Goal: Task Accomplishment & Management: Complete application form

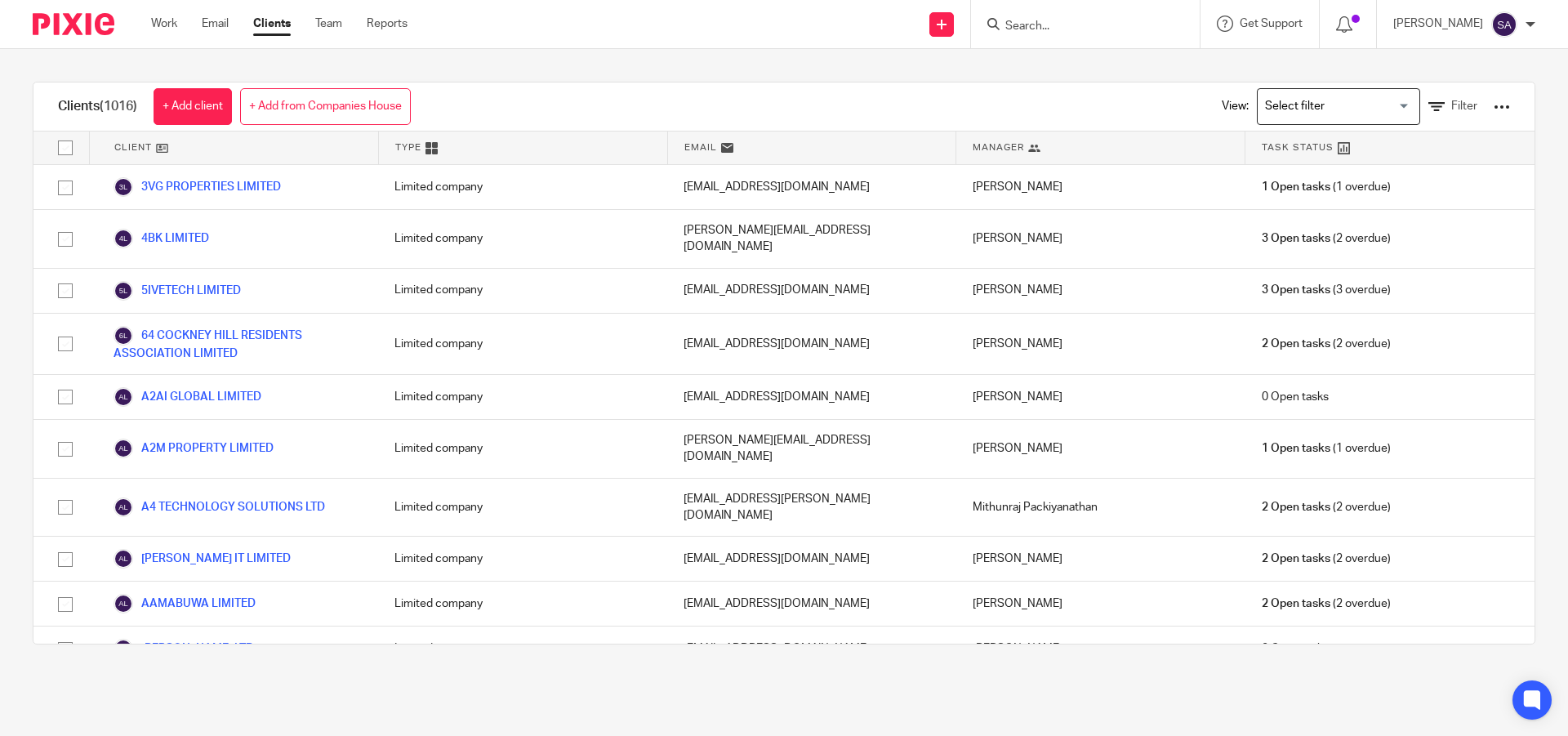
click at [691, 56] on div "Clients (1016) + Add client + Add from Companies House View: Loading... Filter …" at bounding box center [784, 363] width 1568 height 628
click at [1057, 30] on input "Search" at bounding box center [1076, 27] width 147 height 15
paste input "AM SQUARE PROPERTIES LTD"
type input "AM SQUARE PROPERTIES LTD"
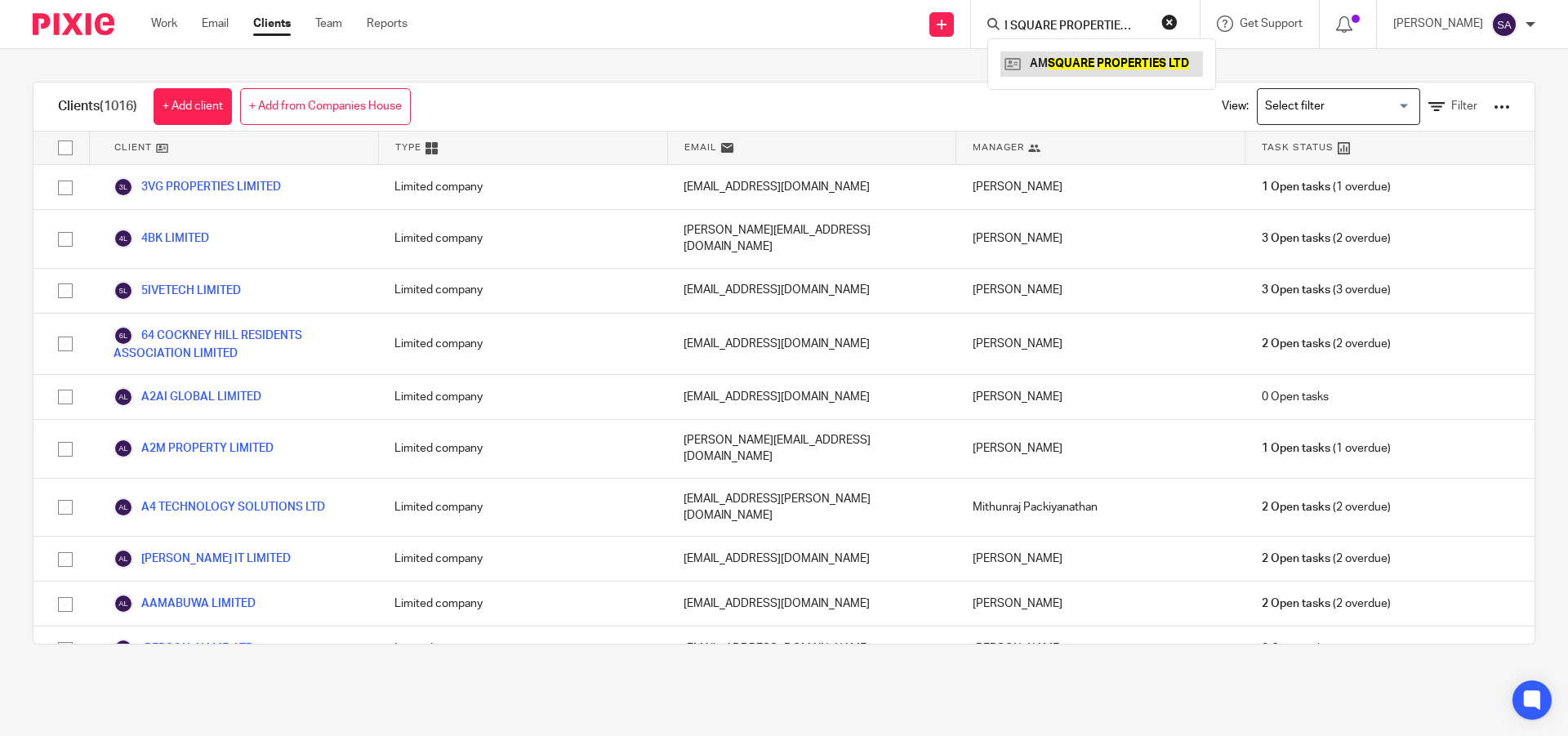
click at [1107, 65] on link at bounding box center [1101, 64] width 203 height 25
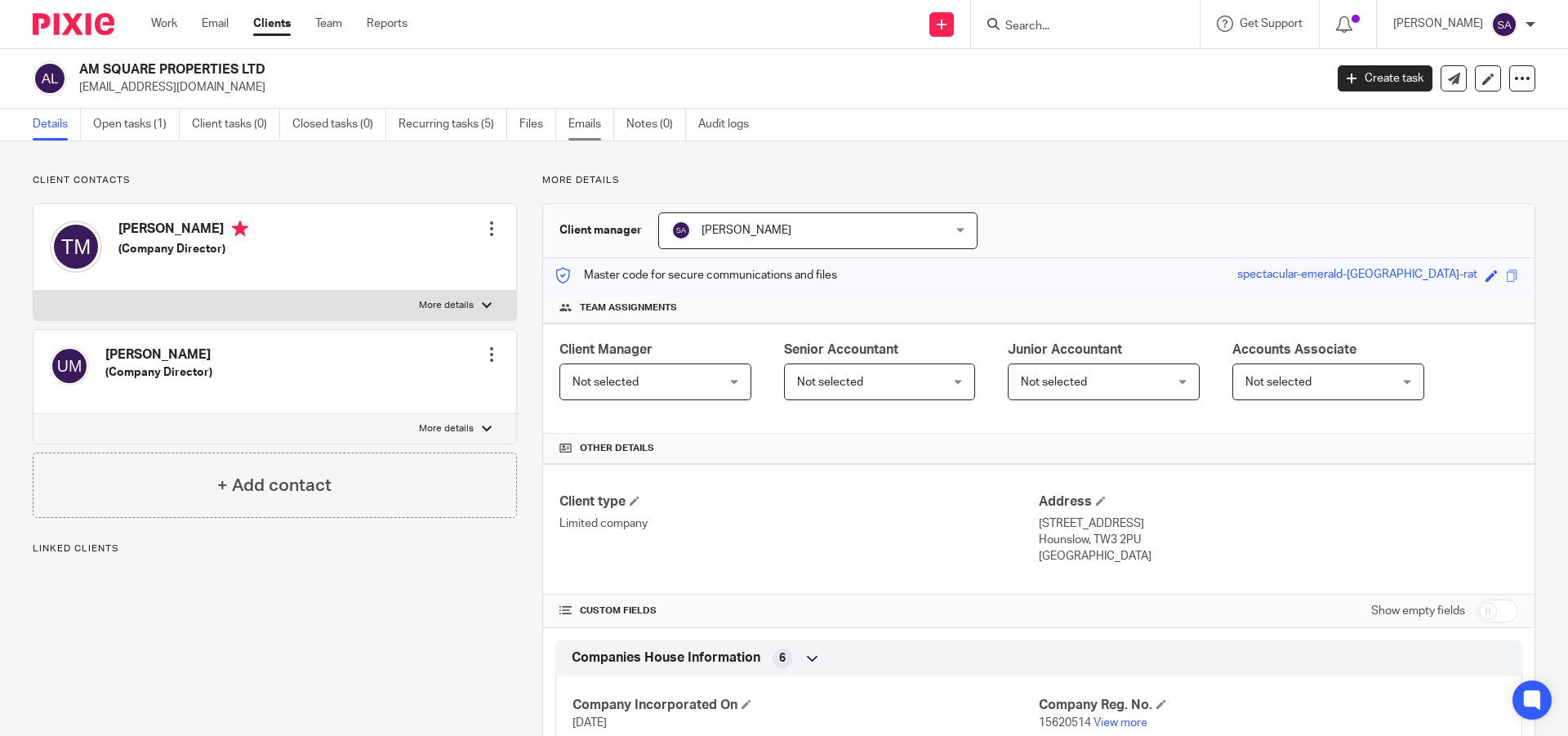
click at [586, 132] on link "Emails" at bounding box center [590, 124] width 45 height 32
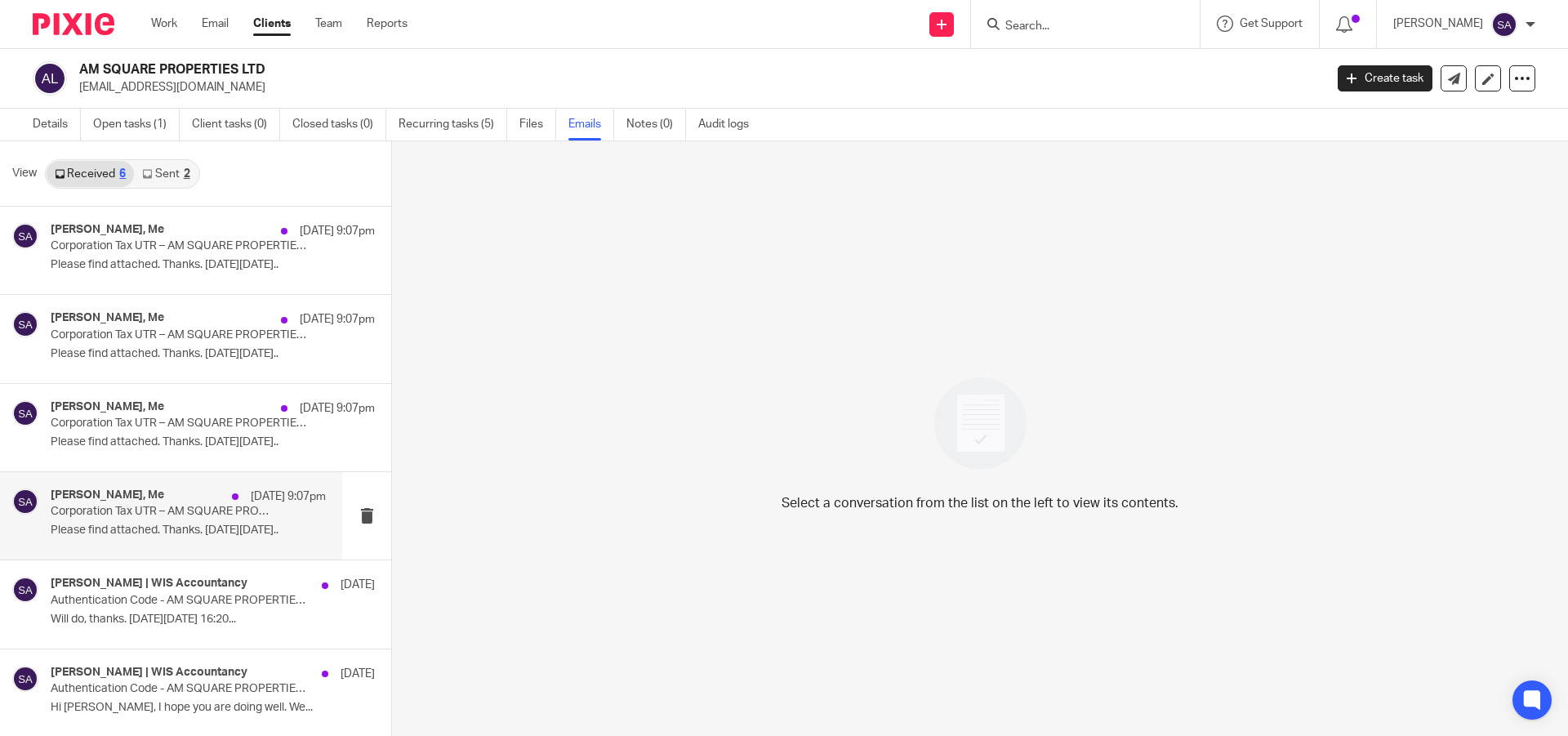
click at [138, 508] on p "Corporation Tax UTR – AM SQUARE PROPERTIES LTD" at bounding box center [161, 512] width 220 height 14
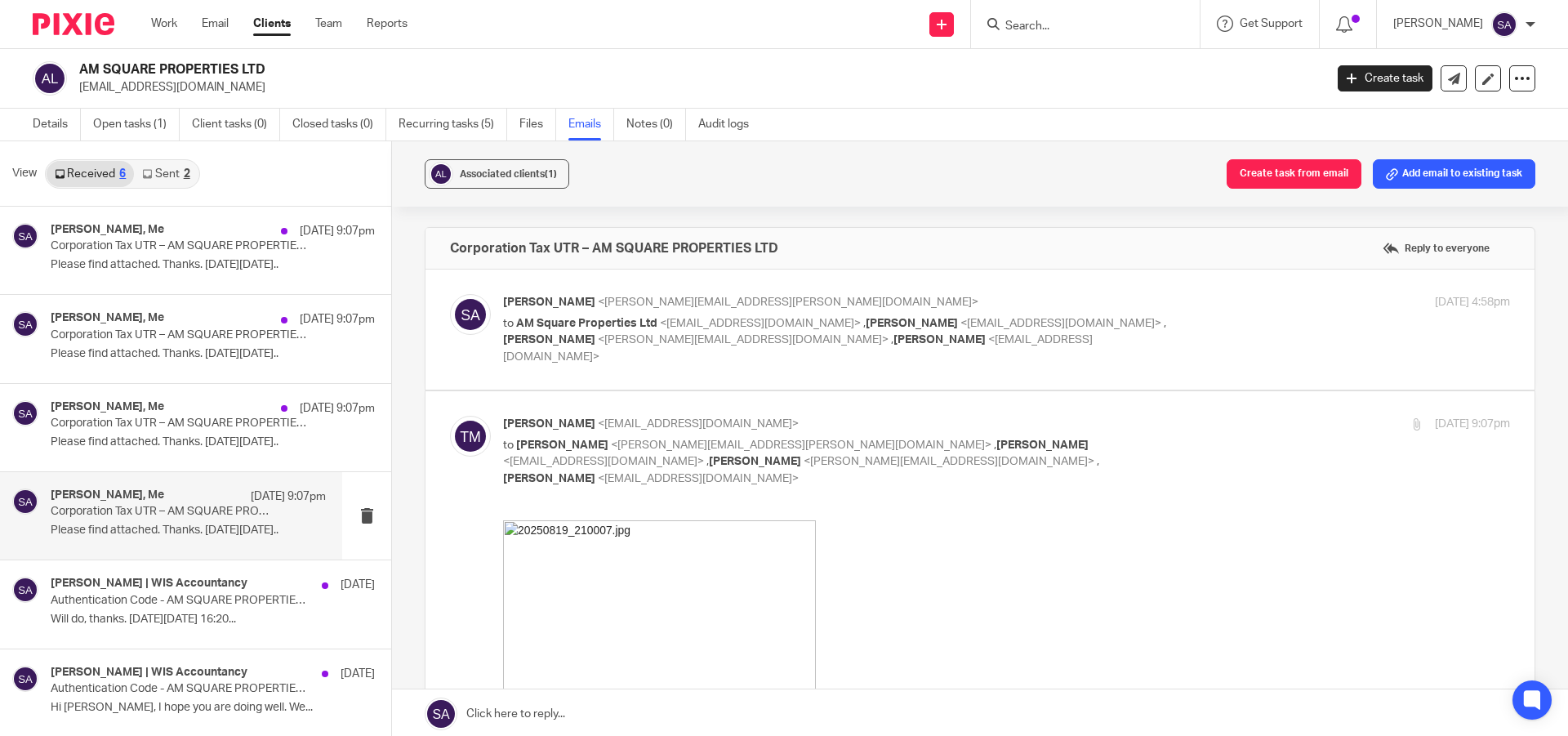
click at [1156, 318] on p "to AM Square Properties Ltd <madan.tarun@gmail.com> , Kaveesha Aththanayake <ka…" at bounding box center [838, 340] width 671 height 51
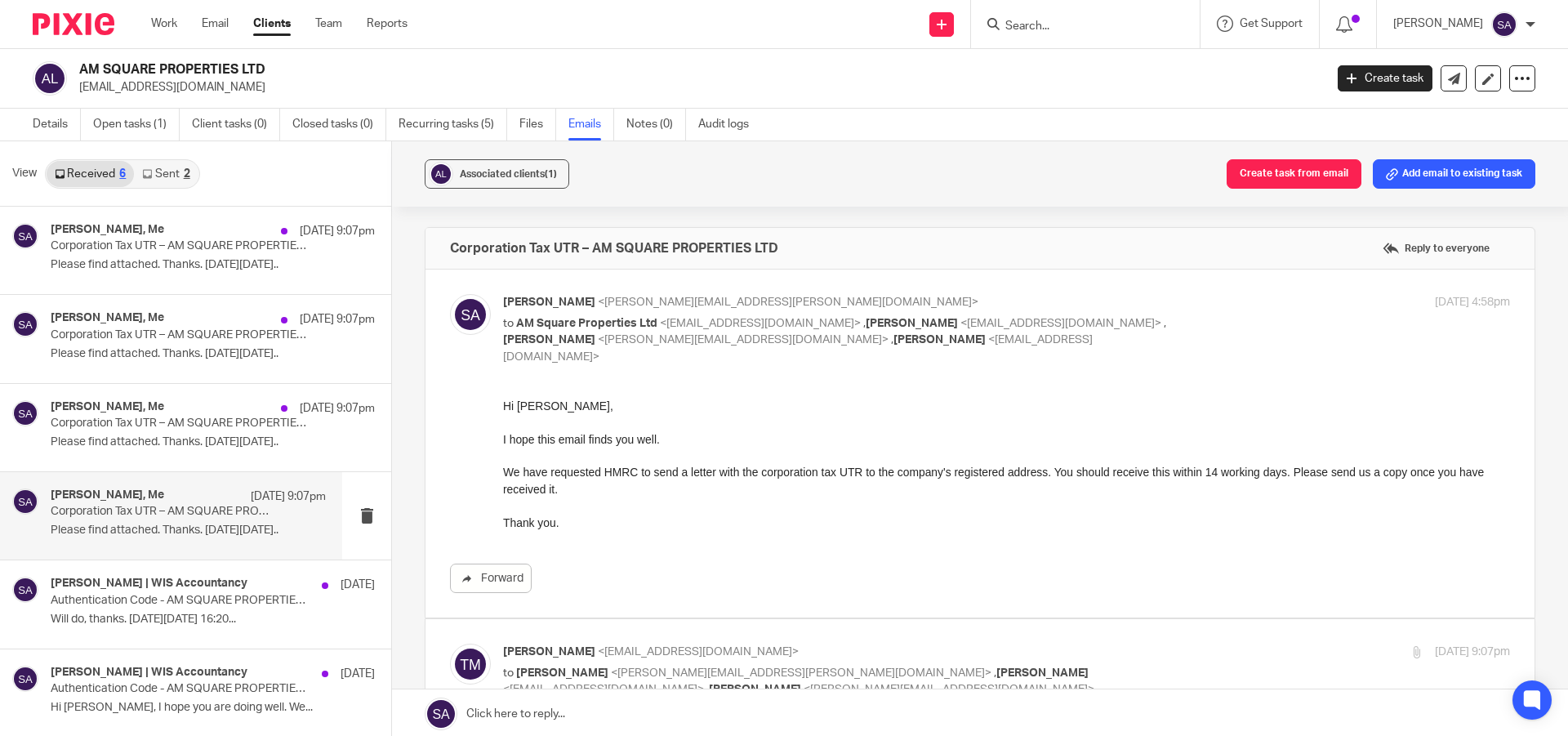
click at [1156, 318] on p "to AM Square Properties Ltd <madan.tarun@gmail.com> , Kaveesha Aththanayake <ka…" at bounding box center [838, 340] width 671 height 51
checkbox input "false"
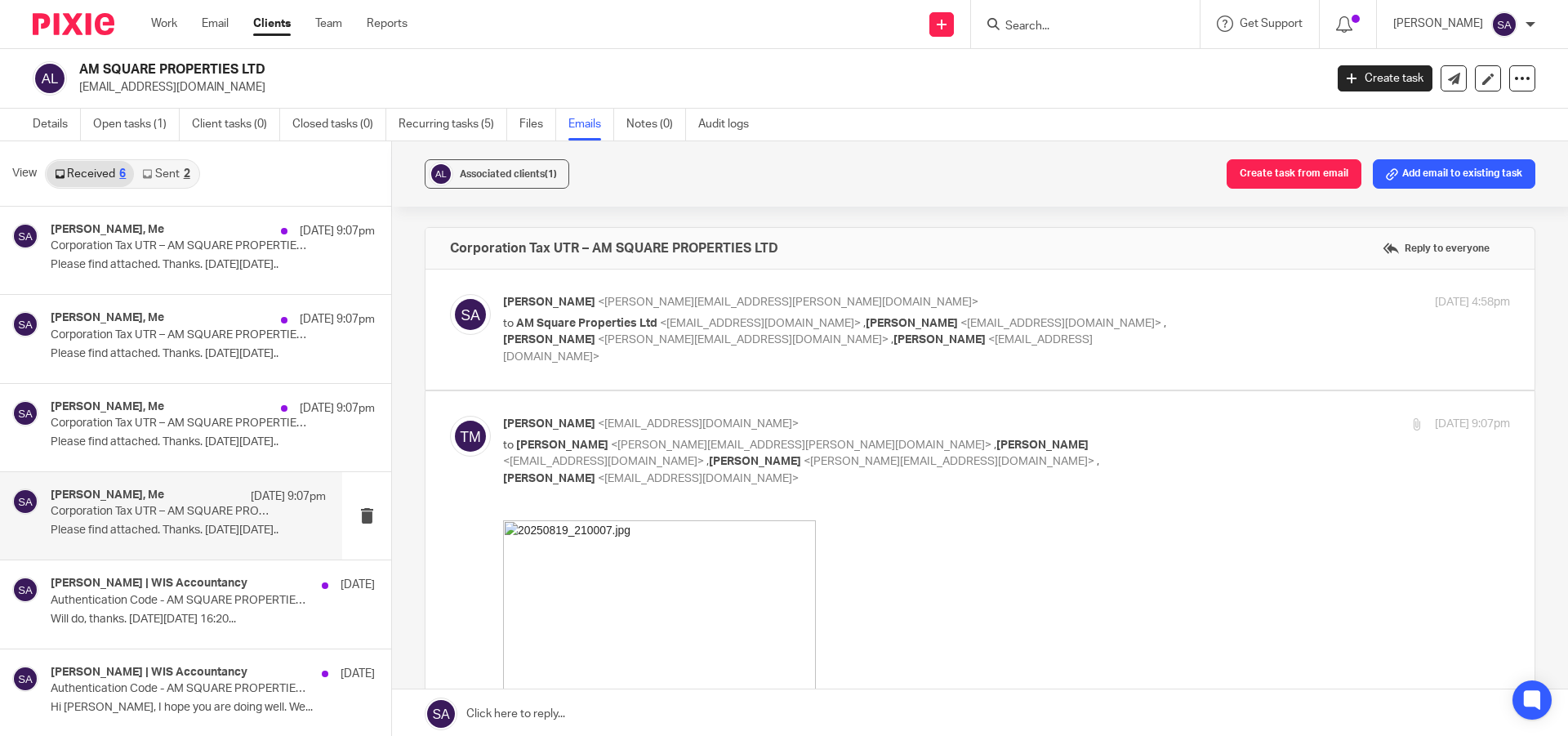
click at [1194, 438] on div "Tarun Madan <madan.tarun@gmail.com> to Shafiya Abdulla <shafiya.abdulla@wis-acc…" at bounding box center [1006, 452] width 1007 height 71
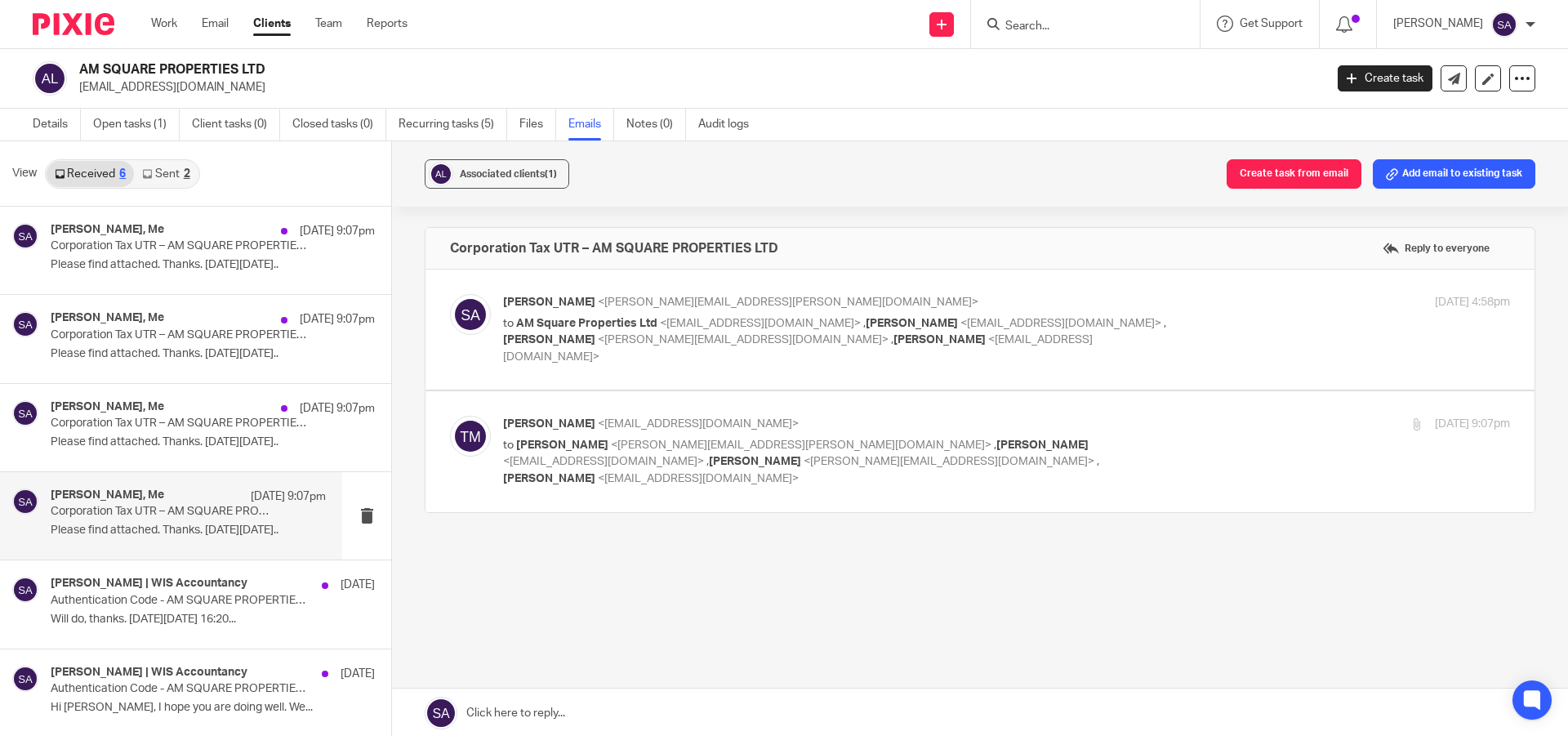
click at [1194, 438] on div "Tarun Madan <madan.tarun@gmail.com> to Shafiya Abdulla <shafiya.abdulla@wis-acc…" at bounding box center [1006, 452] width 1007 height 71
checkbox input "true"
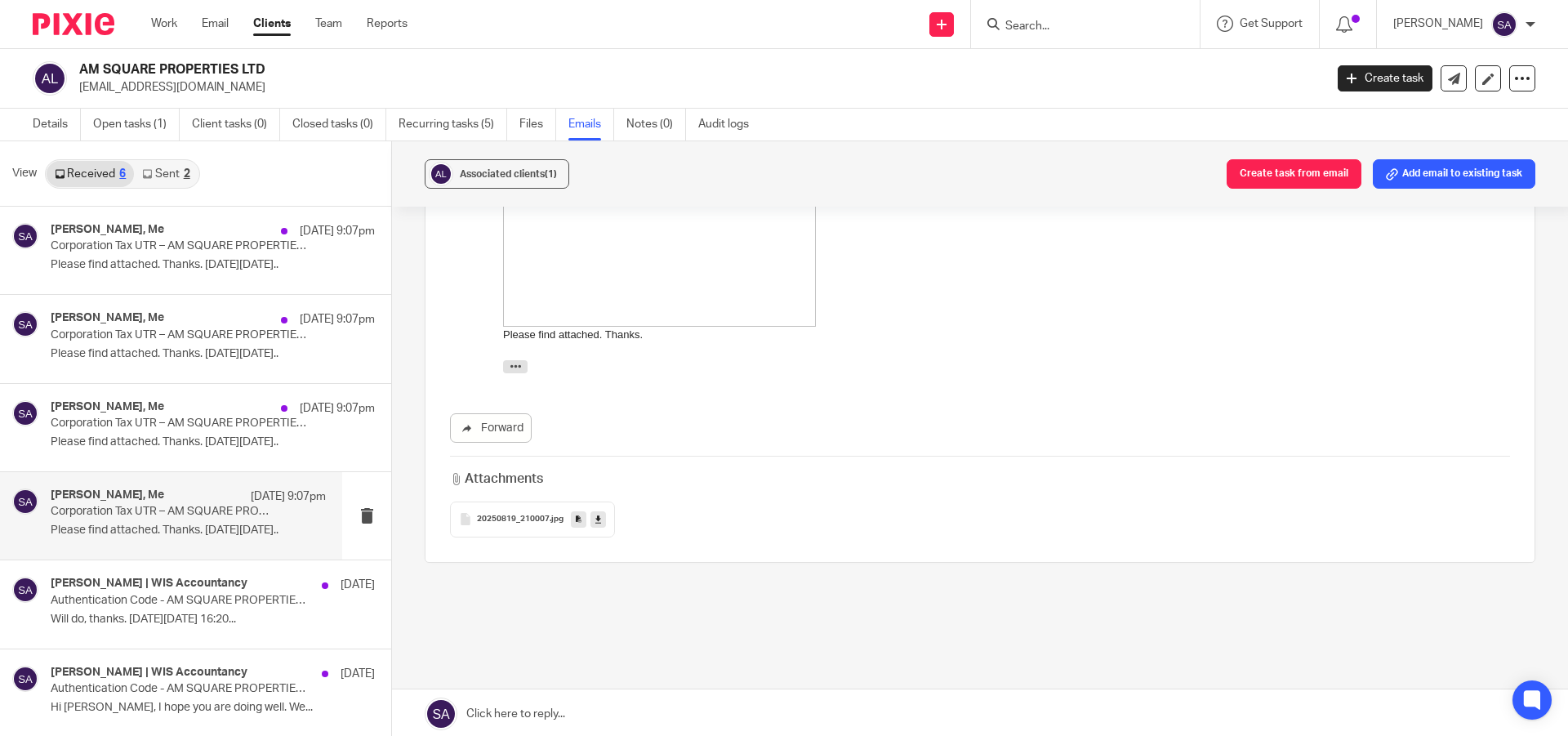
scroll to position [612, 0]
click at [585, 718] on link at bounding box center [980, 713] width 1176 height 49
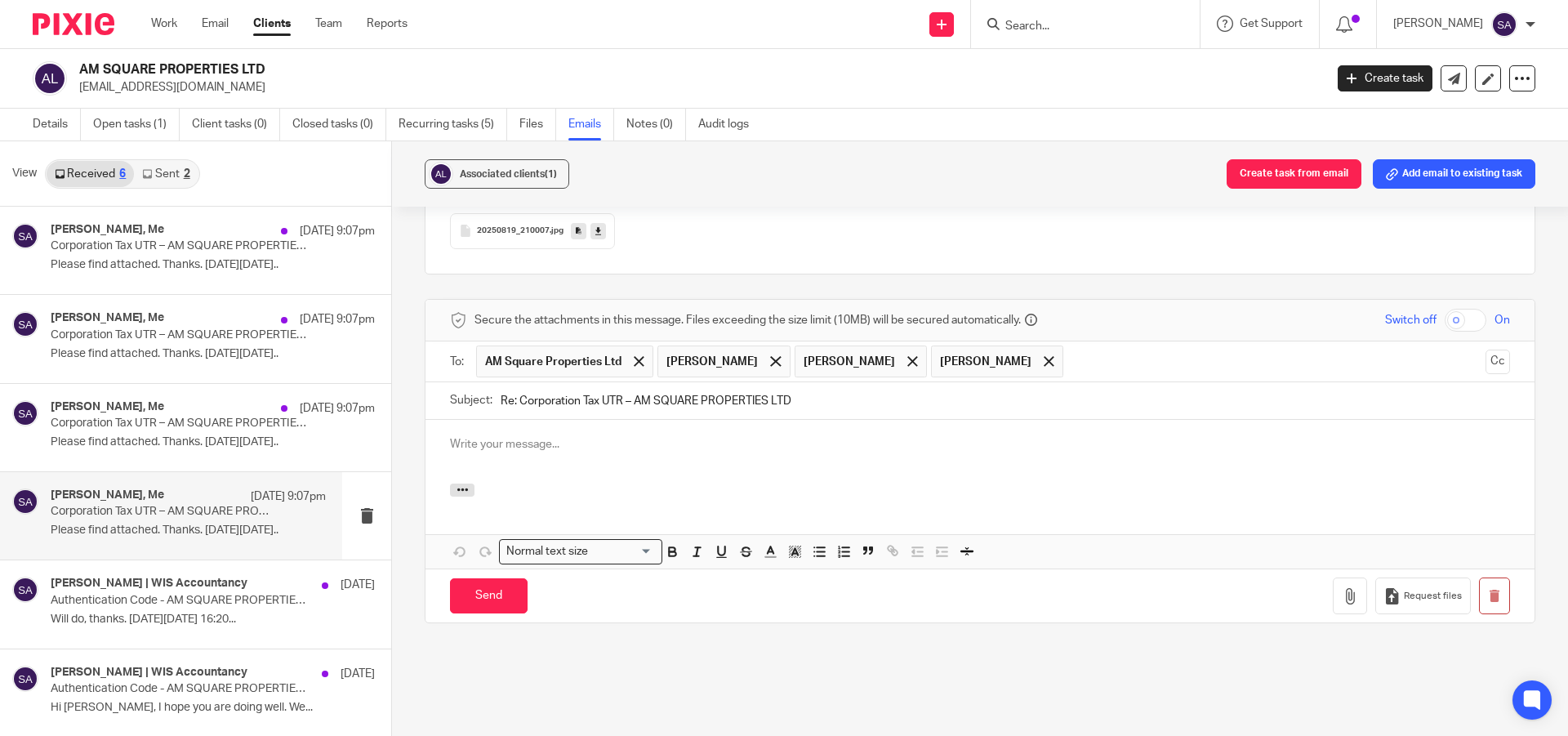
scroll to position [0, 0]
drag, startPoint x: 516, startPoint y: 364, endPoint x: 492, endPoint y: 370, distance: 24.7
click at [492, 382] on div "Subject: Re: Corporation Tax UTR – AM SQUARE PROPERTIES LTD" at bounding box center [980, 400] width 1060 height 36
type input "Corporation Tax UTR – AM SQUARE PROPERTIES LTD"
click at [780, 356] on span at bounding box center [775, 362] width 11 height 11
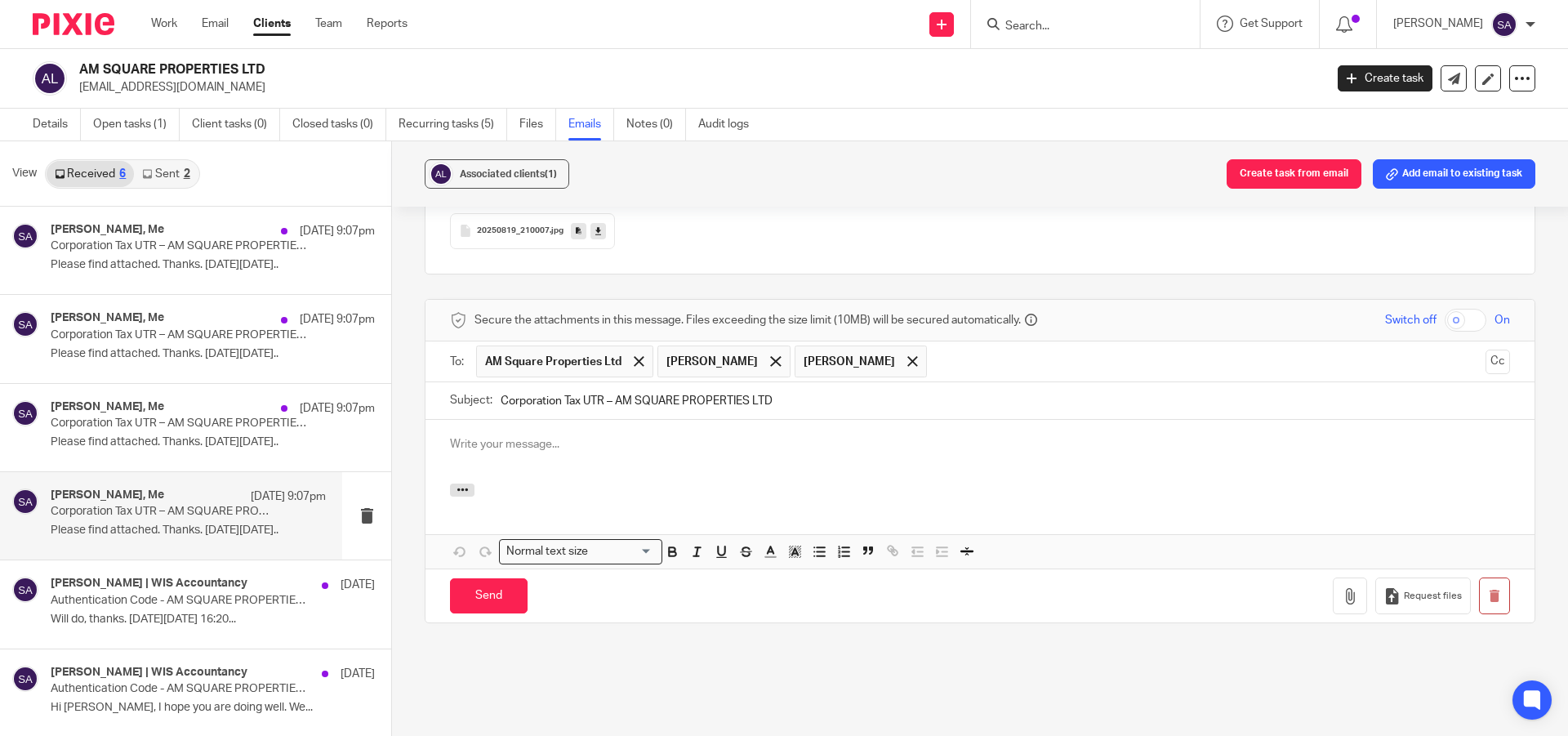
click at [753, 346] on span "Sarah Asfar" at bounding box center [723, 362] width 132 height 32
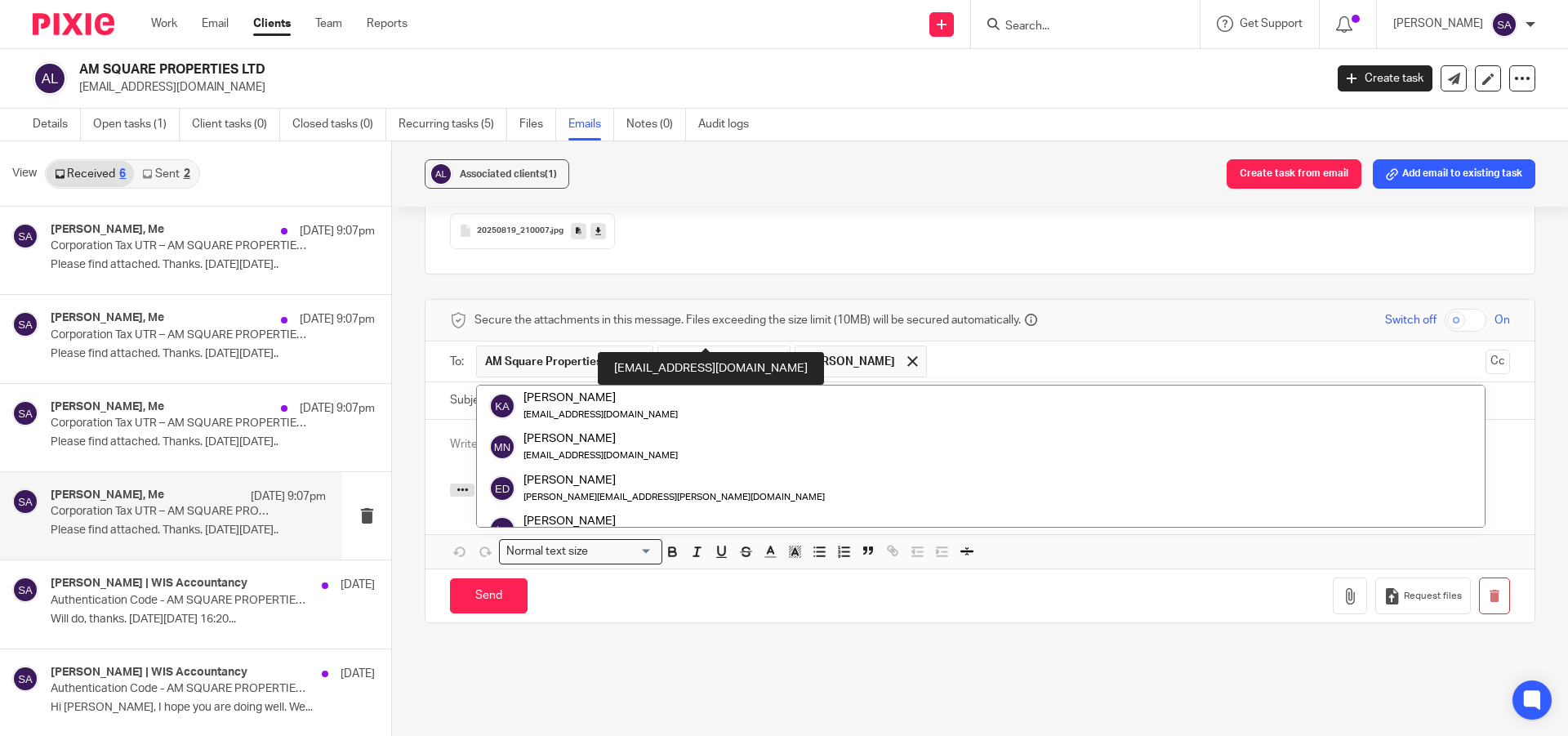
click at [766, 349] on div at bounding box center [775, 362] width 19 height 25
click at [770, 356] on span at bounding box center [775, 362] width 11 height 11
click at [1485, 349] on button "Cc" at bounding box center [1498, 362] width 25 height 25
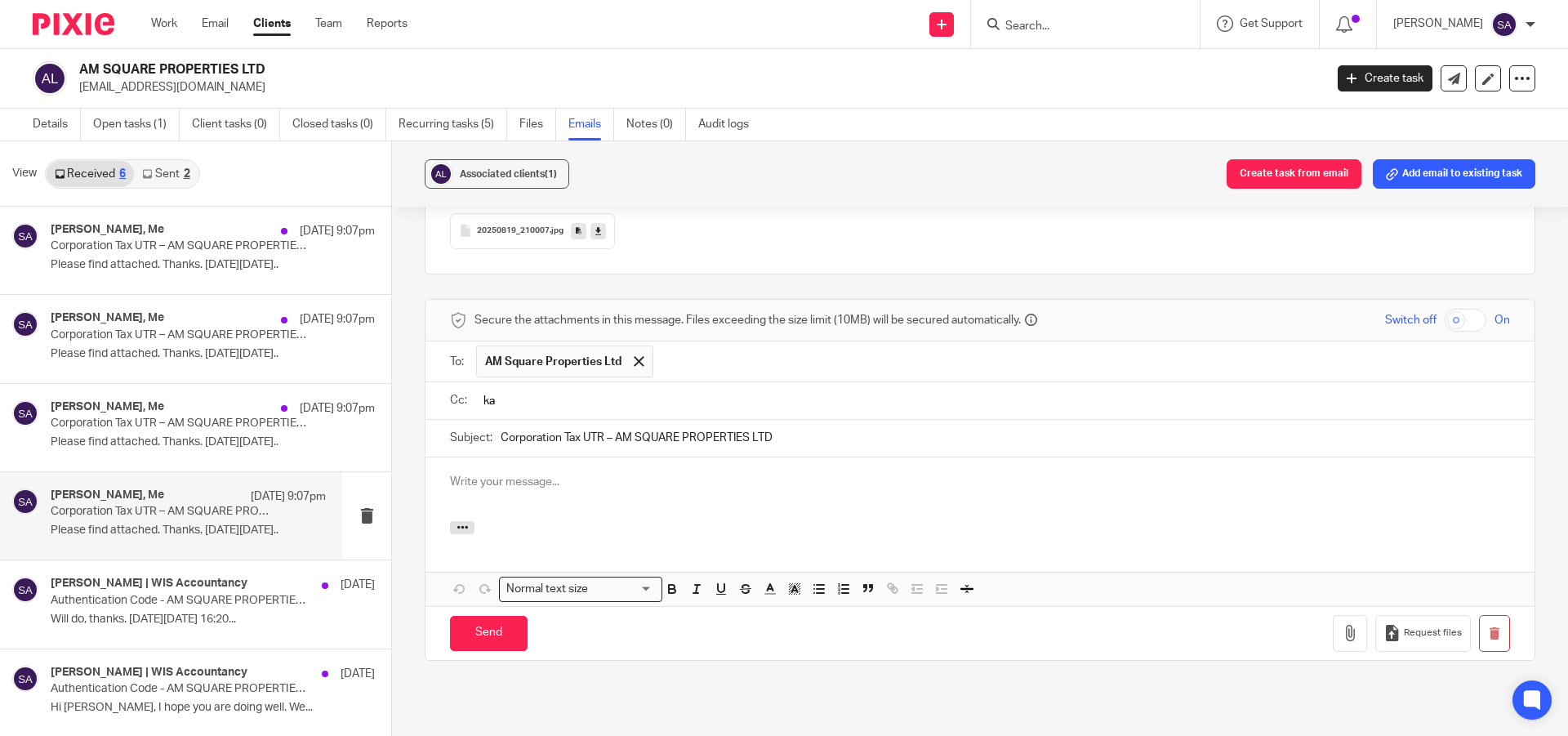
type input "kav"
click at [531, 391] on input "kav" at bounding box center [991, 400] width 1023 height 19
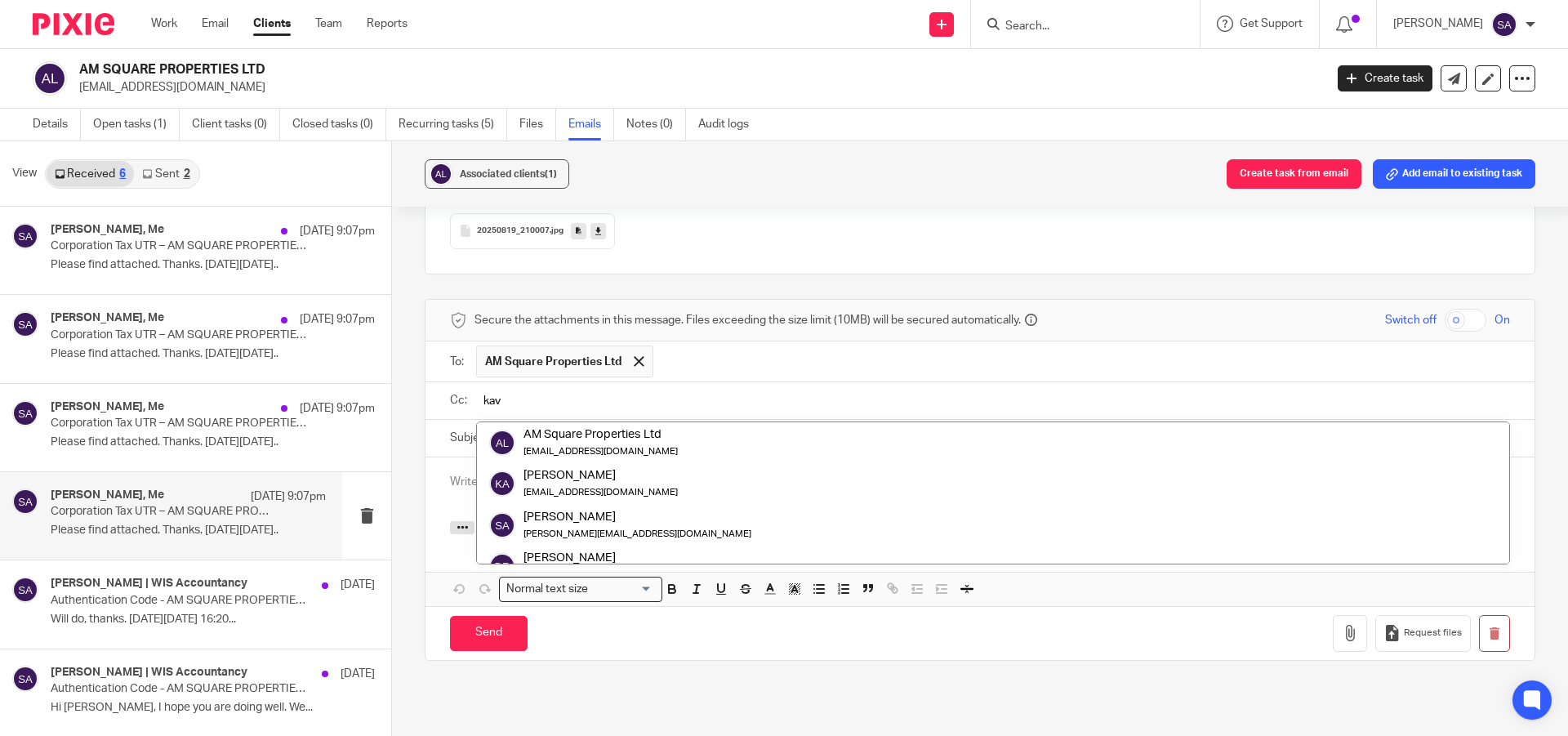
click at [467, 382] on div "Cc: kav AM Square Properties Ltd madan.tarun@gmail.com Kaveesha Aththanayake ka…" at bounding box center [980, 400] width 1060 height 36
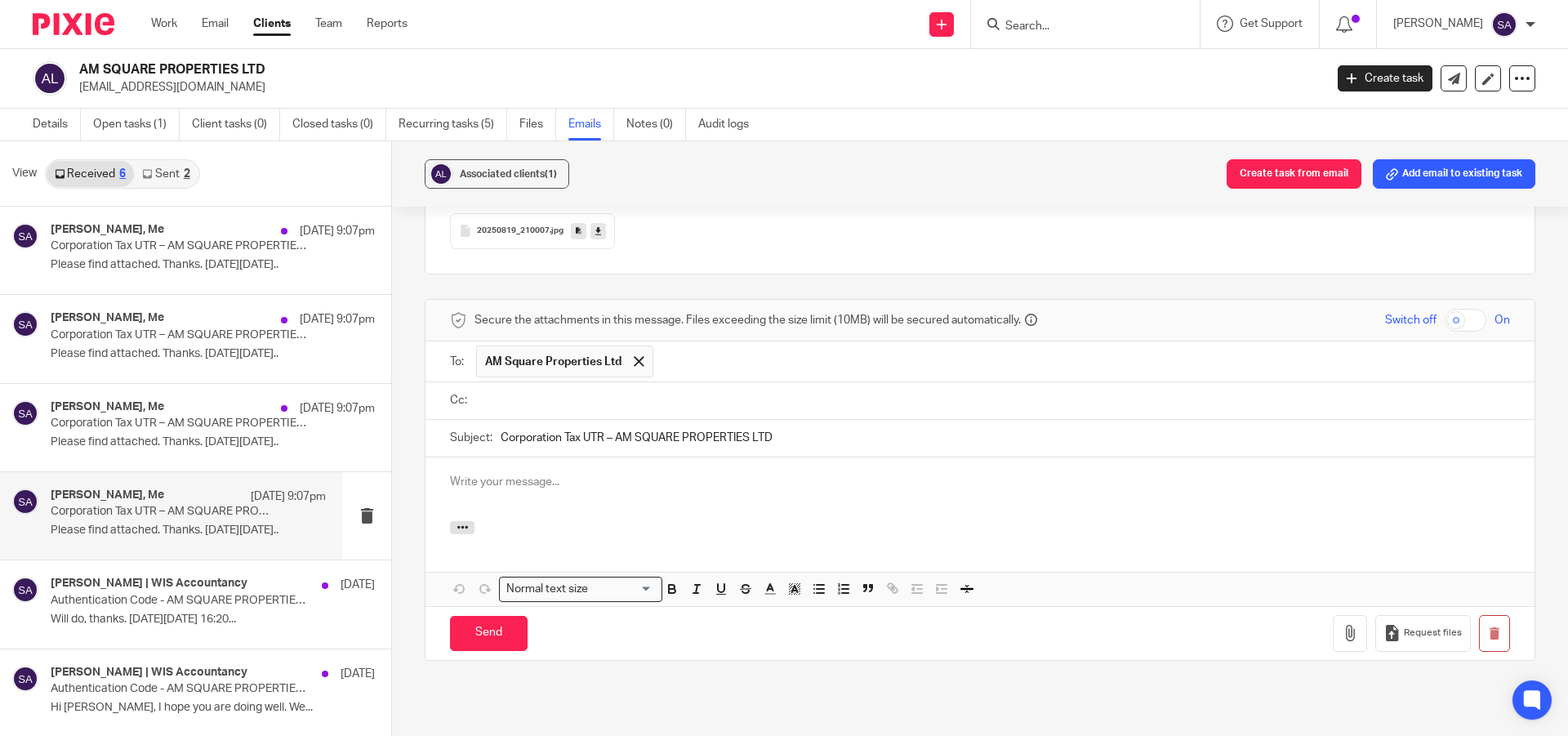
click at [535, 391] on input "text" at bounding box center [991, 400] width 1023 height 19
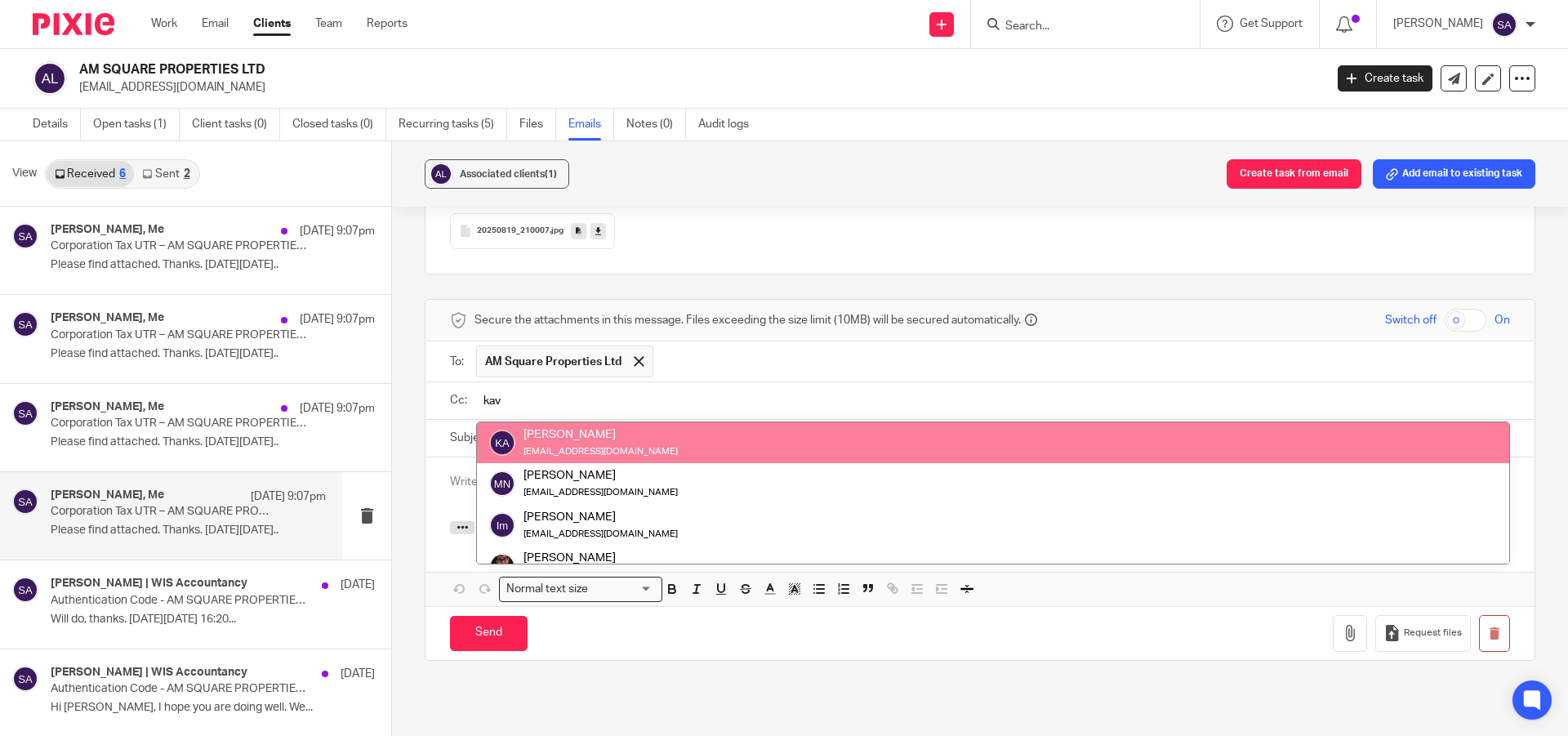
type input "kav"
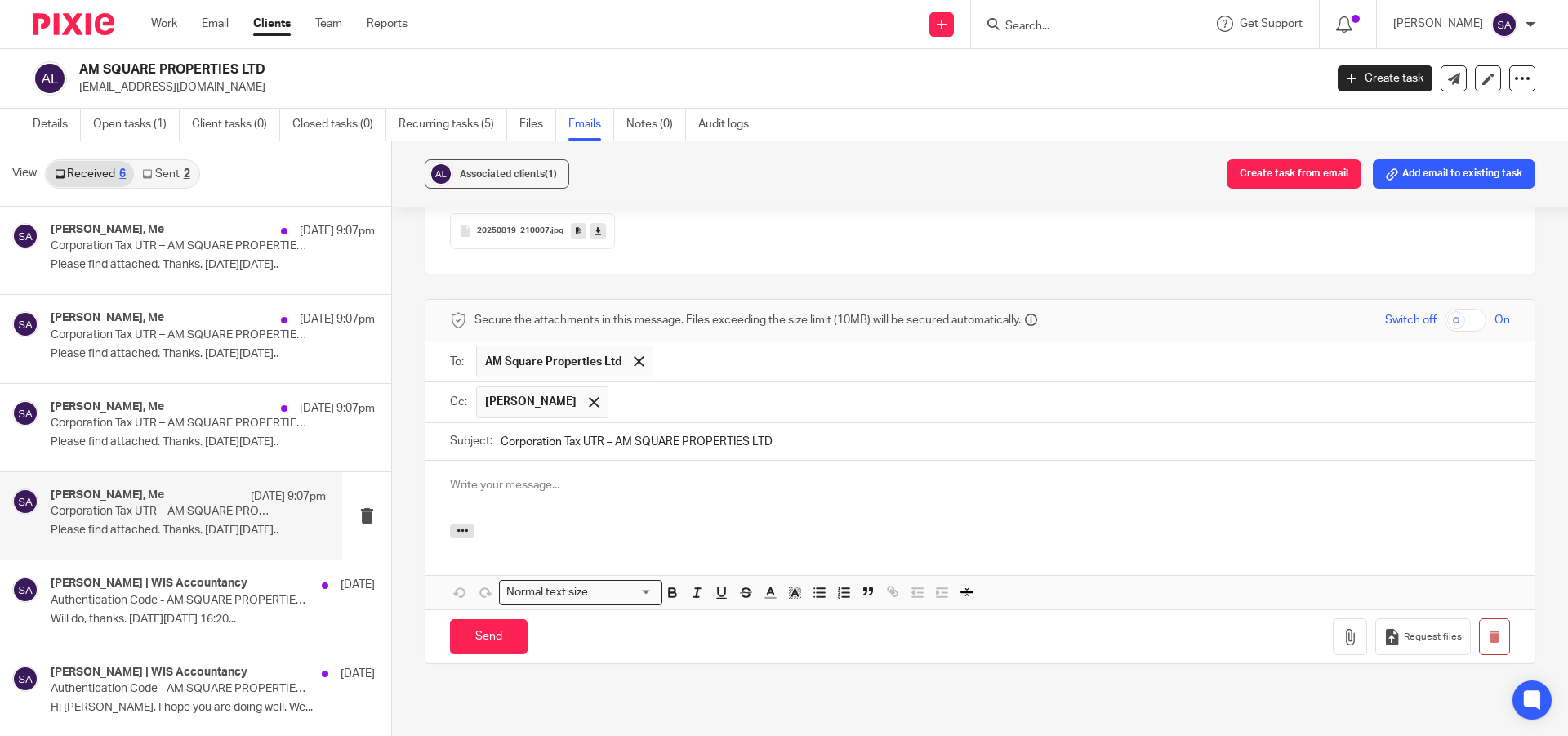
click at [692, 387] on input "text" at bounding box center [1060, 403] width 886 height 32
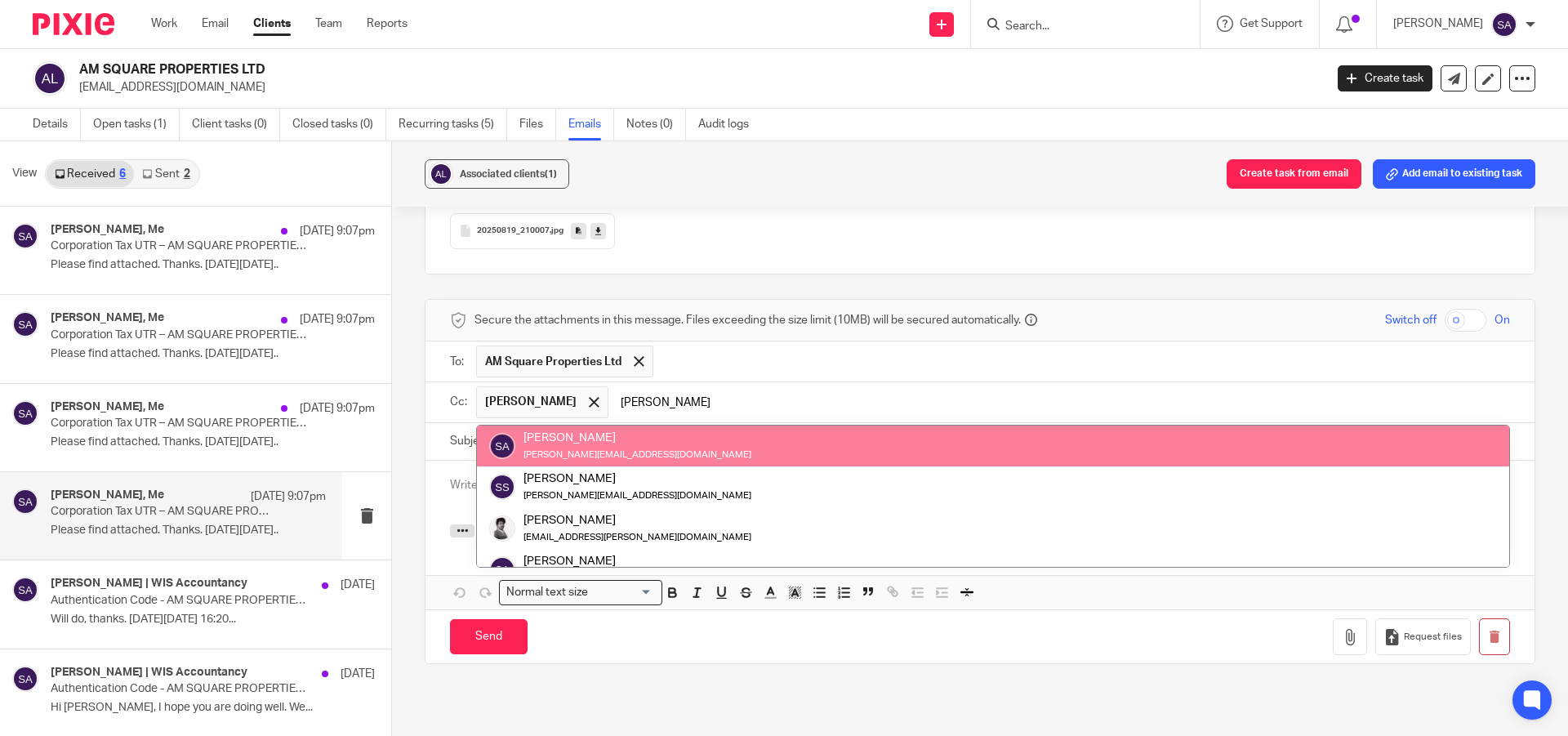
type input "sara"
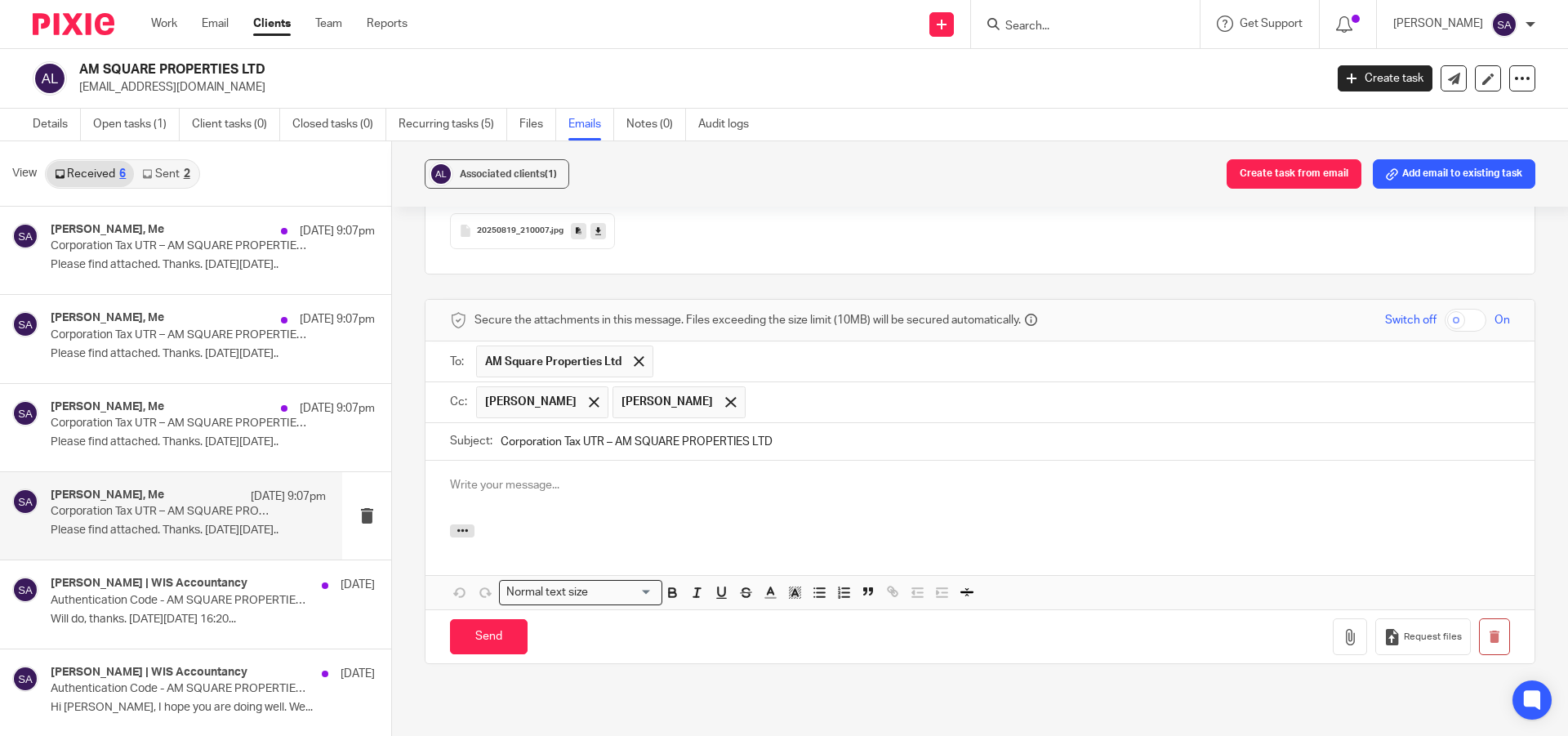
click at [803, 387] on input "text" at bounding box center [1128, 403] width 749 height 32
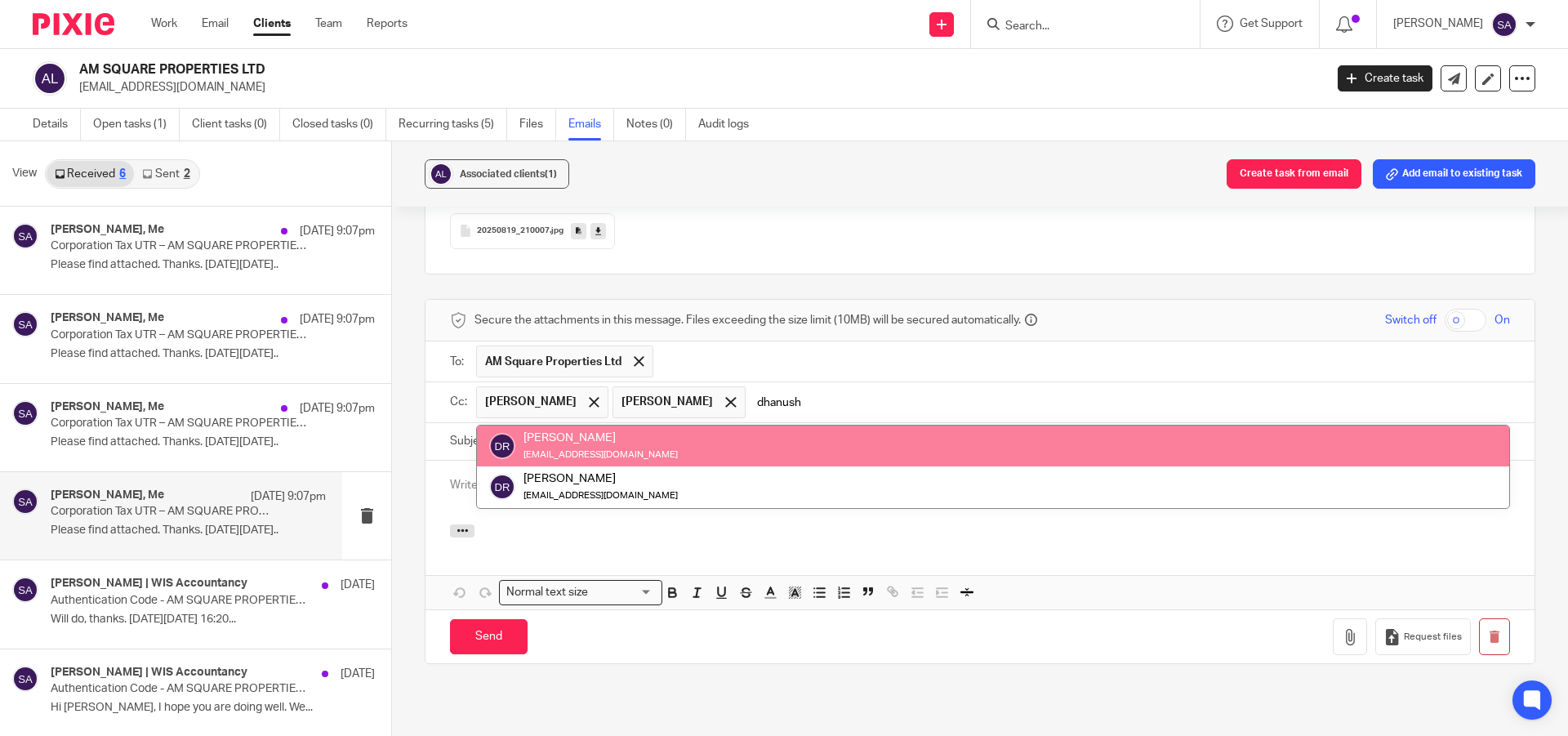
type input "dhanush"
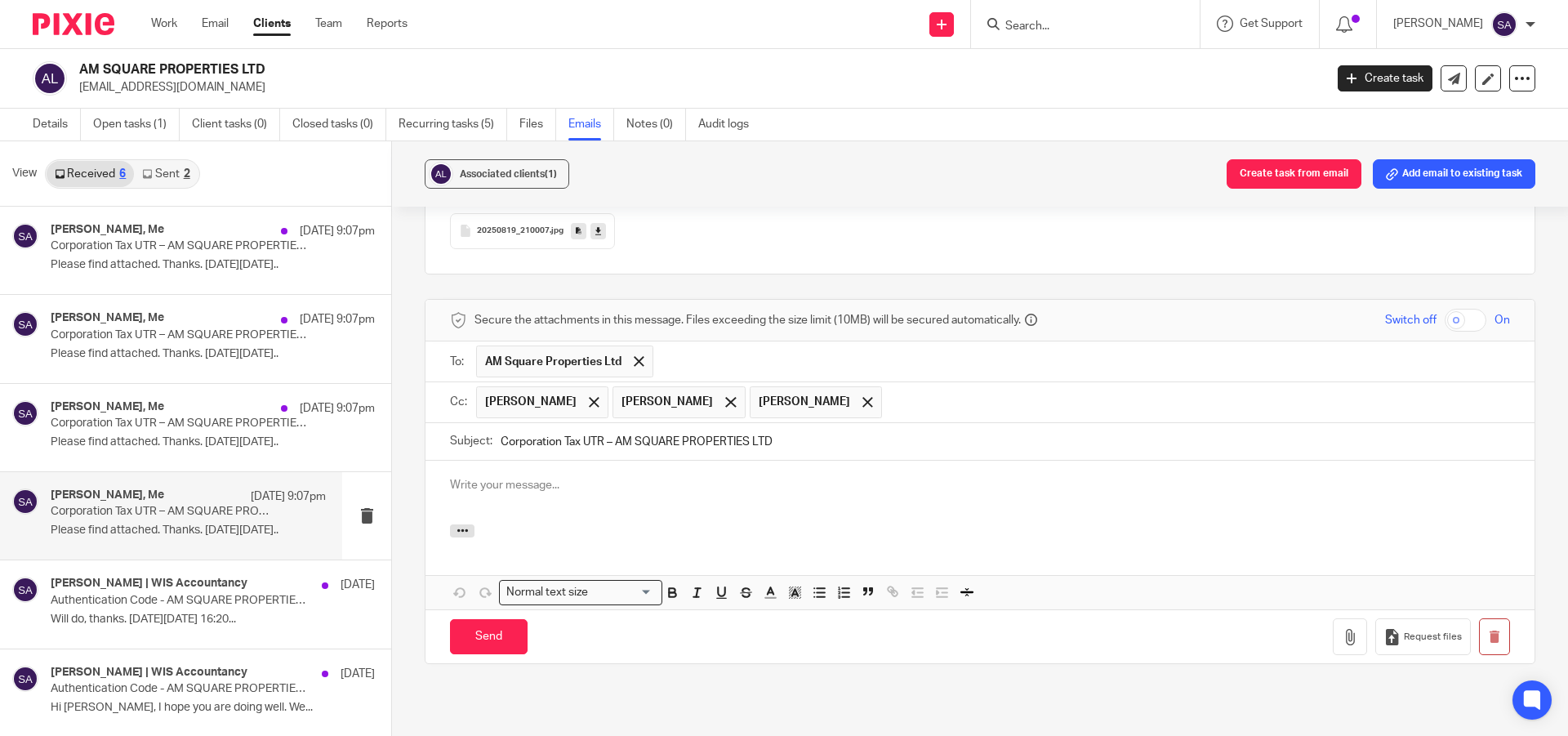
click at [617, 476] on p at bounding box center [980, 484] width 1060 height 16
click at [532, 476] on p at bounding box center [980, 484] width 1060 height 16
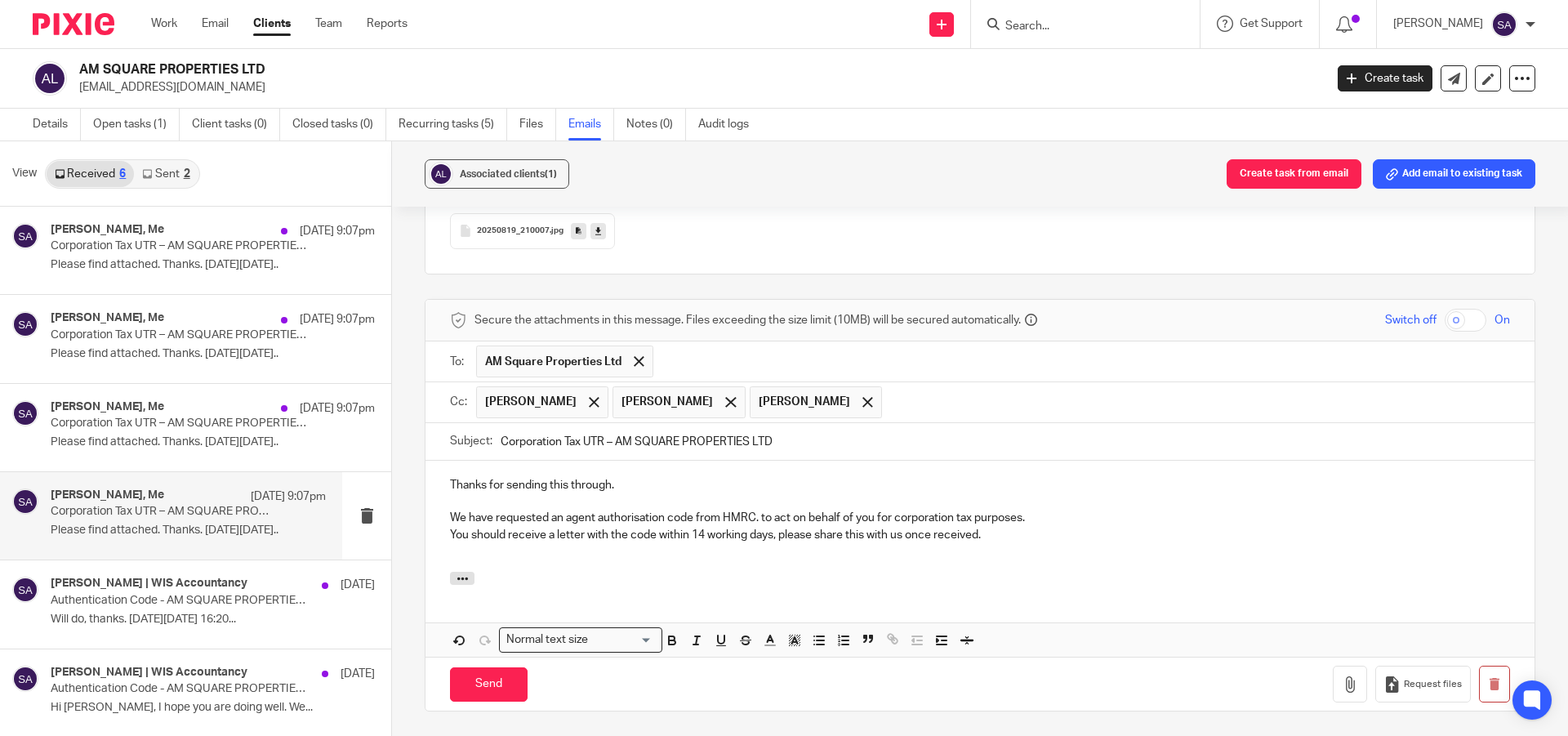
click at [450, 476] on p "Thanks for sending this through." at bounding box center [980, 484] width 1060 height 16
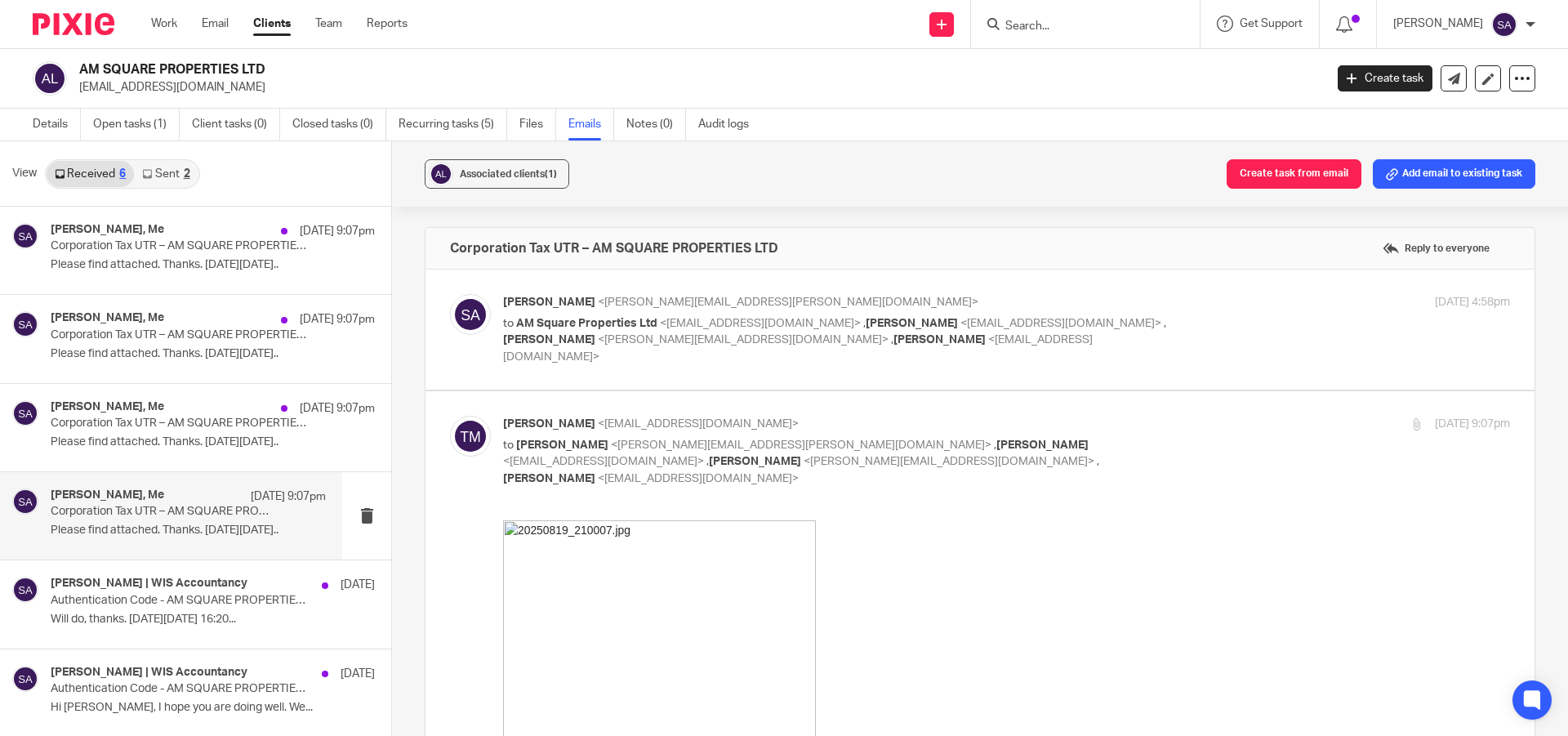
click at [1218, 316] on div "Shafiya Abdulla <shafiya.abdulla@wis-accountancy.co.uk> to AM Square Properties…" at bounding box center [1006, 330] width 1007 height 71
checkbox input "true"
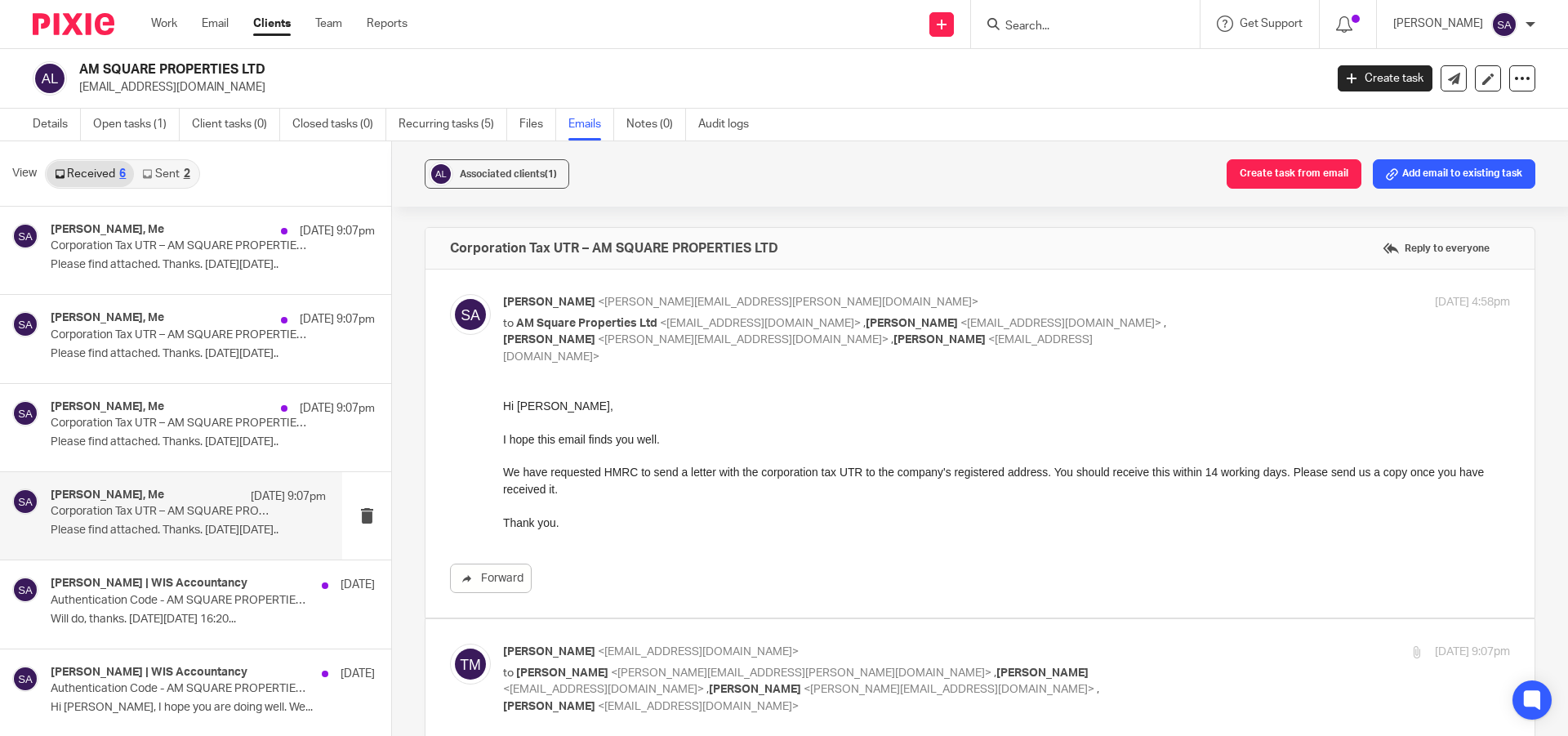
click at [529, 406] on p "Hi Tarun, I hope this email finds you well. We have requested HMRC to send a le…" at bounding box center [1006, 455] width 1007 height 116
copy p "Tarun"
click at [529, 406] on p "Hi Tarun, I hope this email finds you well. We have requested HMRC to send a le…" at bounding box center [1006, 455] width 1007 height 116
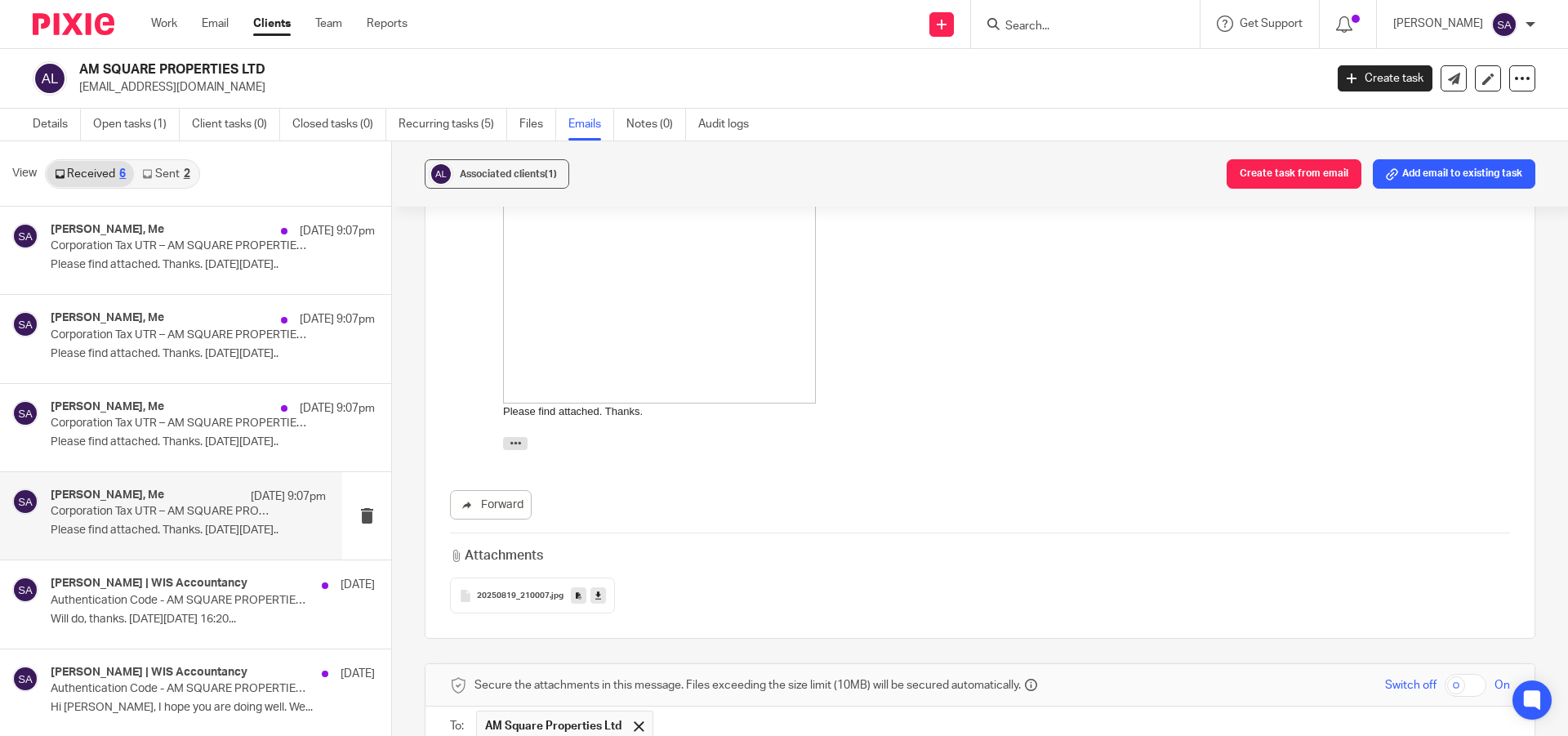
scroll to position [980, 0]
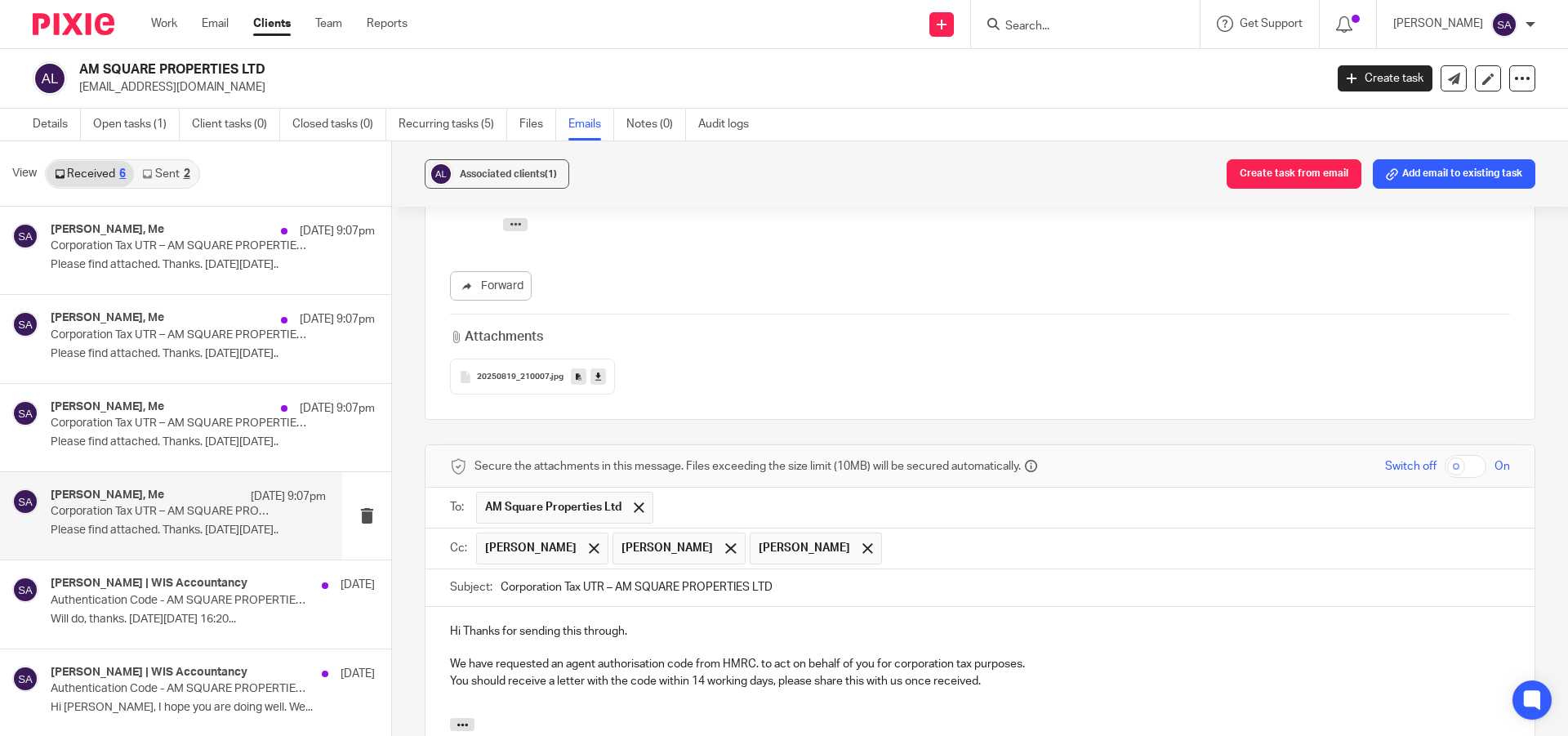
click at [460, 623] on p "Hi Thanks for sending this through." at bounding box center [980, 631] width 1060 height 16
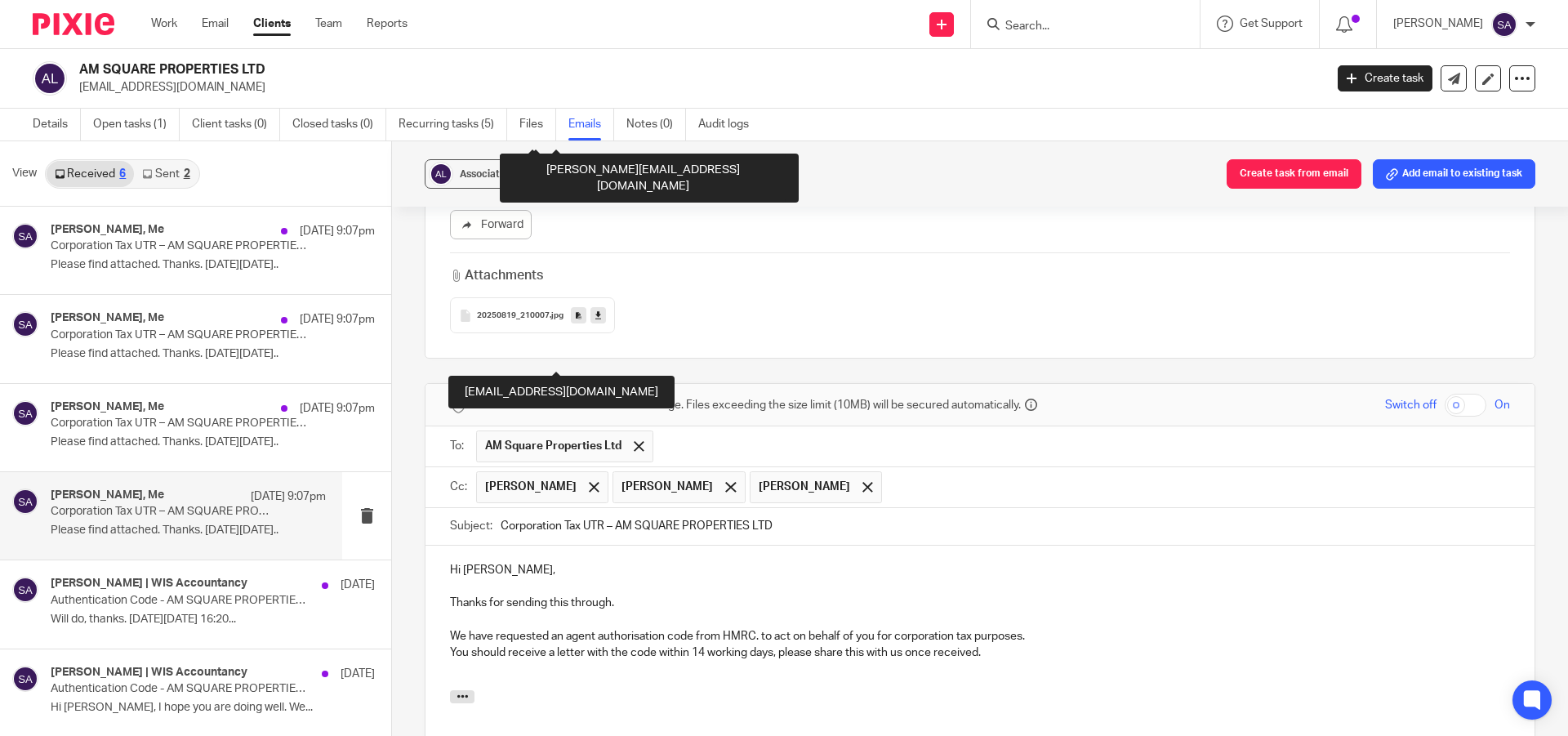
scroll to position [1143, 0]
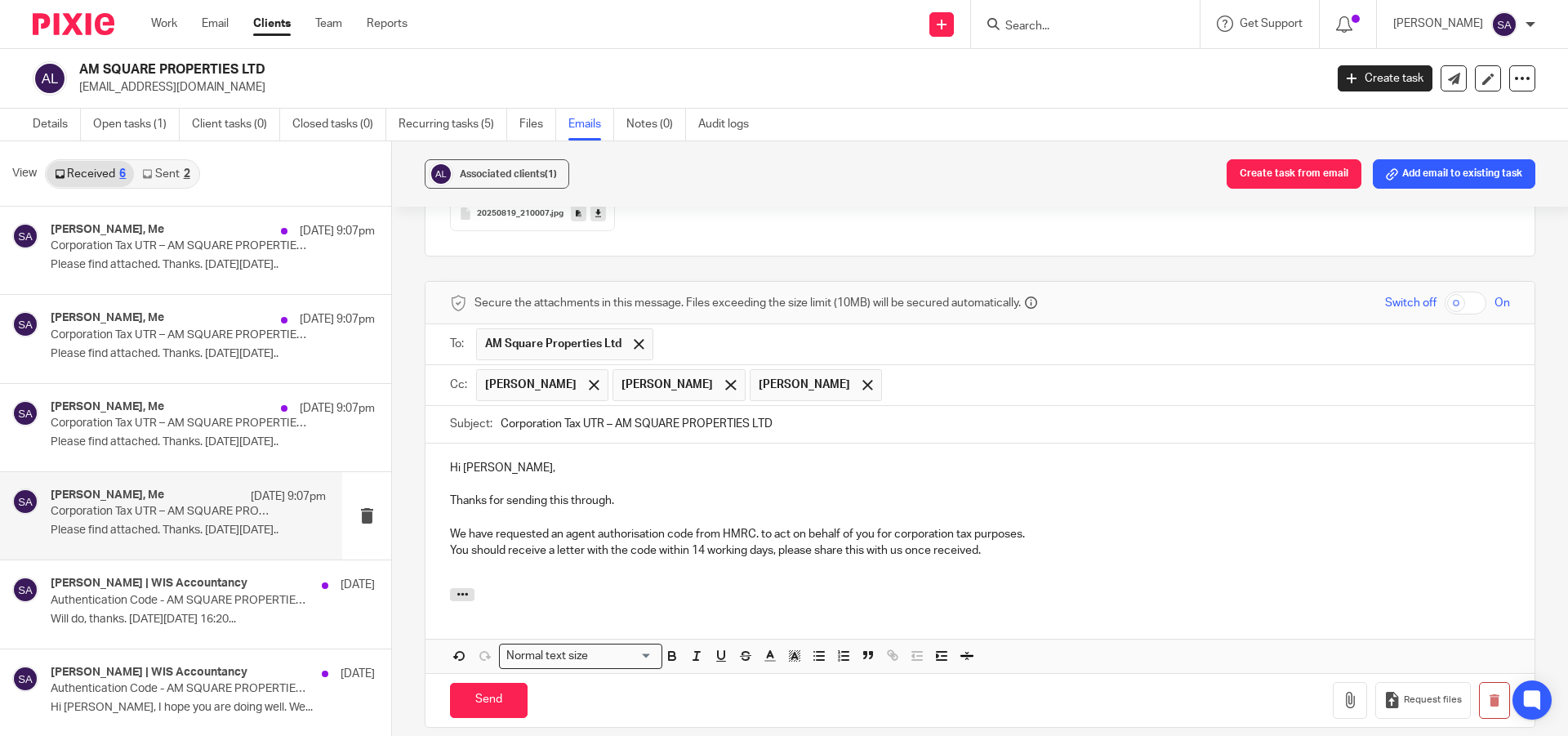
click at [637, 526] on p "We have requested an agent authorisation code from HMRC. to act on behalf of yo…" at bounding box center [980, 534] width 1060 height 16
click at [756, 526] on p "We have requested an agent authorization code from HMRC. to act on behalf of yo…" at bounding box center [980, 534] width 1060 height 16
click at [1038, 526] on p "We have requested an agent authorization code from HMRC to act on behalf of you…" at bounding box center [980, 534] width 1060 height 16
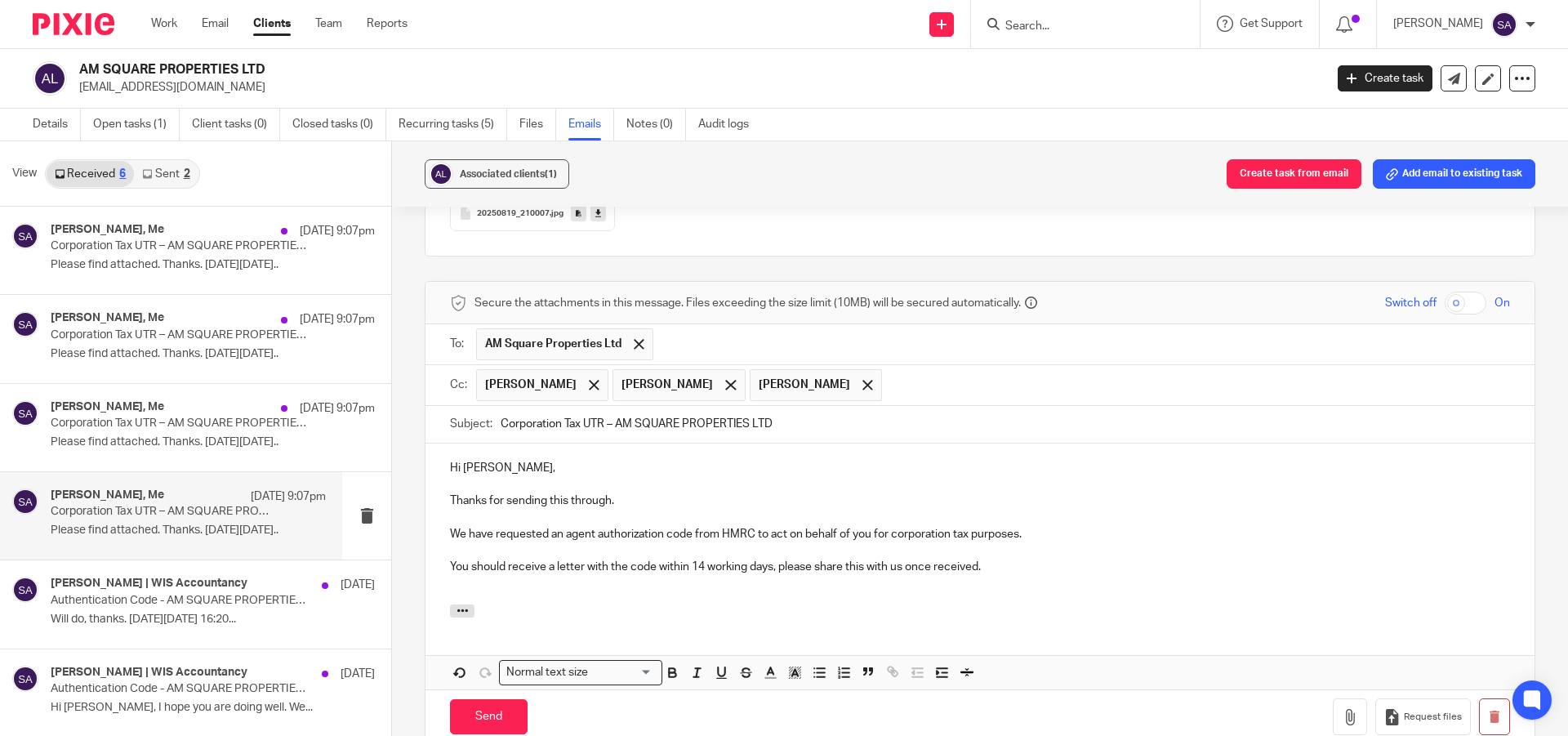
click at [464, 576] on p at bounding box center [980, 584] width 1060 height 16
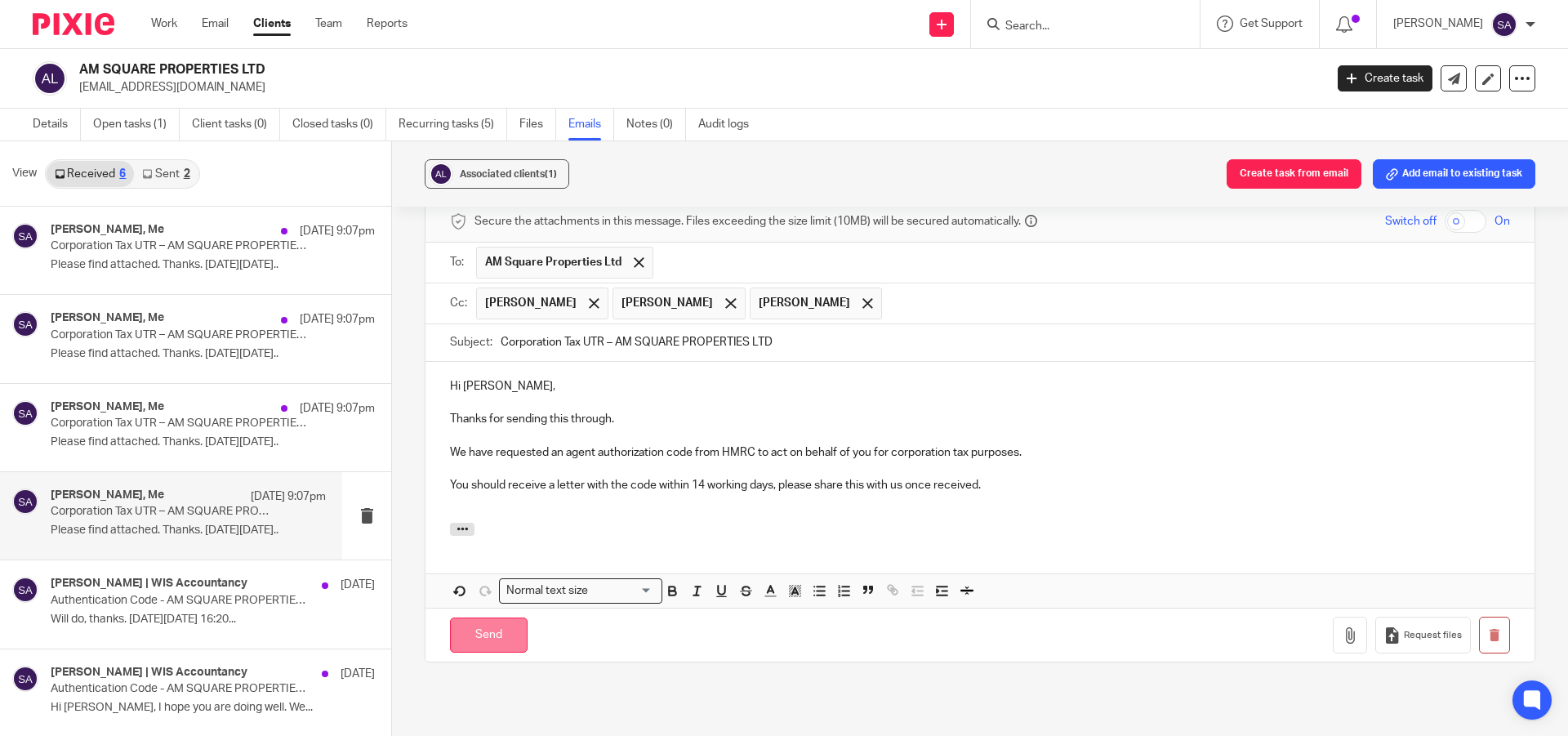
click at [488, 617] on input "Send" at bounding box center [488, 635] width 77 height 36
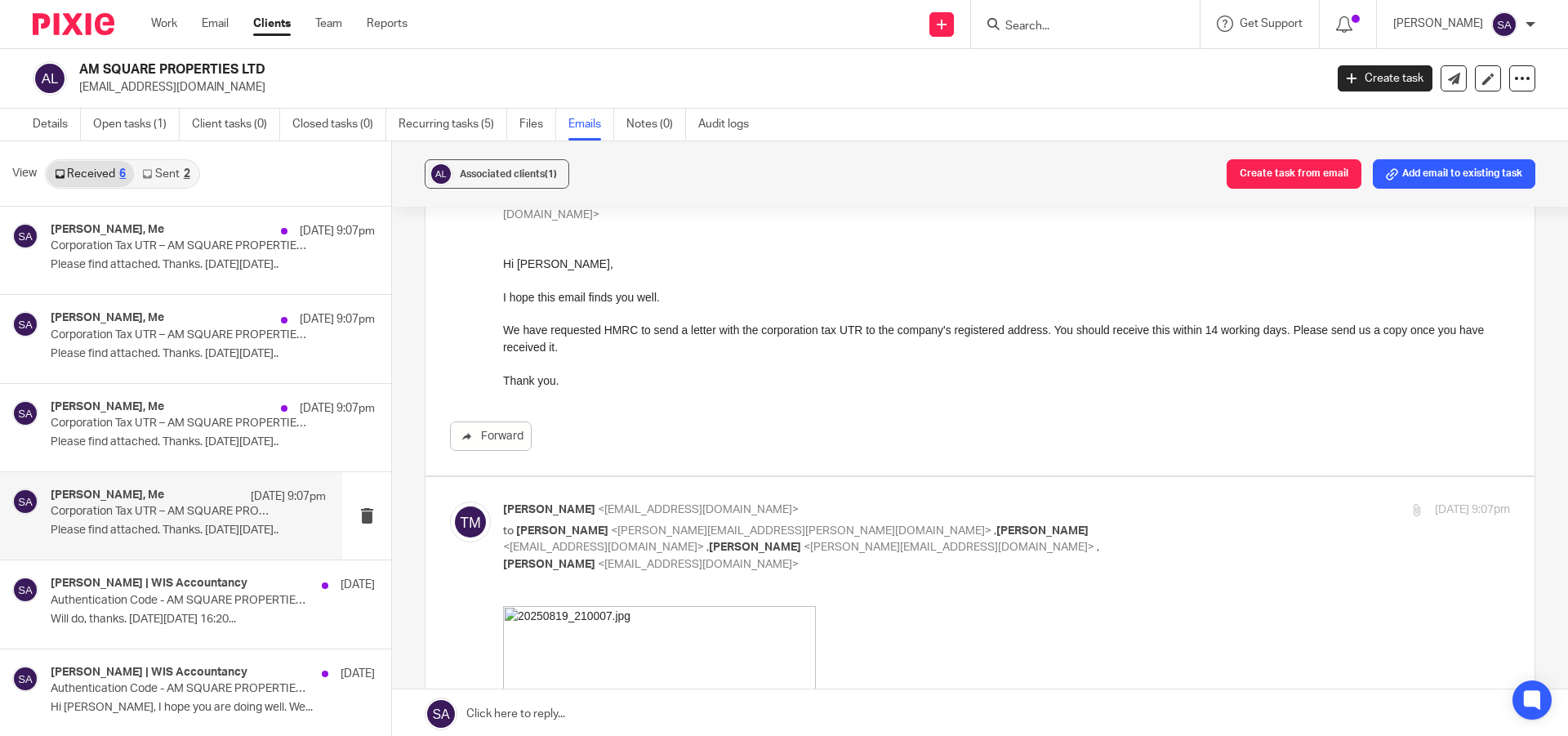
scroll to position [0, 0]
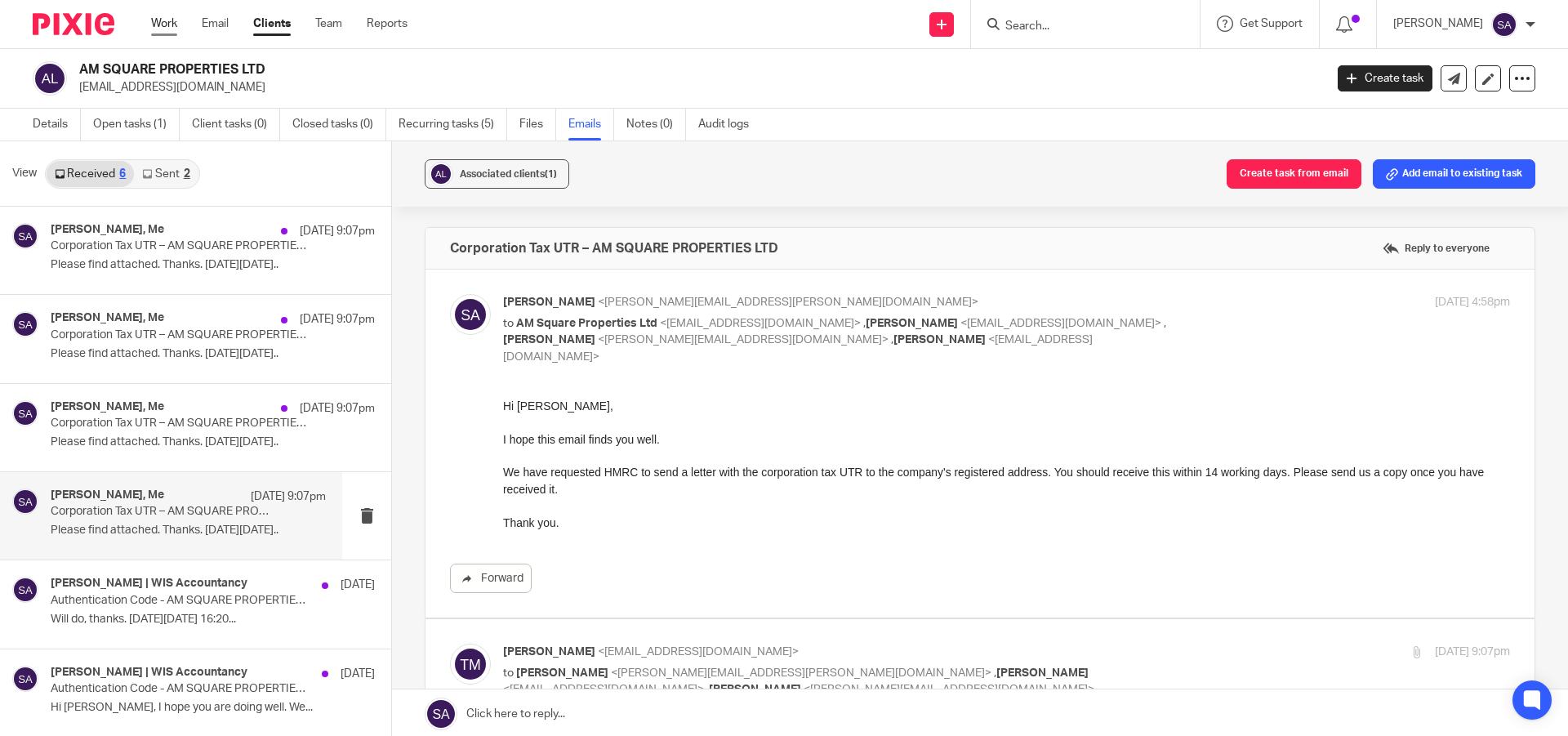
click at [169, 26] on link "Work" at bounding box center [164, 23] width 26 height 16
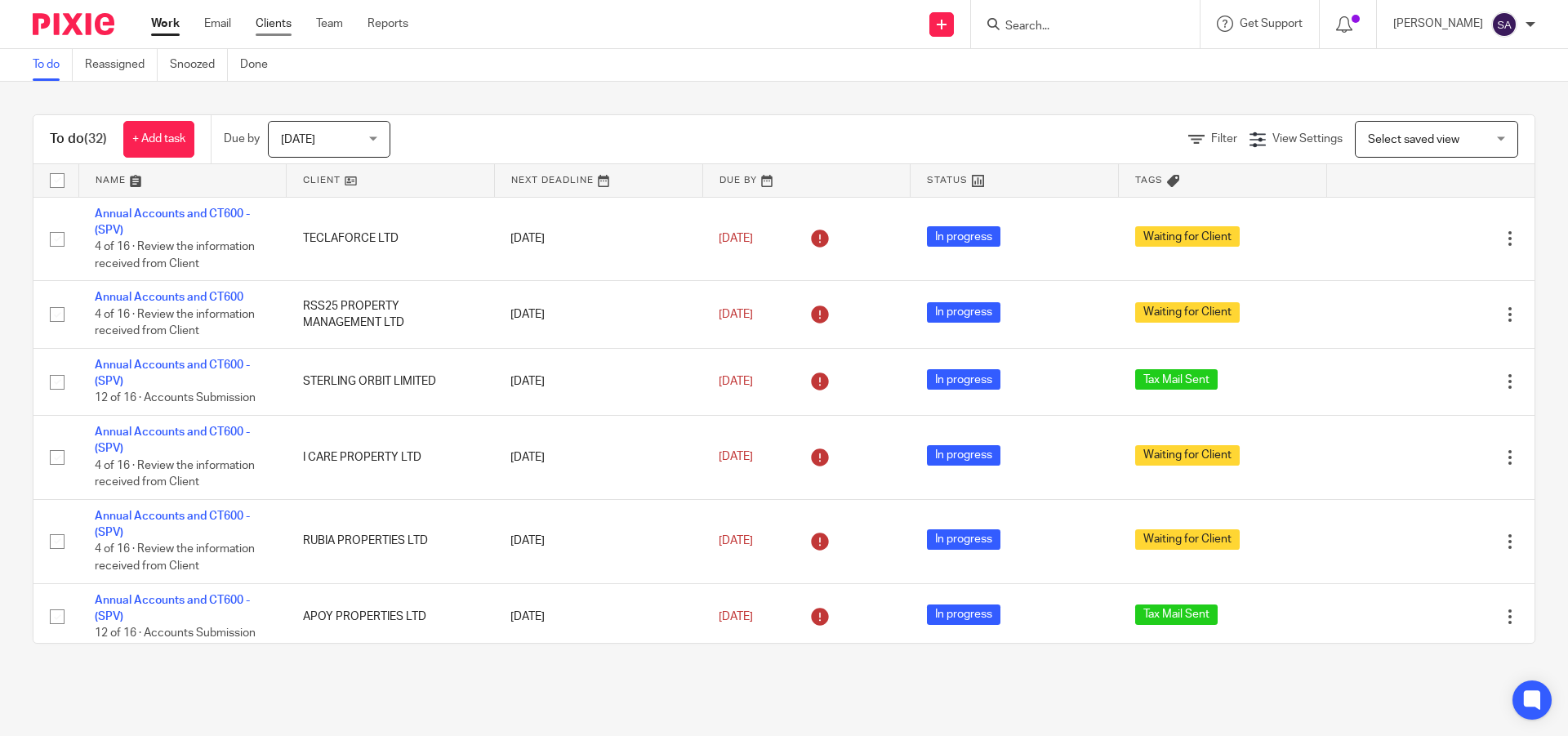
click at [279, 25] on link "Clients" at bounding box center [274, 23] width 36 height 16
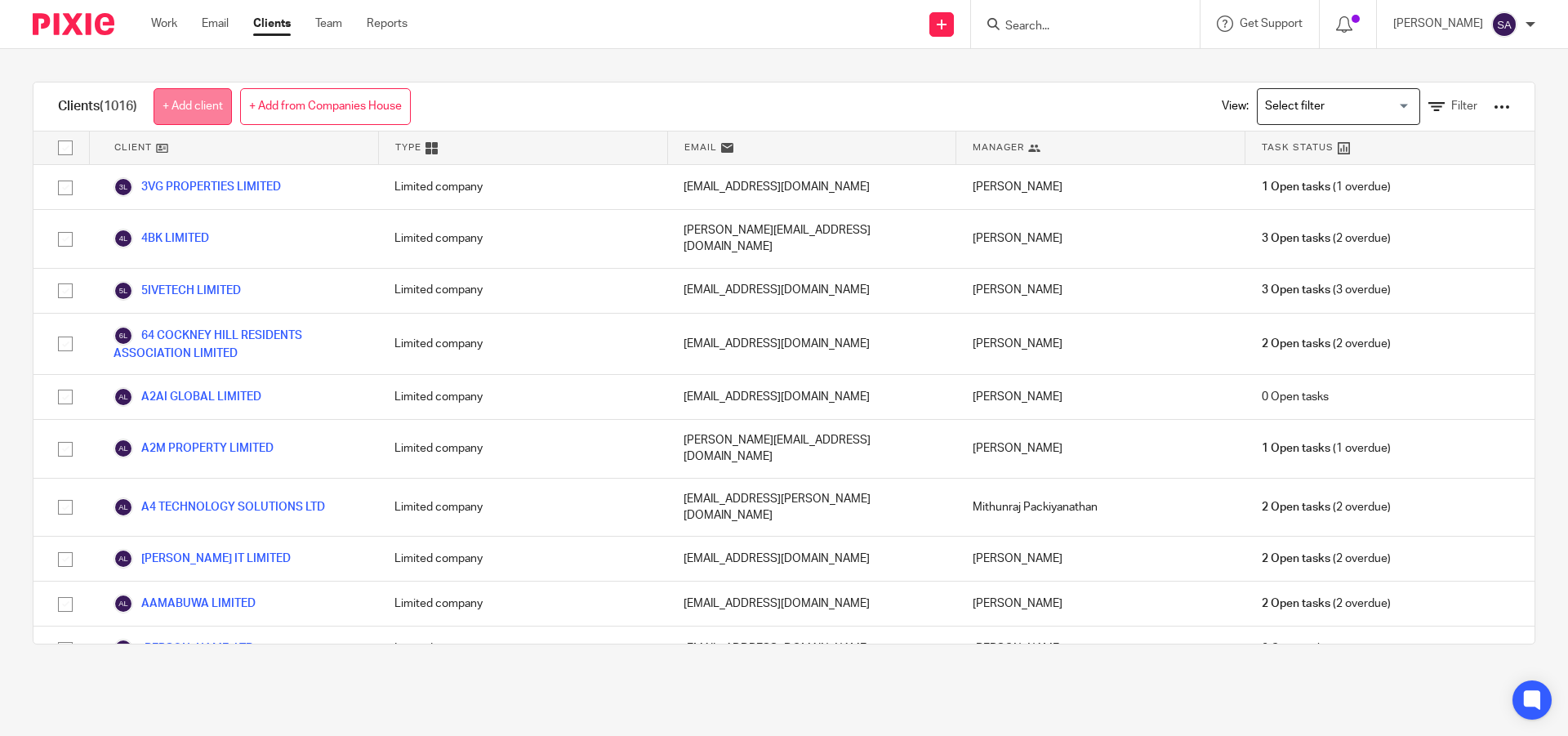
click at [196, 109] on link "+ Add client" at bounding box center [193, 106] width 78 height 36
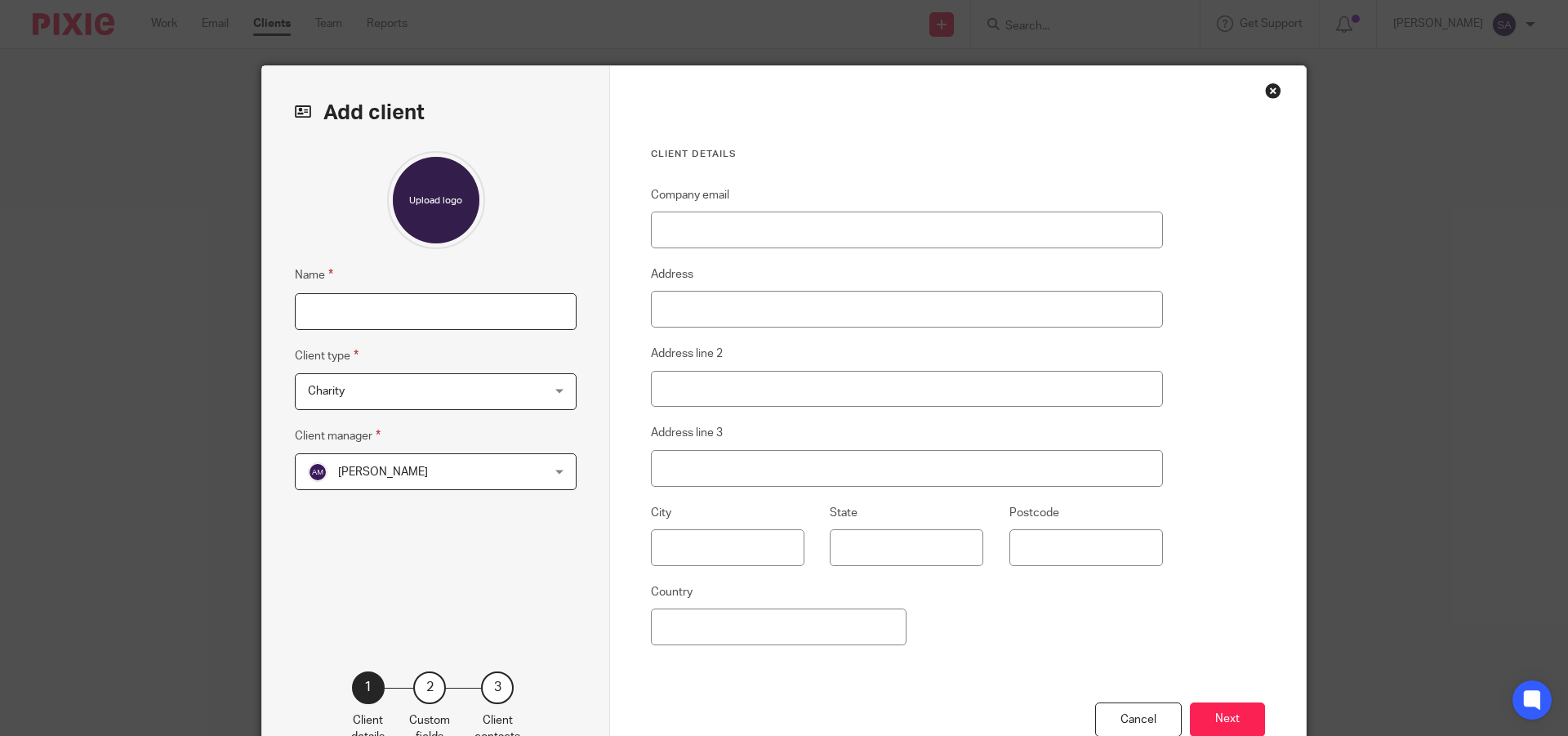
click at [461, 312] on input "Name" at bounding box center [436, 311] width 282 height 36
click at [1270, 91] on div "Close this dialog window" at bounding box center [1273, 91] width 16 height 16
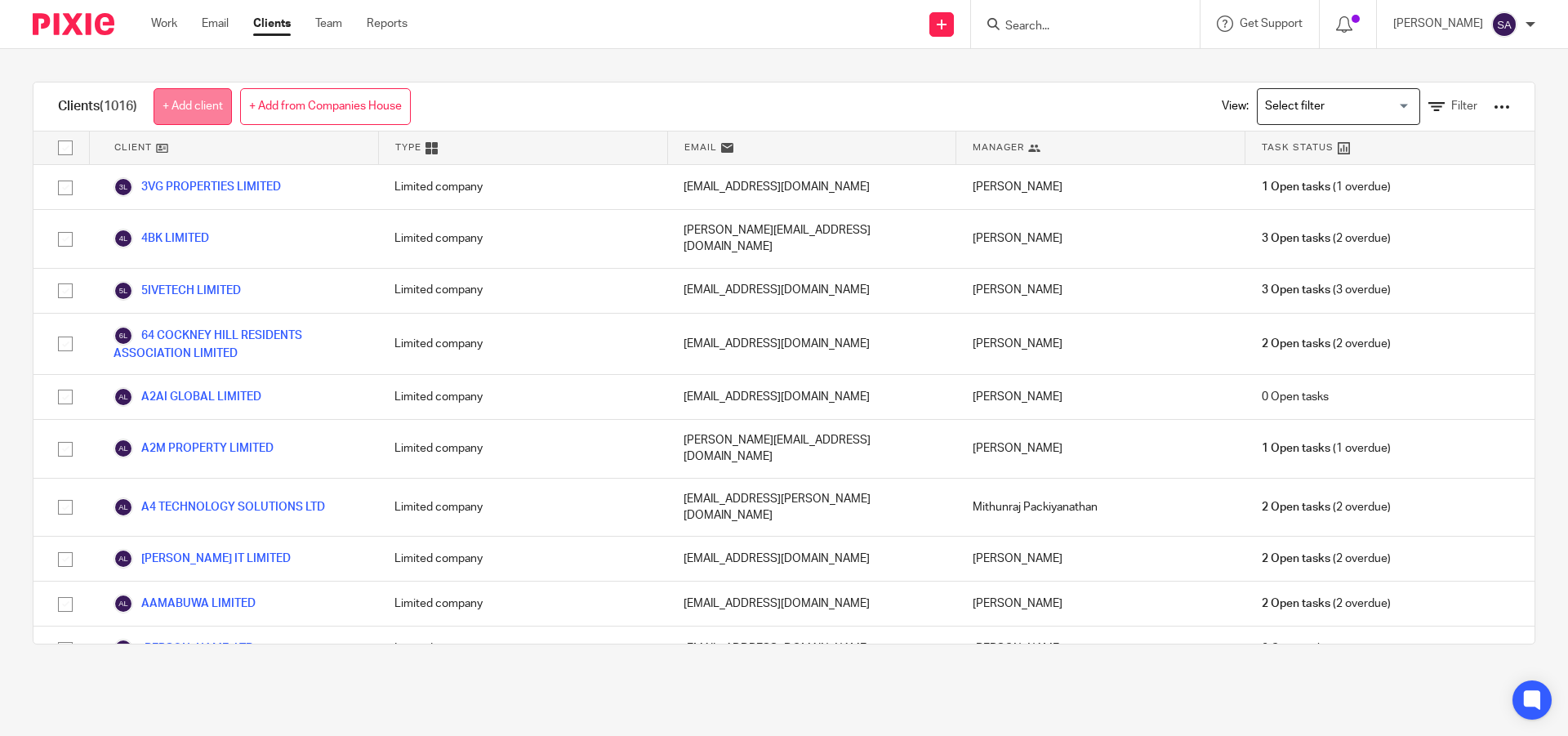
click at [204, 100] on link "+ Add client" at bounding box center [193, 106] width 78 height 36
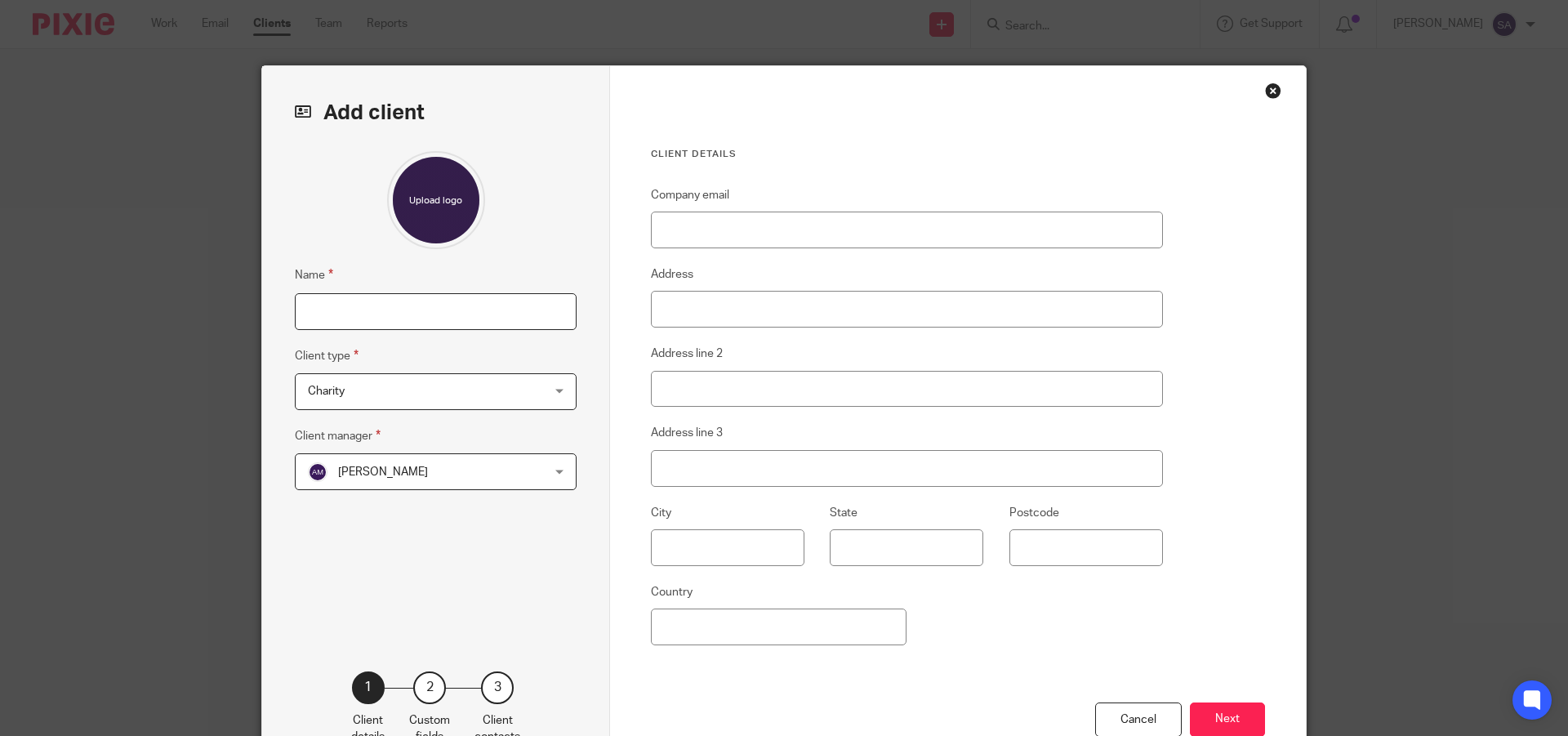
click at [404, 309] on input "Name" at bounding box center [436, 311] width 282 height 36
paste input "SRS PROPERTIES INVESTMENTS LTD"
type input "SRS PROPERTIES INVESTMENTS LTD"
click at [548, 391] on div "Charity Charity" at bounding box center [436, 391] width 282 height 36
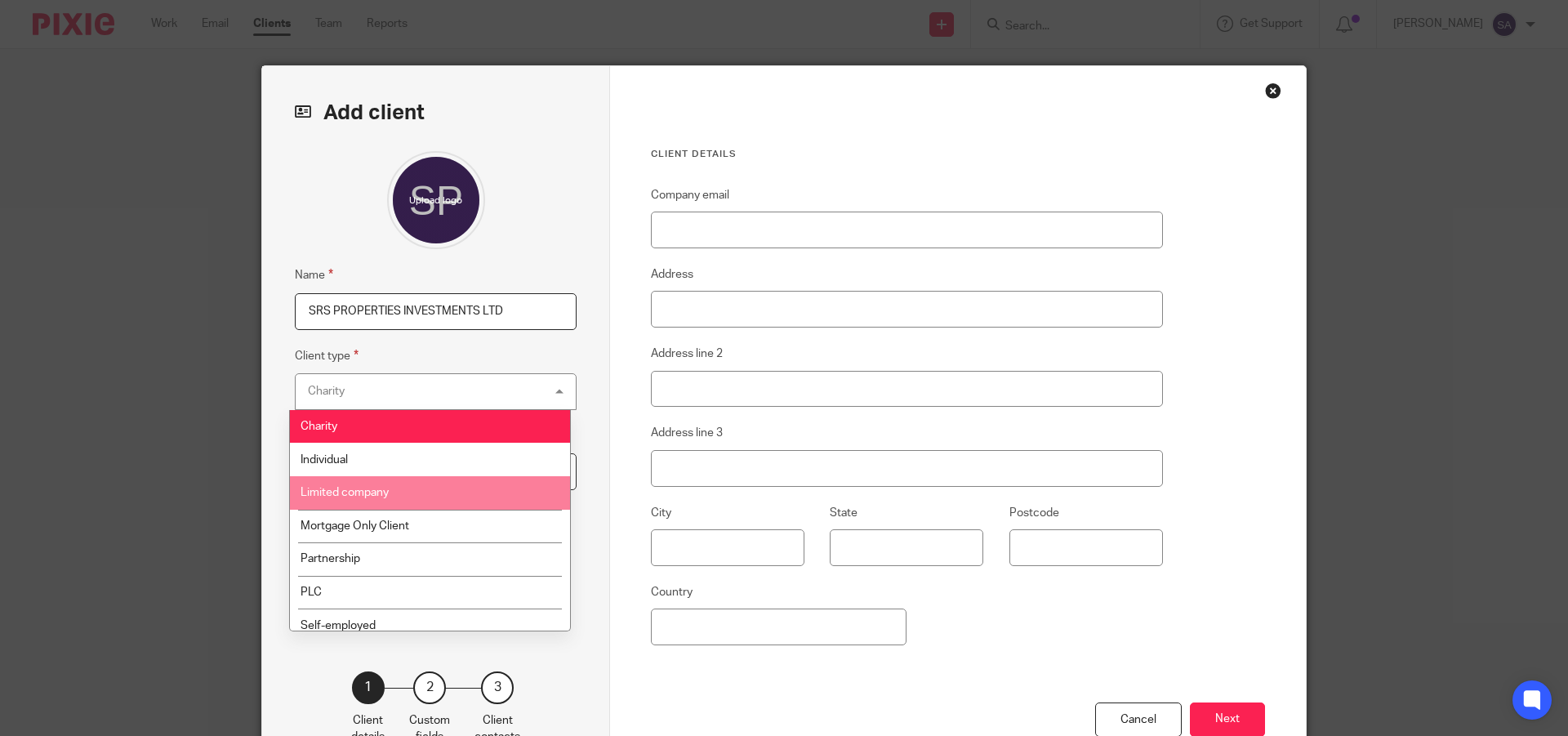
click at [417, 486] on li "Limited company" at bounding box center [429, 493] width 280 height 34
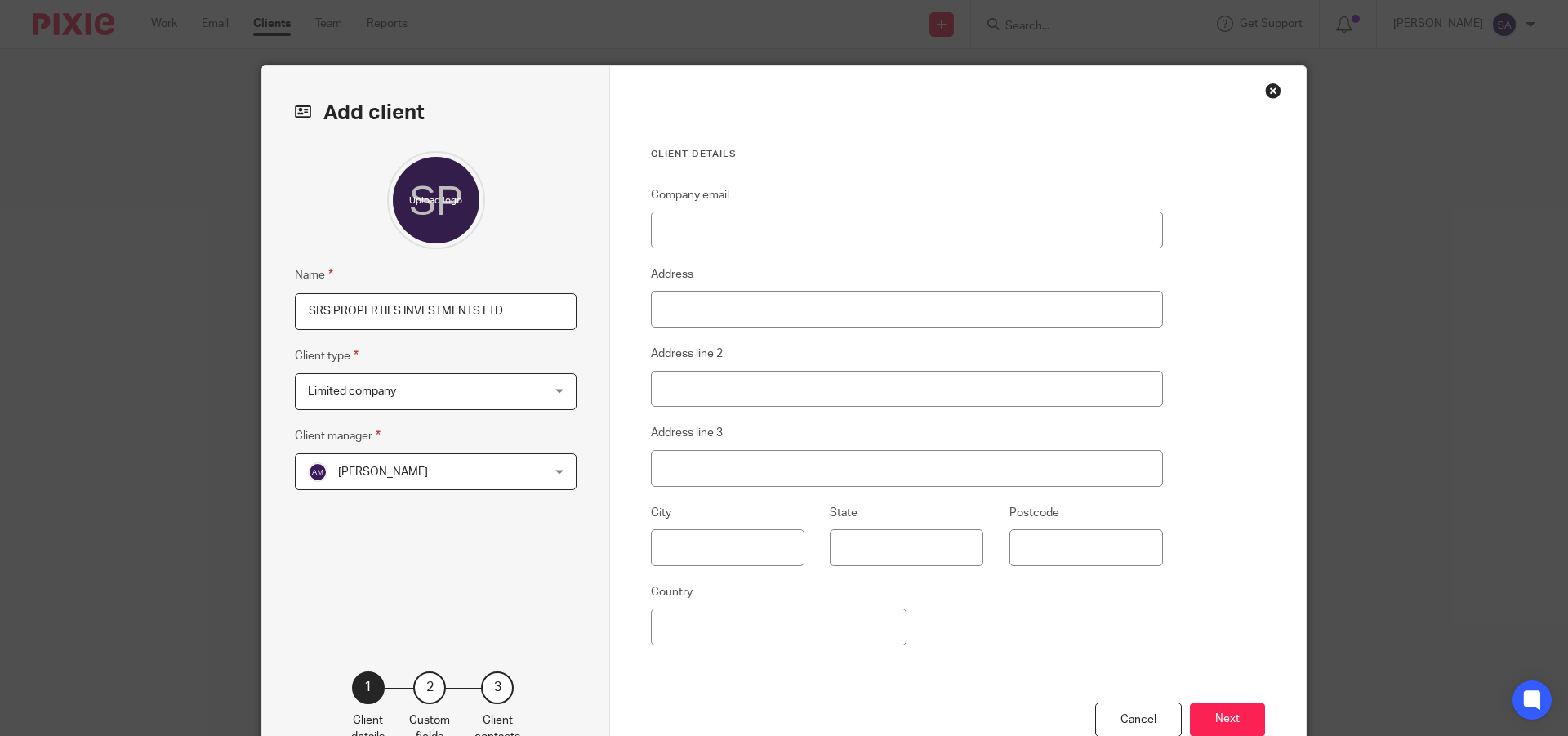
click at [534, 469] on div "[PERSON_NAME] [PERSON_NAME]" at bounding box center [436, 471] width 282 height 36
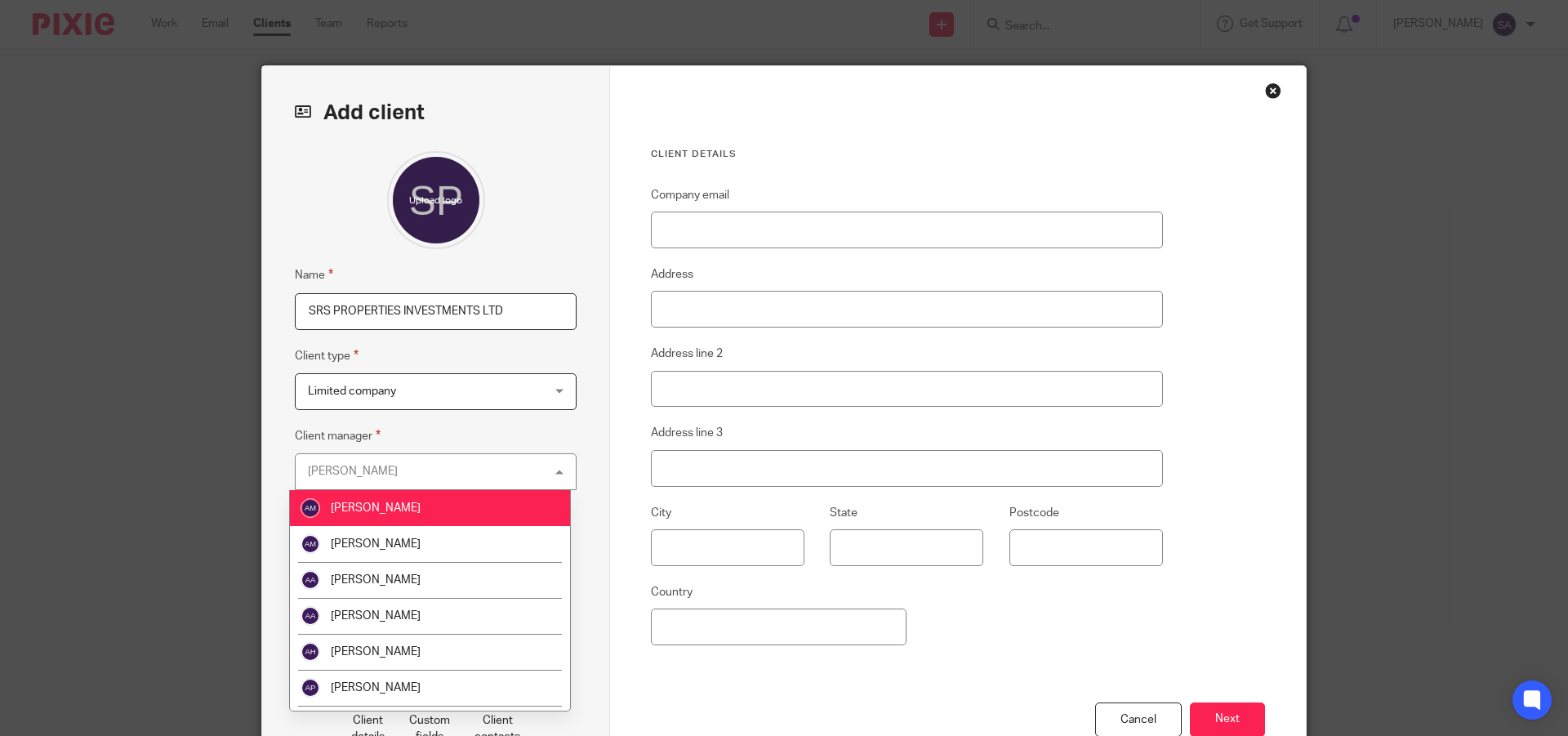
click at [448, 468] on div "[PERSON_NAME] [PERSON_NAME]" at bounding box center [436, 471] width 282 height 36
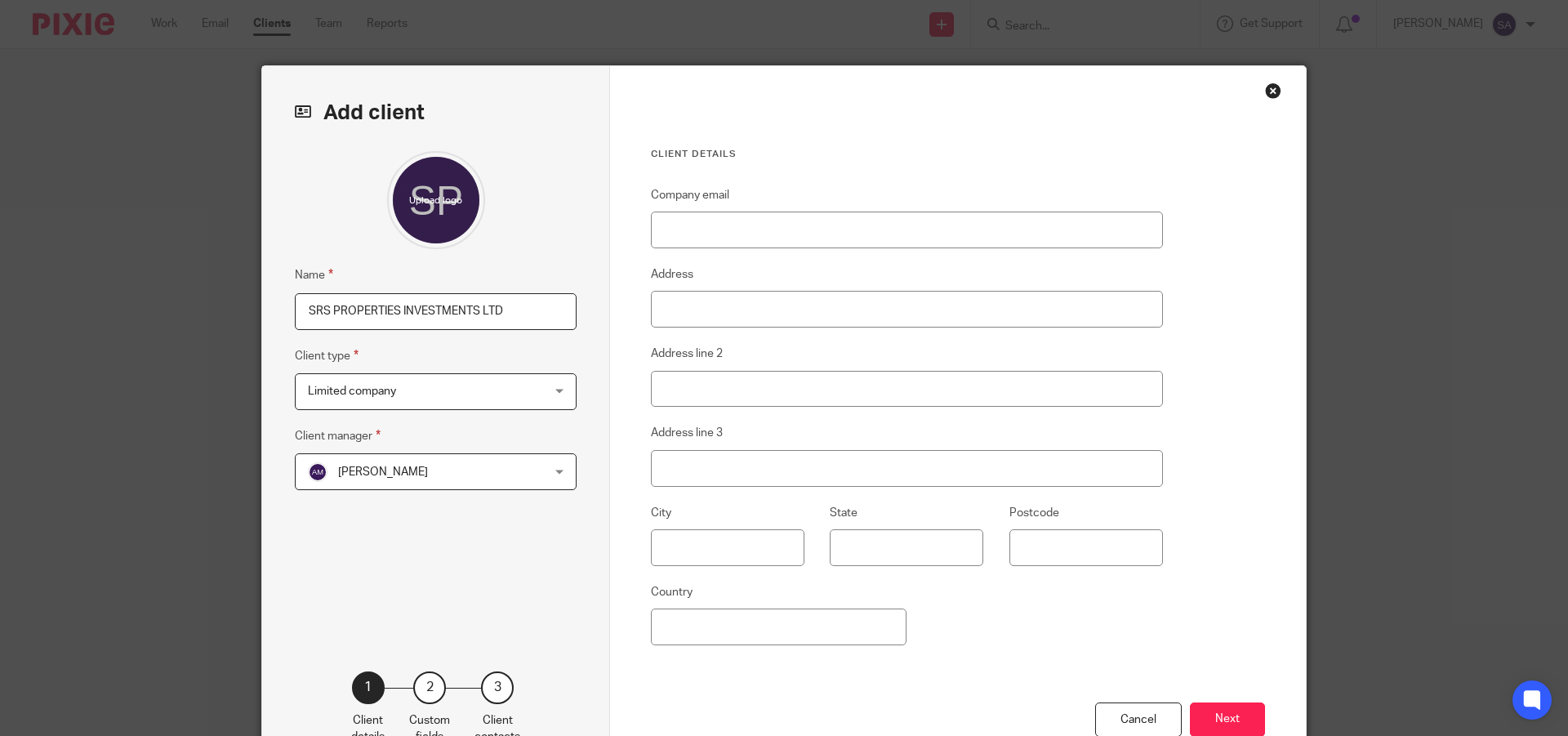
click at [478, 467] on span "[PERSON_NAME]" at bounding box center [414, 471] width 214 height 35
click at [480, 423] on div "Name SRS PROPERTIES INVESTMENTS LTD Client type Limited company Limited company…" at bounding box center [436, 386] width 282 height 470
click at [528, 604] on div "Name SRS PROPERTIES INVESTMENTS LTD Client type Limited company Limited company…" at bounding box center [436, 386] width 282 height 470
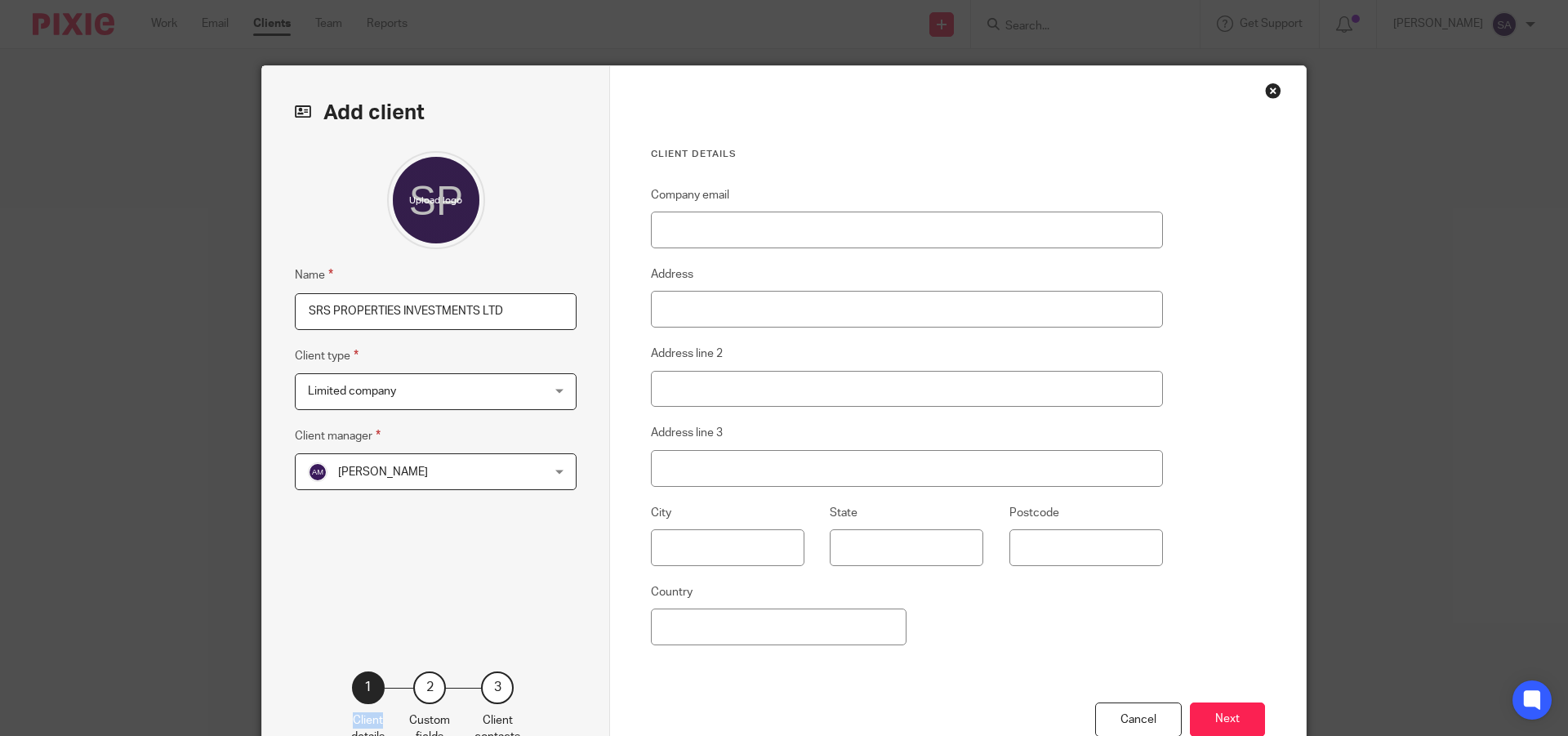
click at [553, 468] on div "[PERSON_NAME] [PERSON_NAME]" at bounding box center [436, 471] width 282 height 36
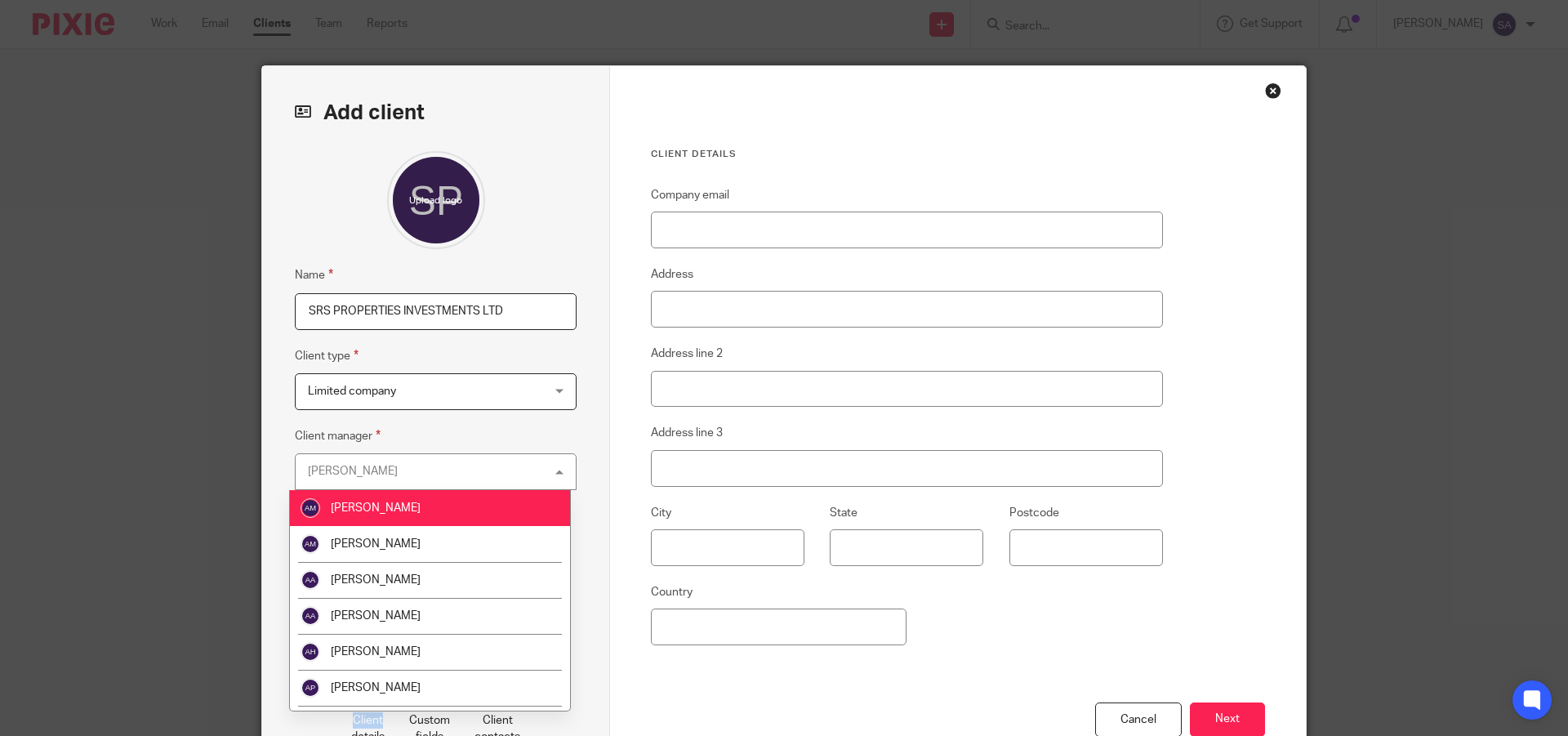
click at [499, 470] on div "[PERSON_NAME] [PERSON_NAME]" at bounding box center [436, 471] width 282 height 36
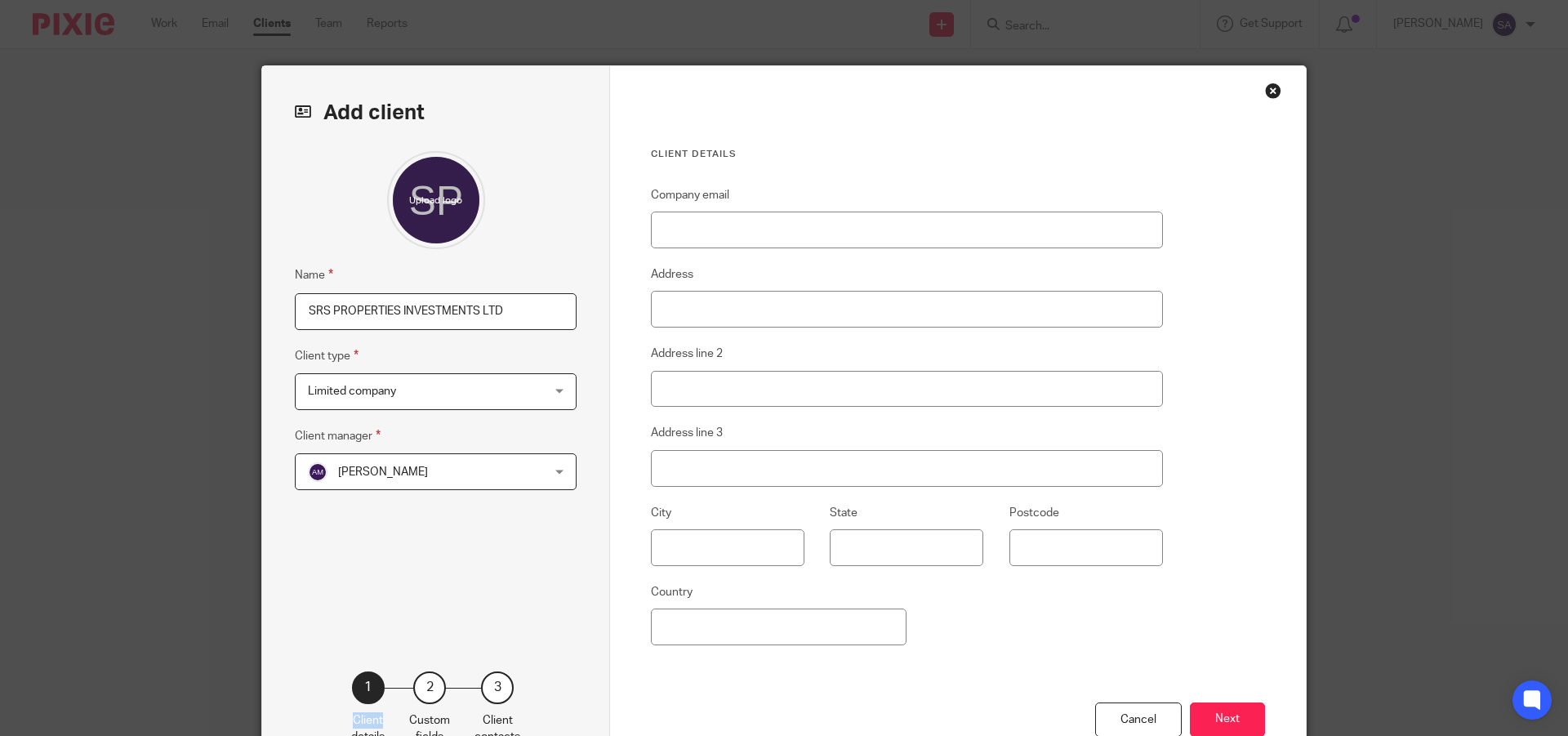
click at [499, 470] on span "[PERSON_NAME]" at bounding box center [414, 471] width 214 height 35
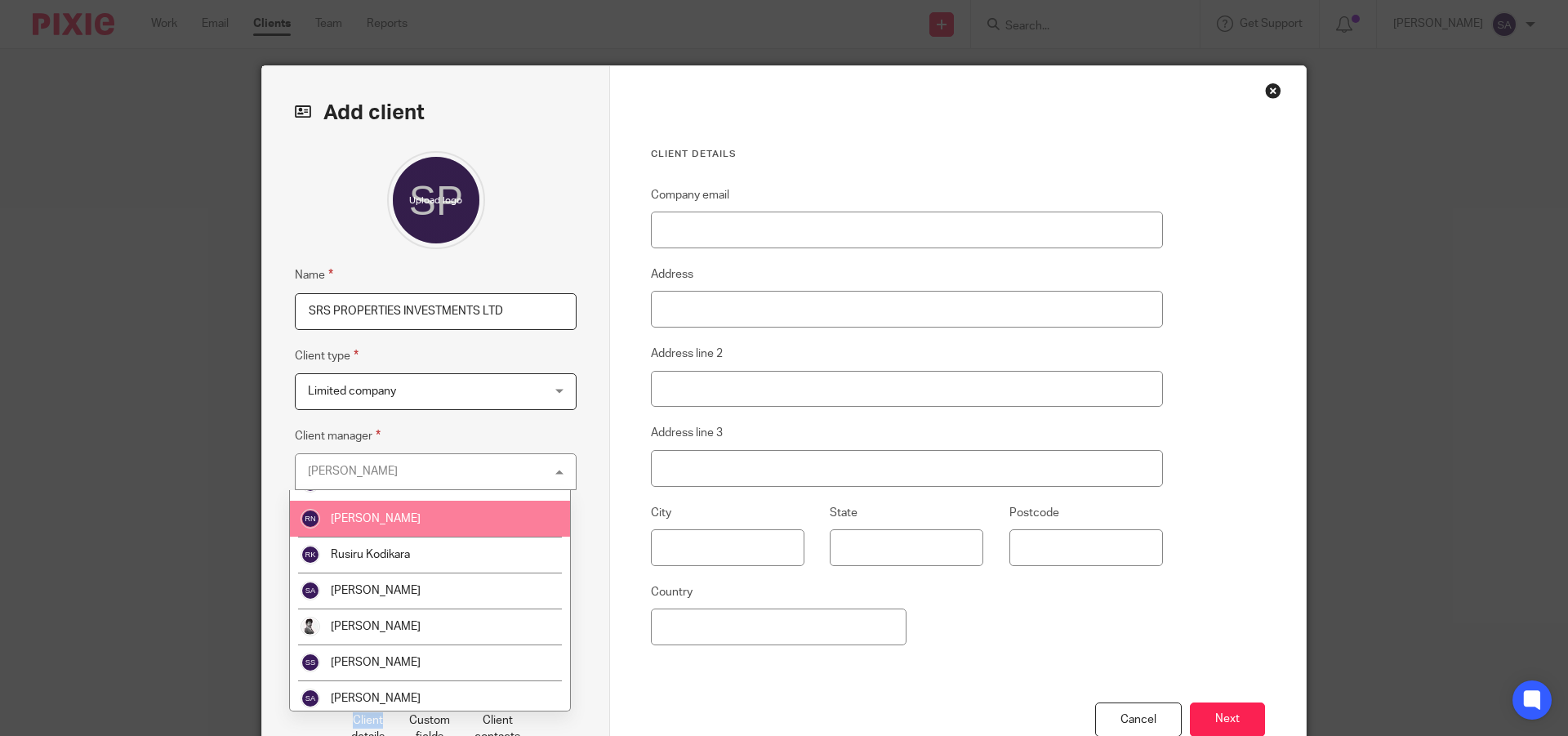
scroll to position [817, 0]
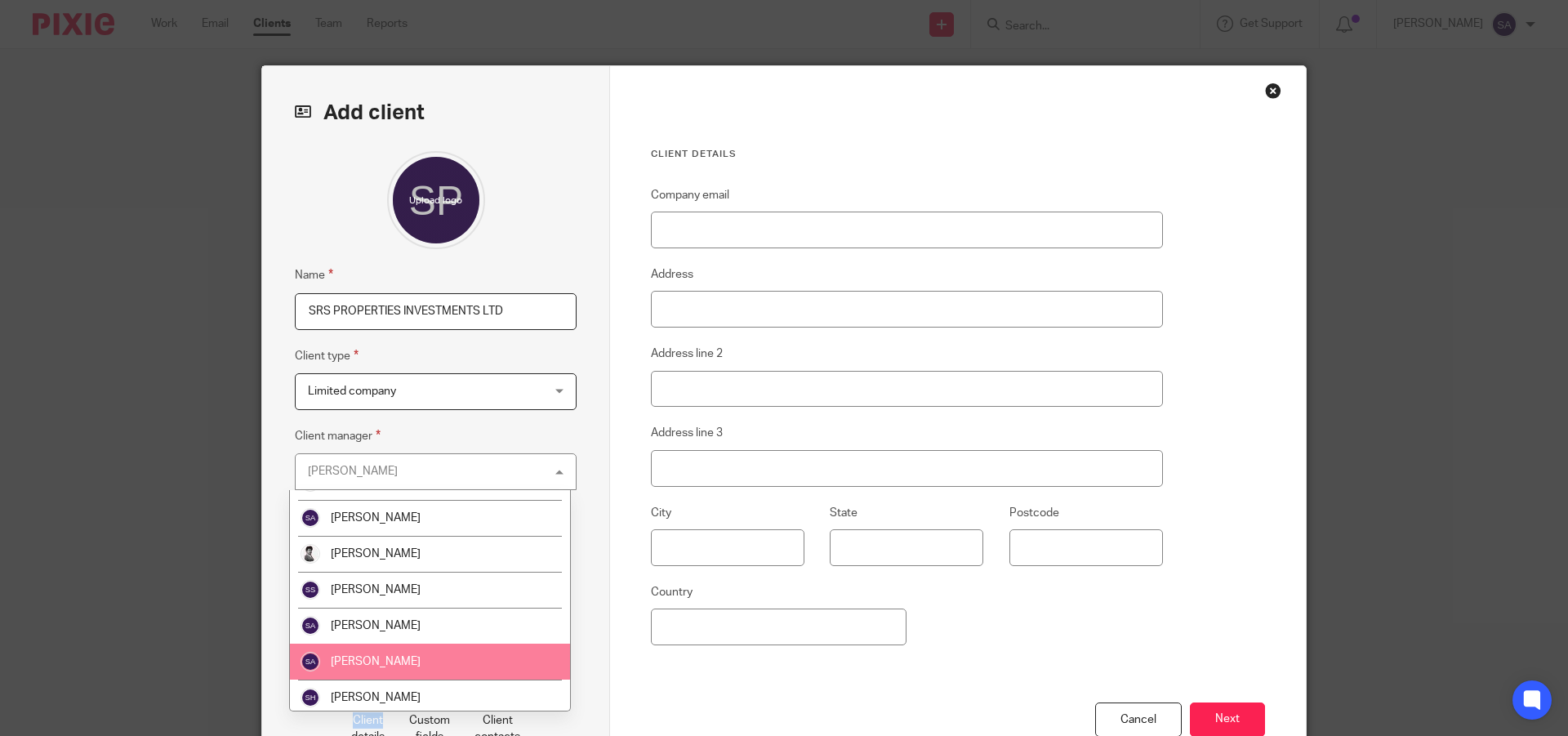
click at [422, 658] on li "[PERSON_NAME]" at bounding box center [429, 661] width 280 height 36
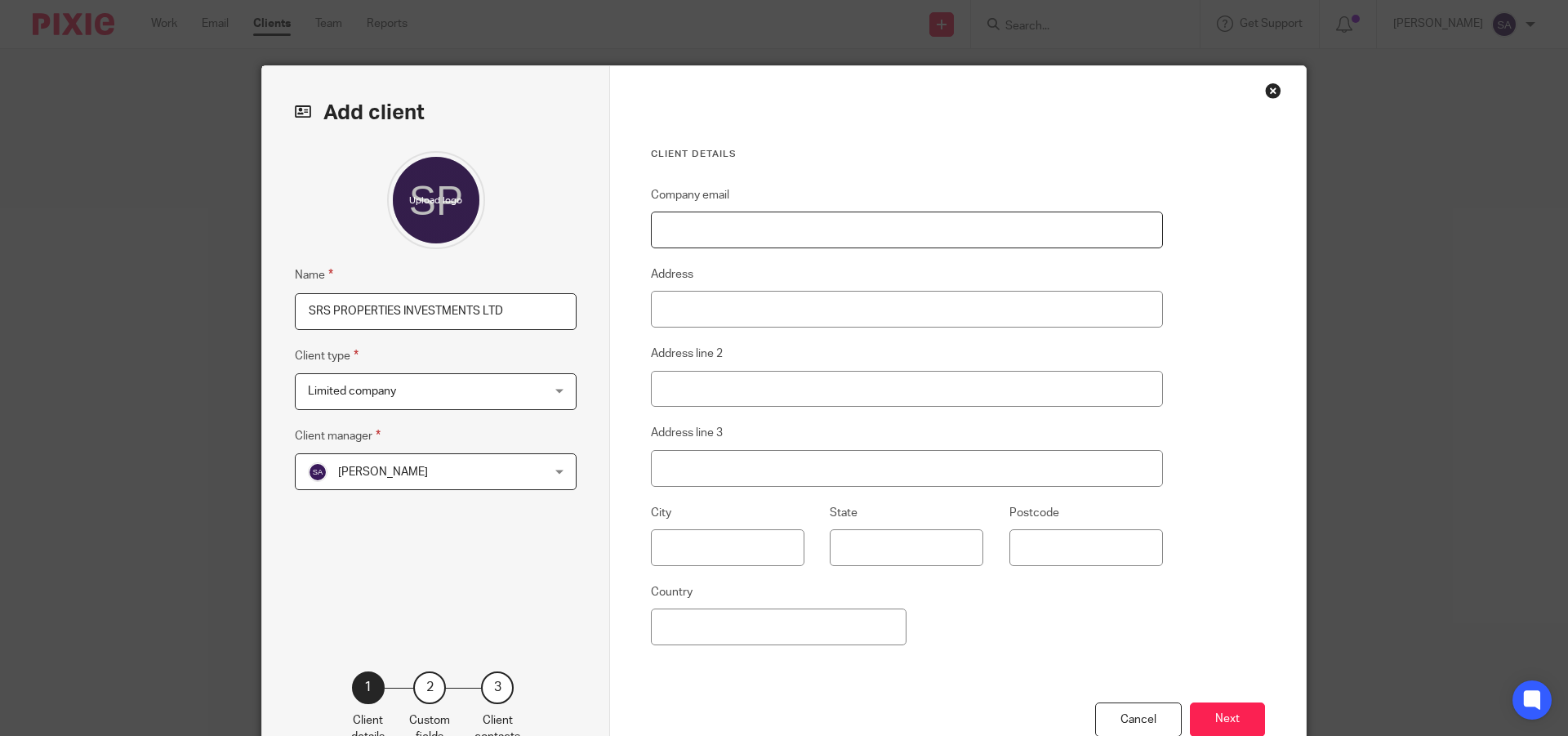
click at [779, 226] on input "Company email" at bounding box center [907, 229] width 512 height 36
paste input "[EMAIL_ADDRESS][DOMAIN_NAME]"
type input "[EMAIL_ADDRESS][DOMAIN_NAME]"
click at [724, 306] on input "Address" at bounding box center [907, 308] width 512 height 36
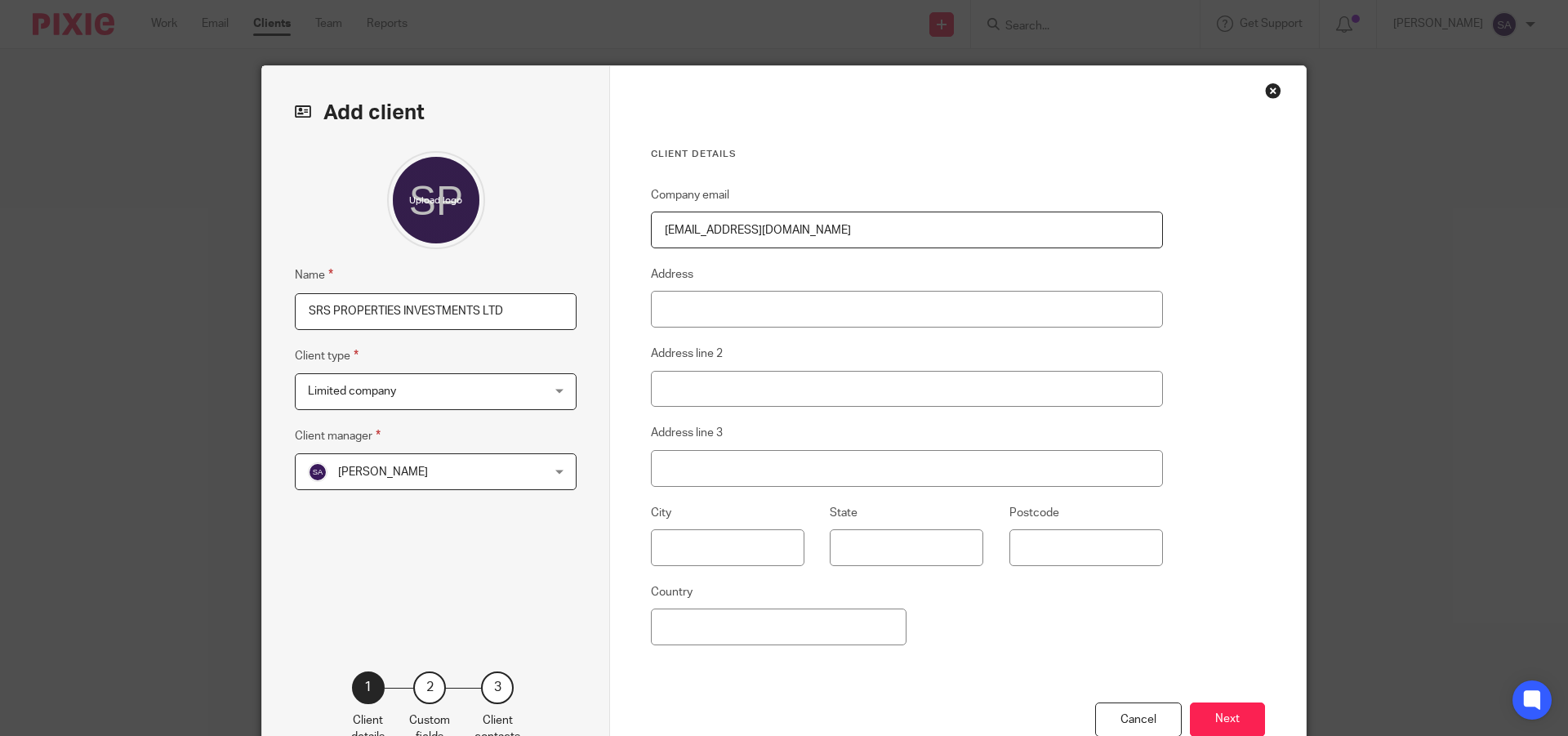
click at [1217, 346] on div "Client details Company email info.srsproperties@gmail.com Address Address line …" at bounding box center [957, 421] width 696 height 711
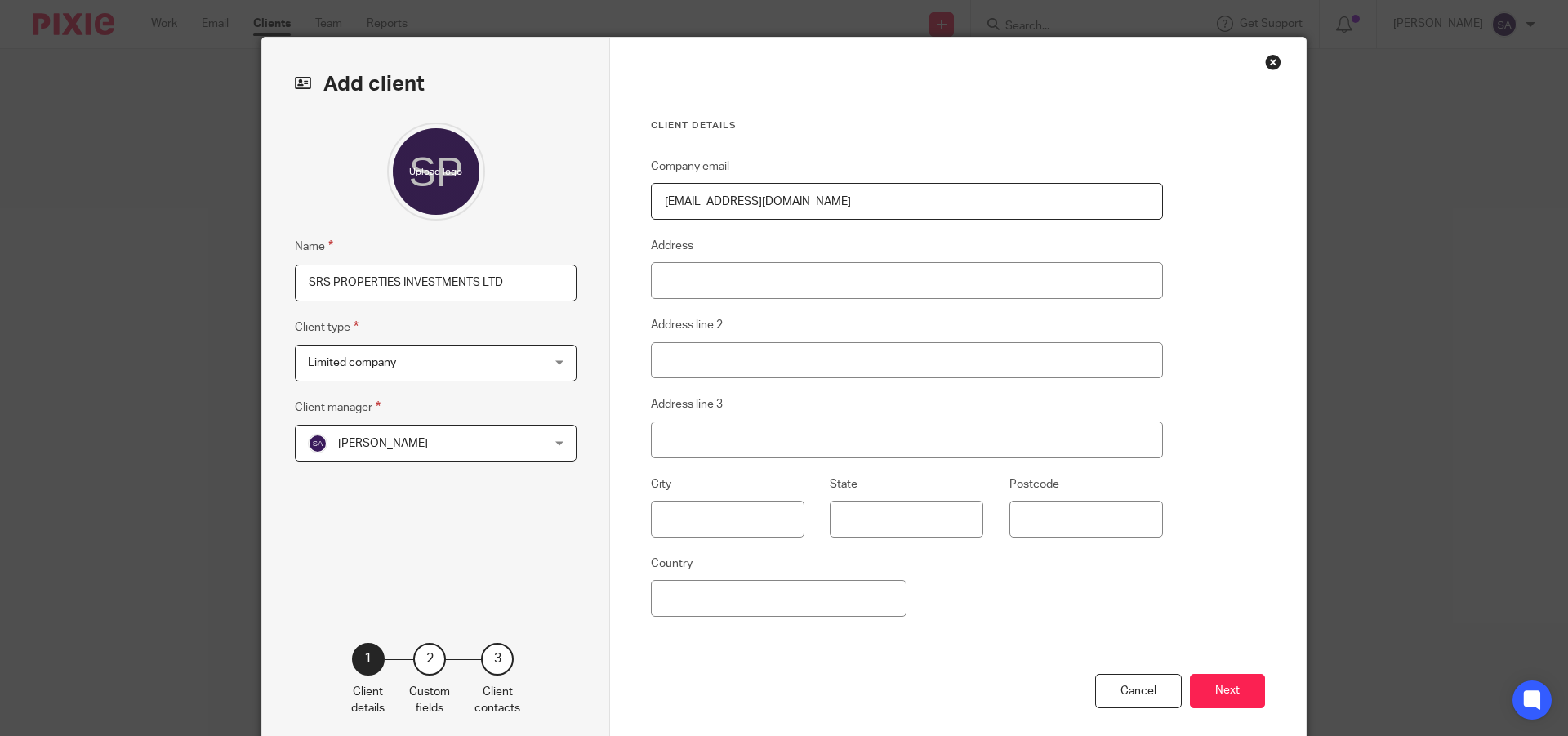
scroll to position [0, 0]
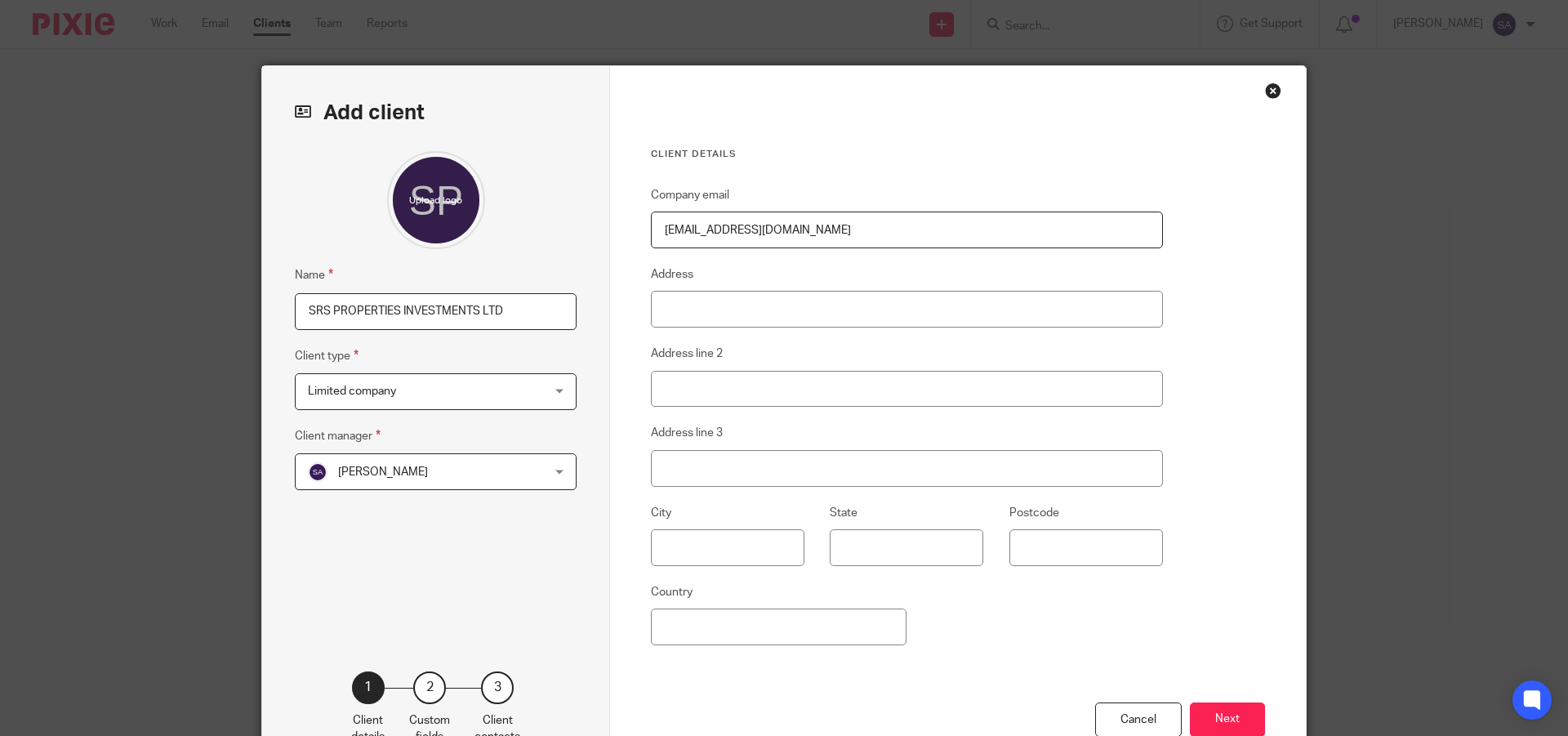
click at [1269, 92] on div "Close this dialog window" at bounding box center [1273, 91] width 16 height 16
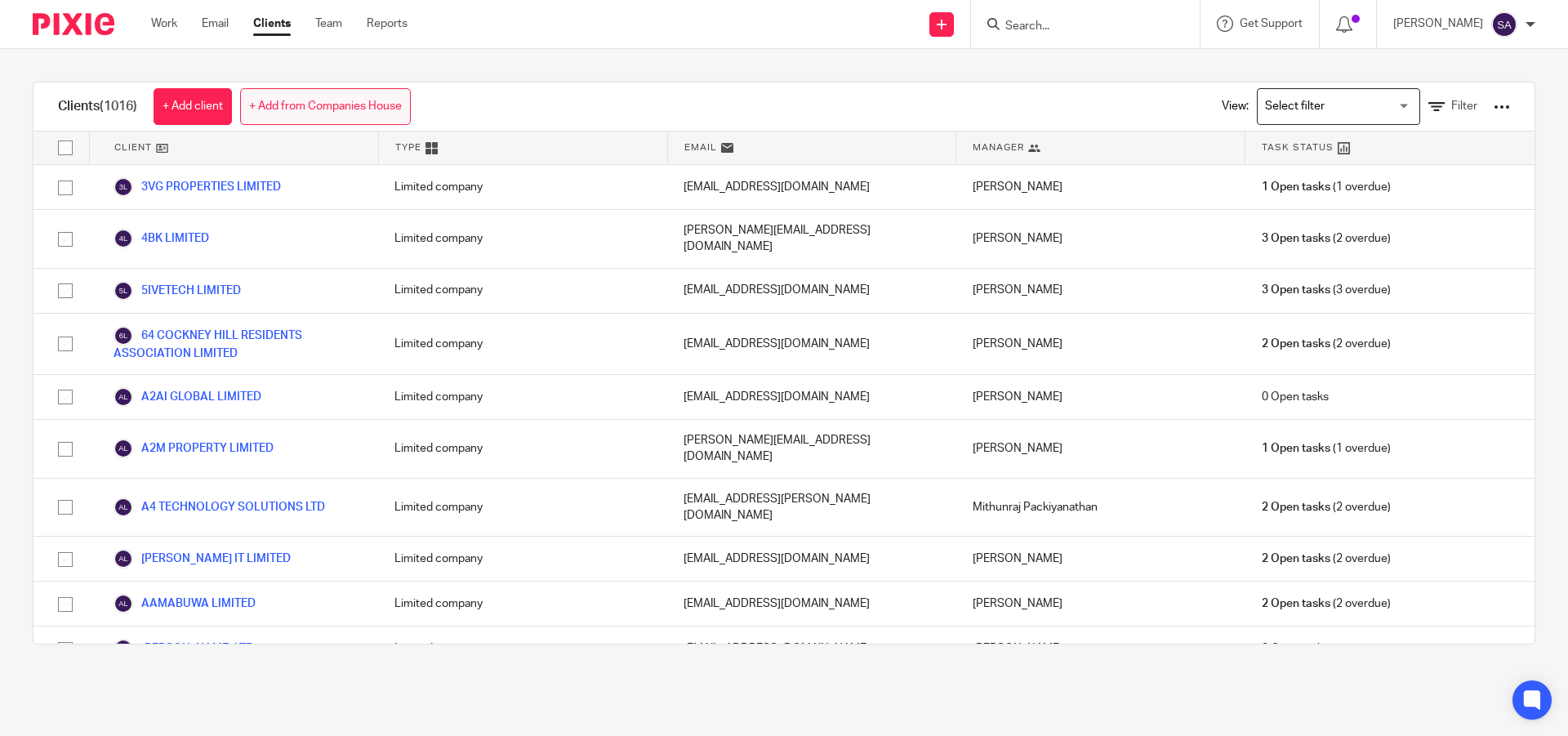
click at [356, 107] on link "+ Add from Companies House" at bounding box center [325, 106] width 171 height 36
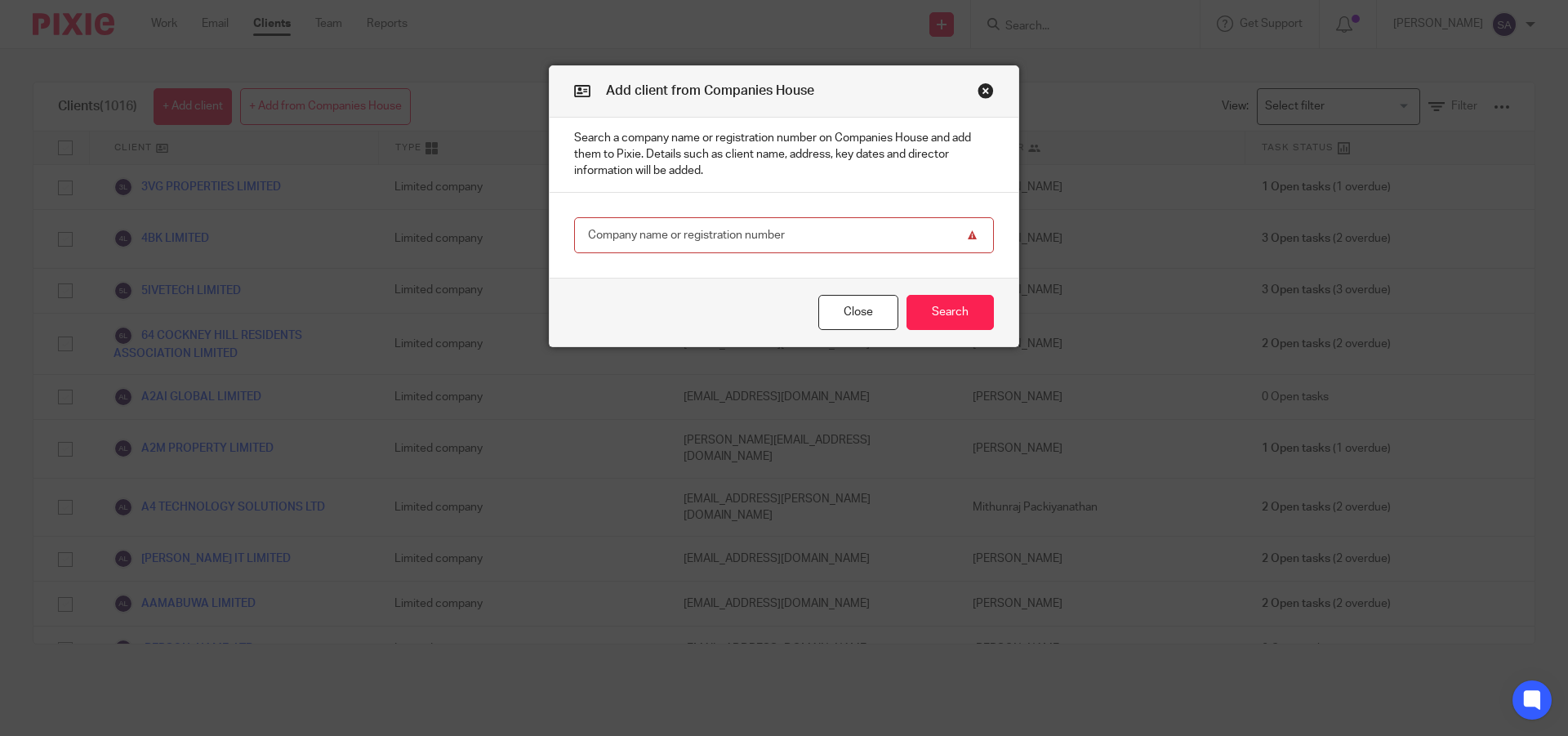
paste input "11498599"
type input "11498599"
click at [958, 313] on button "Search" at bounding box center [950, 313] width 87 height 36
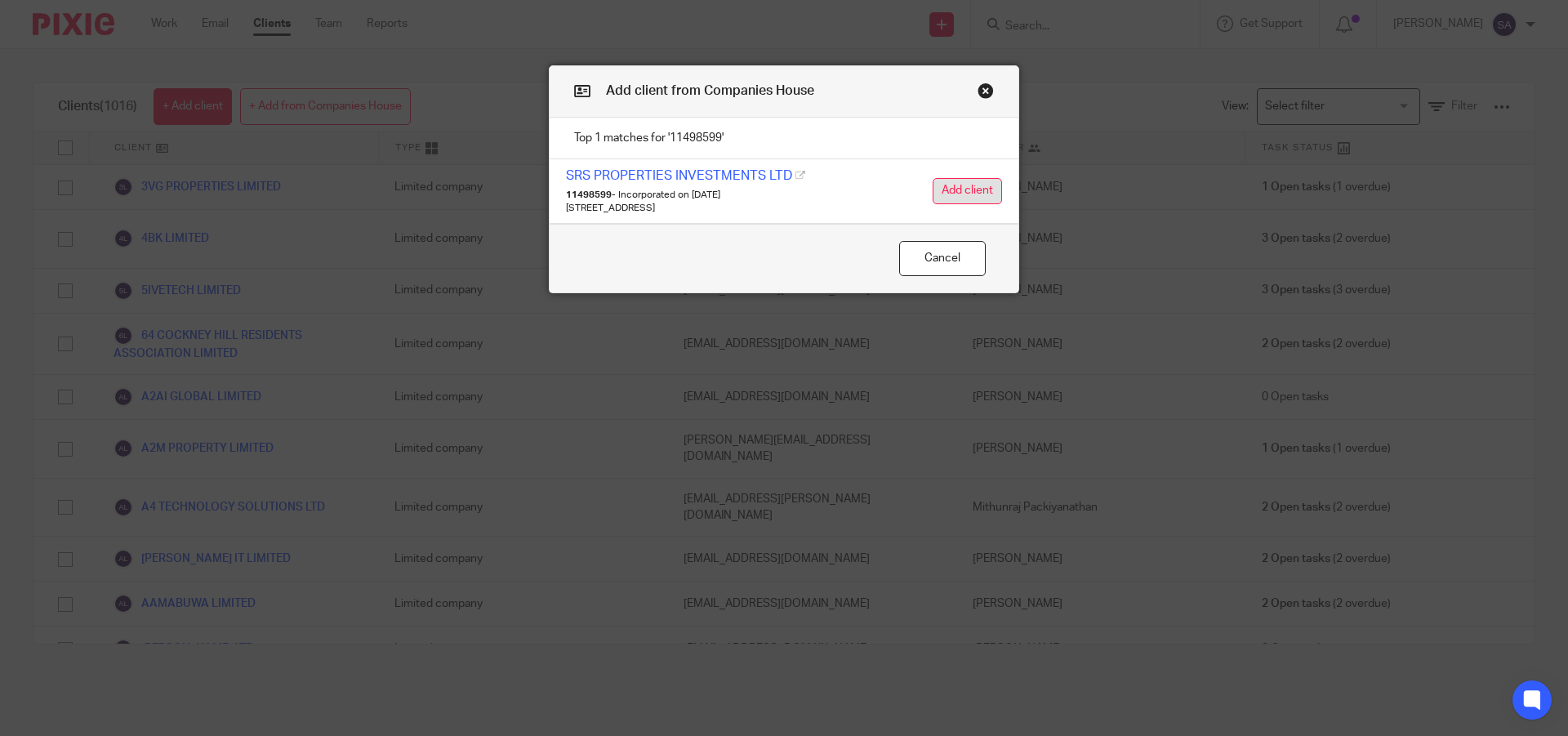
click at [950, 192] on button "Add client" at bounding box center [967, 190] width 69 height 26
click at [958, 186] on button "Add client" at bounding box center [967, 190] width 69 height 26
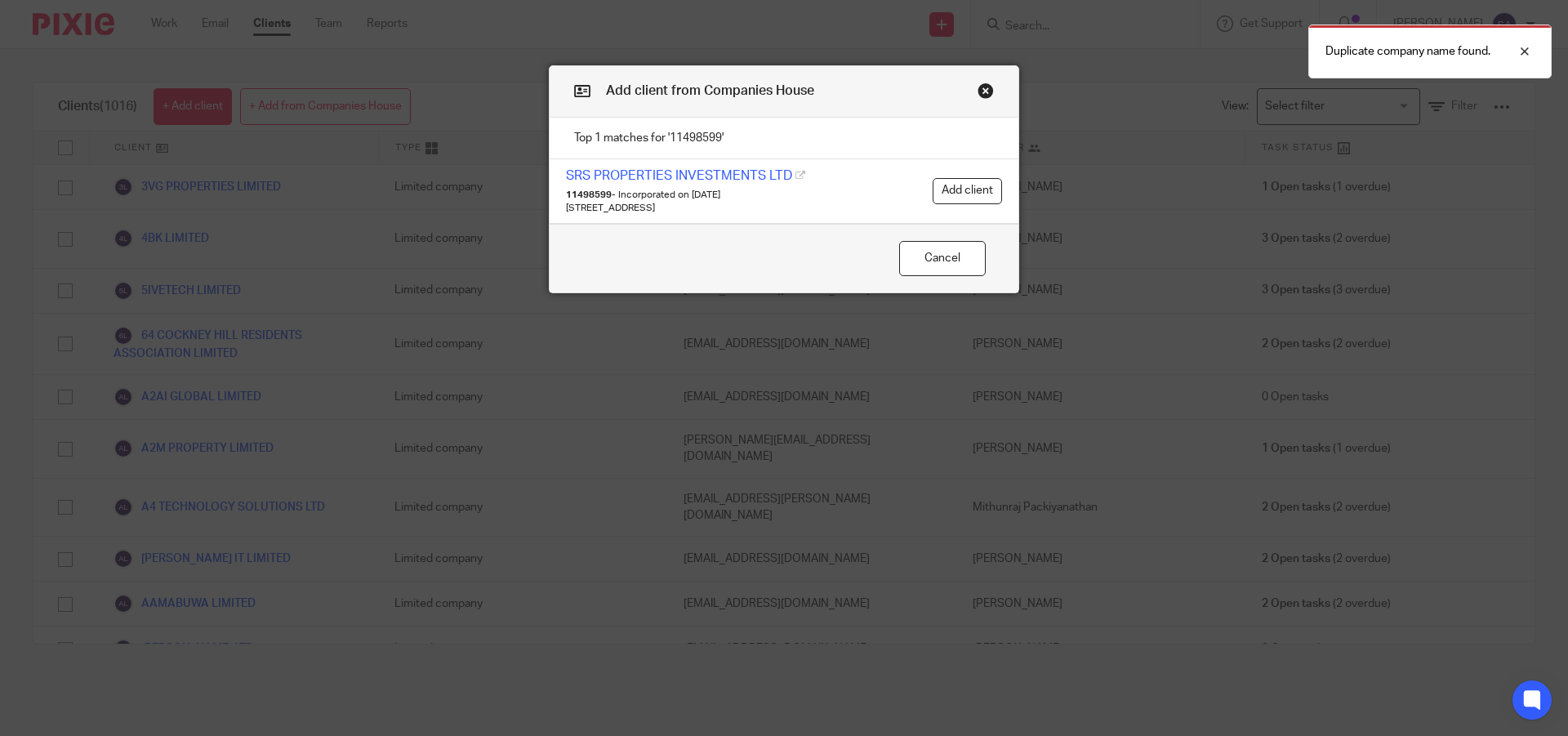
click at [983, 94] on button "Close modal" at bounding box center [986, 91] width 16 height 16
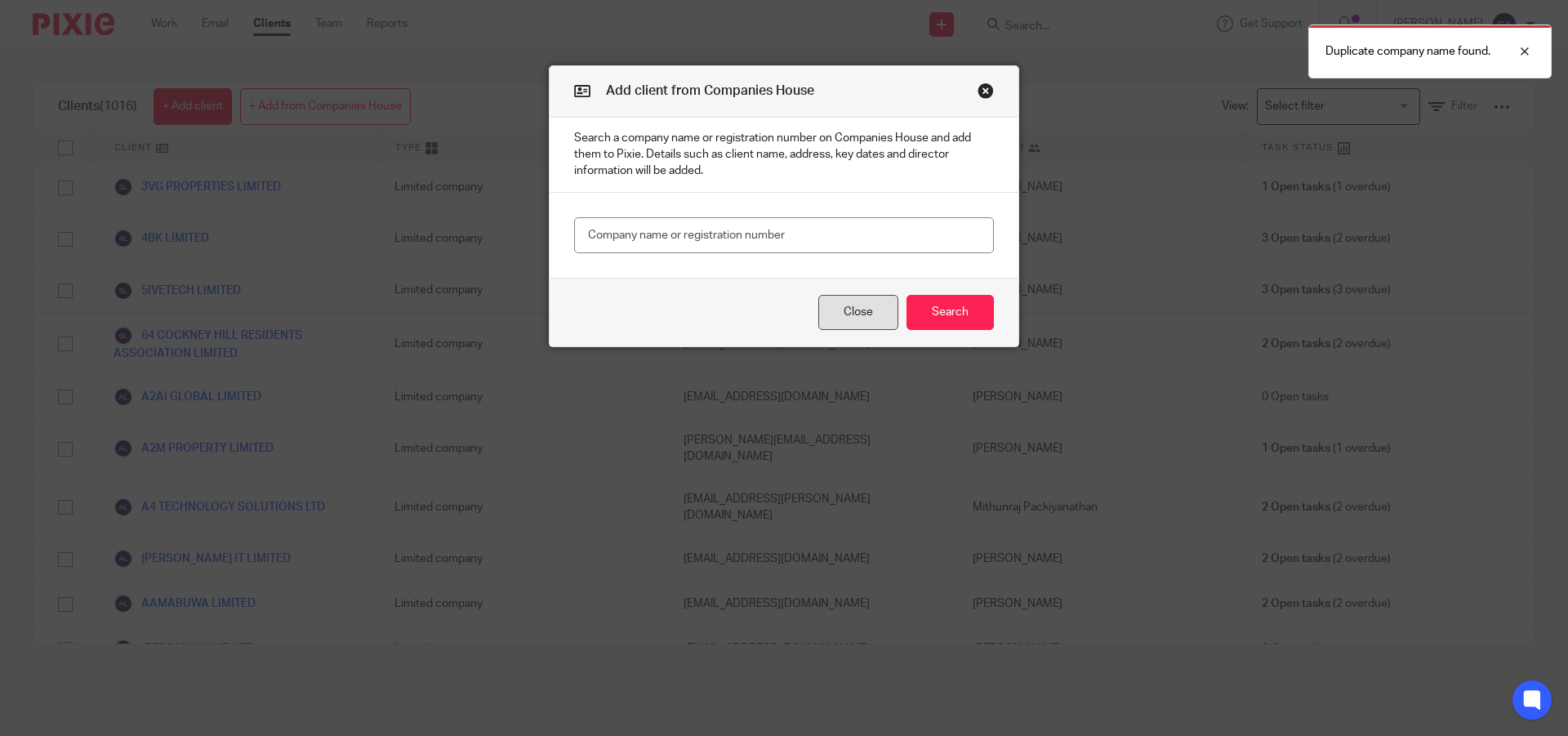
click at [842, 314] on button "Close" at bounding box center [858, 313] width 80 height 36
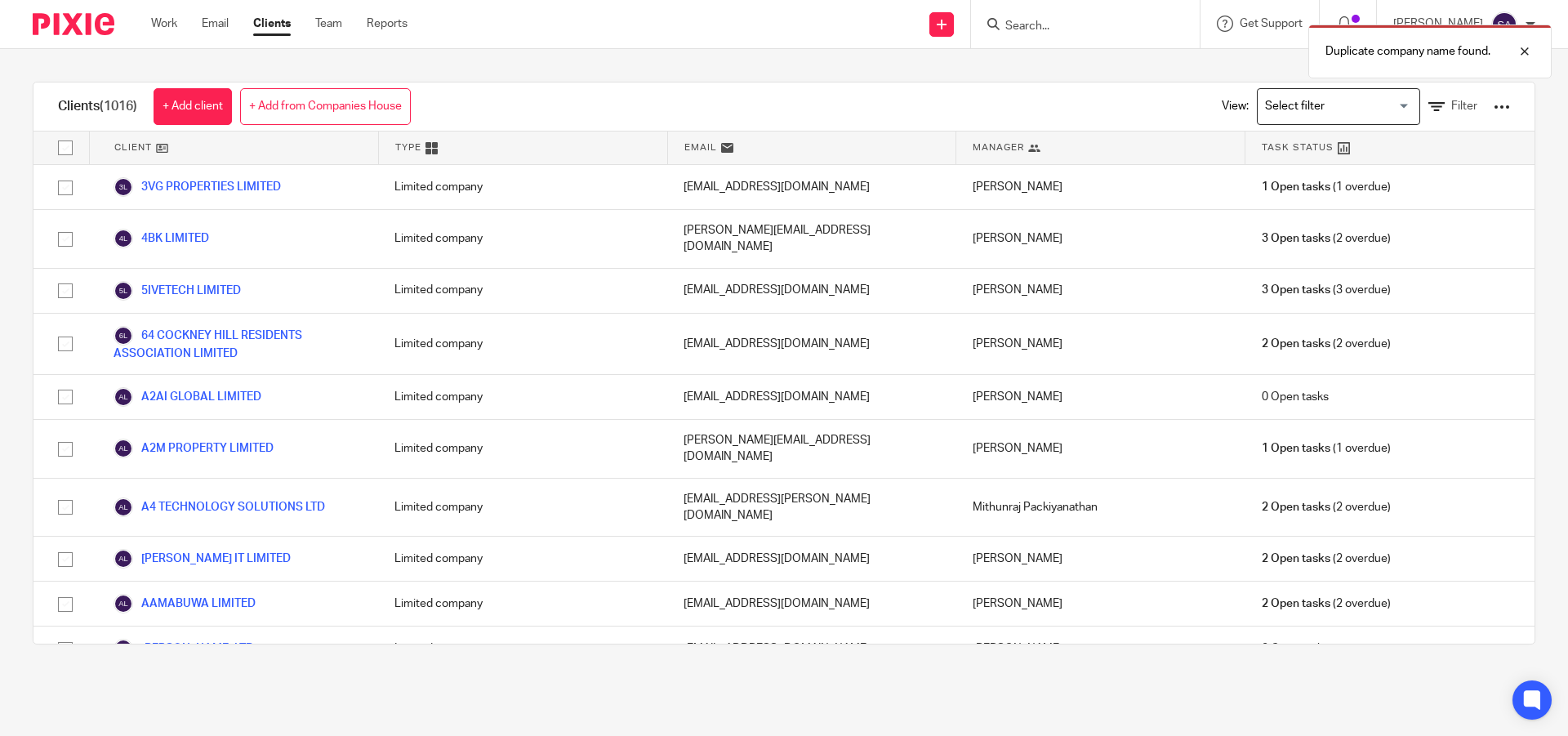
click at [1061, 25] on div "Duplicate company name found." at bounding box center [1167, 47] width 767 height 62
click at [1048, 26] on input "Search" at bounding box center [1076, 27] width 147 height 15
type input "srs prop"
click at [1088, 28] on input "Search" at bounding box center [1076, 27] width 147 height 15
type input "s"
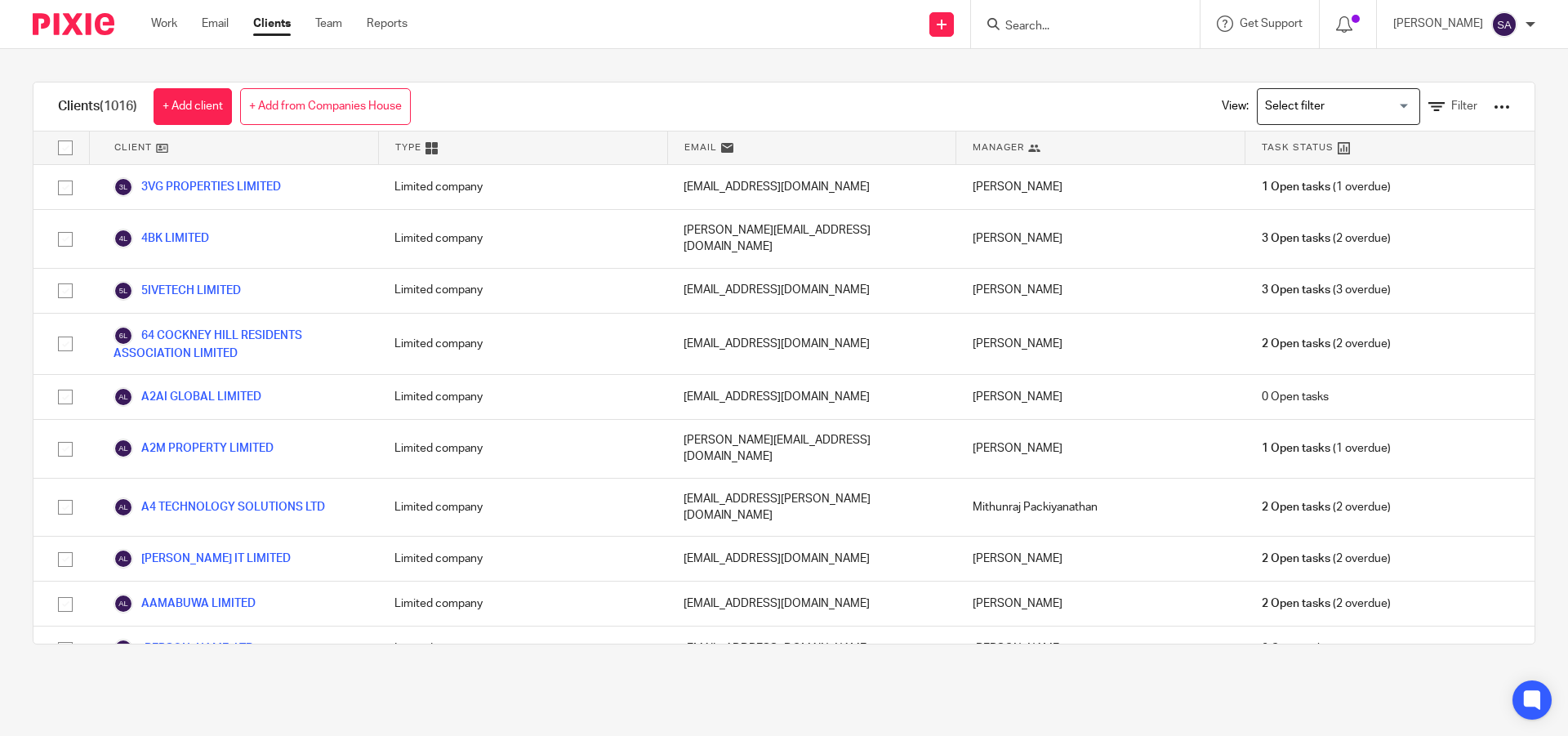
click at [852, 67] on div "Clients (1016) + Add client + Add from Companies House View: Loading... Filter …" at bounding box center [784, 363] width 1568 height 628
click at [387, 107] on link "+ Add from Companies House" at bounding box center [325, 106] width 171 height 36
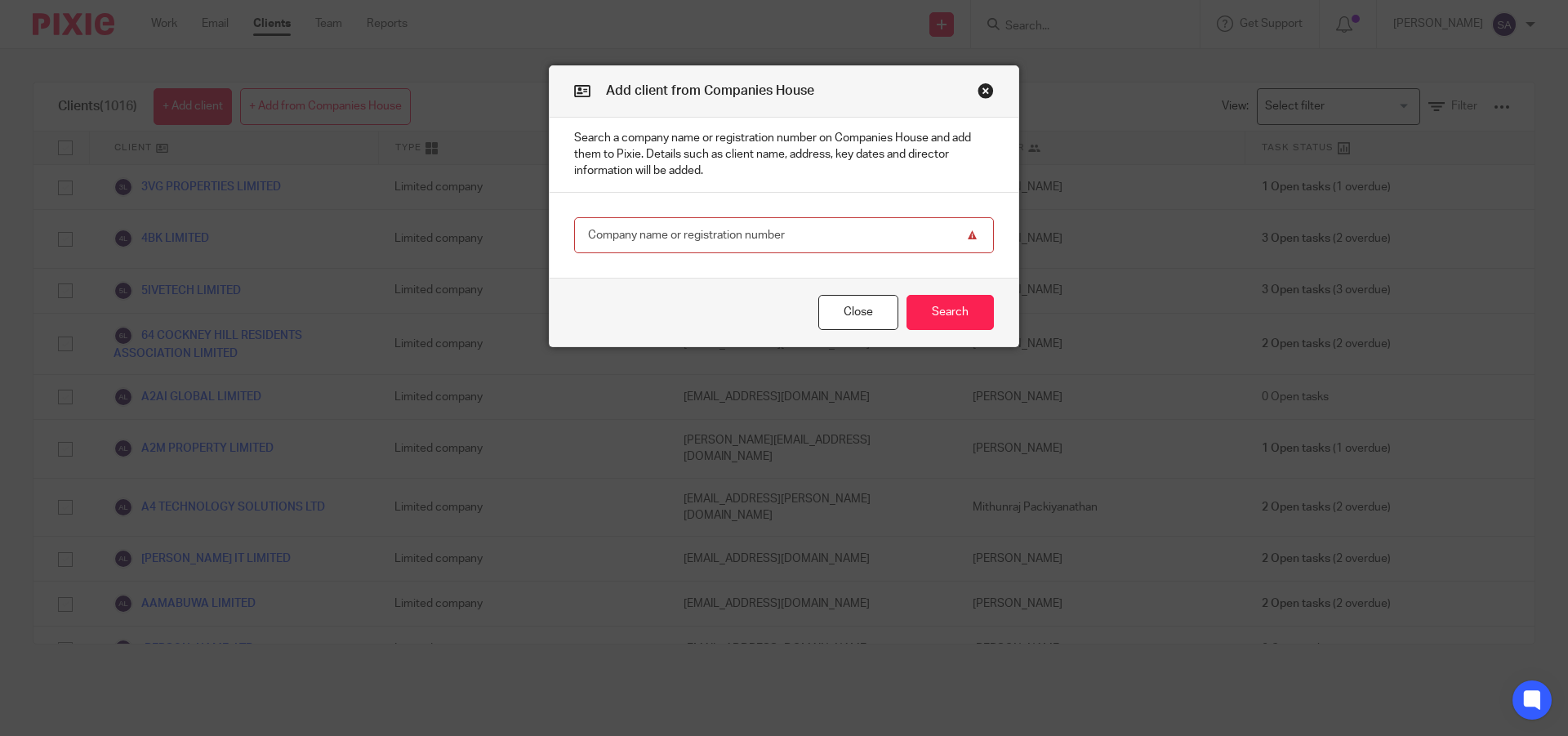
paste input "SRS PROPERTIES INVESTMENTS LTD"
type input "SRS PROPERTIES INVESTMENTS LTD"
click at [925, 306] on button "Search" at bounding box center [950, 313] width 87 height 36
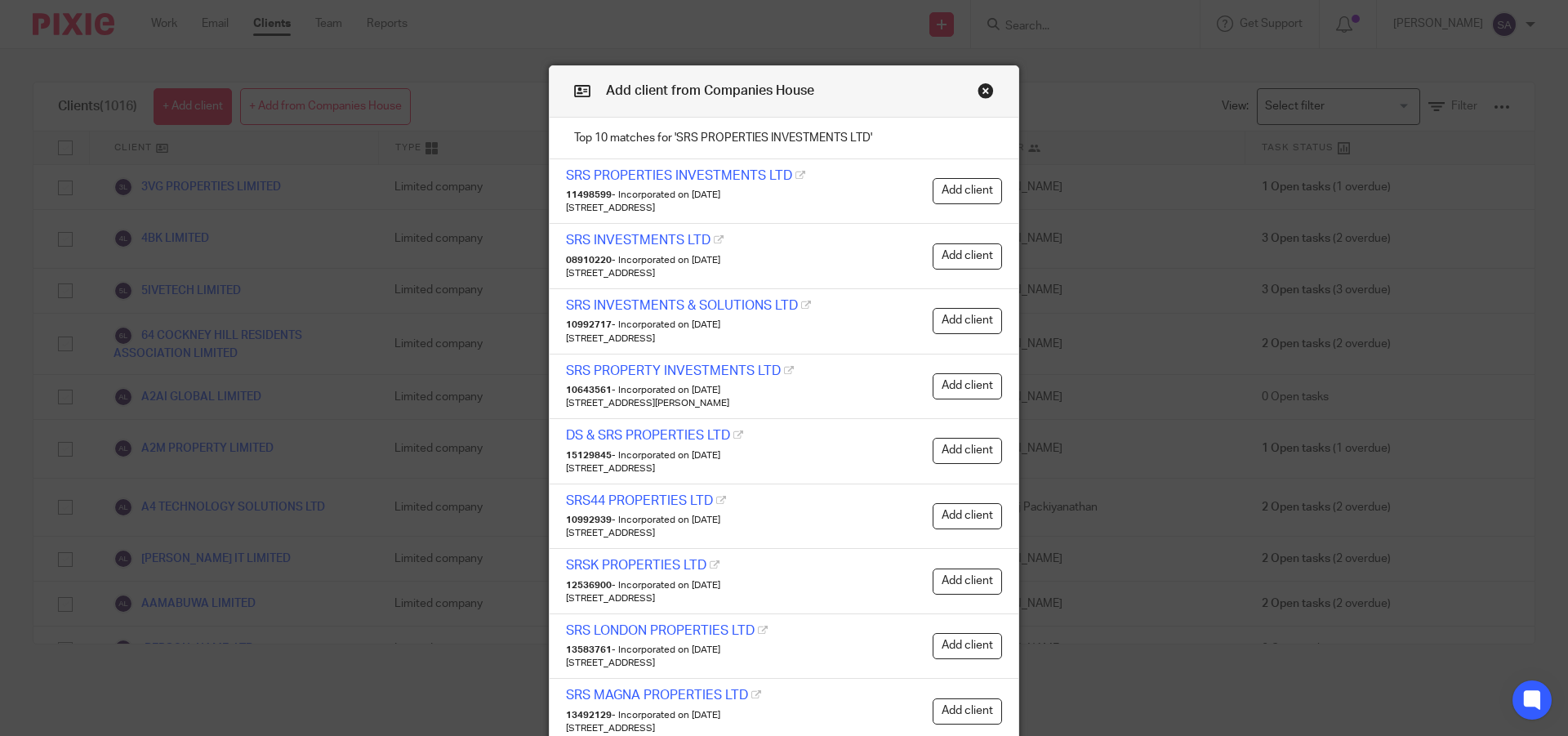
click at [708, 172] on link "SRS PROPERTIES INVESTMENTS LTD" at bounding box center [679, 175] width 226 height 13
click at [963, 193] on button "Add client" at bounding box center [967, 190] width 69 height 26
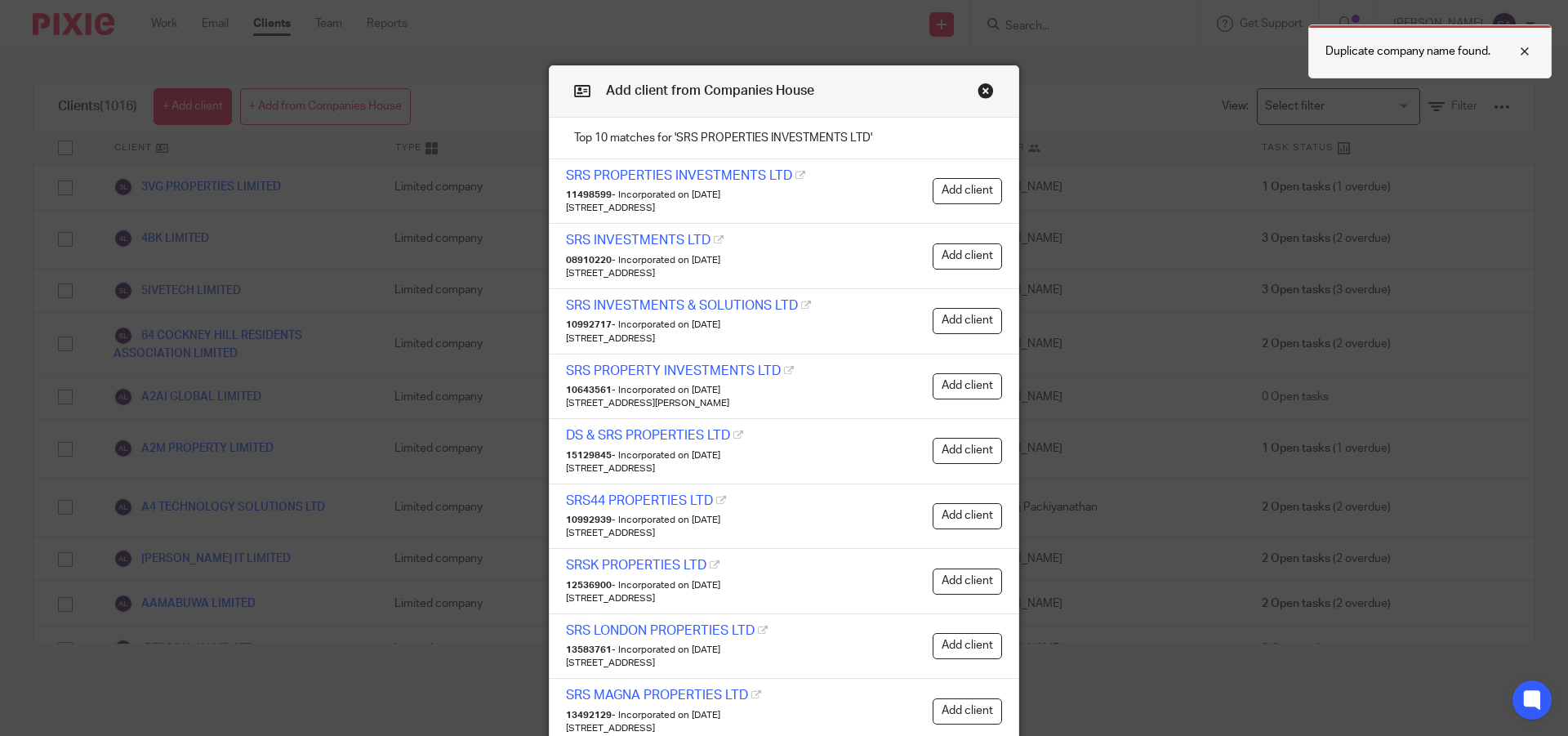
click at [1364, 46] on p "Duplicate company name found." at bounding box center [1408, 52] width 165 height 16
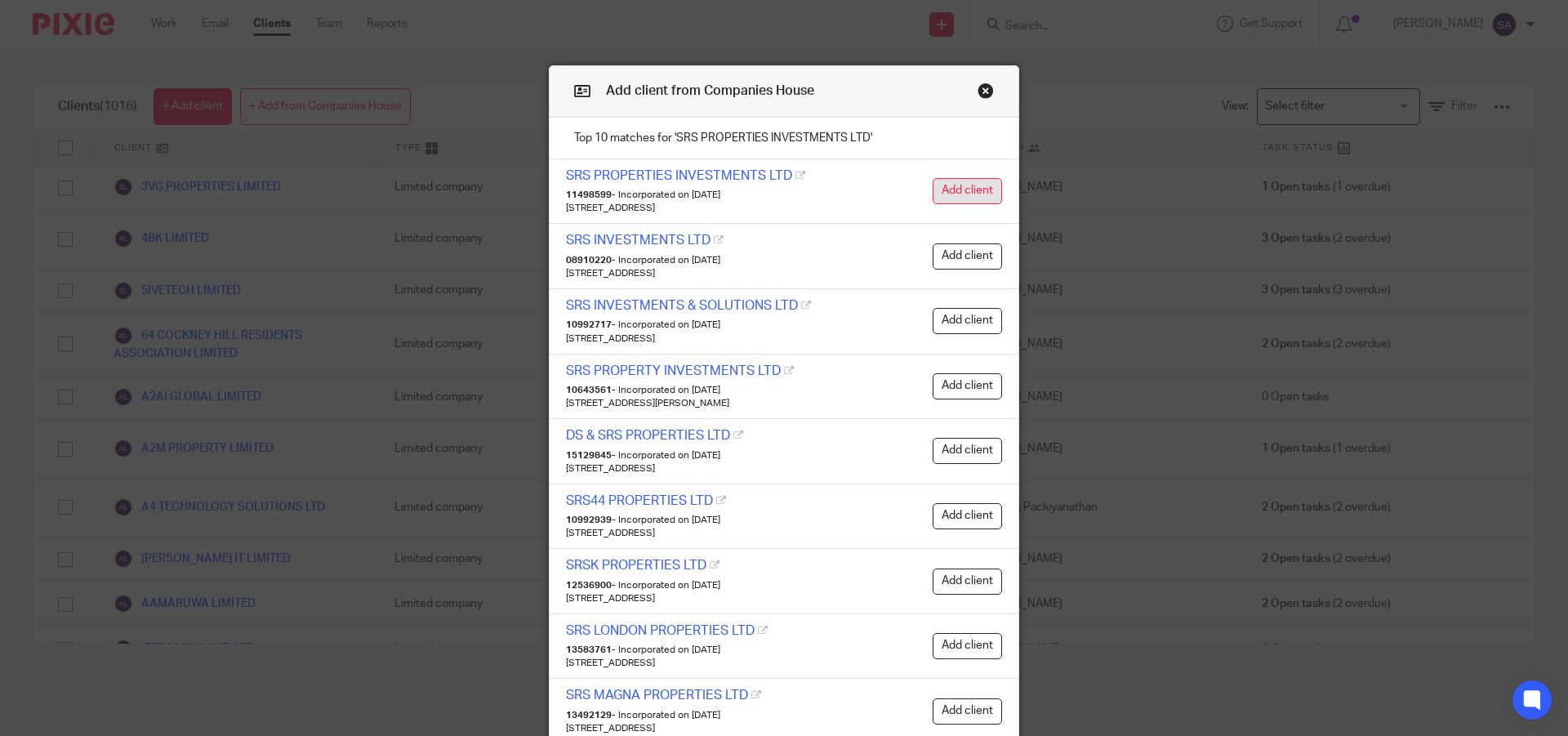
click at [977, 196] on button "Add client" at bounding box center [967, 190] width 69 height 26
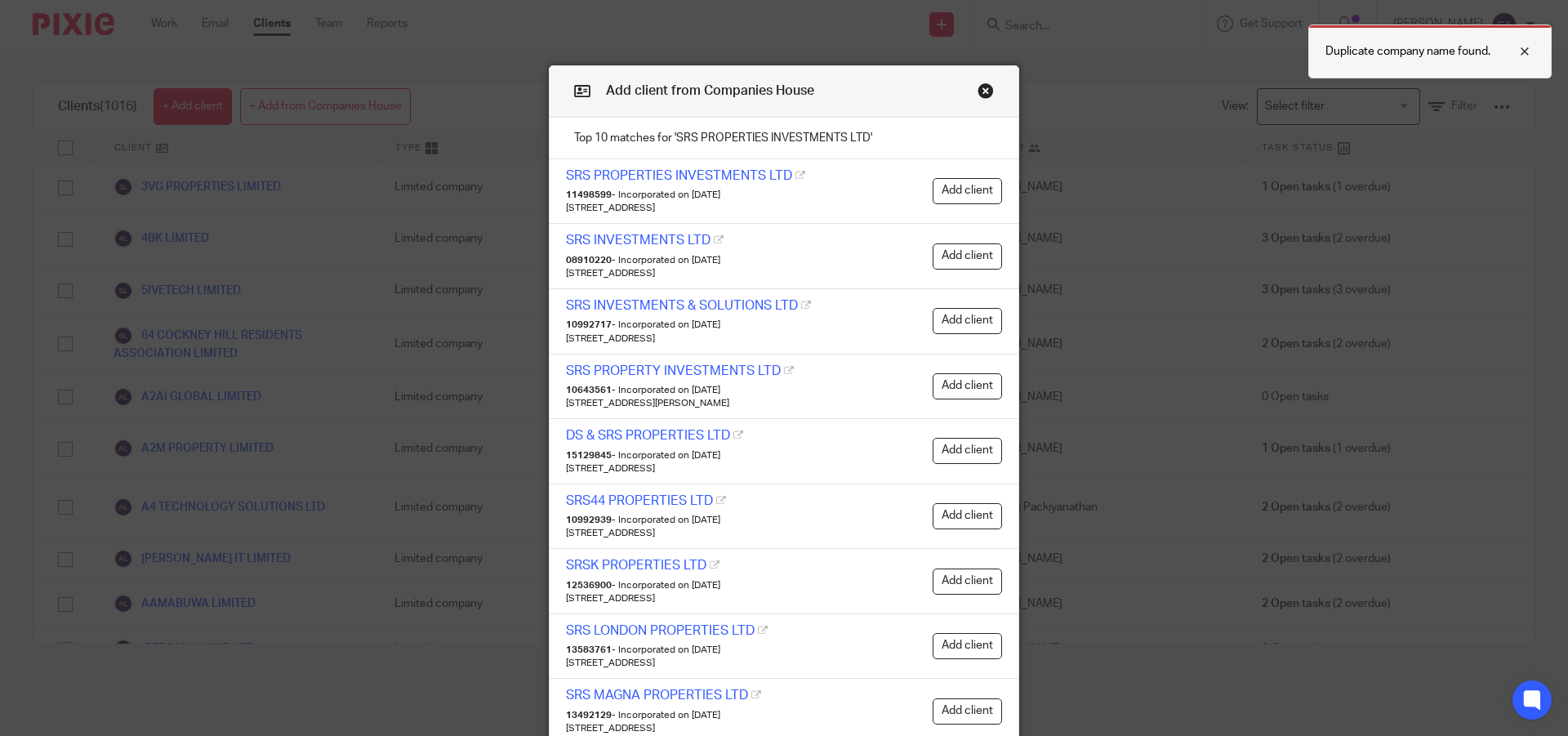
click at [1370, 65] on div "Duplicate company name found." at bounding box center [1430, 52] width 244 height 54
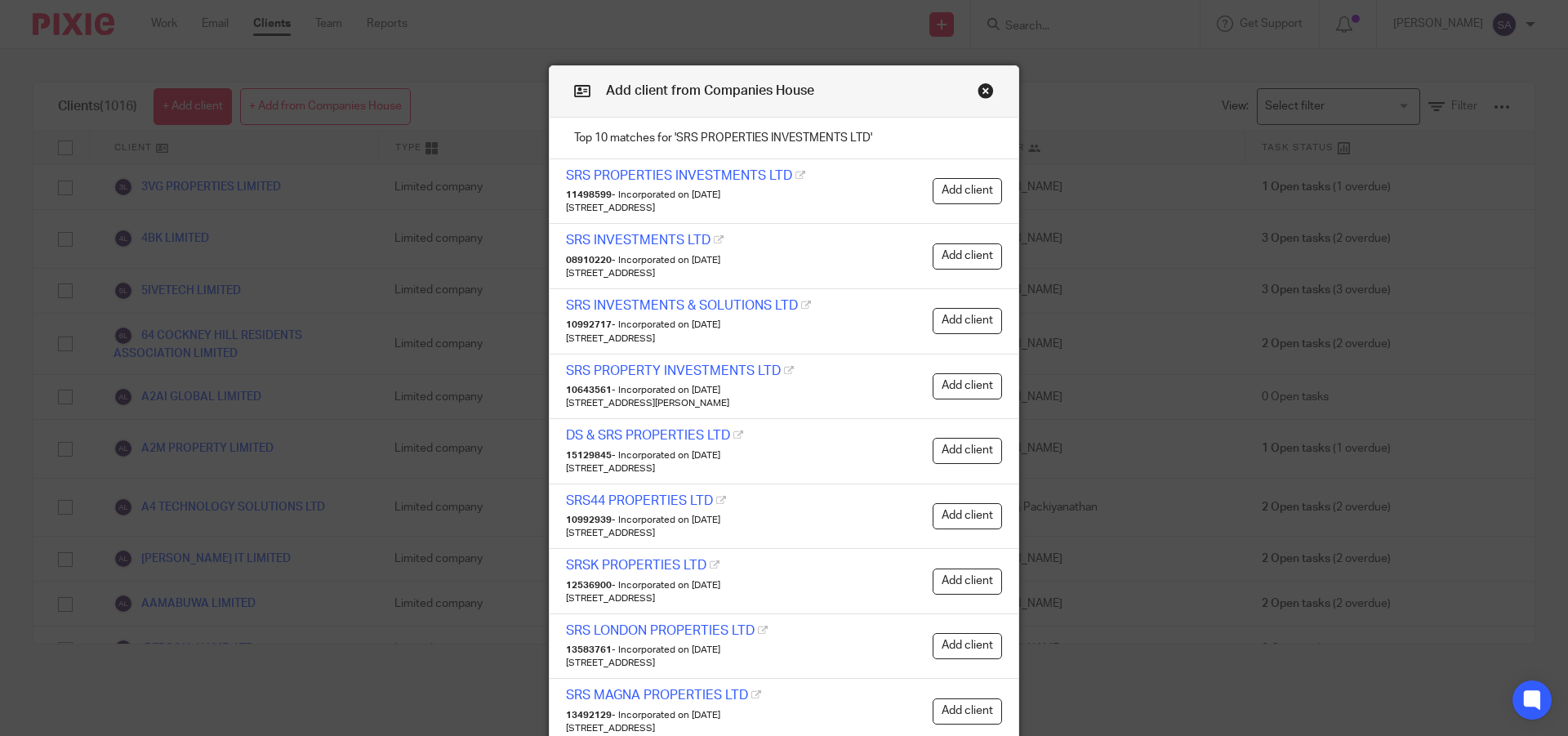
click at [1429, 65] on div "Duplicate company name found." at bounding box center [1551, 52] width 244 height 54
click at [980, 88] on button "Close modal" at bounding box center [986, 91] width 16 height 16
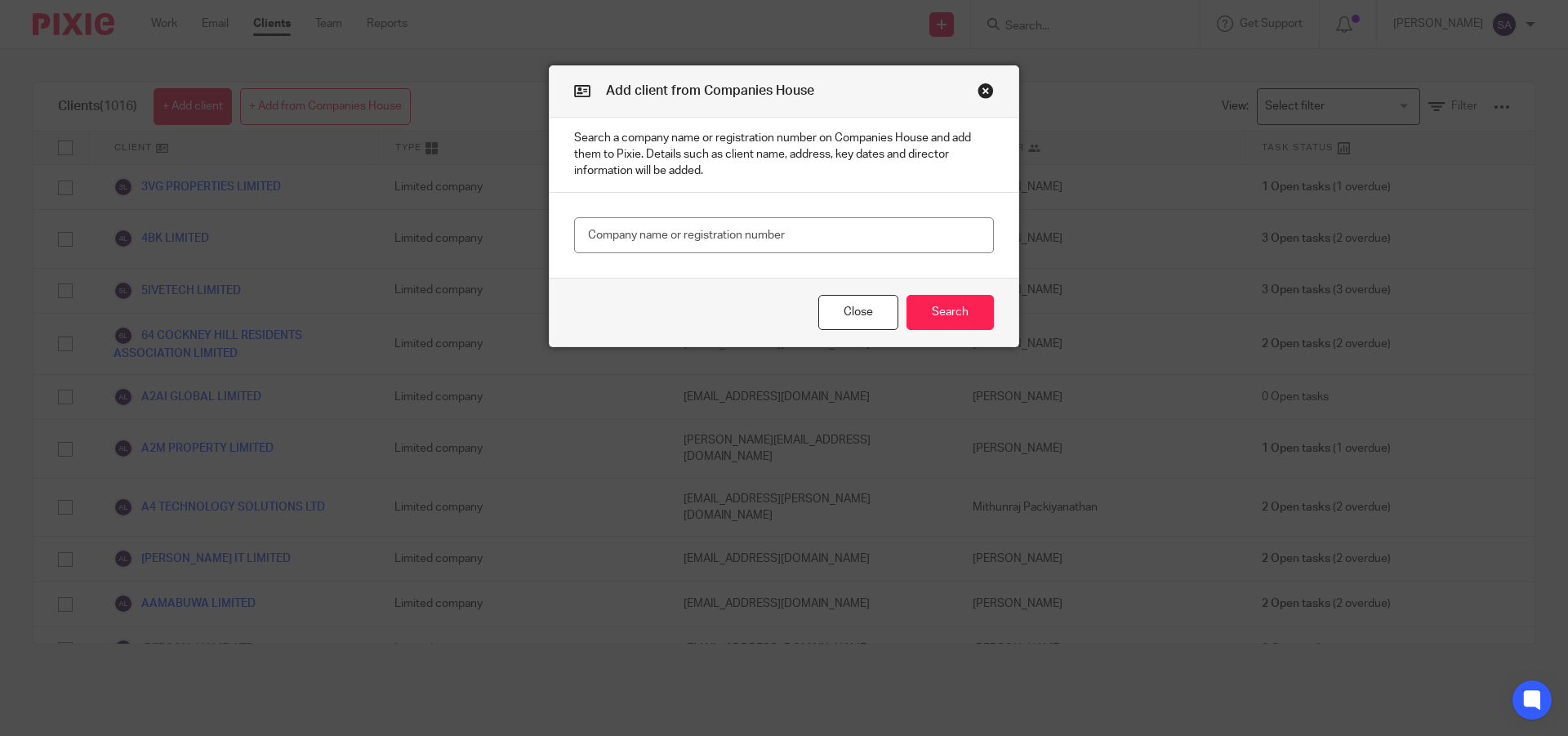
click at [983, 89] on button "Close modal" at bounding box center [986, 91] width 16 height 16
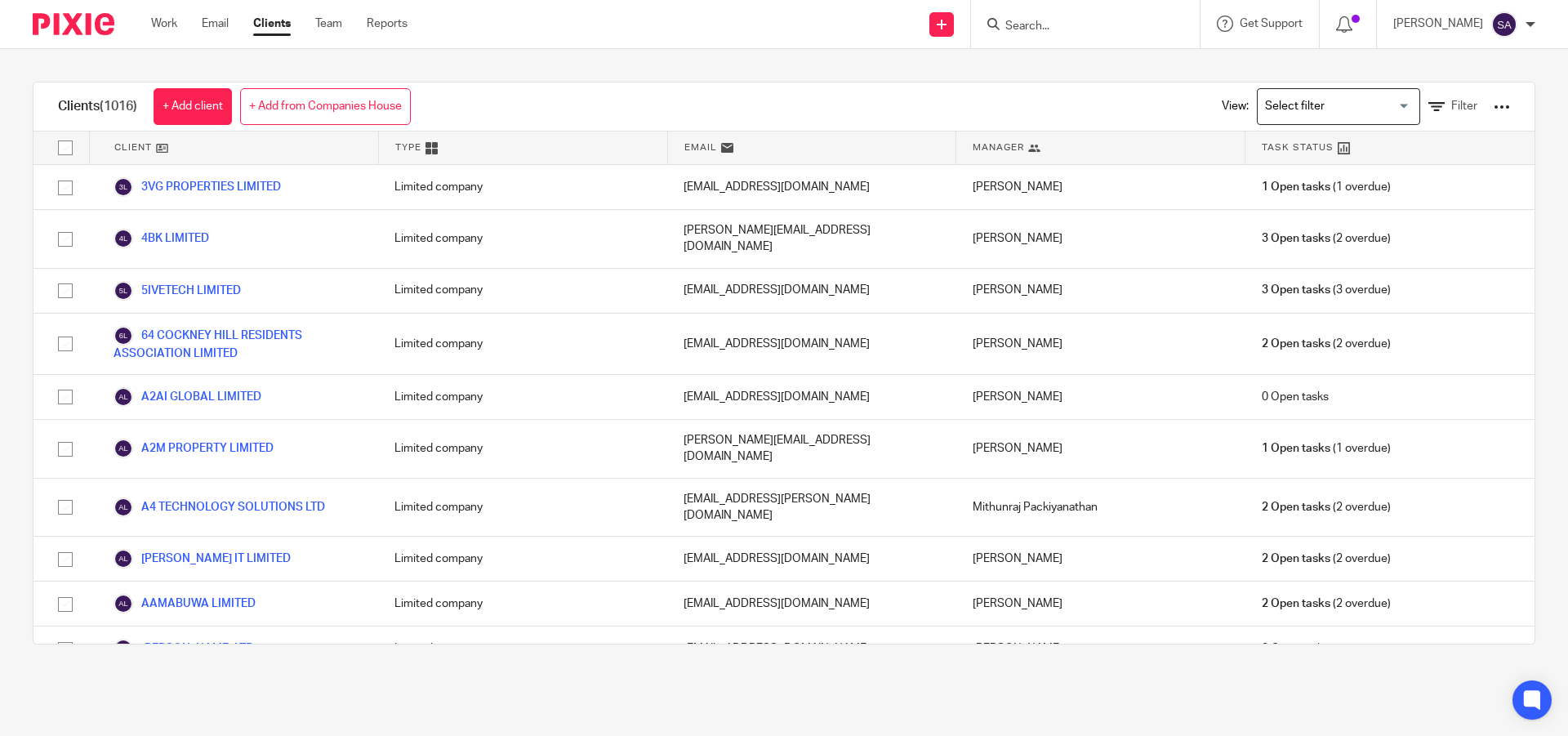
click at [1067, 76] on div "Clients (1016) + Add client + Add from Companies House View: Loading... Filter …" at bounding box center [784, 363] width 1568 height 628
click at [1057, 28] on input "Search" at bounding box center [1076, 27] width 147 height 15
paste input "SRS PROPERTIES INVESTMENTS LTD"
click at [1108, 75] on p "Try searching for the name of a client or contact..." at bounding box center [1130, 76] width 251 height 16
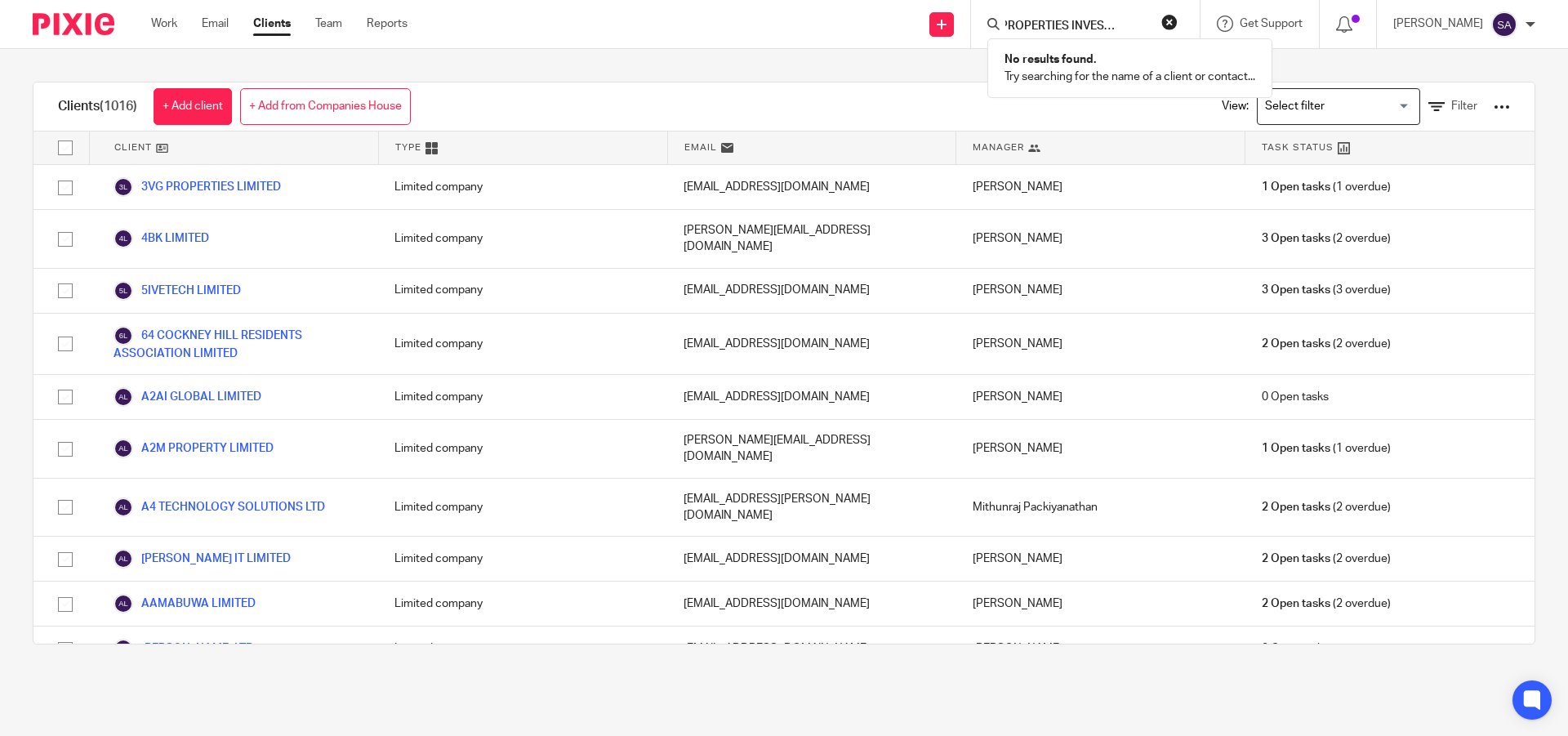
scroll to position [0, 0]
click at [1127, 25] on input "SRS PROPERTIES INVESTMENTS" at bounding box center [1076, 27] width 147 height 15
type input "ESTMENTS"
drag, startPoint x: 1074, startPoint y: 28, endPoint x: 984, endPoint y: 37, distance: 90.4
click at [984, 37] on div "ESTMENTS No results found. Try searching for the name of a client or contact..." at bounding box center [1084, 24] width 228 height 48
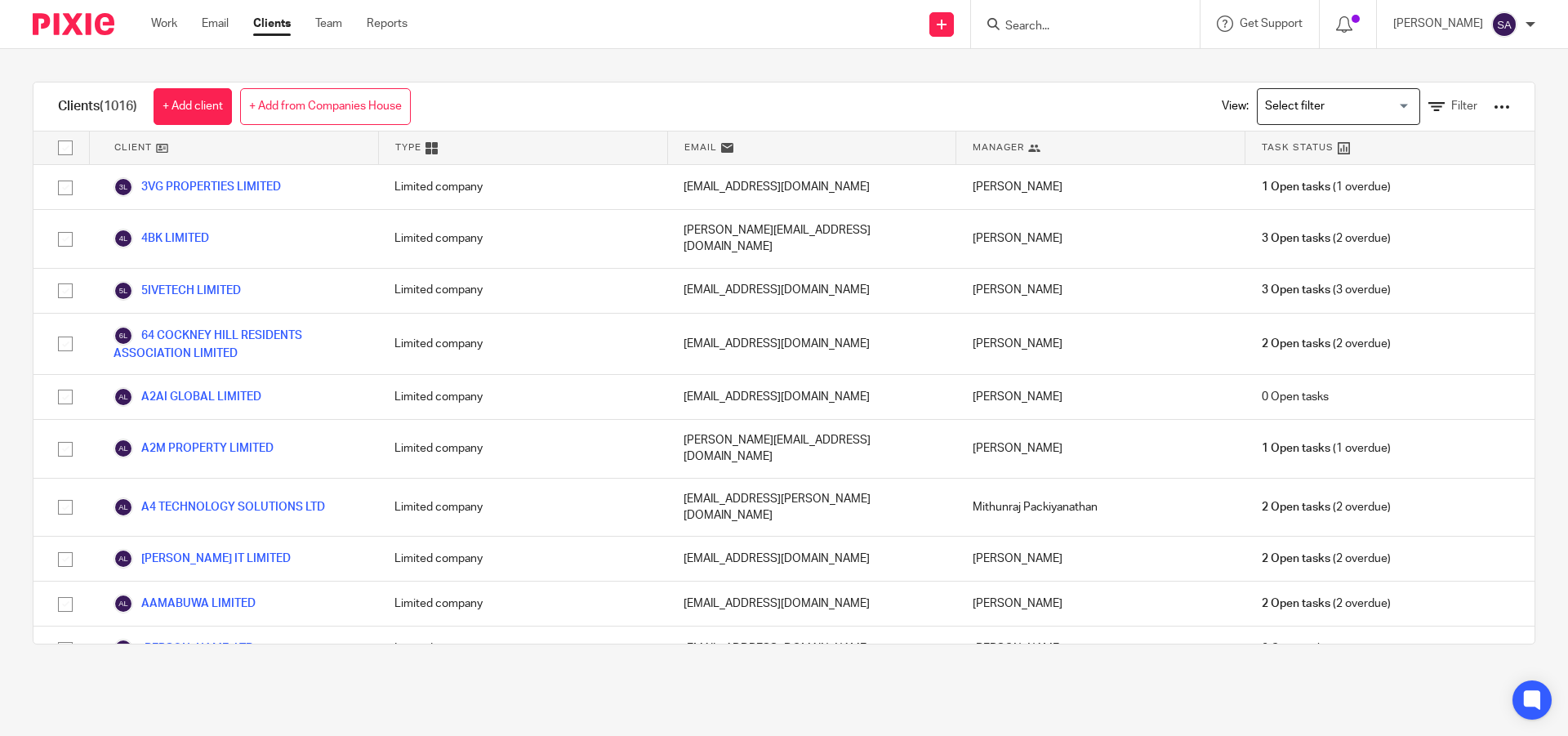
click at [942, 65] on div "Clients (1016) + Add client + Add from Companies House View: Loading... Filter …" at bounding box center [784, 363] width 1568 height 628
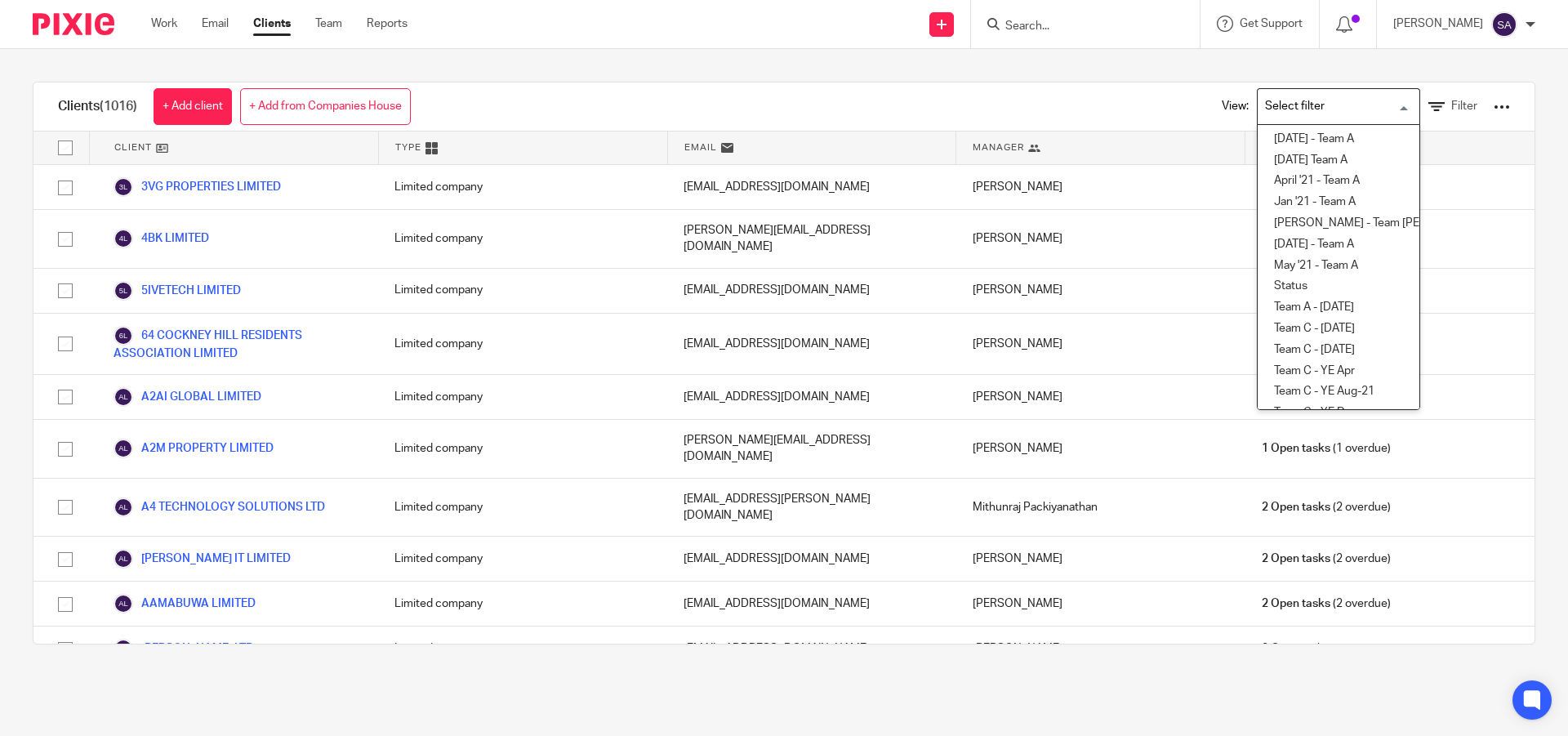
click at [1380, 100] on input "Search for option" at bounding box center [1335, 107] width 151 height 28
click at [1451, 104] on span "Filter" at bounding box center [1463, 106] width 26 height 12
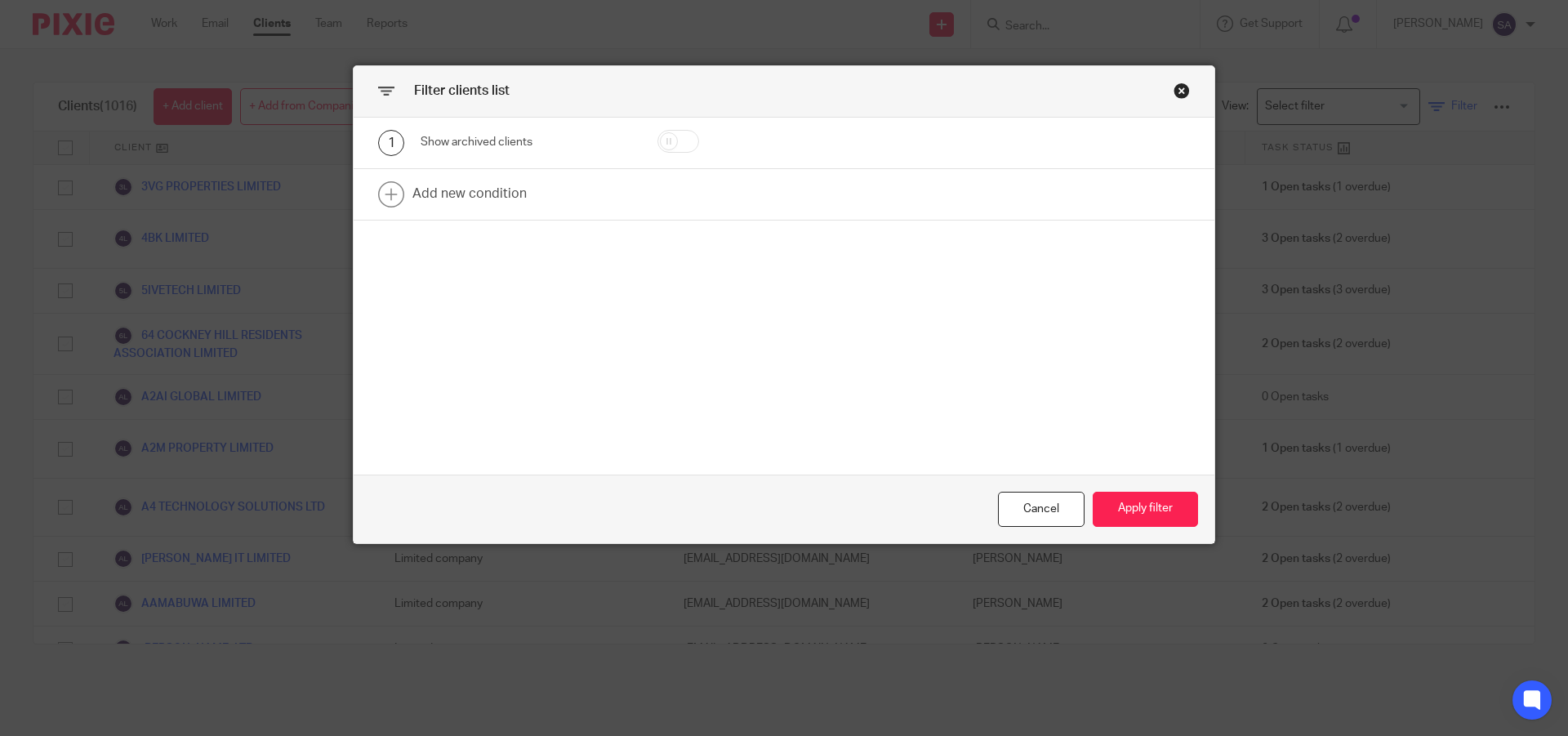
click at [1431, 104] on div "Filter clients list 1 Show archived clients Add new condition Cancel Apply filt…" at bounding box center [784, 368] width 1568 height 736
click at [1180, 95] on div "Close this dialog window" at bounding box center [1181, 91] width 16 height 16
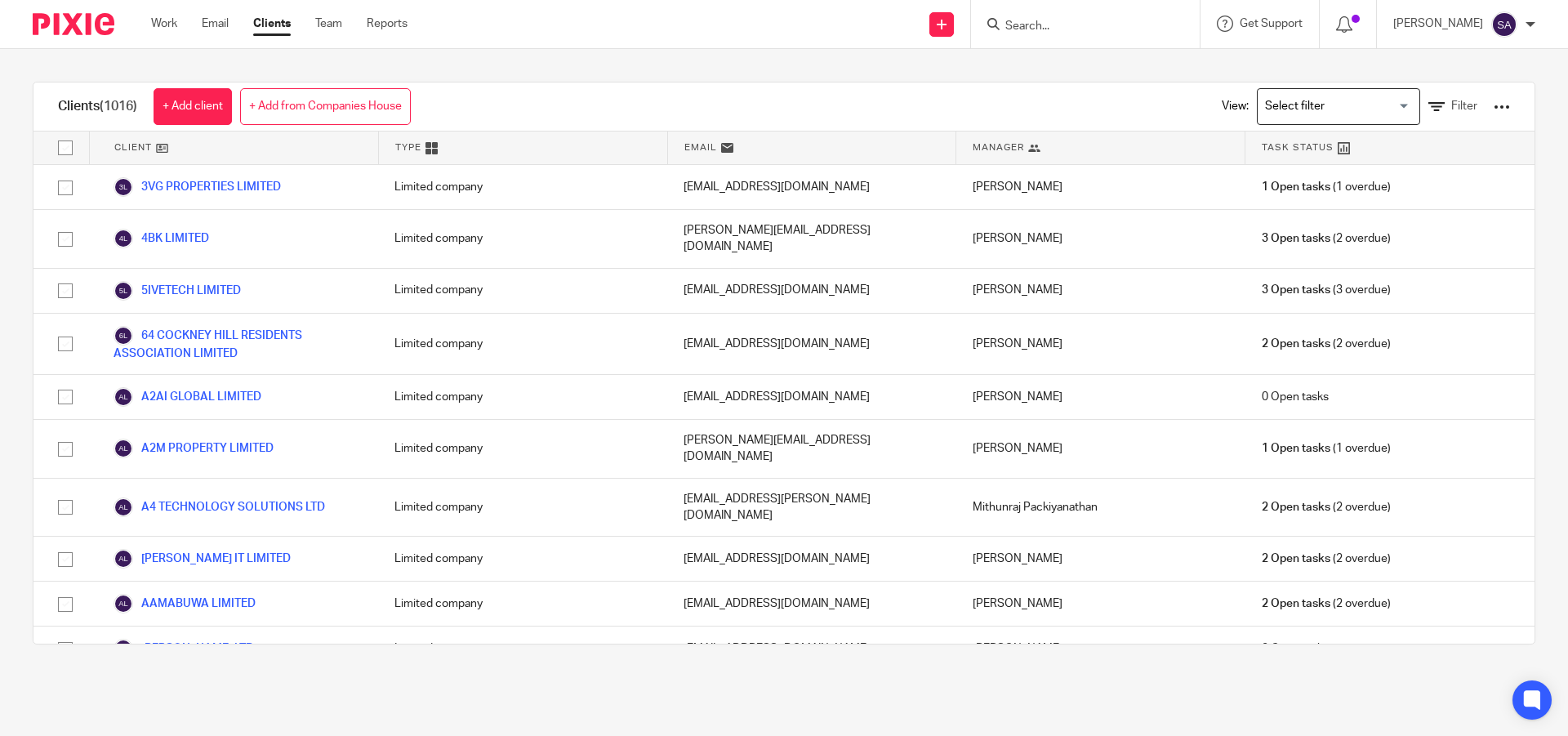
click at [1260, 100] on input "Search for option" at bounding box center [1335, 107] width 151 height 28
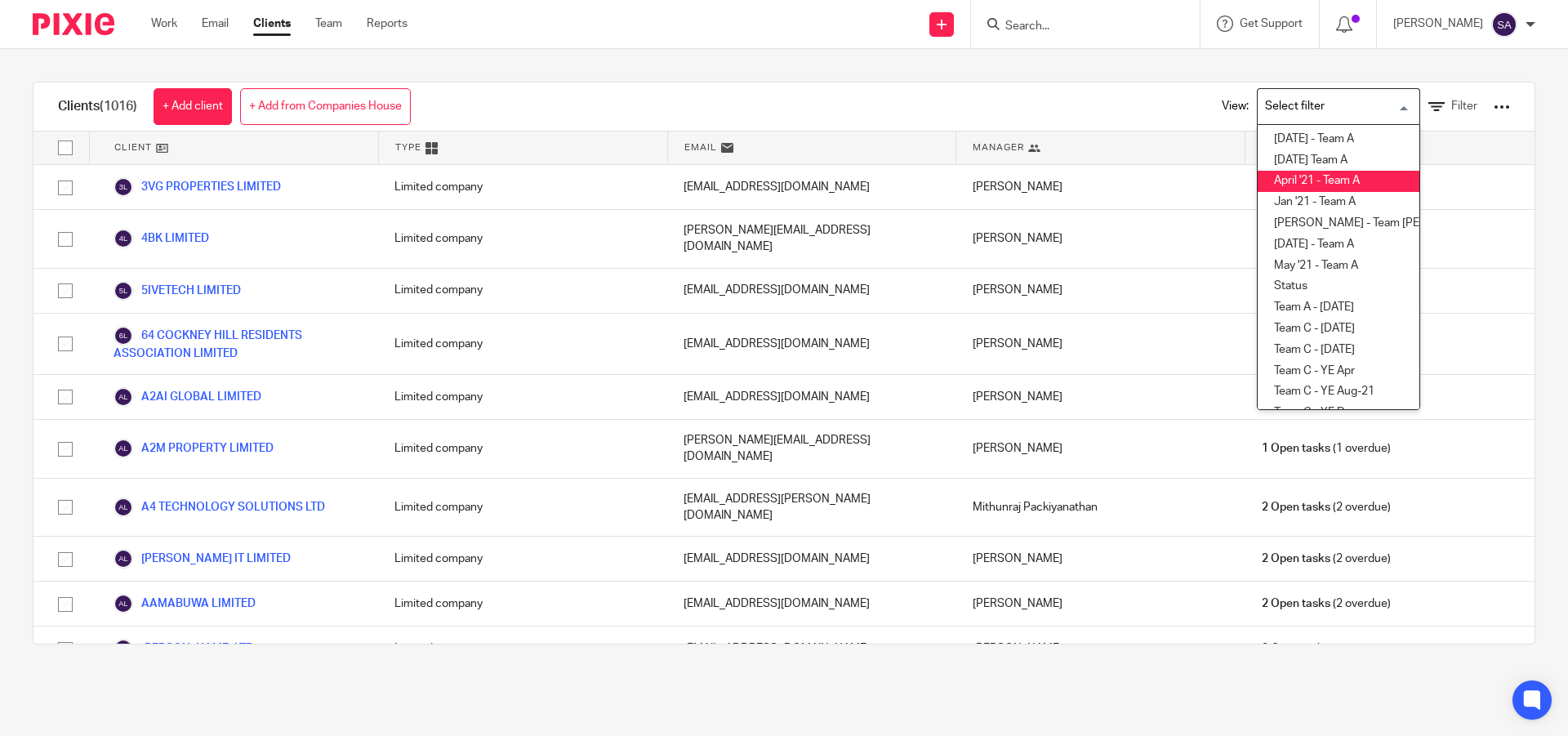
click at [1068, 63] on div "Clients (1016) + Add client + Add from Companies House View: Loading... 28/02/2…" at bounding box center [784, 363] width 1568 height 628
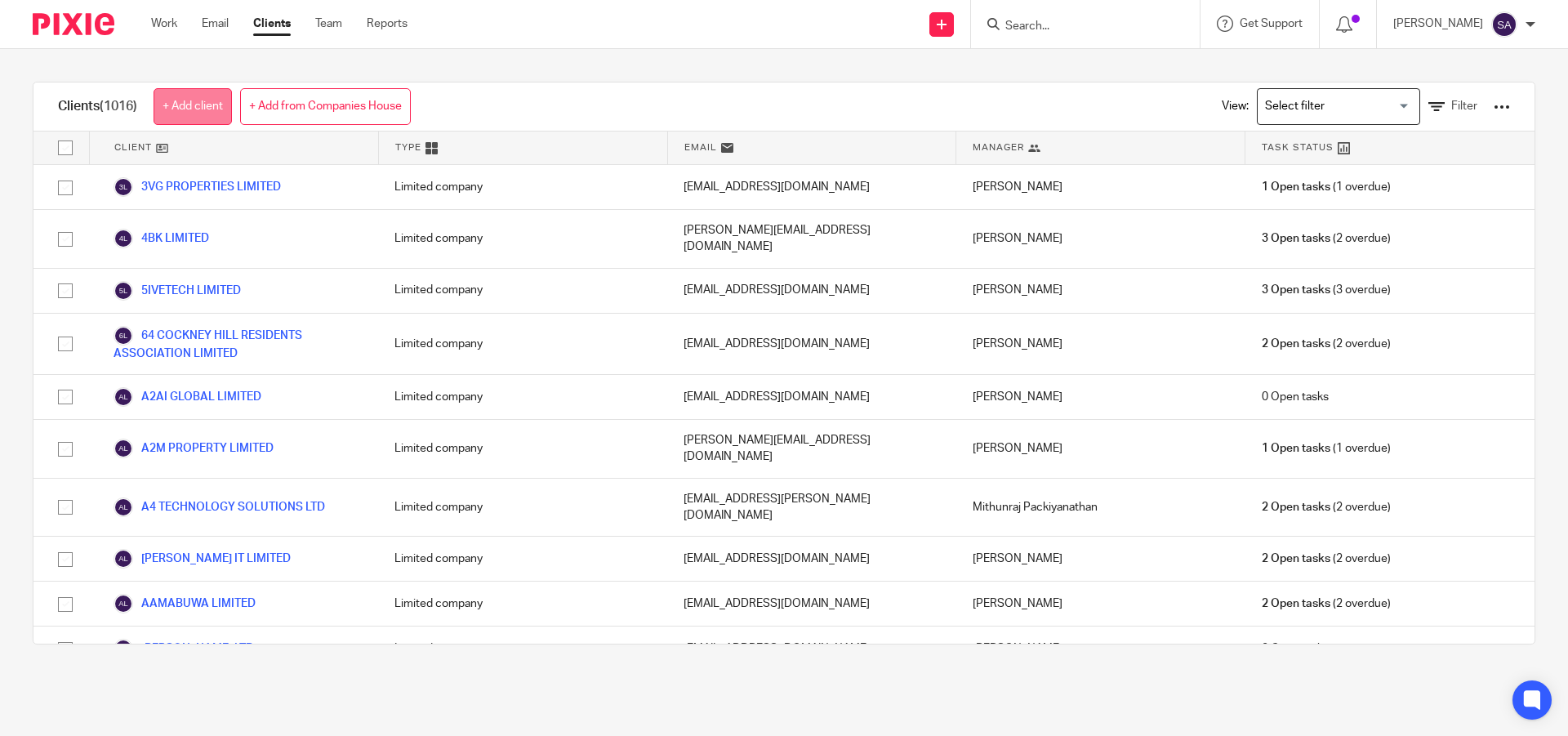
click at [196, 92] on link "+ Add client" at bounding box center [193, 106] width 78 height 36
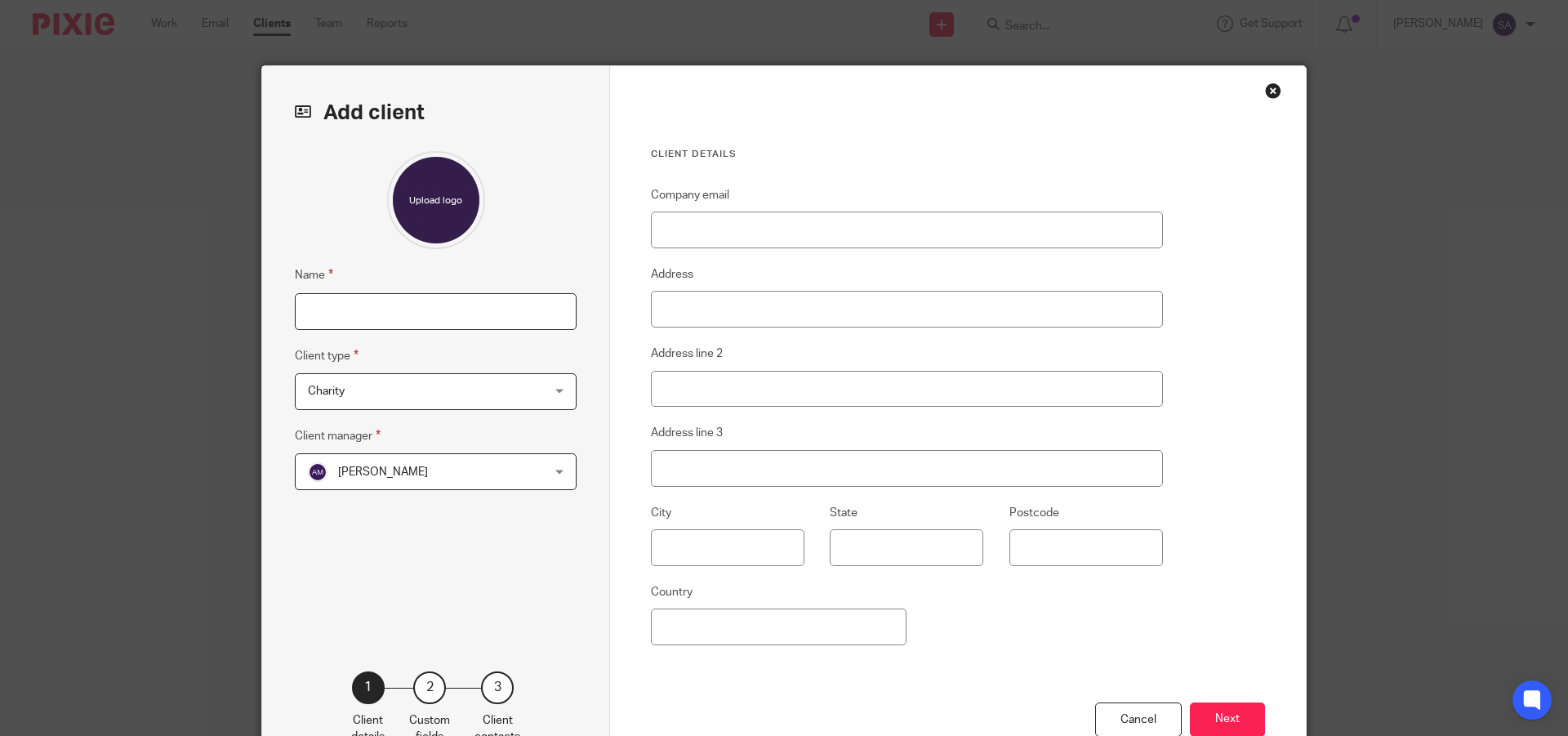
click at [474, 311] on input "Name" at bounding box center [436, 311] width 282 height 36
paste input "SRS PROPERTIES INVESTMENTS LTD"
type input "SRS PROPERTIES INVESTMENTS LTD"
click at [485, 394] on span "Charity" at bounding box center [414, 391] width 214 height 35
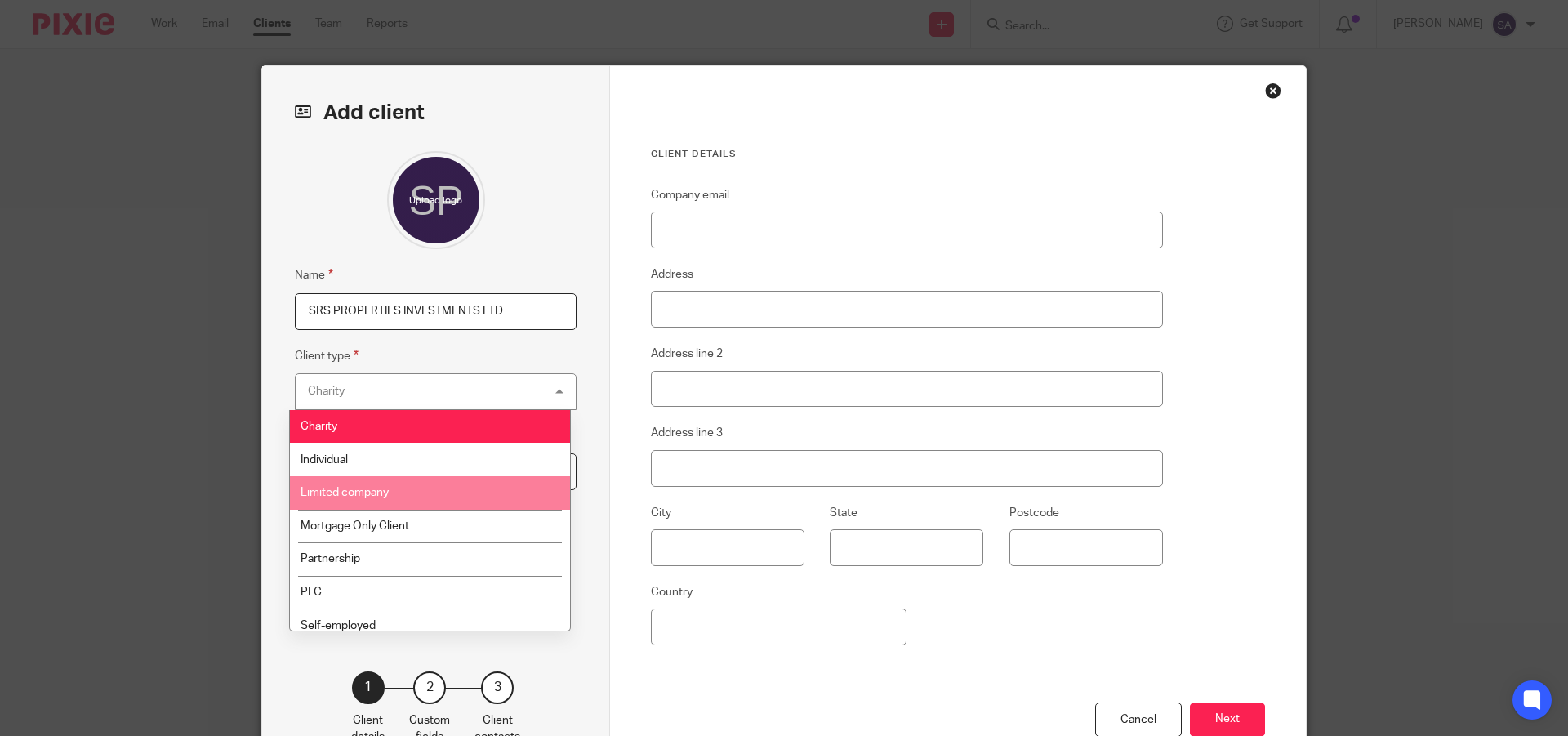
click at [424, 493] on li "Limited company" at bounding box center [429, 493] width 280 height 34
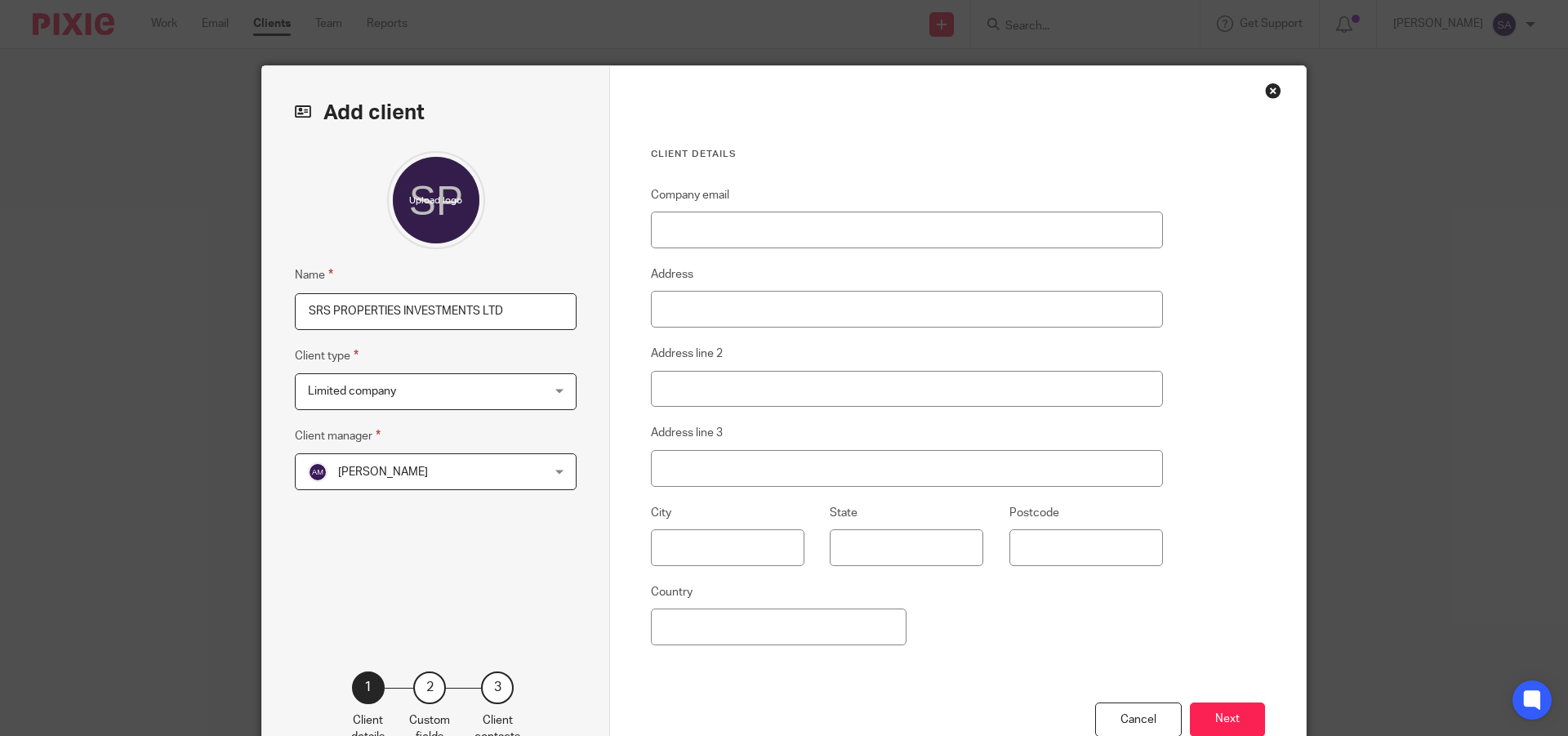
click at [453, 472] on span "Abdul Mannaan" at bounding box center [414, 471] width 214 height 35
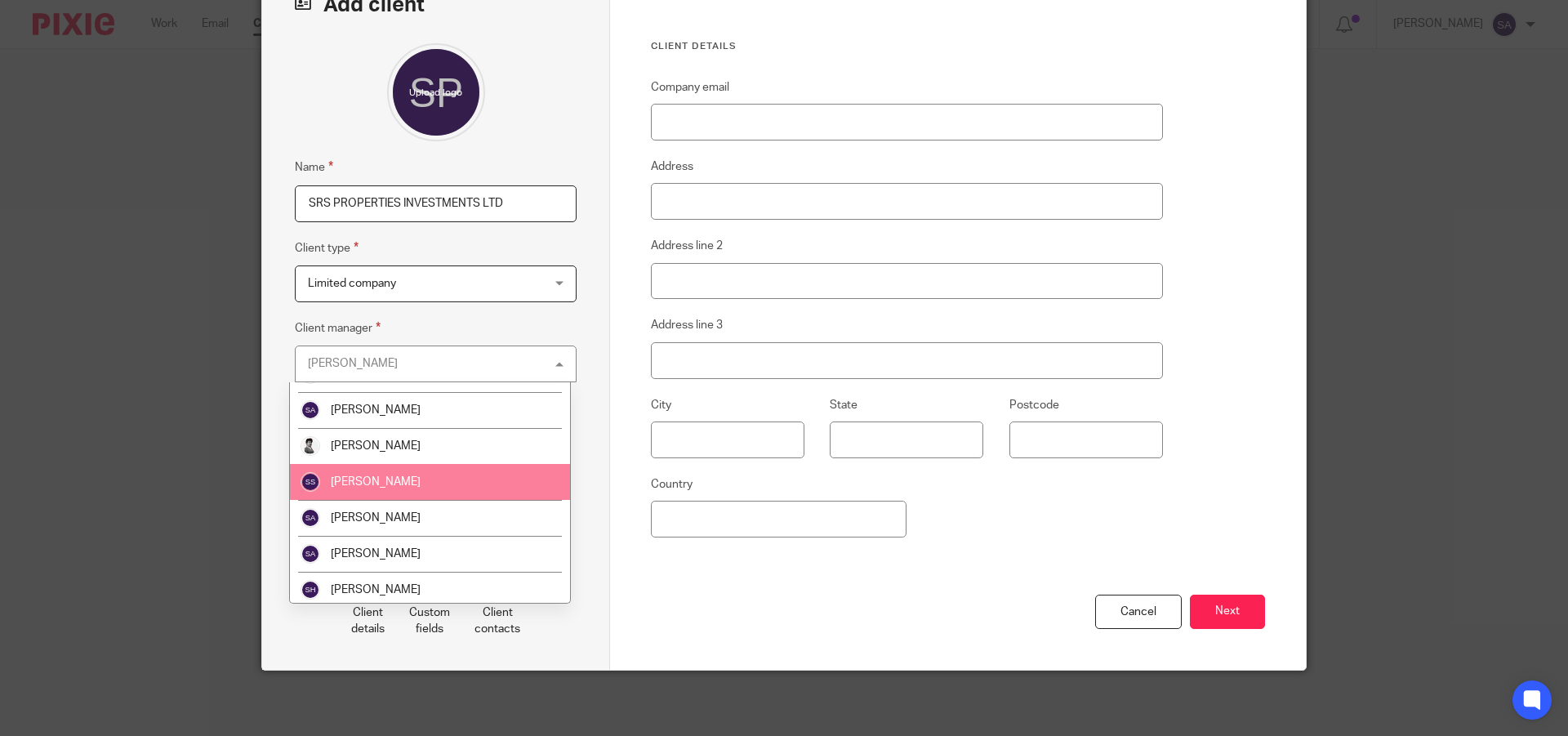
scroll to position [898, 0]
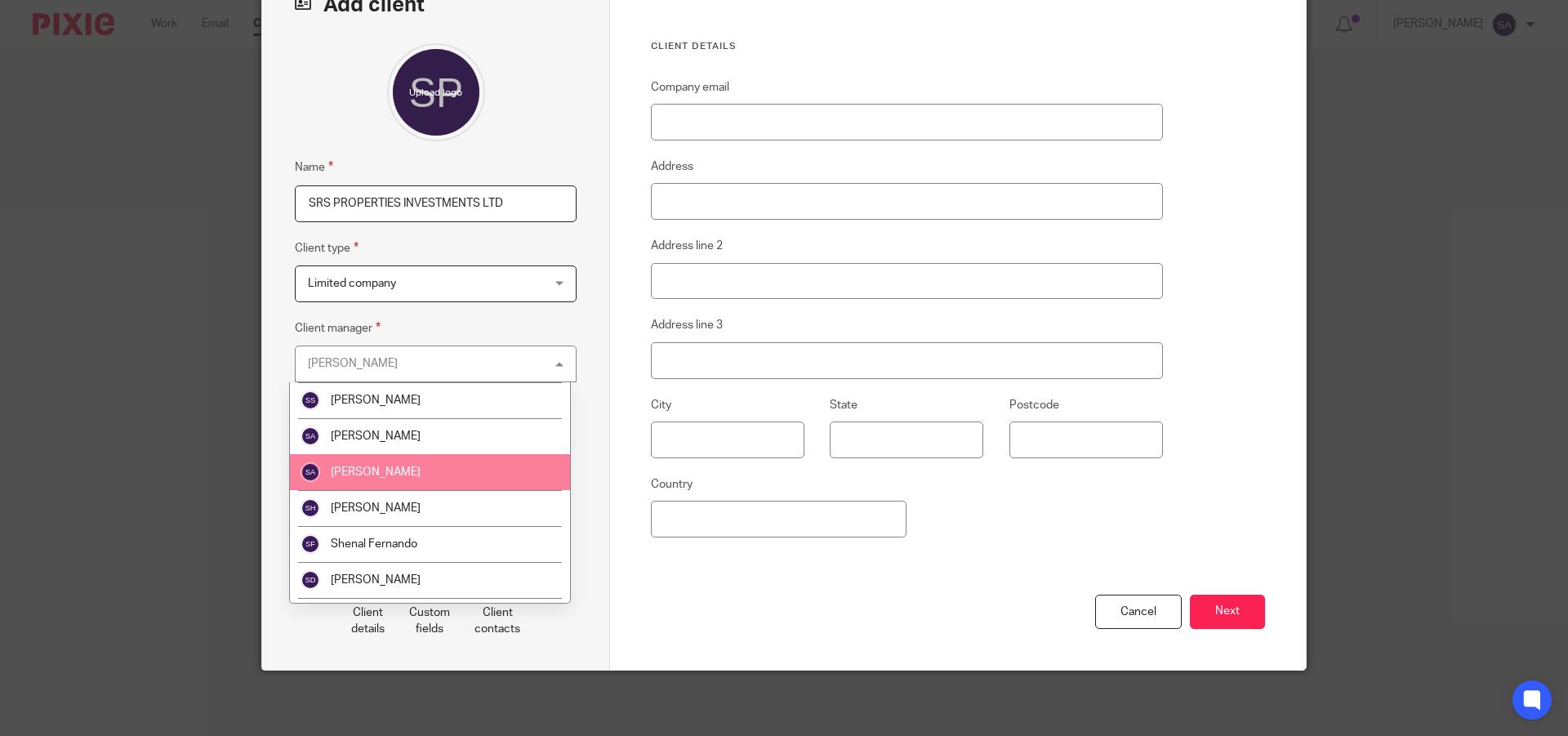
click at [374, 474] on span "[PERSON_NAME]" at bounding box center [375, 472] width 90 height 12
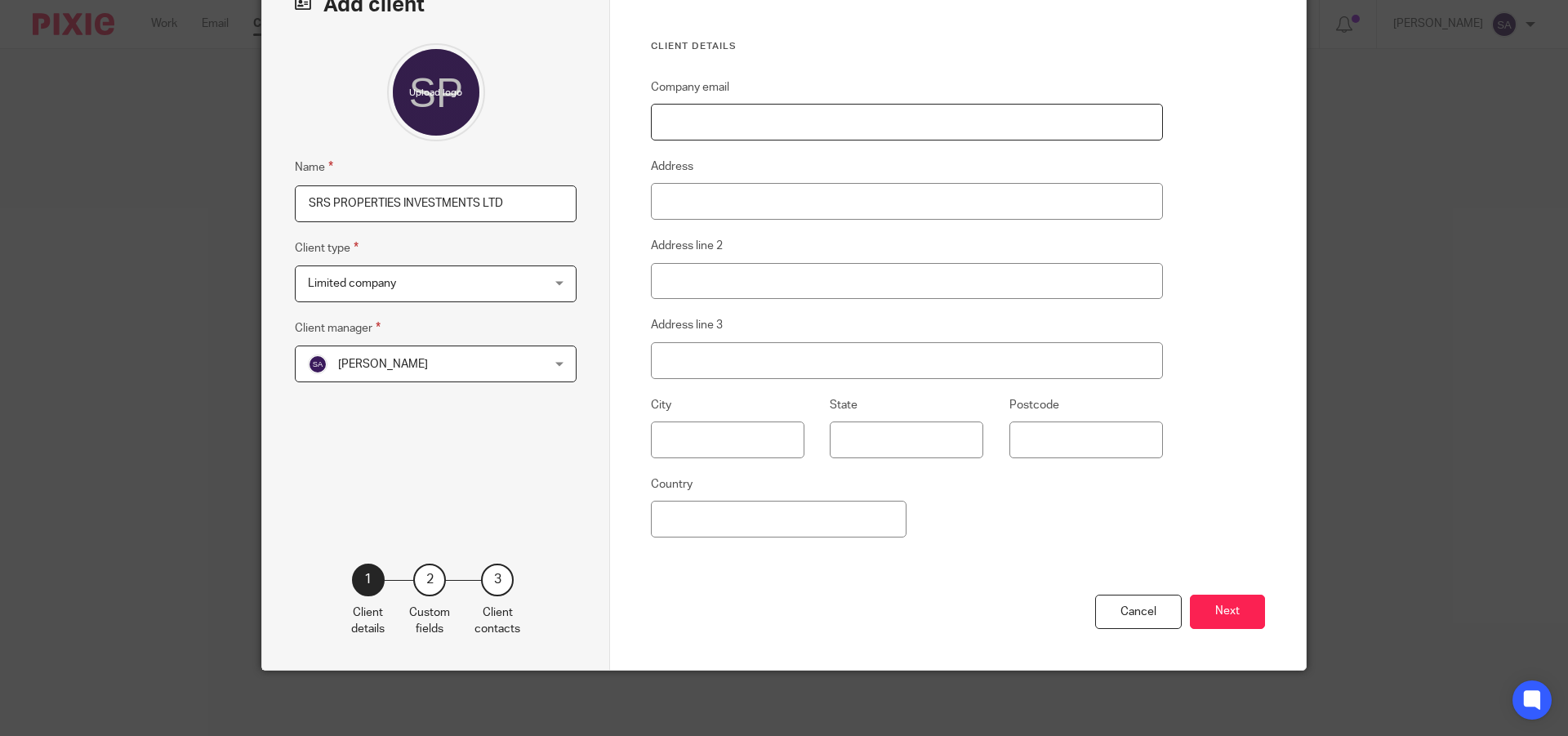
click at [777, 118] on input "Company email" at bounding box center [907, 122] width 512 height 36
paste input "info.srsproperties@gmail.com"
type input "info.srsproperties@gmail.com"
click at [746, 202] on input "Address" at bounding box center [907, 201] width 512 height 36
paste input "[STREET_ADDRESS]"
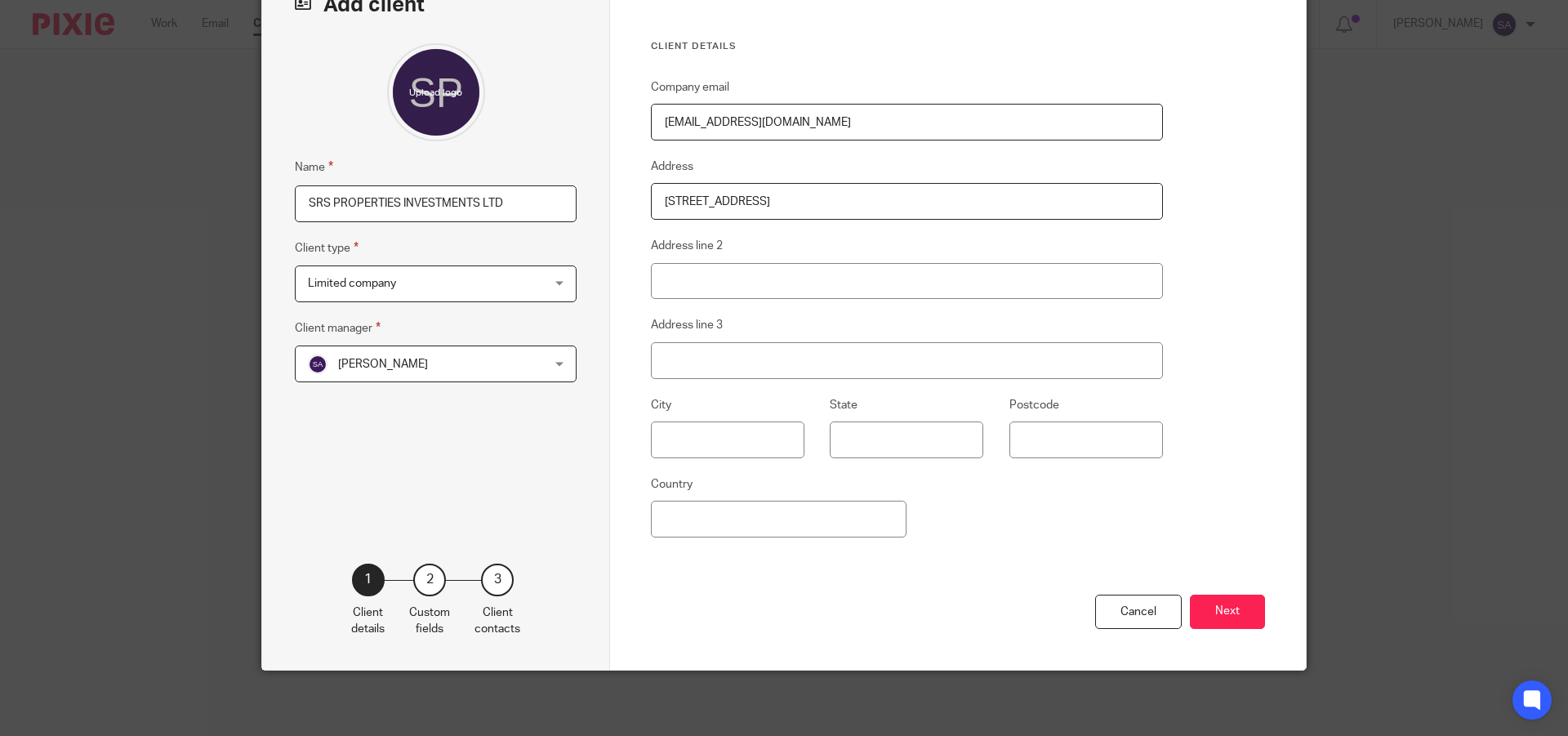
click at [1006, 197] on input "[STREET_ADDRESS]" at bounding box center [907, 201] width 512 height 36
drag, startPoint x: 1028, startPoint y: 199, endPoint x: 987, endPoint y: 199, distance: 41.0
click at [987, 199] on input "[STREET_ADDRESS]" at bounding box center [907, 201] width 512 height 36
type input "2, Quadrant Court, Jubilee Square, Reading, Berkshire, England,"
click at [1053, 441] on input "Postcode" at bounding box center [1085, 439] width 154 height 36
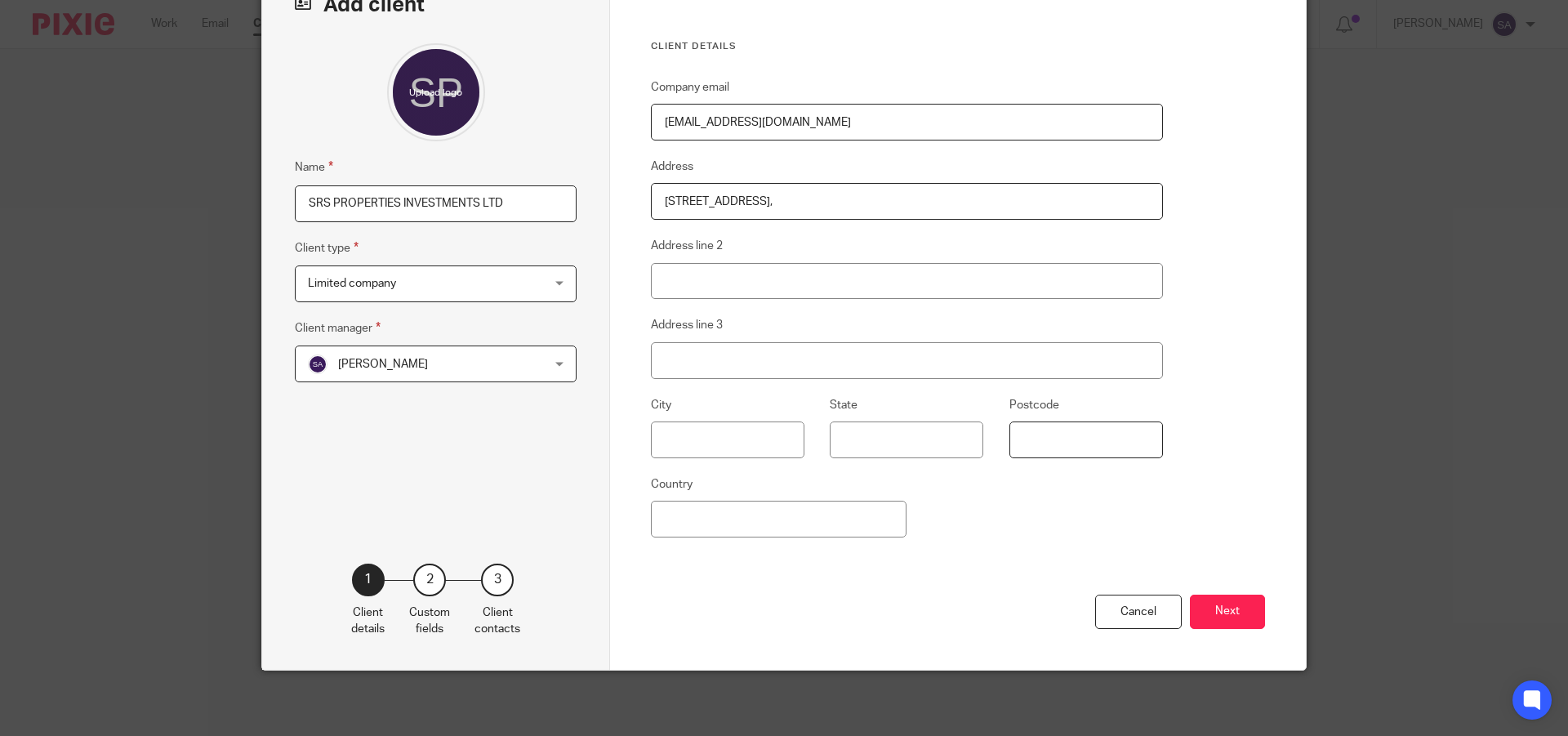
paste input "RG1 2GW"
drag, startPoint x: 1019, startPoint y: 443, endPoint x: 998, endPoint y: 443, distance: 21.0
click at [998, 443] on fieldset "Postcode RG1 2GW" at bounding box center [1072, 427] width 179 height 63
type input "RG1 2GW"
drag, startPoint x: 941, startPoint y: 199, endPoint x: 988, endPoint y: 205, distance: 47.4
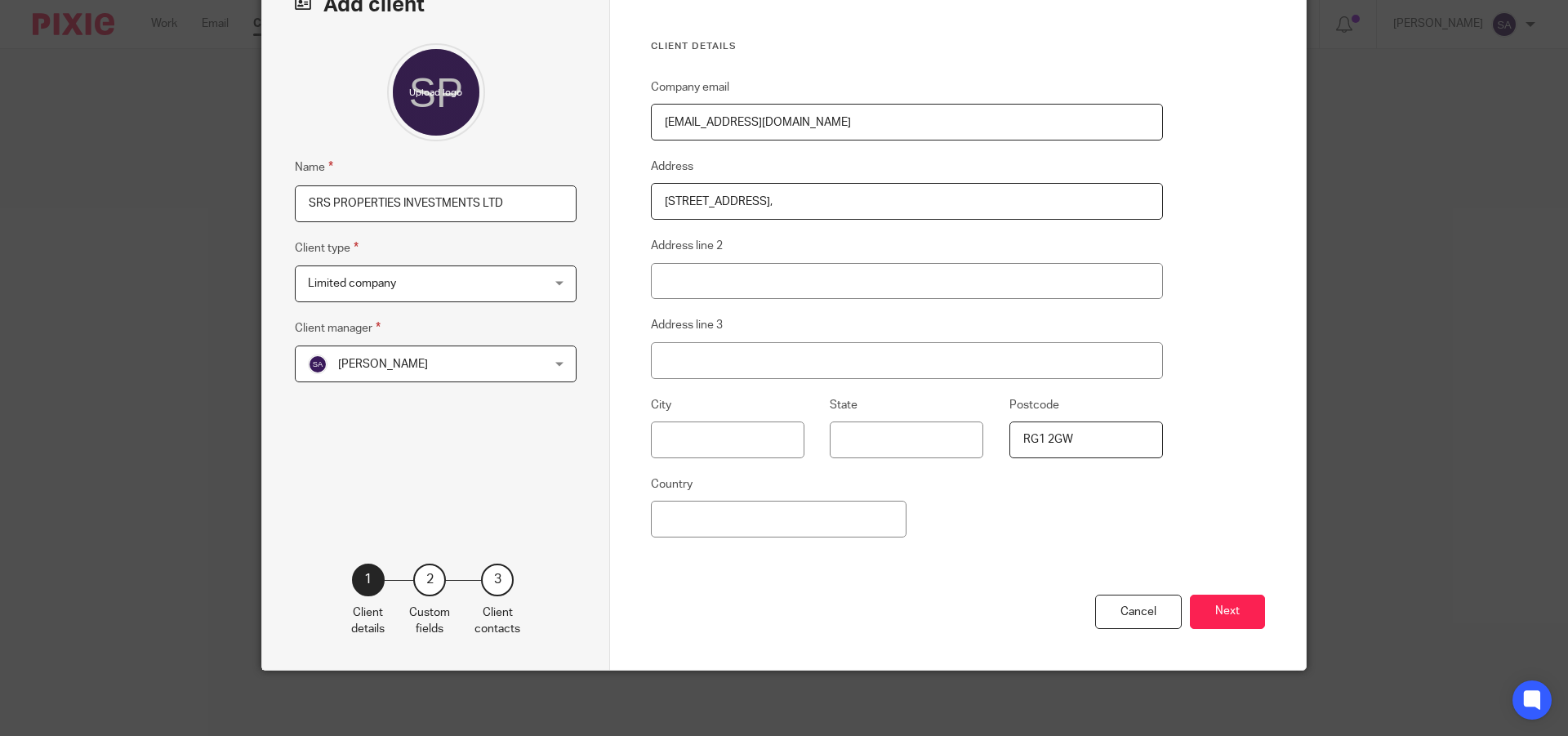
click at [988, 205] on input "2, Quadrant Court, Jubilee Square, Reading, Berkshire, England," at bounding box center [907, 201] width 512 height 36
type input "2, Quadrant Court, Jubilee Square, Reading, Berkshire,"
click at [709, 445] on input "text" at bounding box center [727, 439] width 154 height 36
paste input "England,"
type input "England"
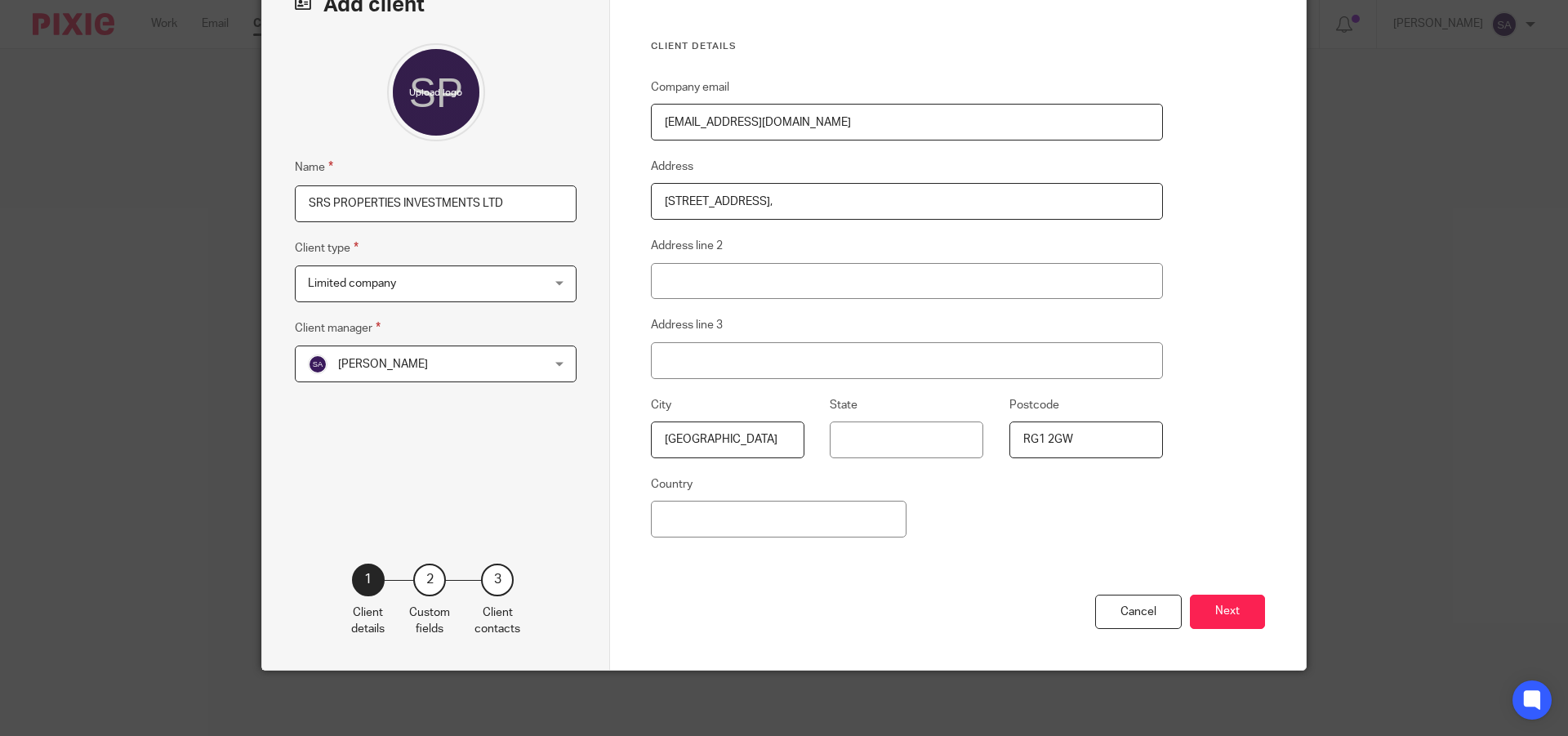
drag, startPoint x: 838, startPoint y: 201, endPoint x: 931, endPoint y: 201, distance: 93.0
click at [931, 201] on input "2, Quadrant Court, Jubilee Square, Reading, Berkshire," at bounding box center [907, 201] width 512 height 36
type input "2, Quadrant Court, Jubilee Square, ,"
click at [740, 359] on input "Address line 3" at bounding box center [907, 360] width 512 height 36
paste input "Reading, Berkshire"
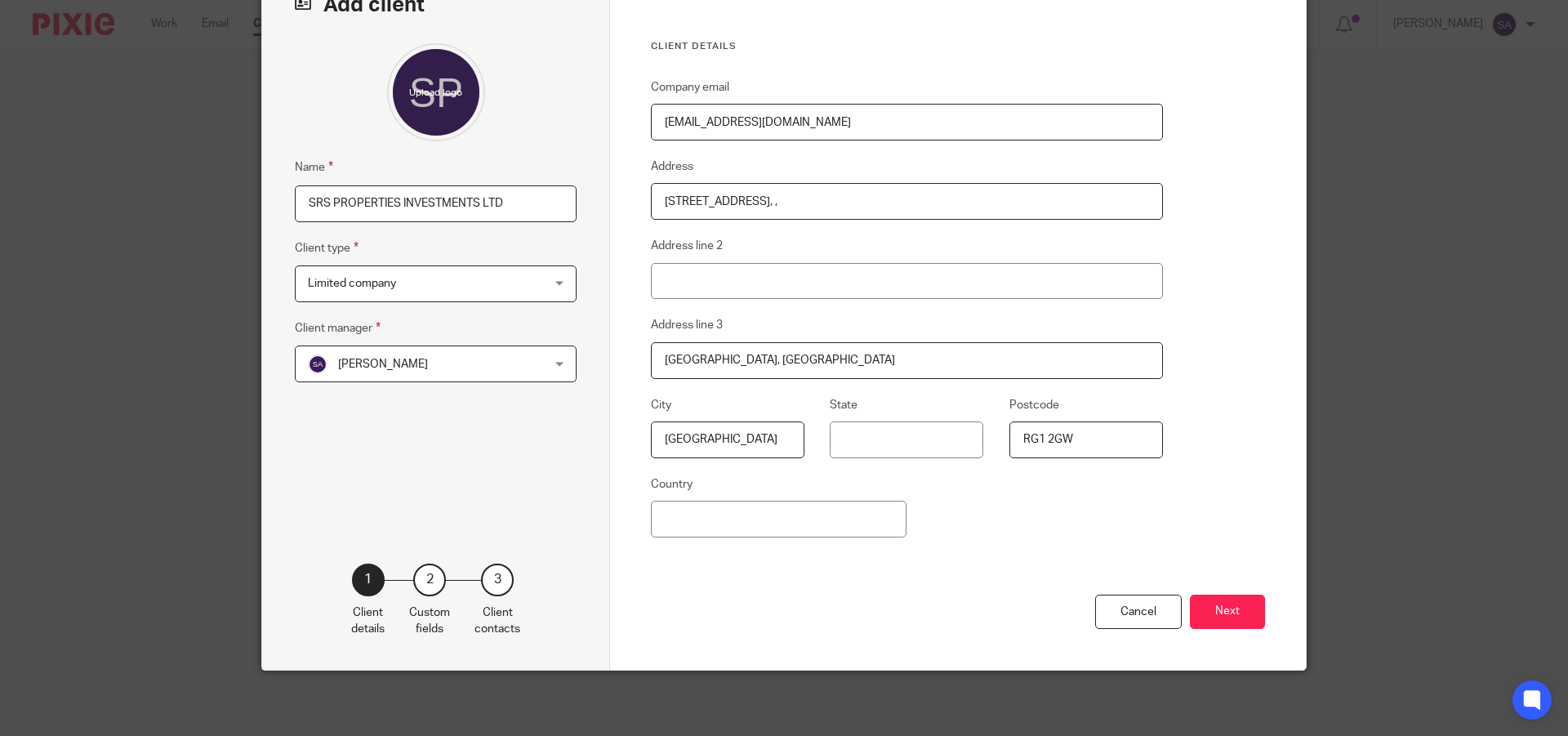
type input "Reading, Berkshire"
drag, startPoint x: 757, startPoint y: 202, endPoint x: 829, endPoint y: 204, distance: 72.0
click at [829, 204] on input "2, Quadrant Court, Jubilee Square, ," at bounding box center [907, 201] width 512 height 36
type input "2, Quadrant Court, , ,"
click at [743, 288] on input "Address line 2" at bounding box center [907, 281] width 512 height 36
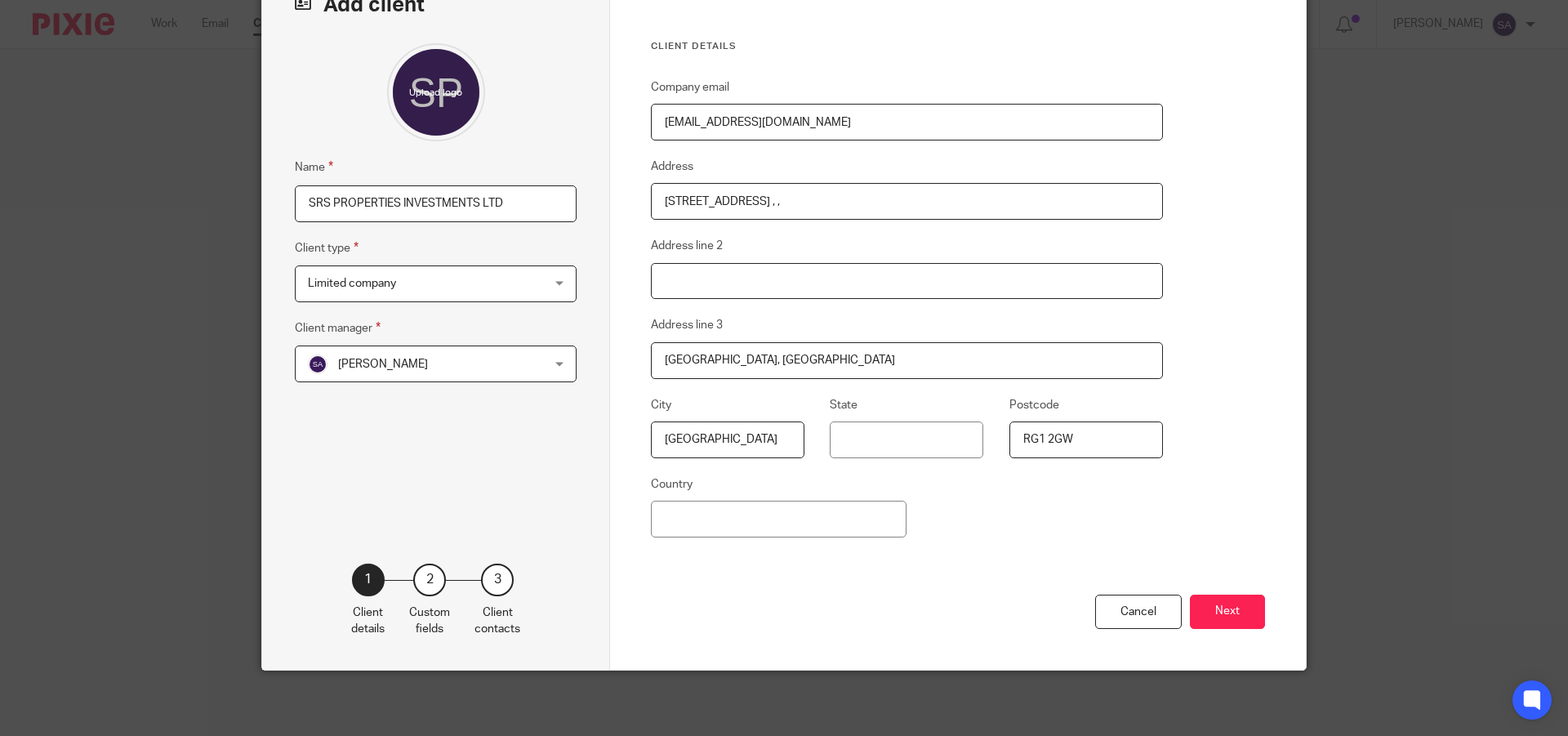
paste input "Jubilee Square"
type input "Jubilee Square"
drag, startPoint x: 759, startPoint y: 205, endPoint x: 749, endPoint y: 205, distance: 10.0
click at [749, 205] on input "2, Quadrant Court, , ," at bounding box center [907, 201] width 512 height 36
click at [755, 522] on input "Country" at bounding box center [779, 518] width 256 height 36
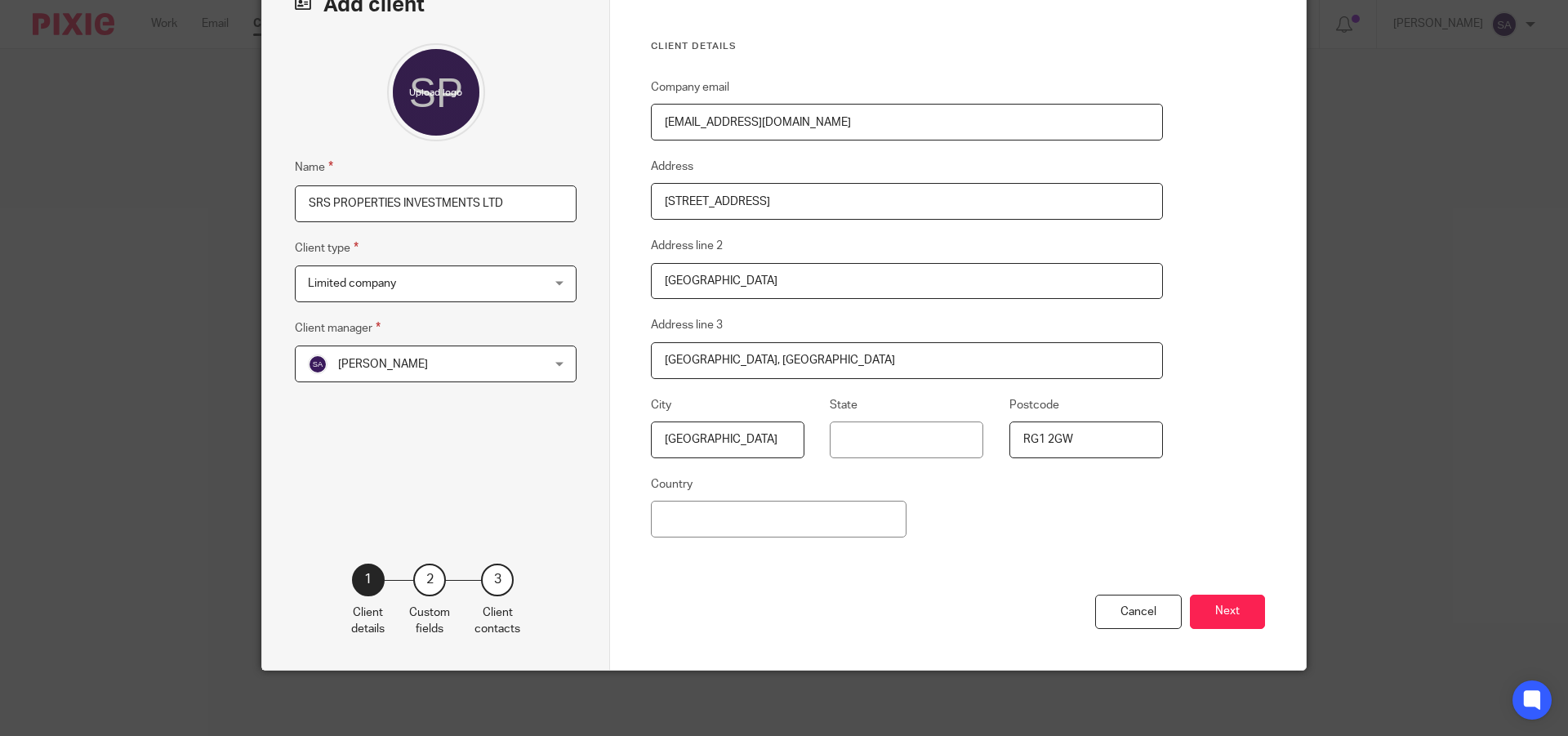
click at [955, 528] on div "Company email info.srsproperties@gmail.com Address 2, Quadrant Court Address li…" at bounding box center [907, 335] width 512 height 516
type input "2, Quadrant Court, , ,"
type input "2, Quadrant Court, Jubilee Square, ,"
type input "2, Quadrant Court, Jubilee Square, Reading, Berkshire,"
type input "England"
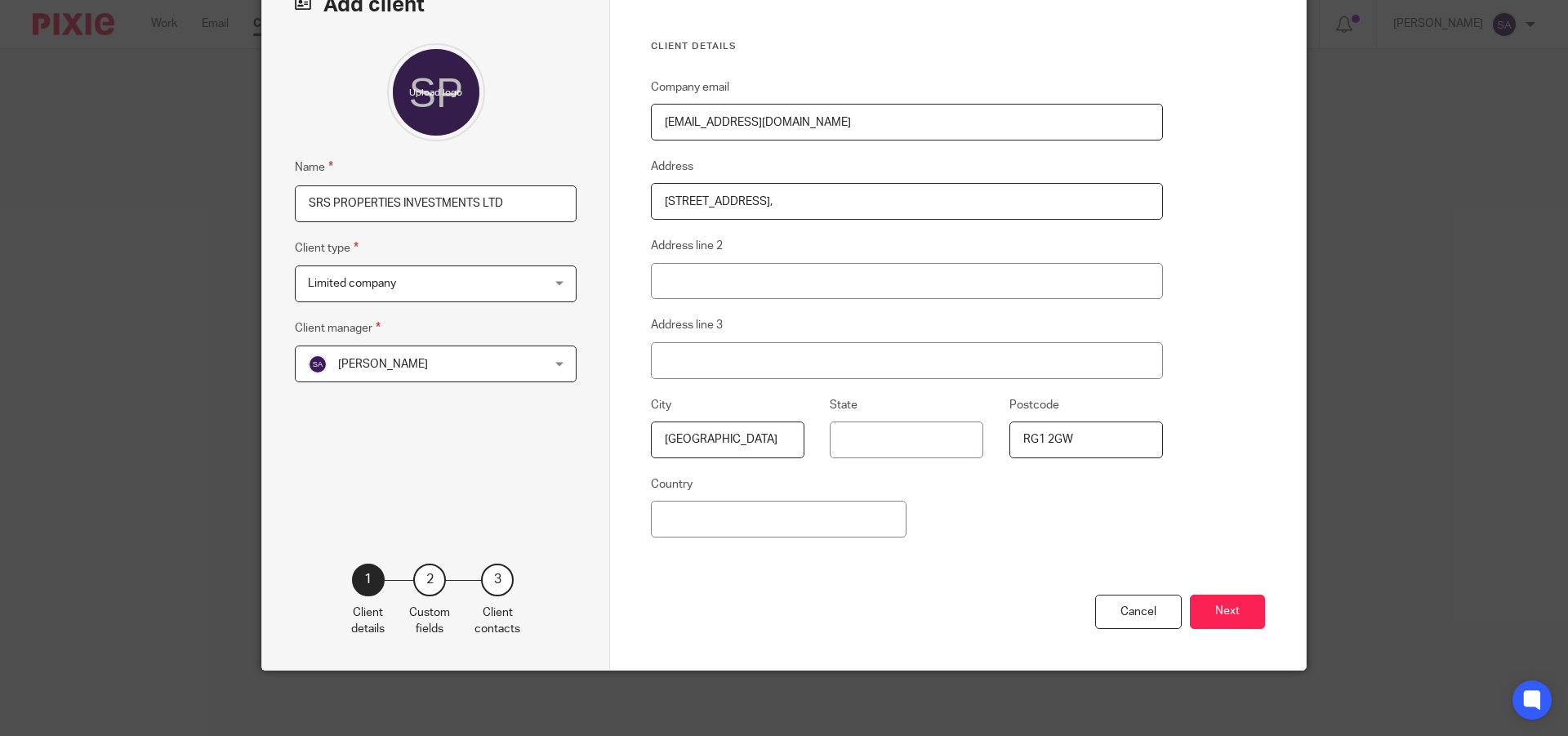
drag, startPoint x: 884, startPoint y: 199, endPoint x: 935, endPoint y: 204, distance: 51.2
click at [935, 204] on input "2, Quadrant Court, Jubilee Square, Reading, Berkshire," at bounding box center [907, 201] width 512 height 36
click at [963, 204] on input "2, Quadrant Court, Jubilee Square, Reading, Berkshire," at bounding box center [907, 201] width 512 height 36
drag, startPoint x: 885, startPoint y: 198, endPoint x: 931, endPoint y: 207, distance: 46.9
click at [931, 207] on input "2, Quadrant Court, Jubilee Square, Reading, Berkshire," at bounding box center [907, 201] width 512 height 36
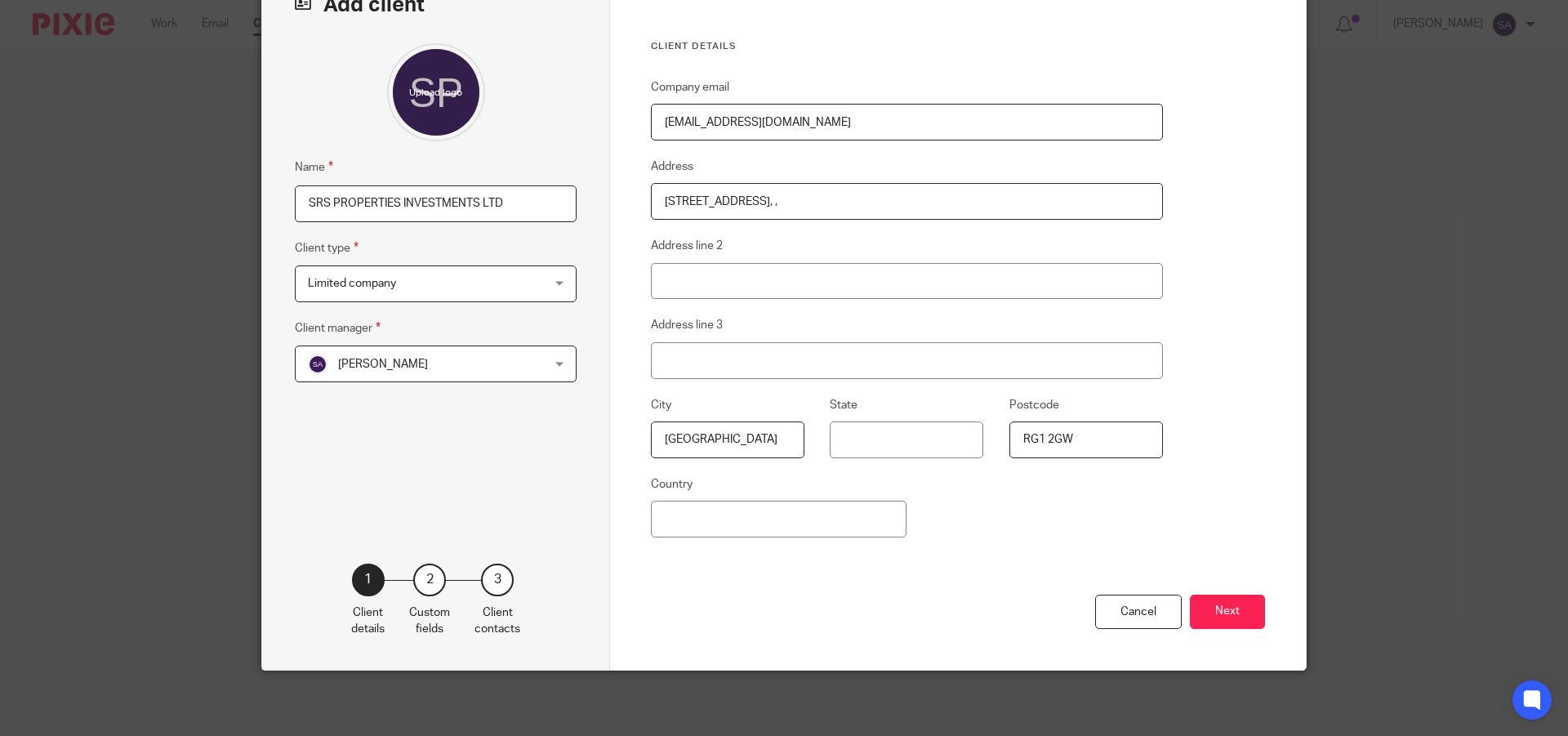
type input "2, Quadrant Court, Jubilee Square, Reading, ,"
click at [752, 361] on input "Address line 3" at bounding box center [907, 360] width 512 height 36
paste input "Berkshire"
type input "Berkshire"
drag, startPoint x: 838, startPoint y: 200, endPoint x: 878, endPoint y: 203, distance: 40.1
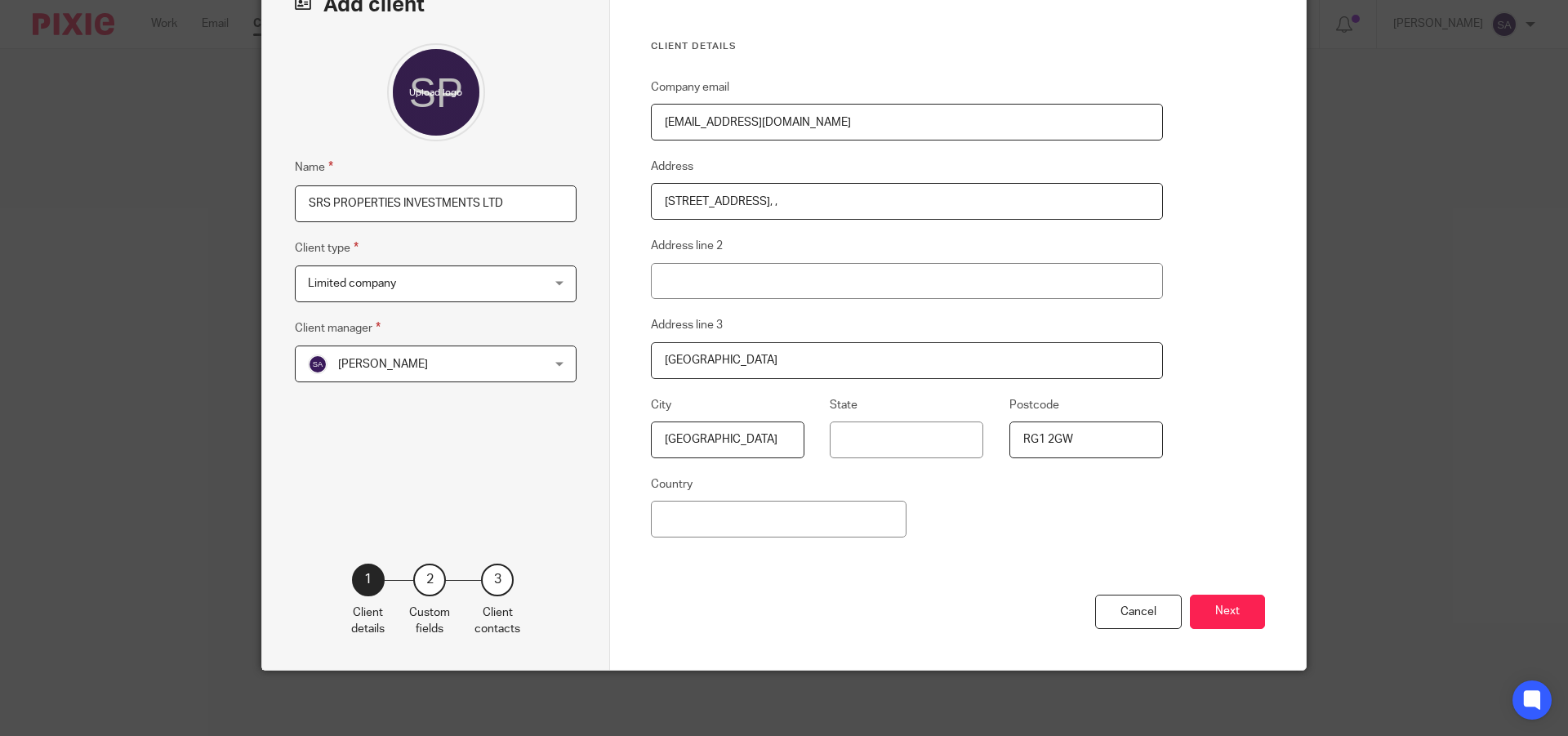
click at [878, 203] on input "2, Quadrant Court, Jubilee Square, Reading, ," at bounding box center [907, 201] width 512 height 36
type input "2, Quadrant Court, Jubilee Square, , ,"
click at [782, 277] on input "Address line 2" at bounding box center [907, 281] width 512 height 36
paste input "Reading"
type input "Reading"
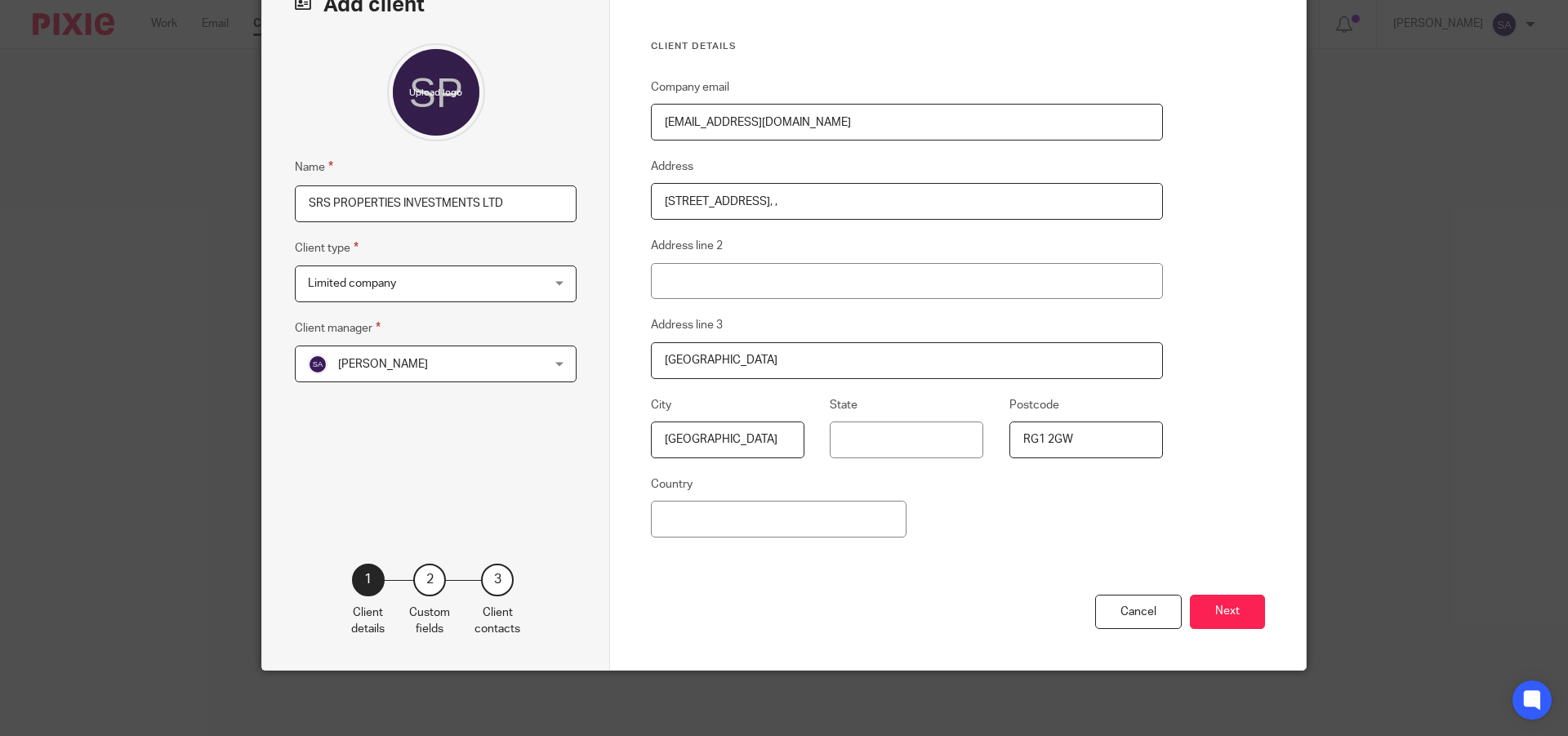
type input "2, Quadrant Court, Jubilee Square, Reading, ,"
drag, startPoint x: 838, startPoint y: 200, endPoint x: 930, endPoint y: 217, distance: 93.6
click at [930, 217] on input "2, Quadrant Court, Jubilee Square, Reading, Berkshire," at bounding box center [907, 201] width 512 height 36
type input "2, Quadrant Court, Jubilee Square, ,"
click at [806, 360] on input "Address line 3" at bounding box center [907, 360] width 512 height 36
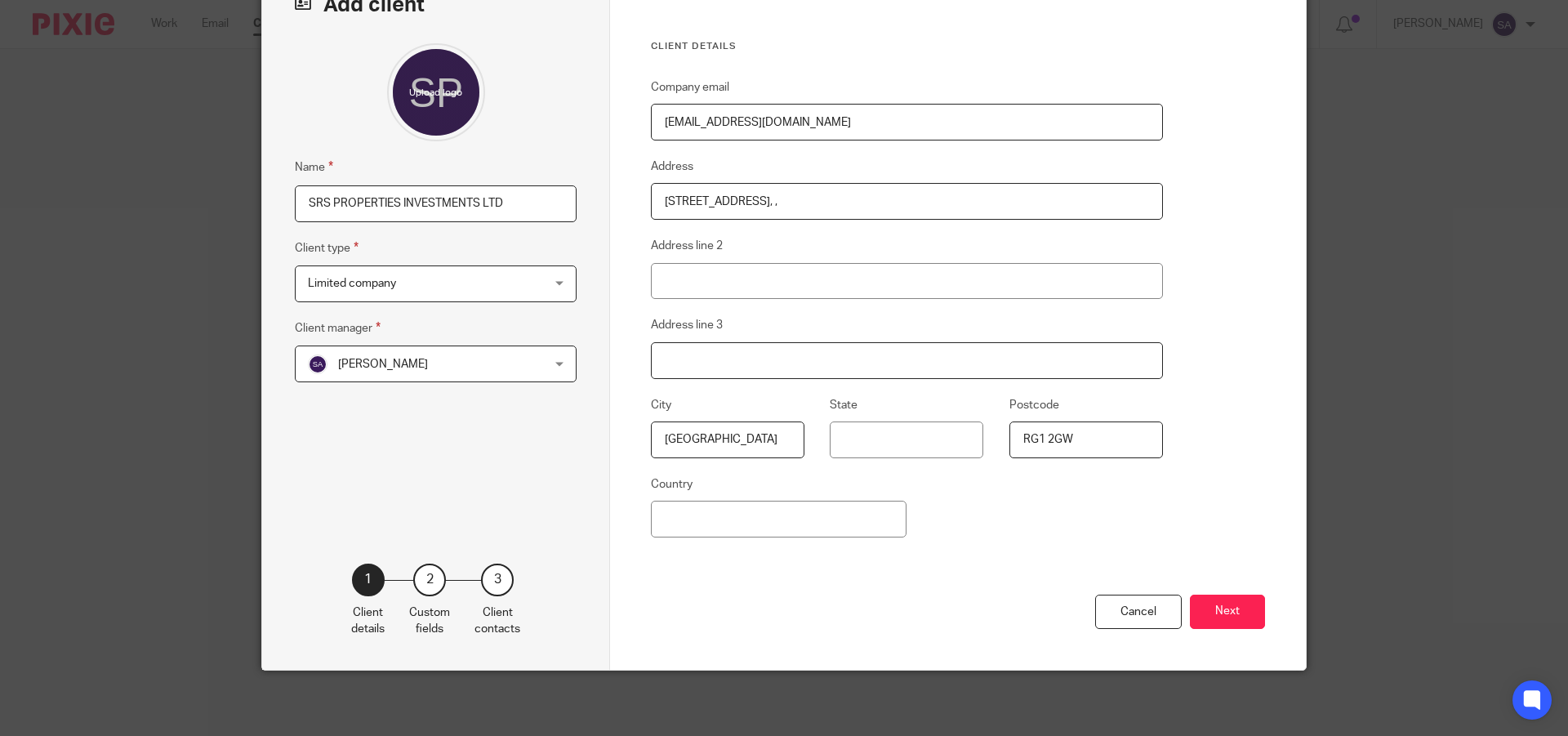
paste input "Reading, Berkshire"
type input "Reading, Berkshire"
drag, startPoint x: 756, startPoint y: 203, endPoint x: 831, endPoint y: 212, distance: 75.5
click at [831, 212] on input "2, Quadrant Court, Jubilee Square, ," at bounding box center [907, 201] width 512 height 36
type input "2, Quadrant Court, , ,"
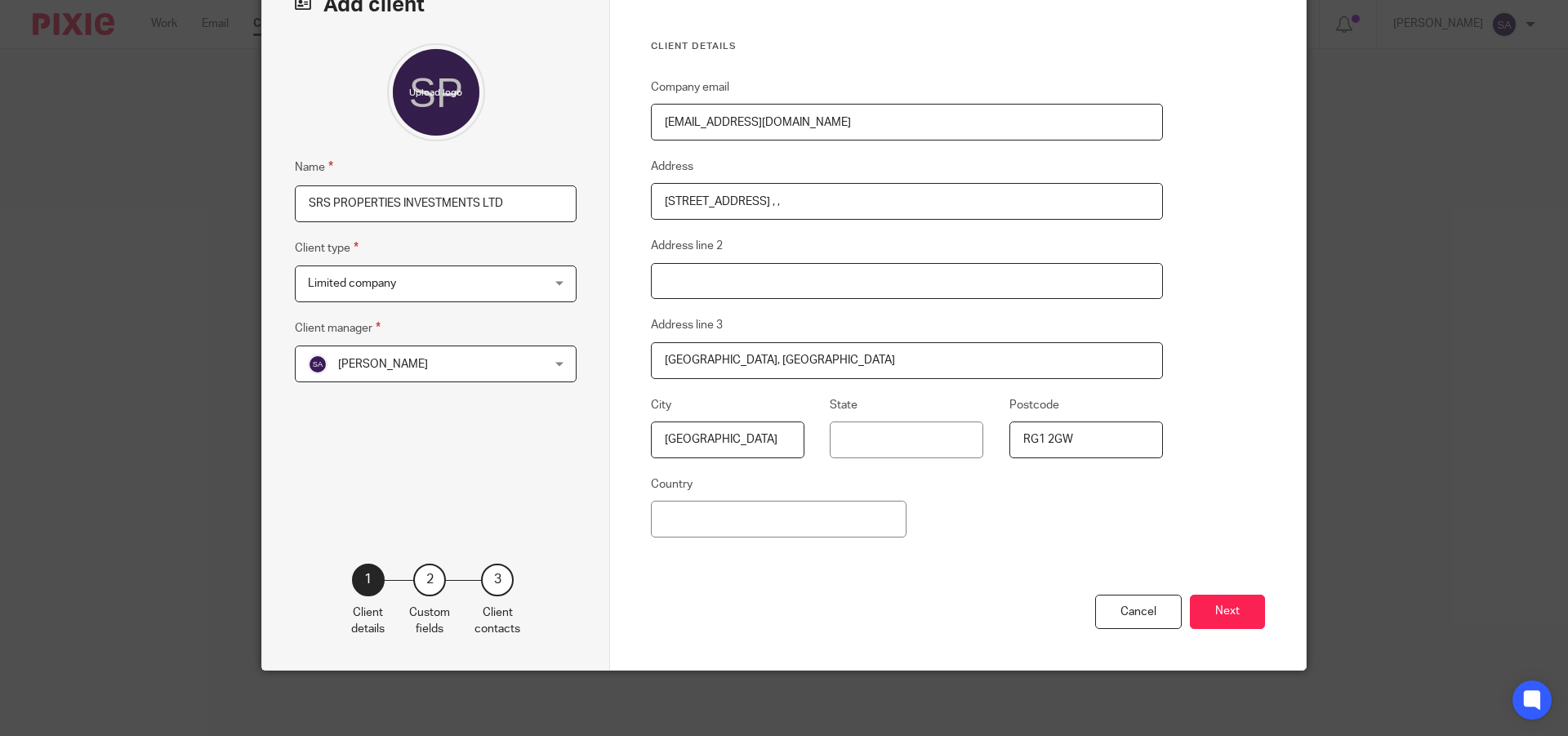
click at [803, 282] on input "Address line 2" at bounding box center [907, 281] width 512 height 36
paste input "Jubilee Square"
type input "Jubilee Square"
click at [784, 209] on input "2, Quadrant Court, , ," at bounding box center [907, 201] width 512 height 36
type input "2, Quadrant Court"
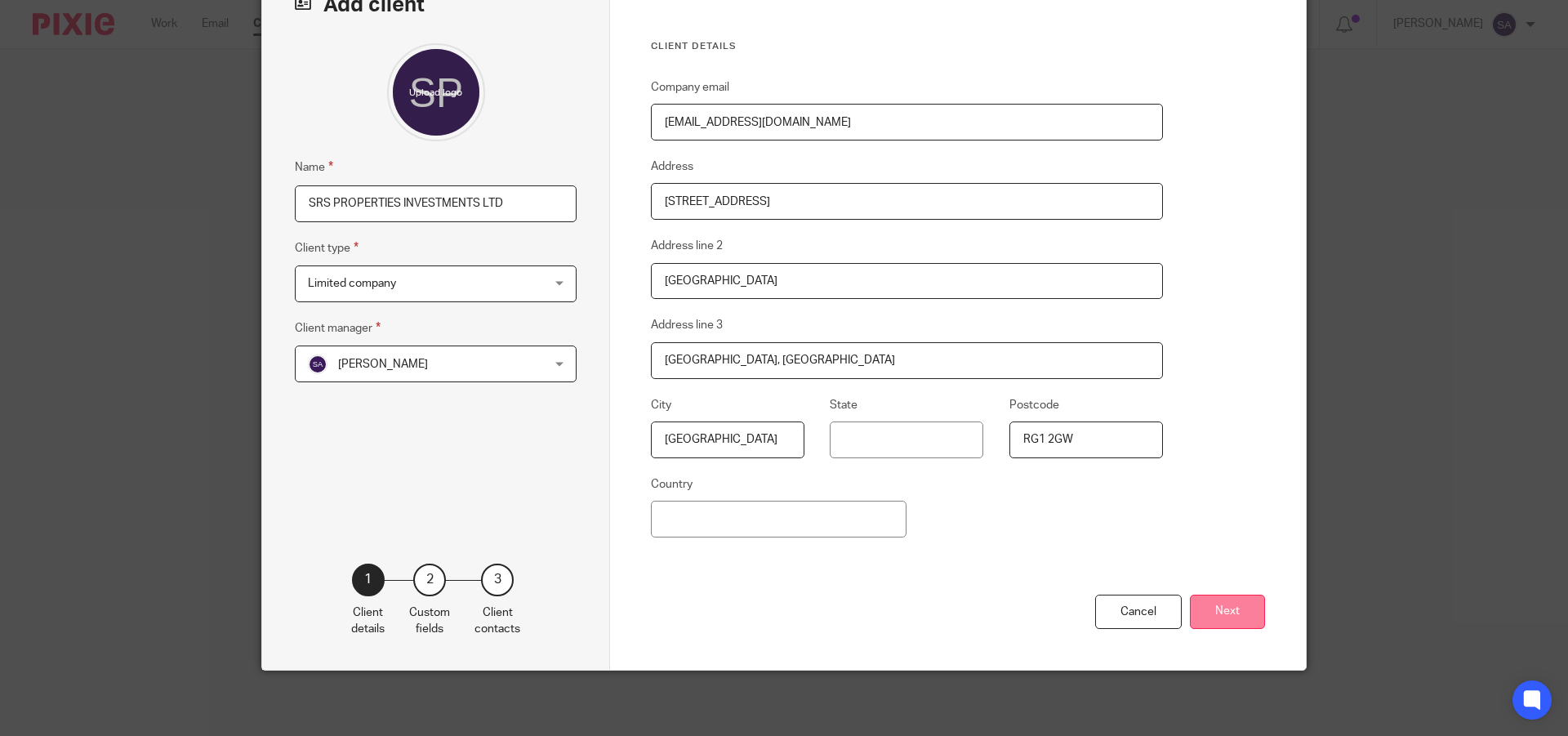
click at [1229, 606] on button "Next" at bounding box center [1227, 612] width 76 height 36
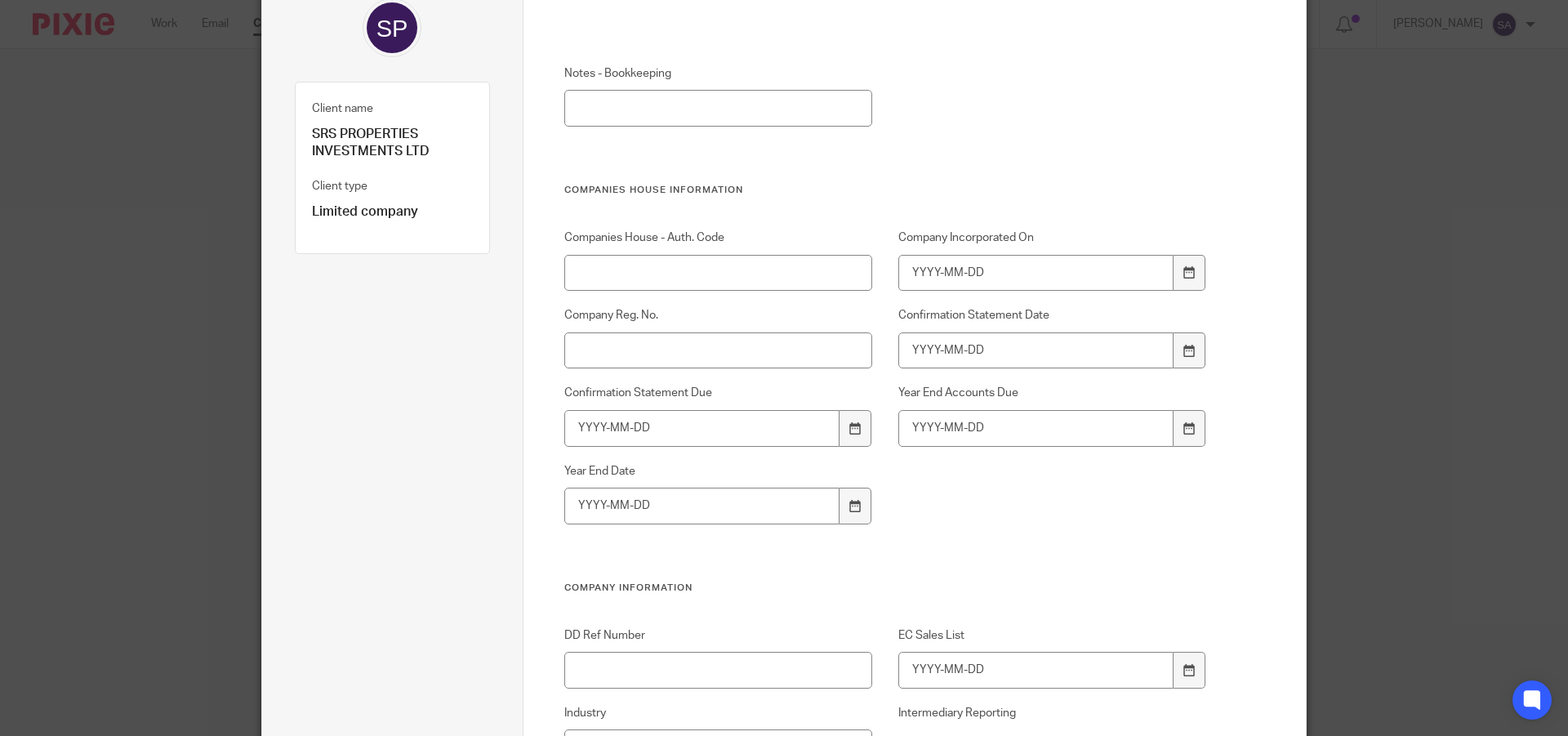
scroll to position [189, 0]
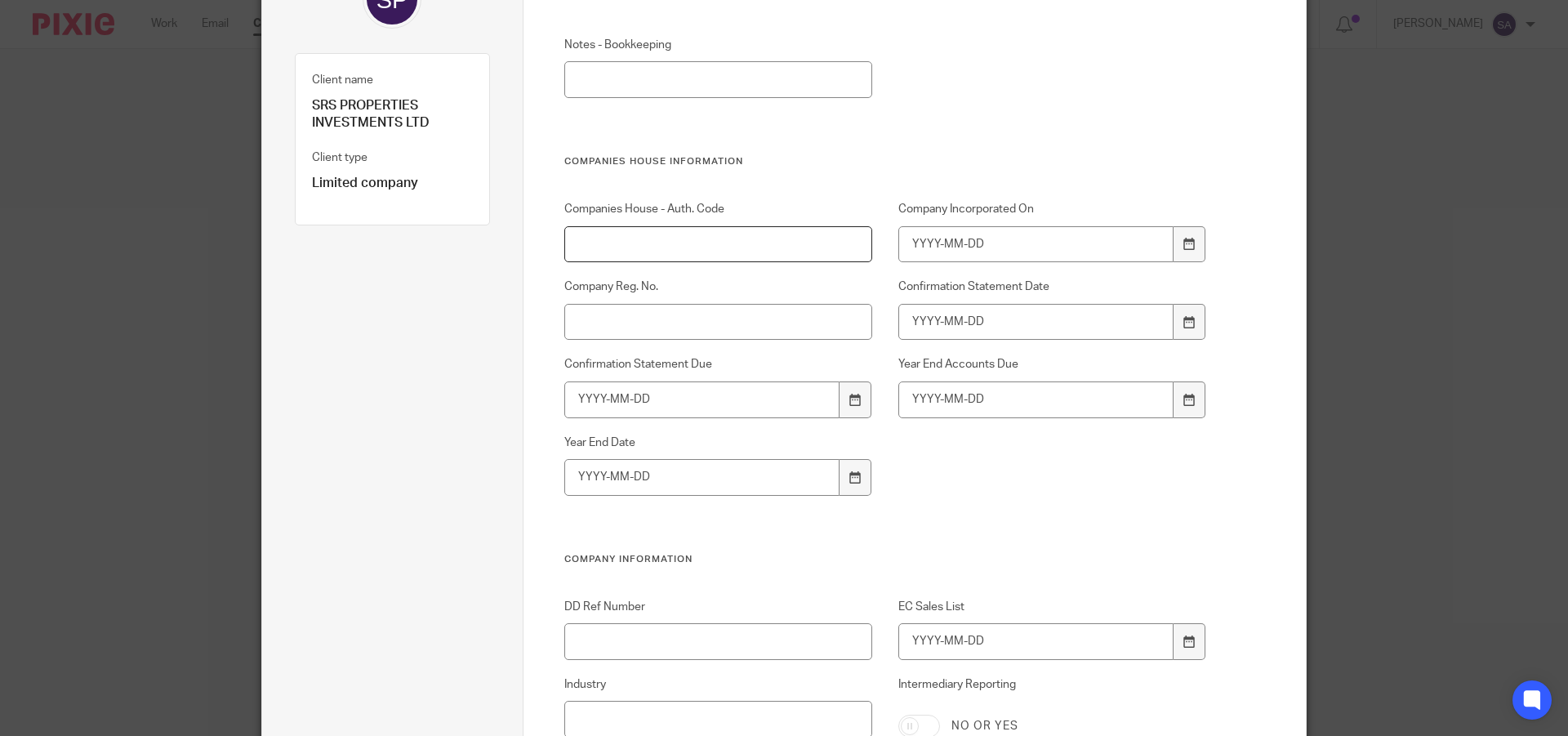
click at [749, 244] on input "Companies House - Auth. Code" at bounding box center [718, 244] width 308 height 36
paste input "11498599"
type input "11498599"
drag, startPoint x: 629, startPoint y: 243, endPoint x: 559, endPoint y: 244, distance: 70.0
click at [564, 244] on input "11498599" at bounding box center [718, 244] width 308 height 36
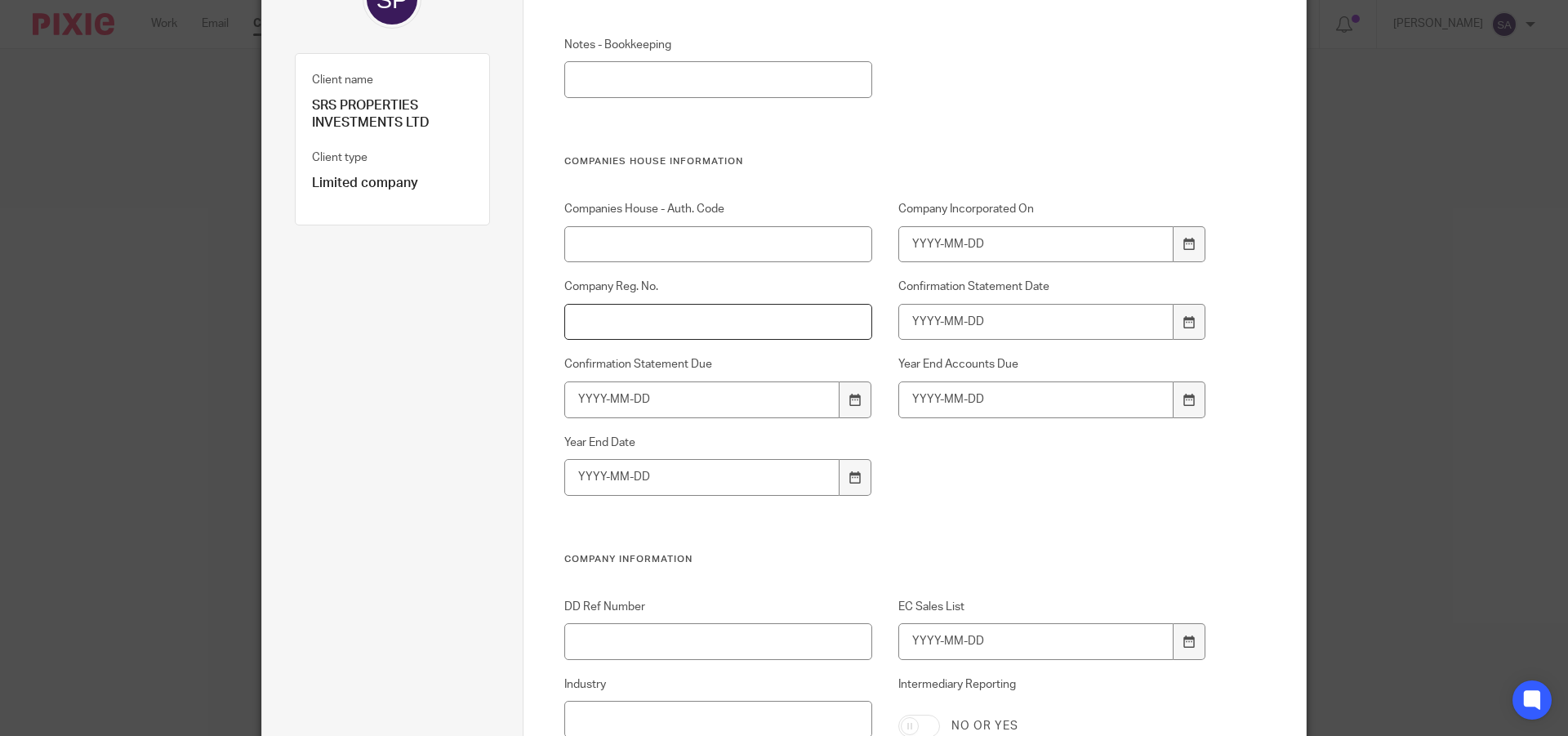
click at [681, 320] on input "Company Reg. No." at bounding box center [718, 322] width 308 height 36
paste input "11498599"
type input "11498599"
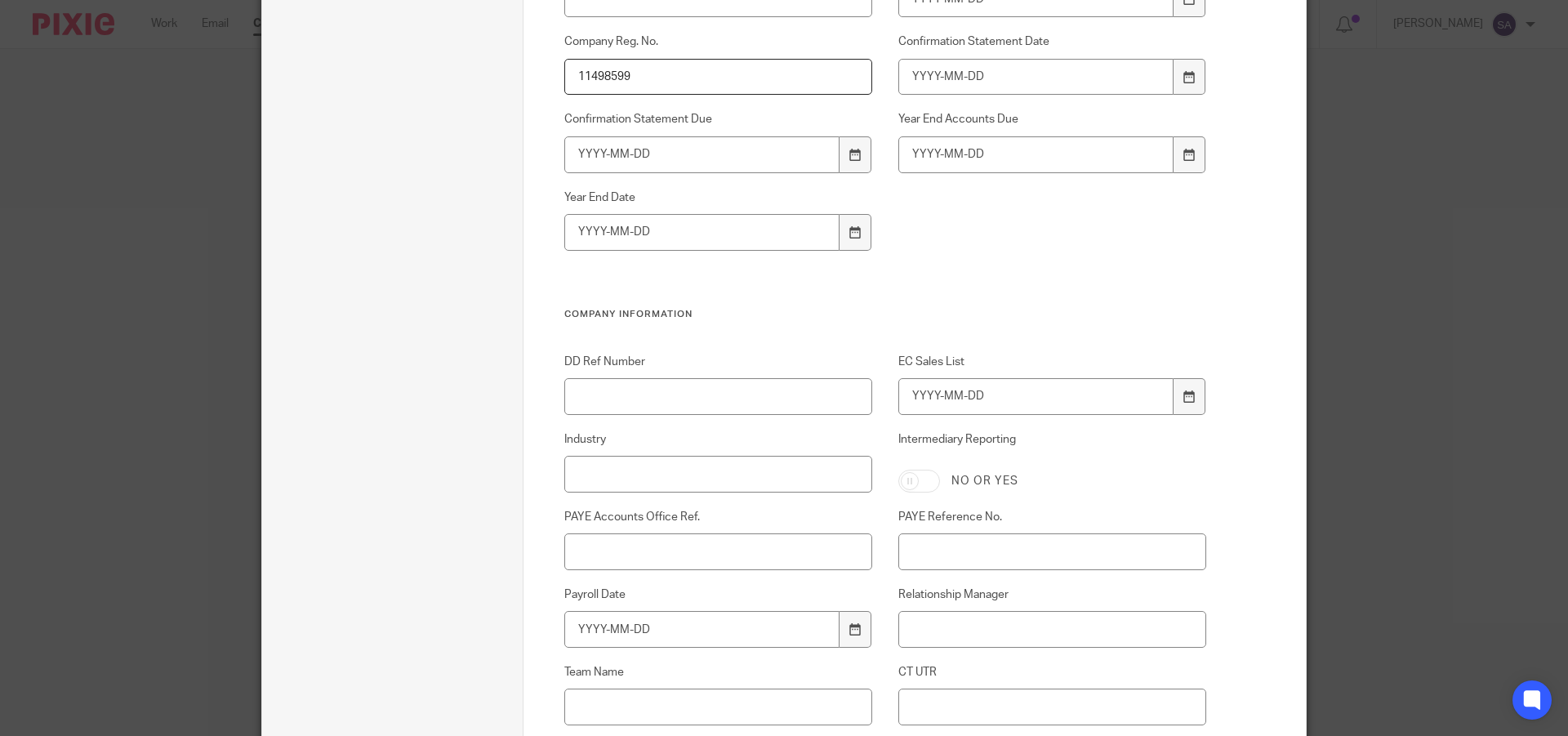
scroll to position [516, 0]
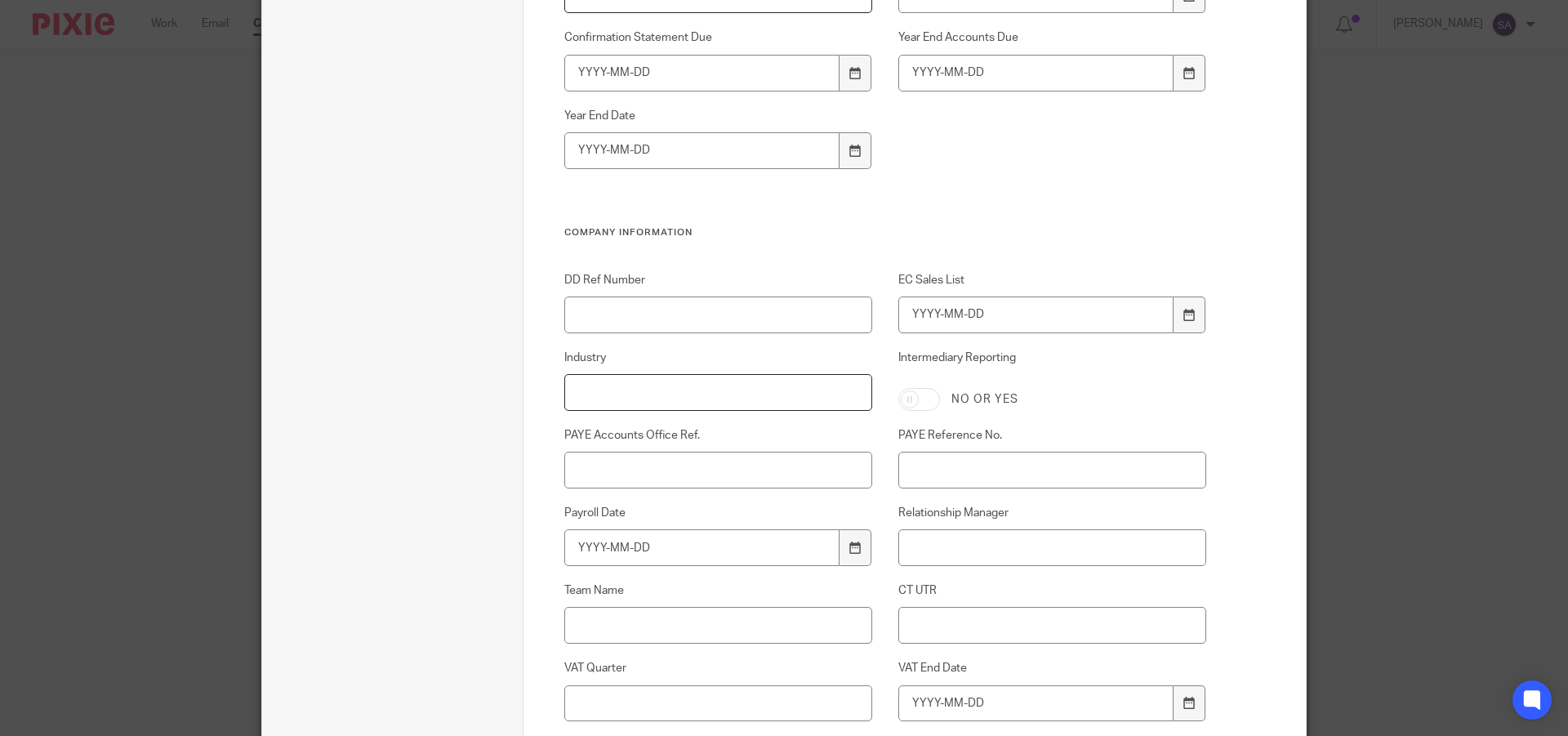
click at [641, 395] on input "Industry" at bounding box center [718, 392] width 308 height 36
paste input "Buying and selling of own real estate"
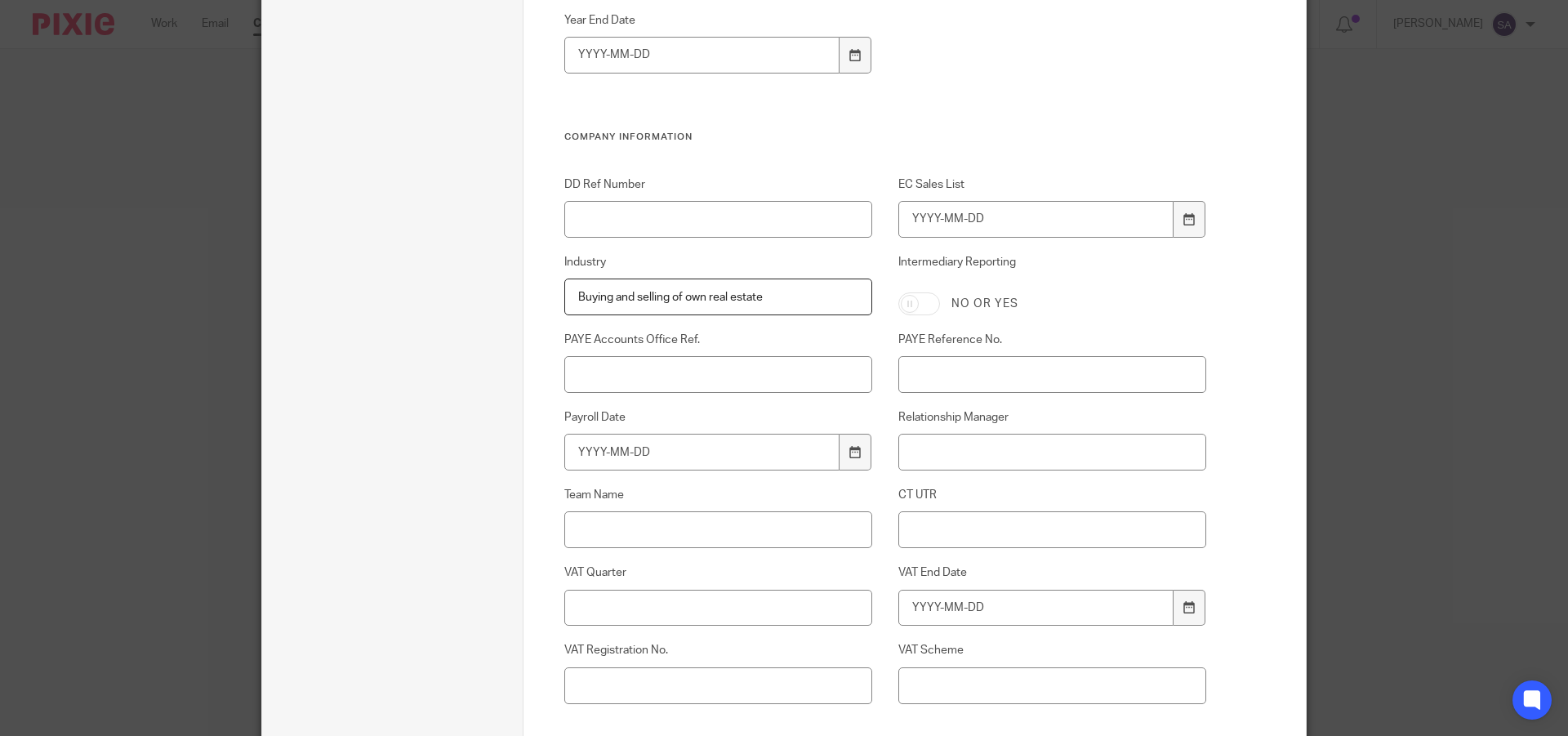
scroll to position [679, 0]
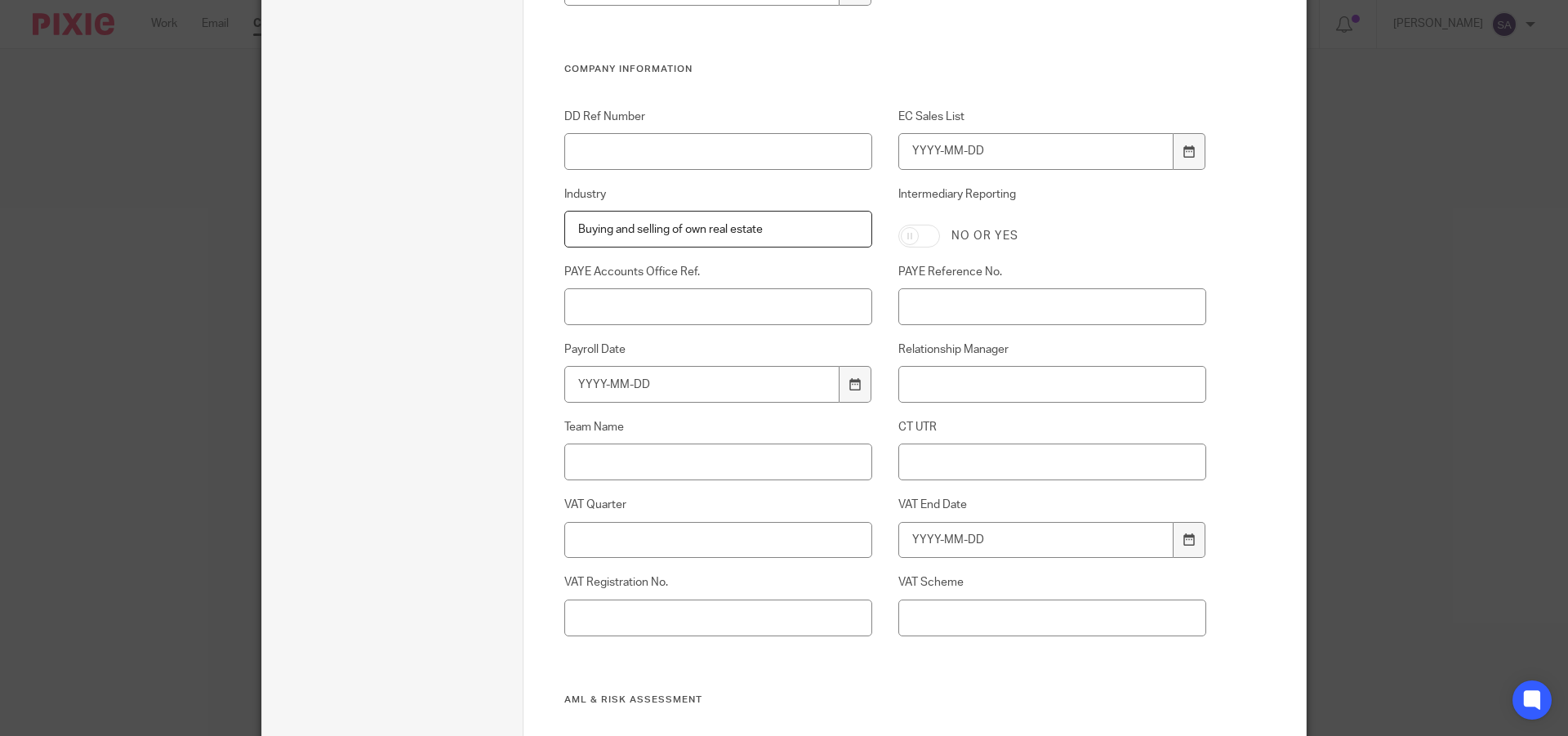
type input "Buying and selling of own real estate"
click at [1009, 387] on input "Relationship Manager" at bounding box center [1052, 384] width 308 height 36
type input "[PERSON_NAME]"
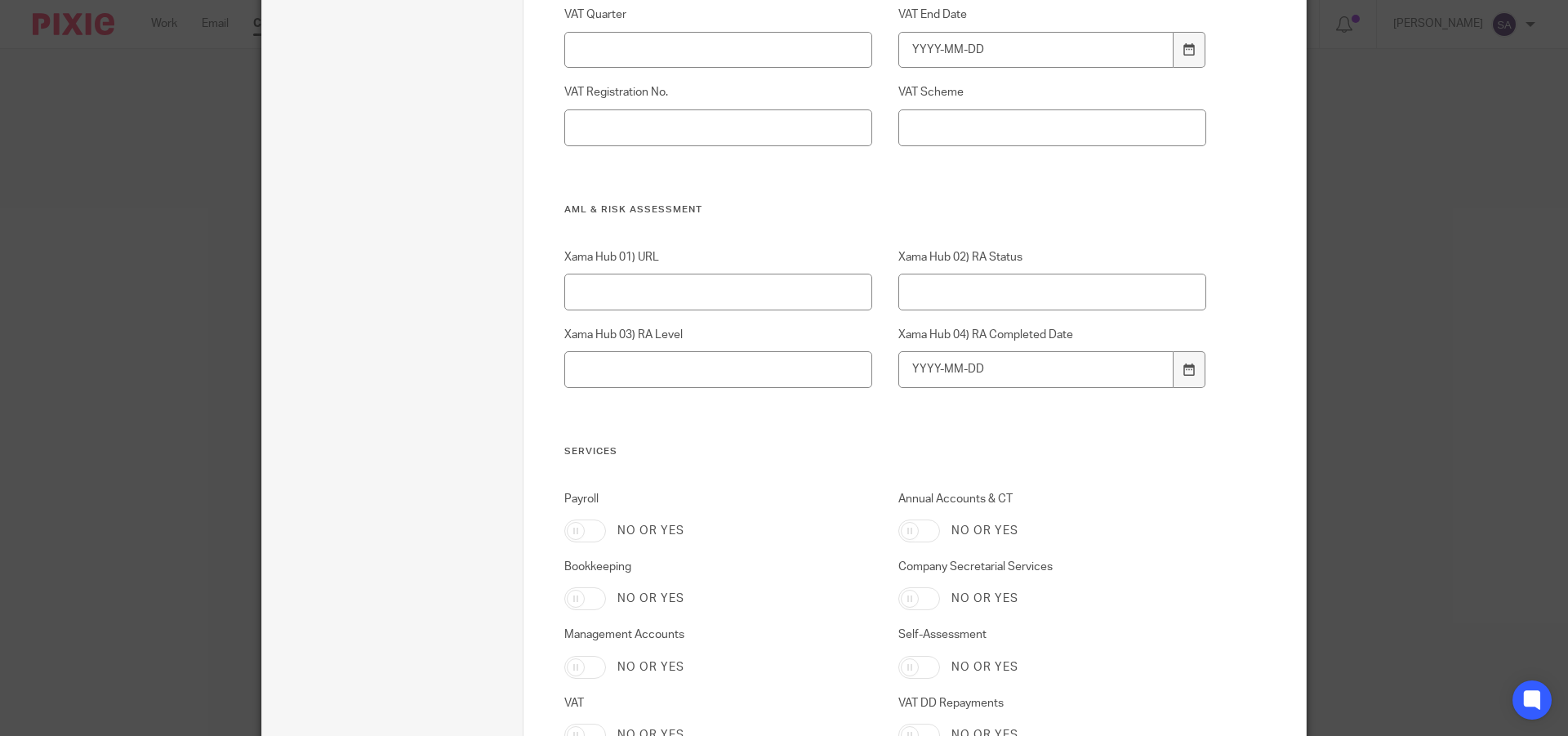
scroll to position [1251, 0]
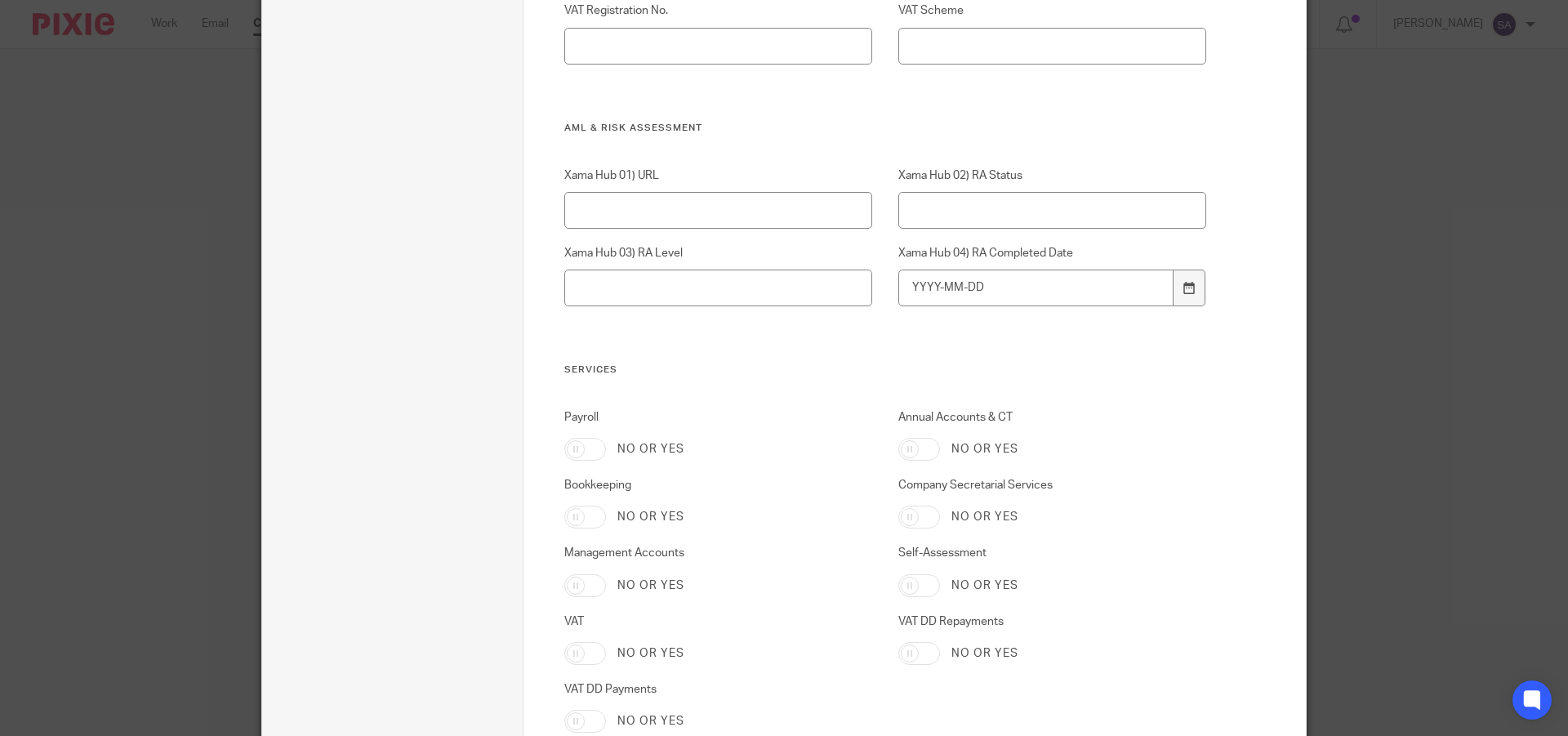
click at [920, 451] on input "Annual Accounts & CT" at bounding box center [918, 449] width 42 height 23
checkbox input "true"
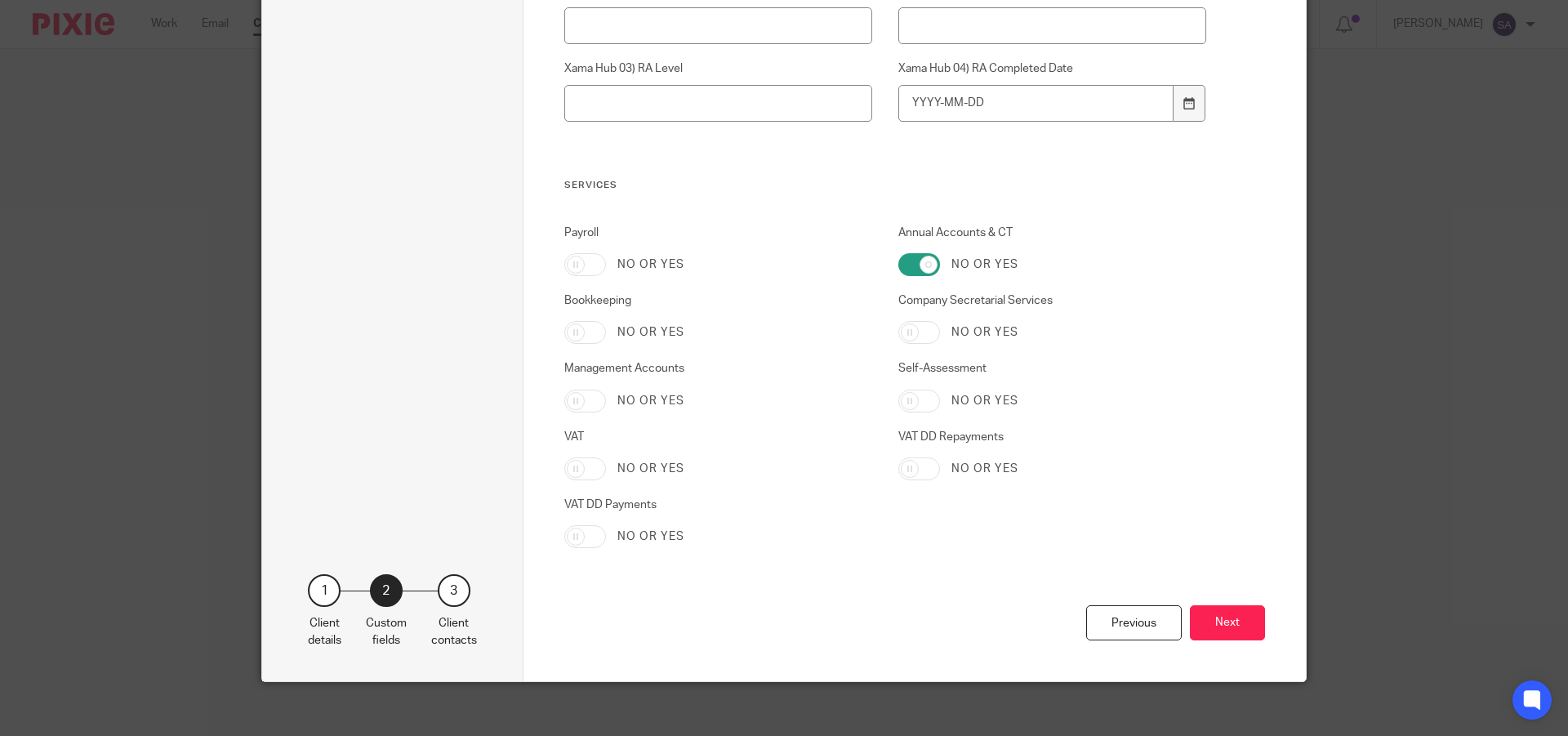
scroll to position [1447, 0]
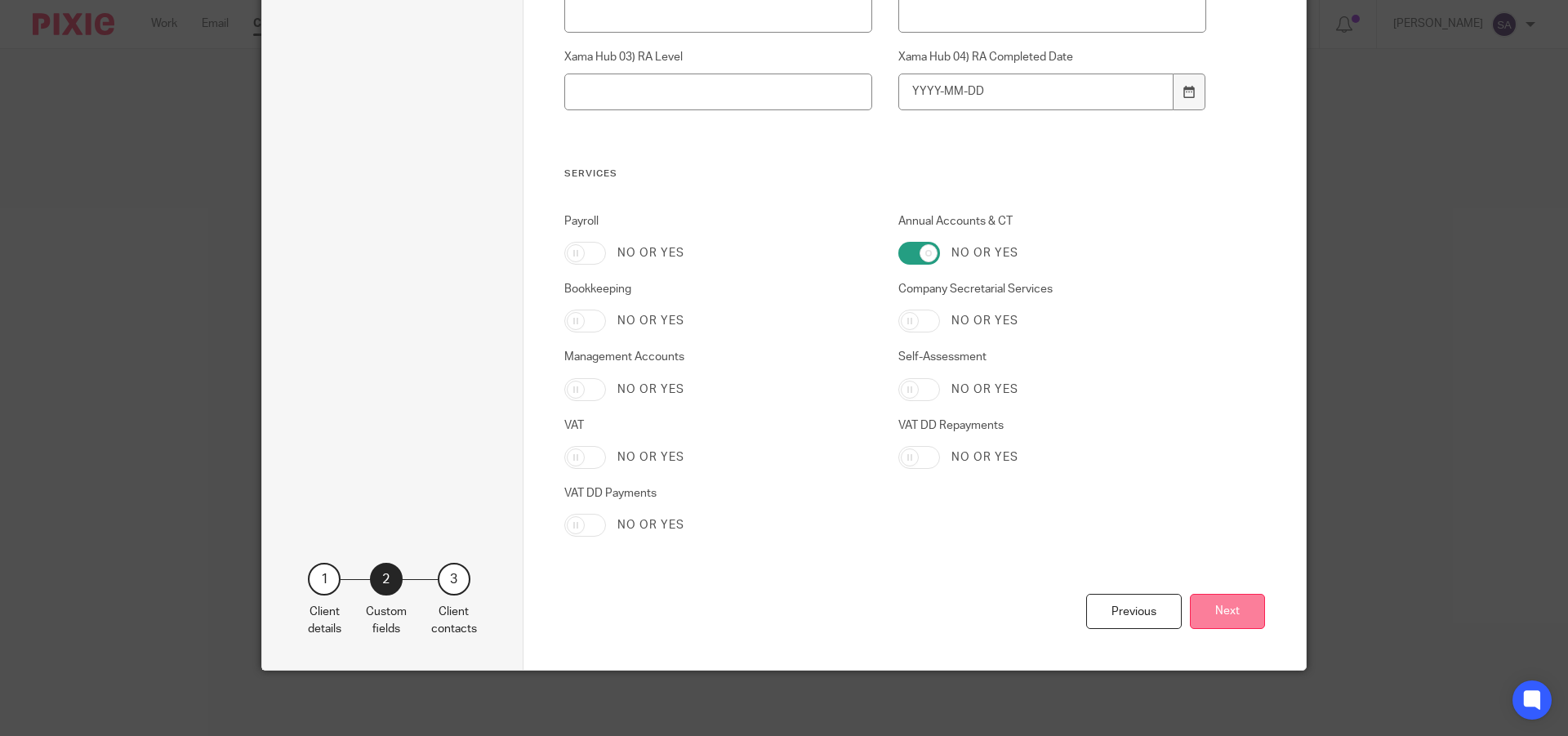
click at [1228, 613] on button "Next" at bounding box center [1227, 612] width 76 height 36
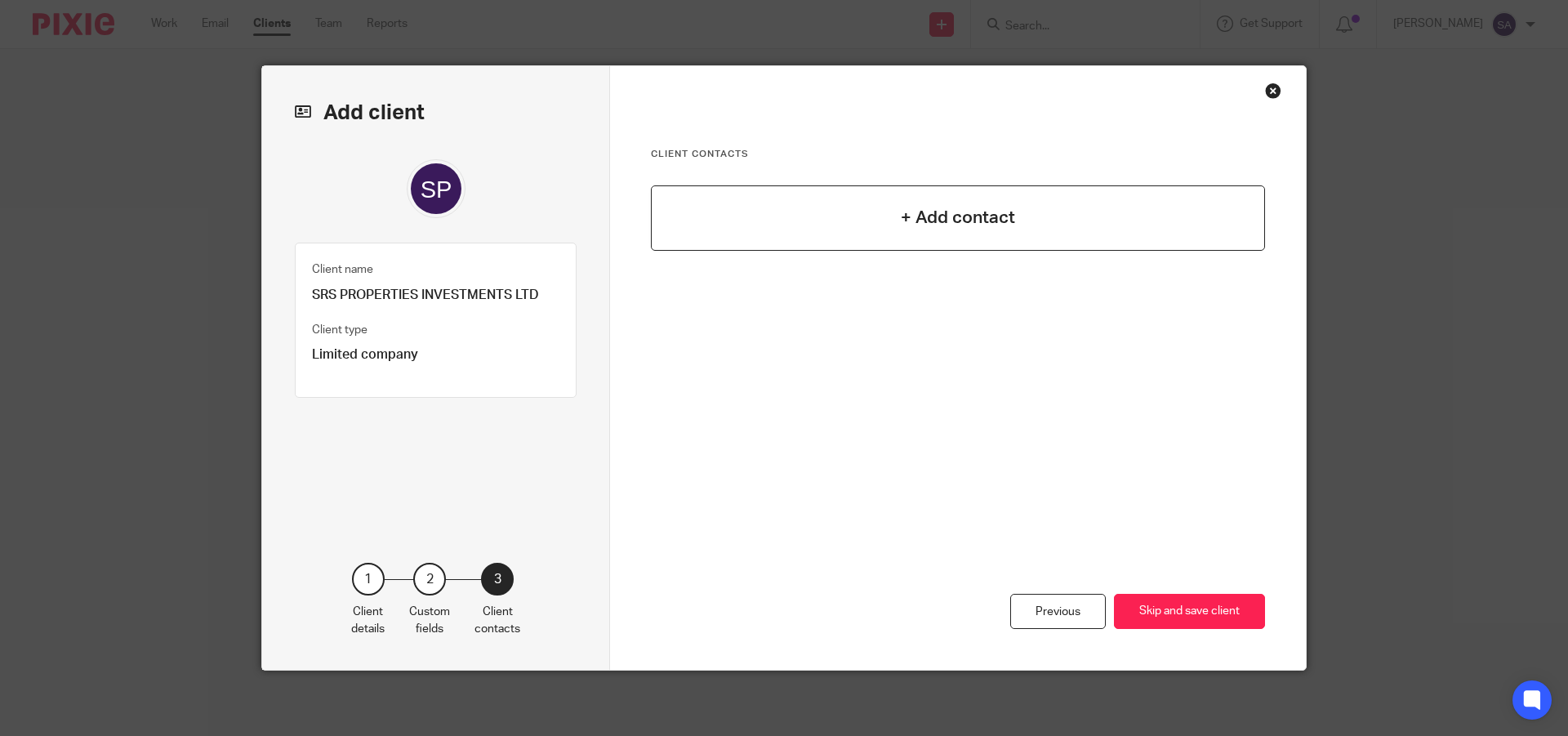
click at [930, 217] on h4 "+ Add contact" at bounding box center [957, 218] width 115 height 25
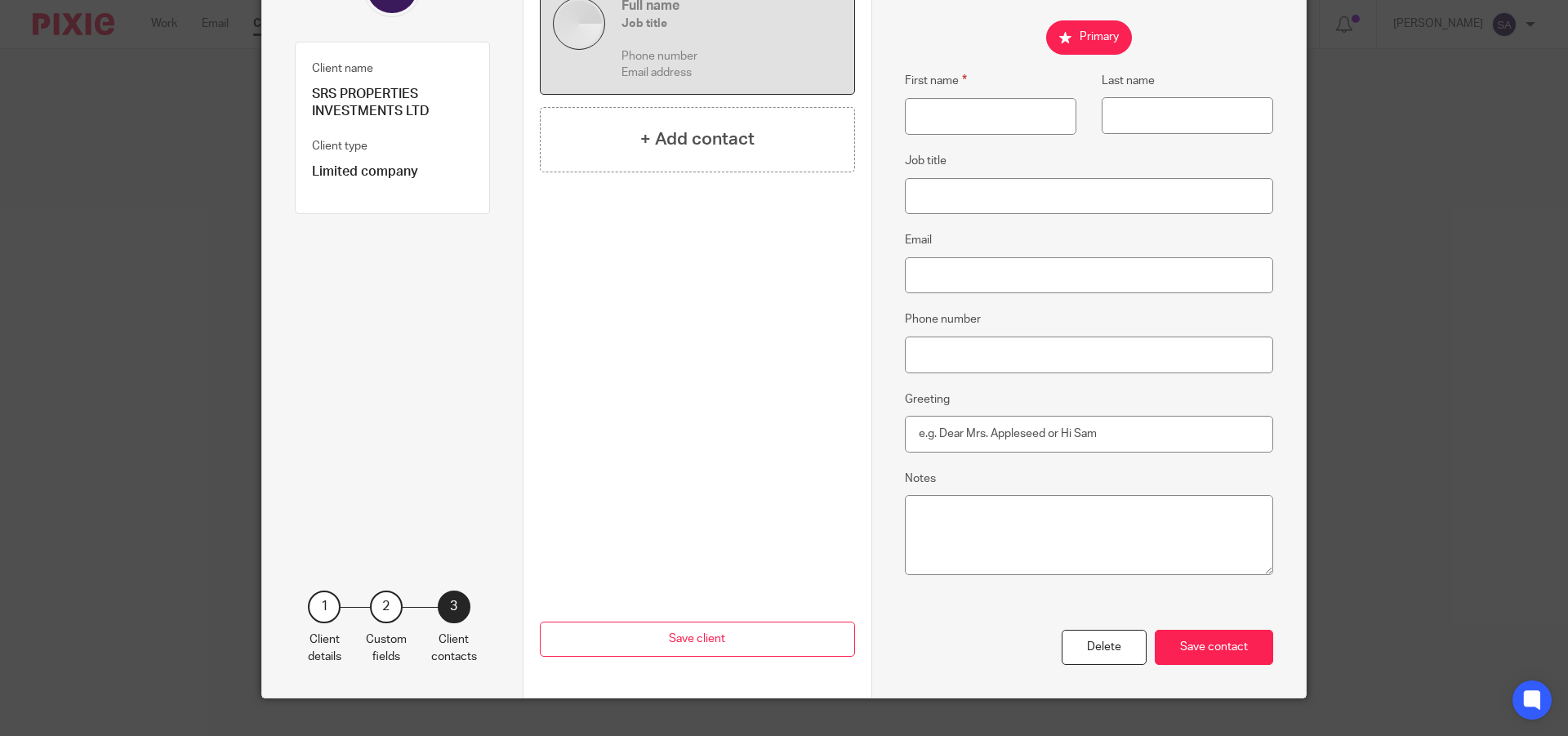
scroll to position [228, 0]
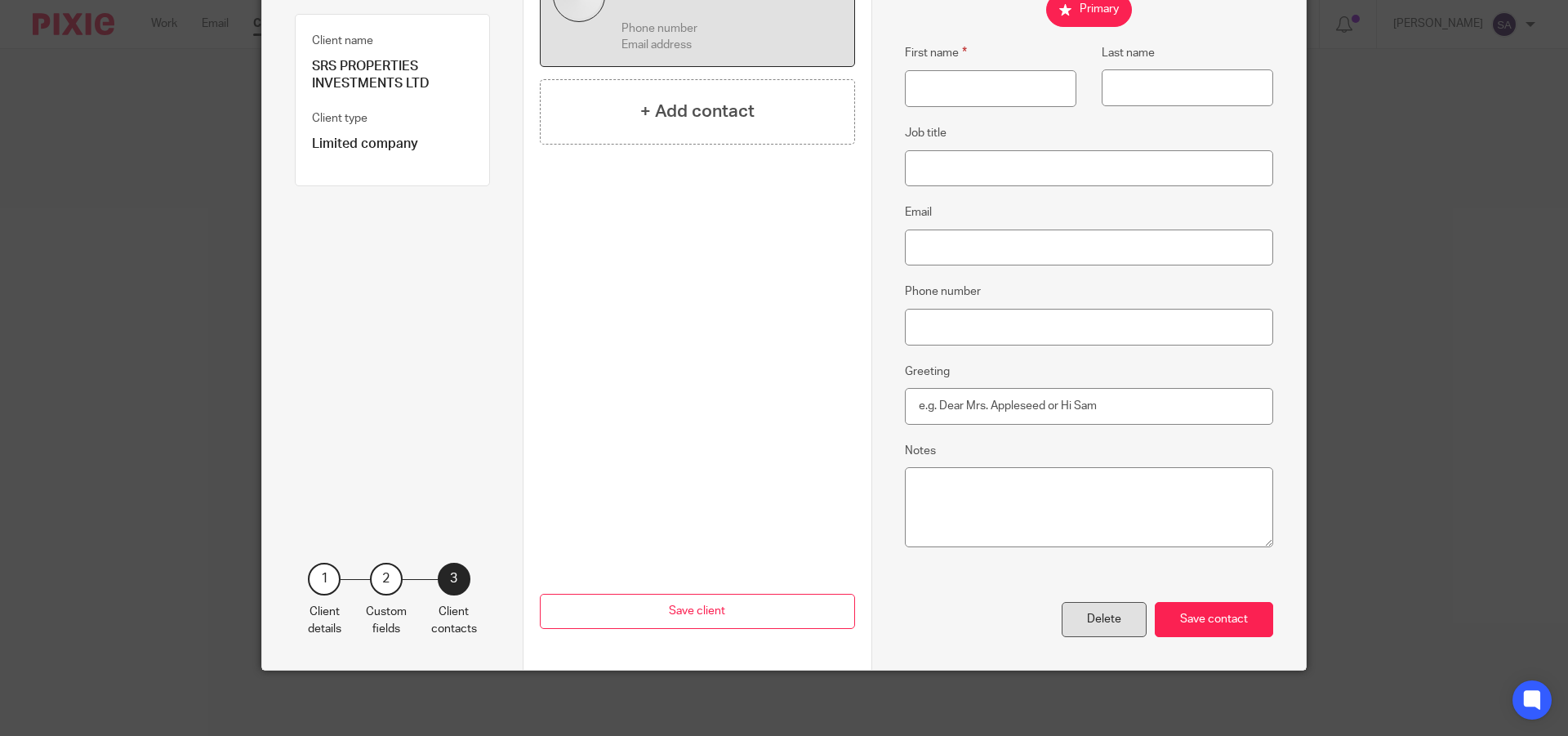
click at [1108, 621] on div "Delete" at bounding box center [1104, 620] width 85 height 36
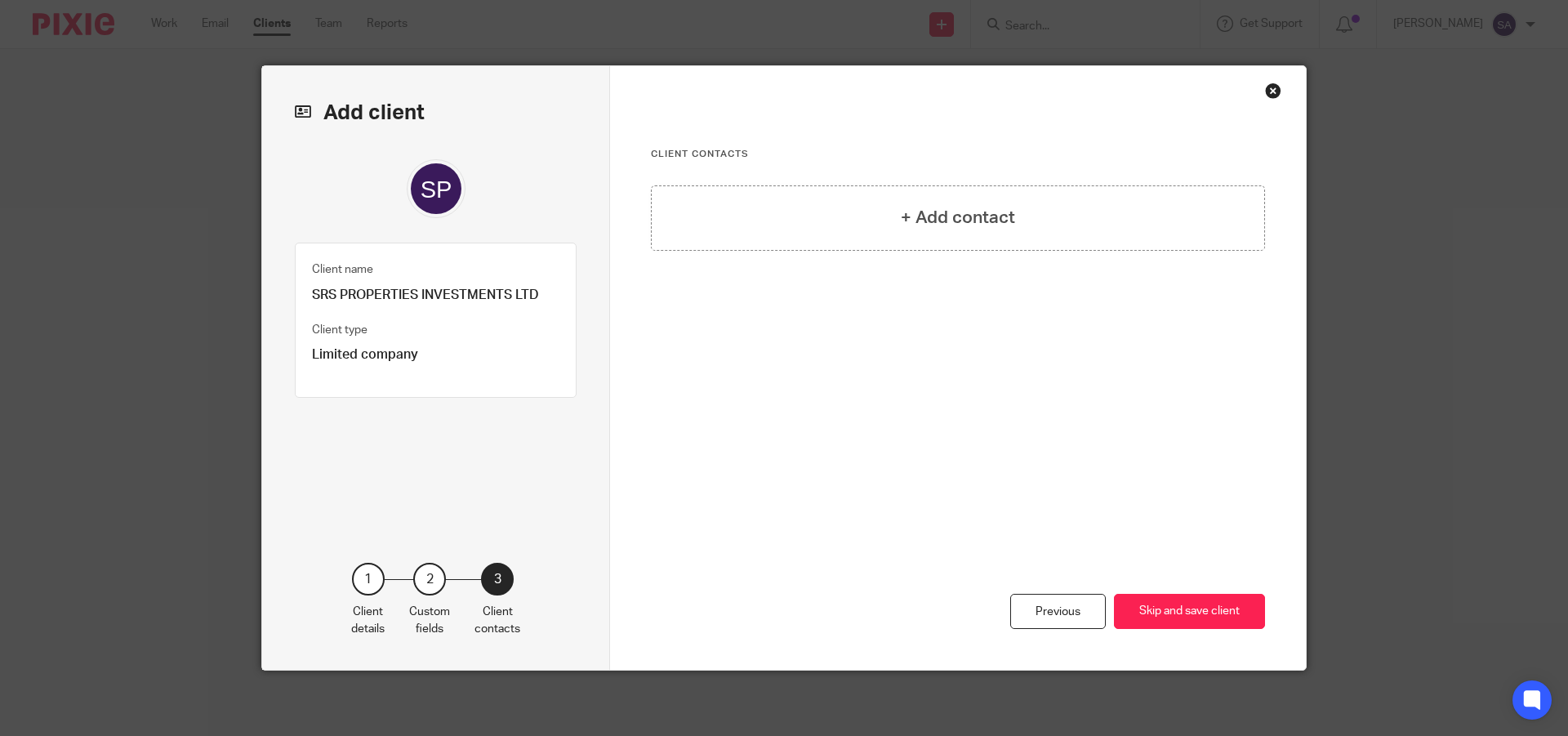
scroll to position [0, 0]
click at [1175, 615] on button "Skip and save client" at bounding box center [1189, 612] width 151 height 36
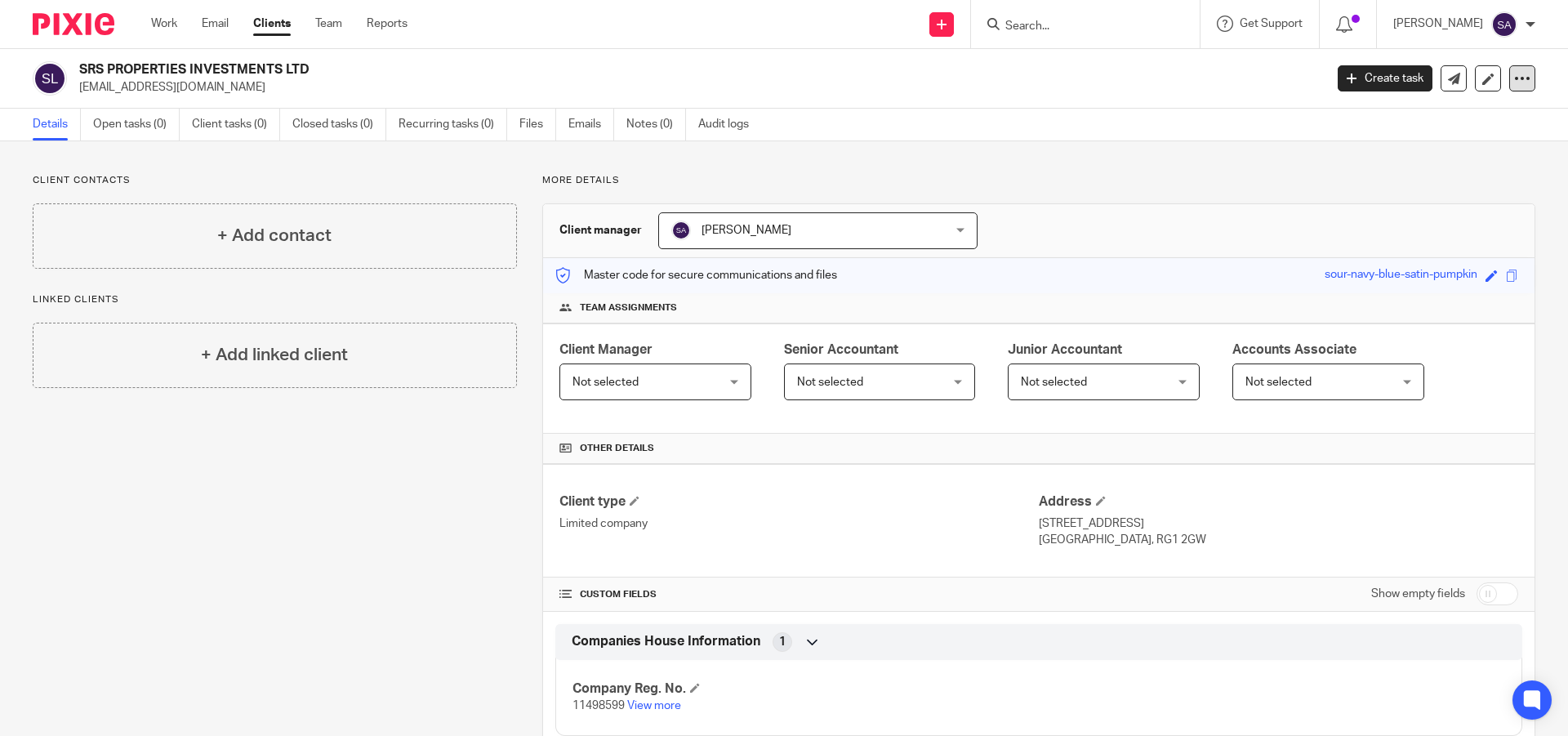
click at [1514, 78] on icon at bounding box center [1522, 78] width 16 height 16
click at [1439, 119] on link "Update from Companies House" at bounding box center [1420, 119] width 180 height 24
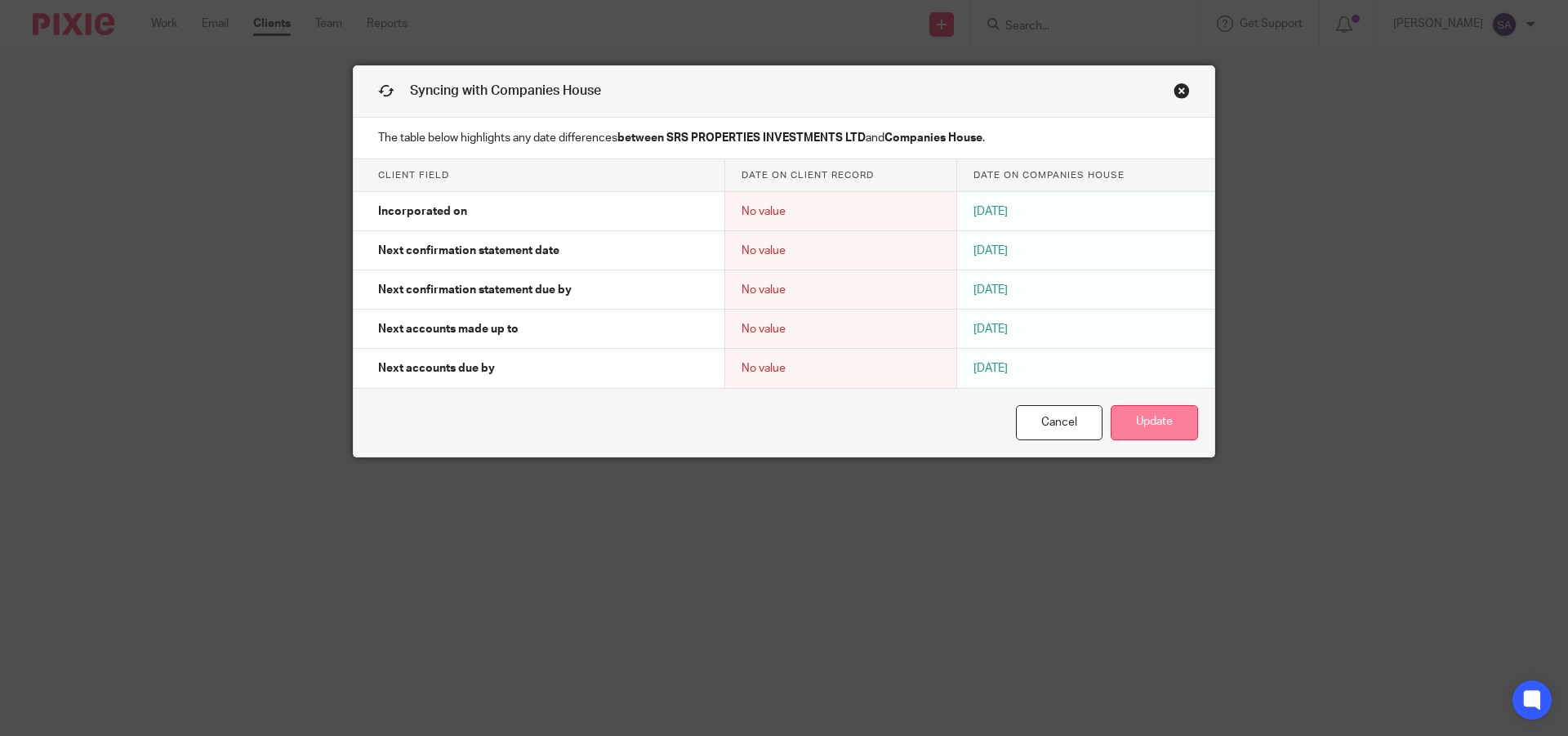
click at [1145, 420] on button "Update" at bounding box center [1154, 423] width 87 height 36
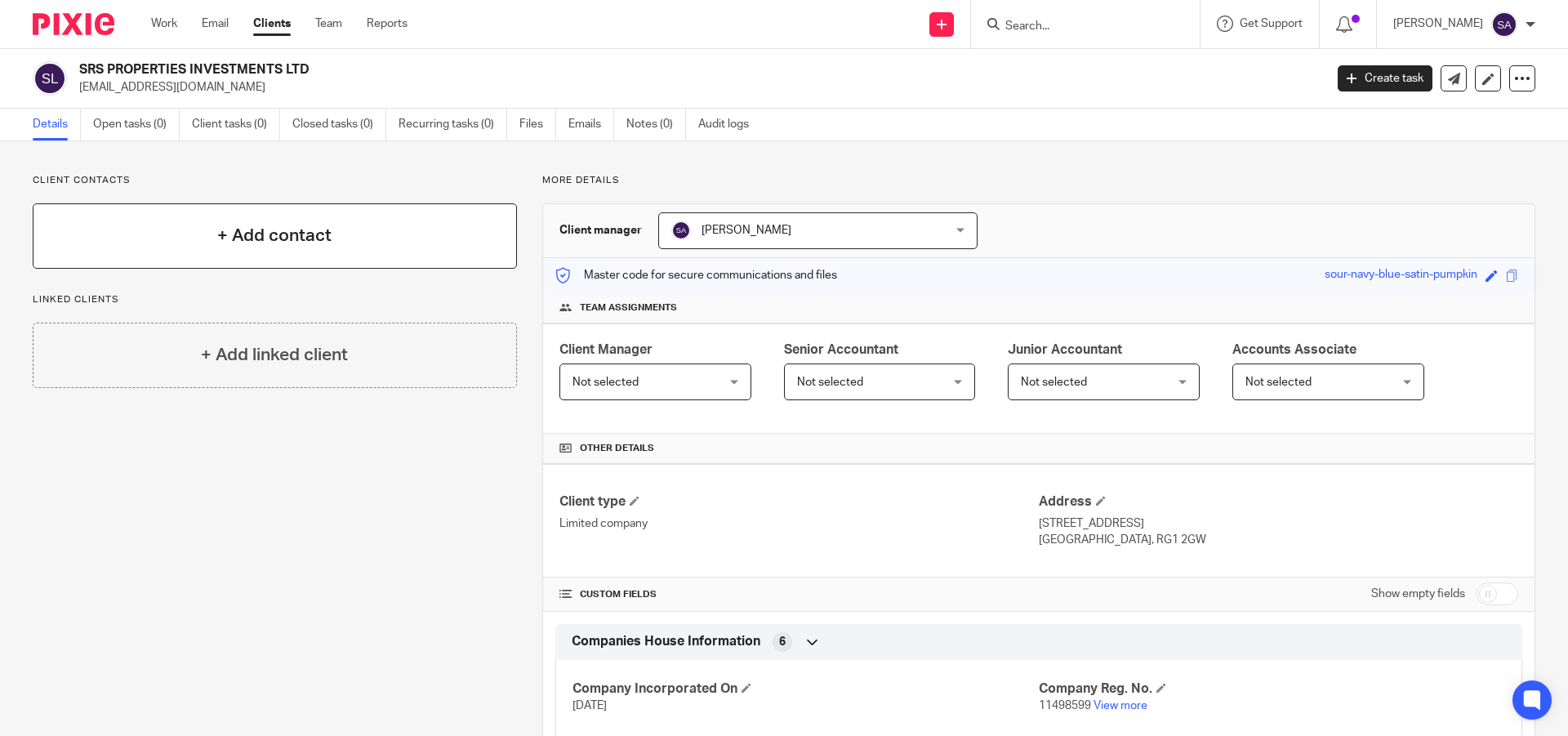
click at [321, 245] on h4 "+ Add contact" at bounding box center [274, 236] width 115 height 25
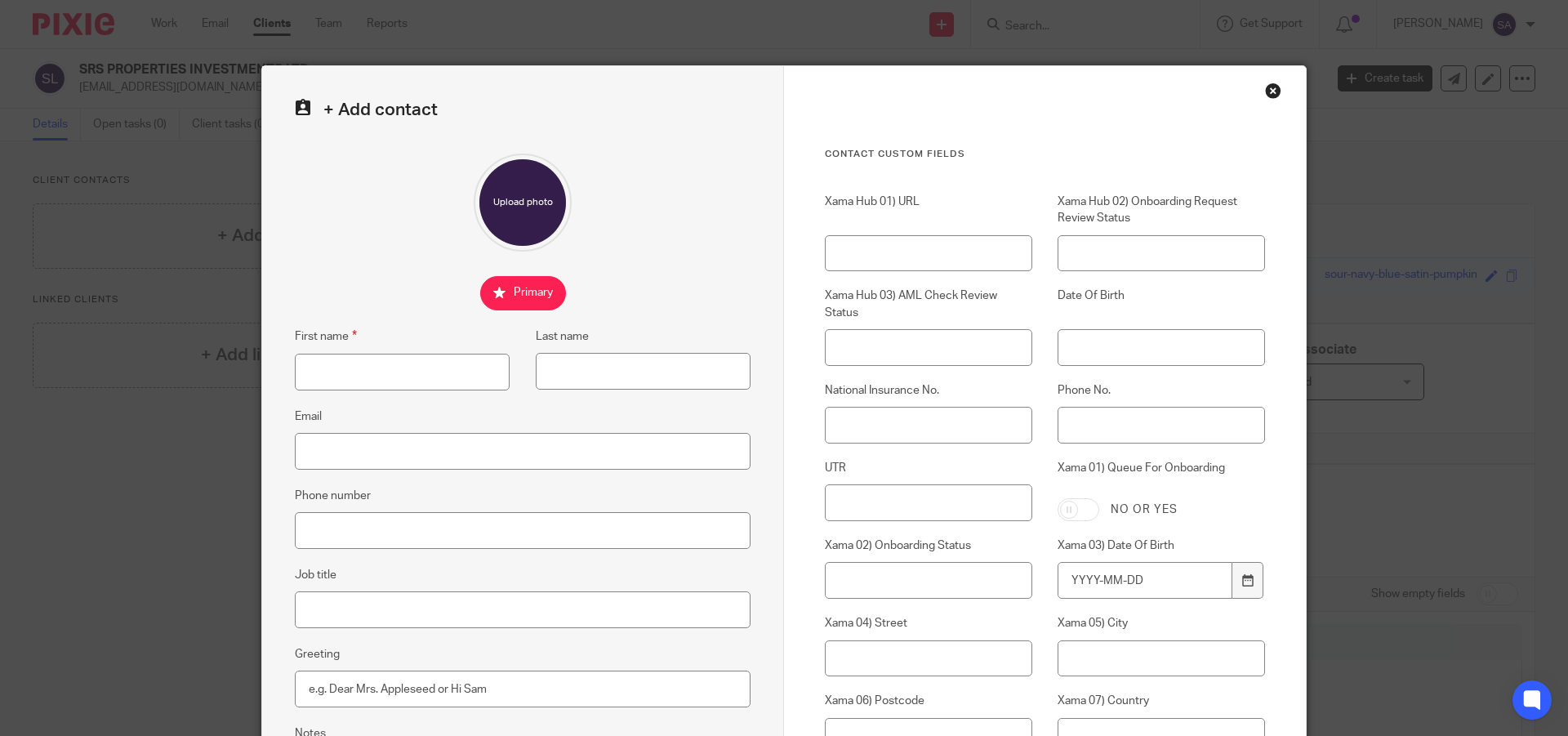
click at [1269, 87] on div "Close this dialog window" at bounding box center [1273, 91] width 16 height 16
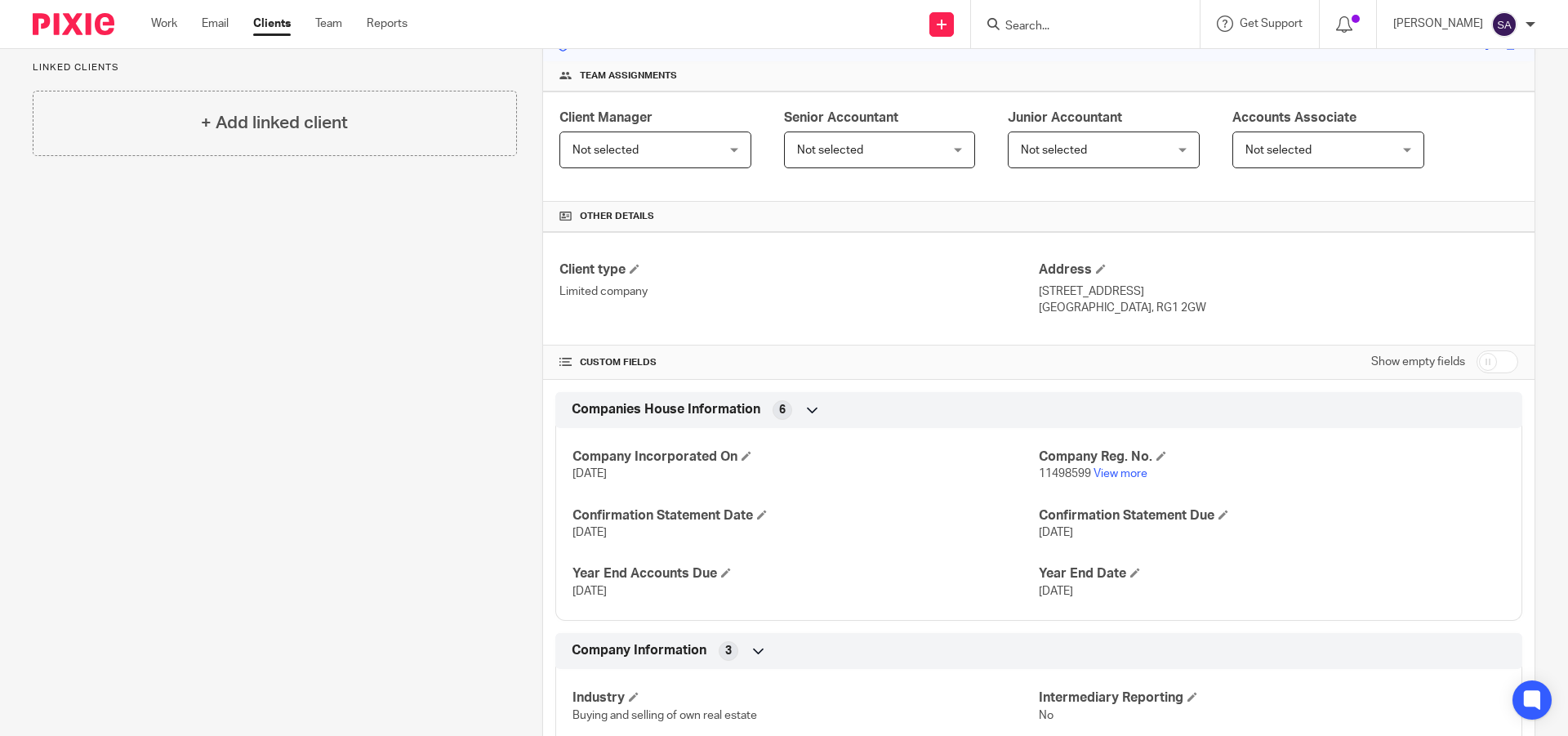
scroll to position [326, 0]
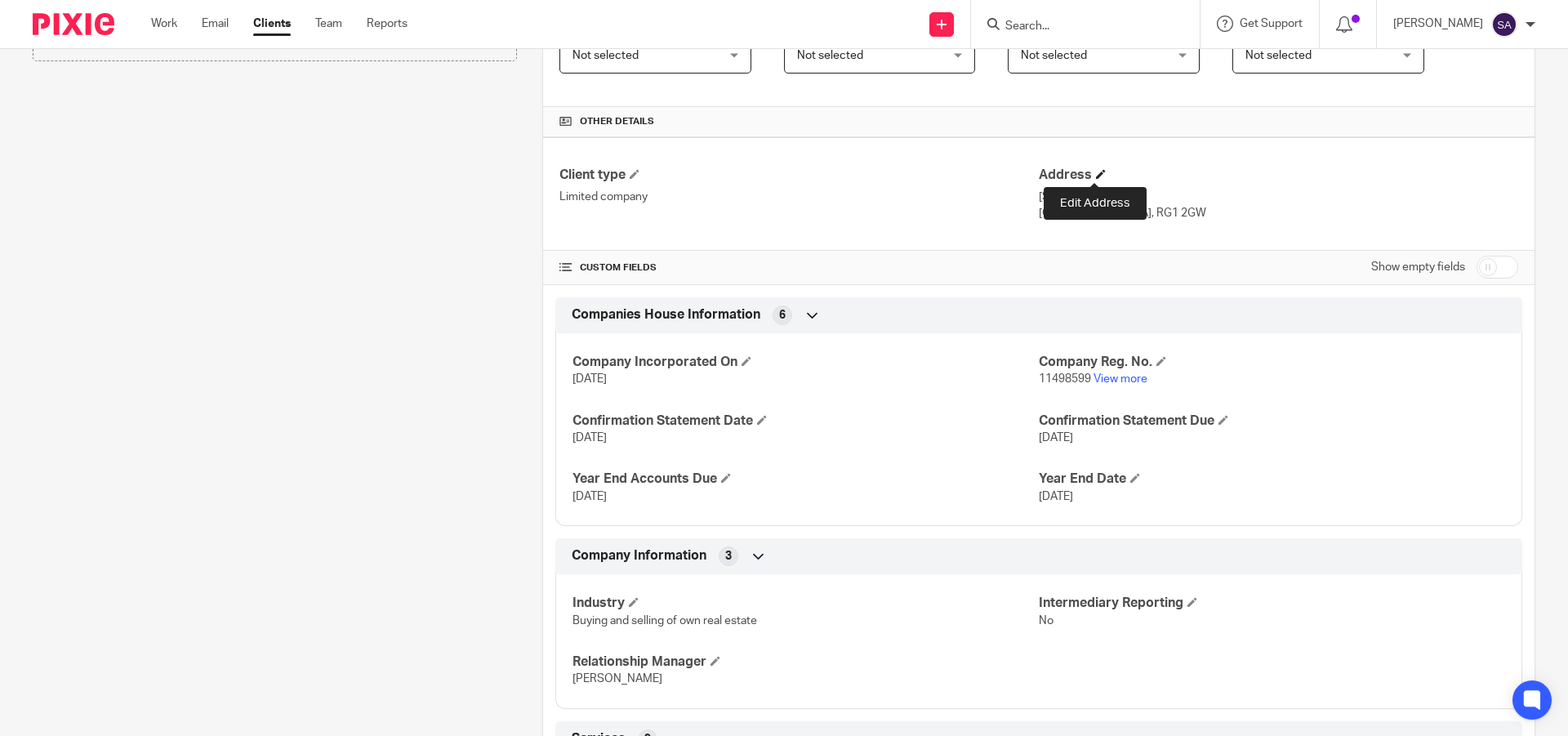
click at [1099, 179] on span at bounding box center [1100, 173] width 10 height 10
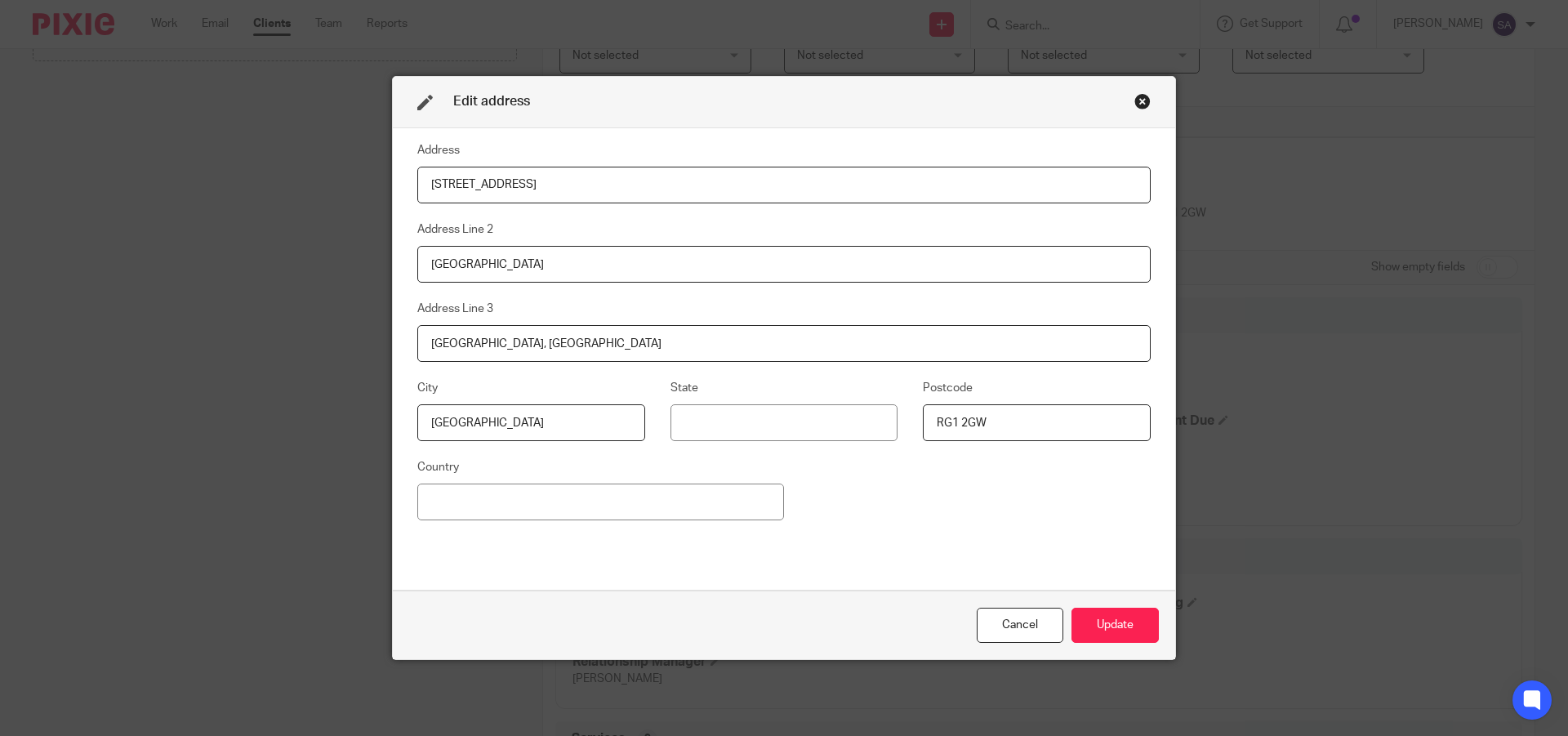
drag, startPoint x: 593, startPoint y: 191, endPoint x: 393, endPoint y: 188, distance: 200.0
click at [393, 188] on div "Address 2, Quadrant Court Address Line 2 Jubilee Square Address Line 3 Reading,…" at bounding box center [784, 359] width 782 height 463
paste input "Jubilee Square"
type input "2, Quadrant Court Jubilee Square"
click at [540, 268] on input "Jubilee Square" at bounding box center [783, 264] width 733 height 36
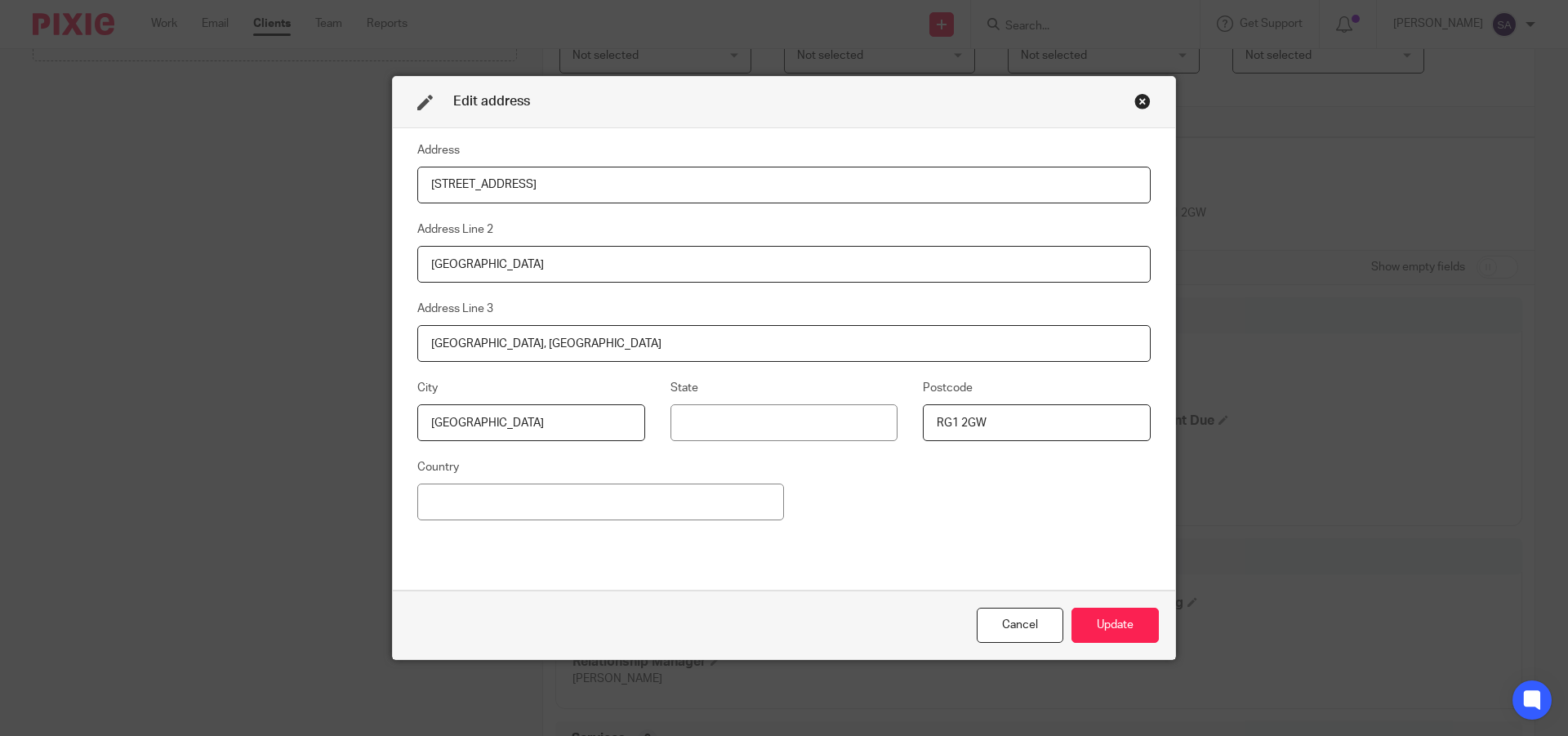
click at [540, 268] on input "Jubilee Square" at bounding box center [783, 264] width 733 height 36
paste input "Reading"
type input "Reading"
drag, startPoint x: 523, startPoint y: 342, endPoint x: 401, endPoint y: 342, distance: 122.0
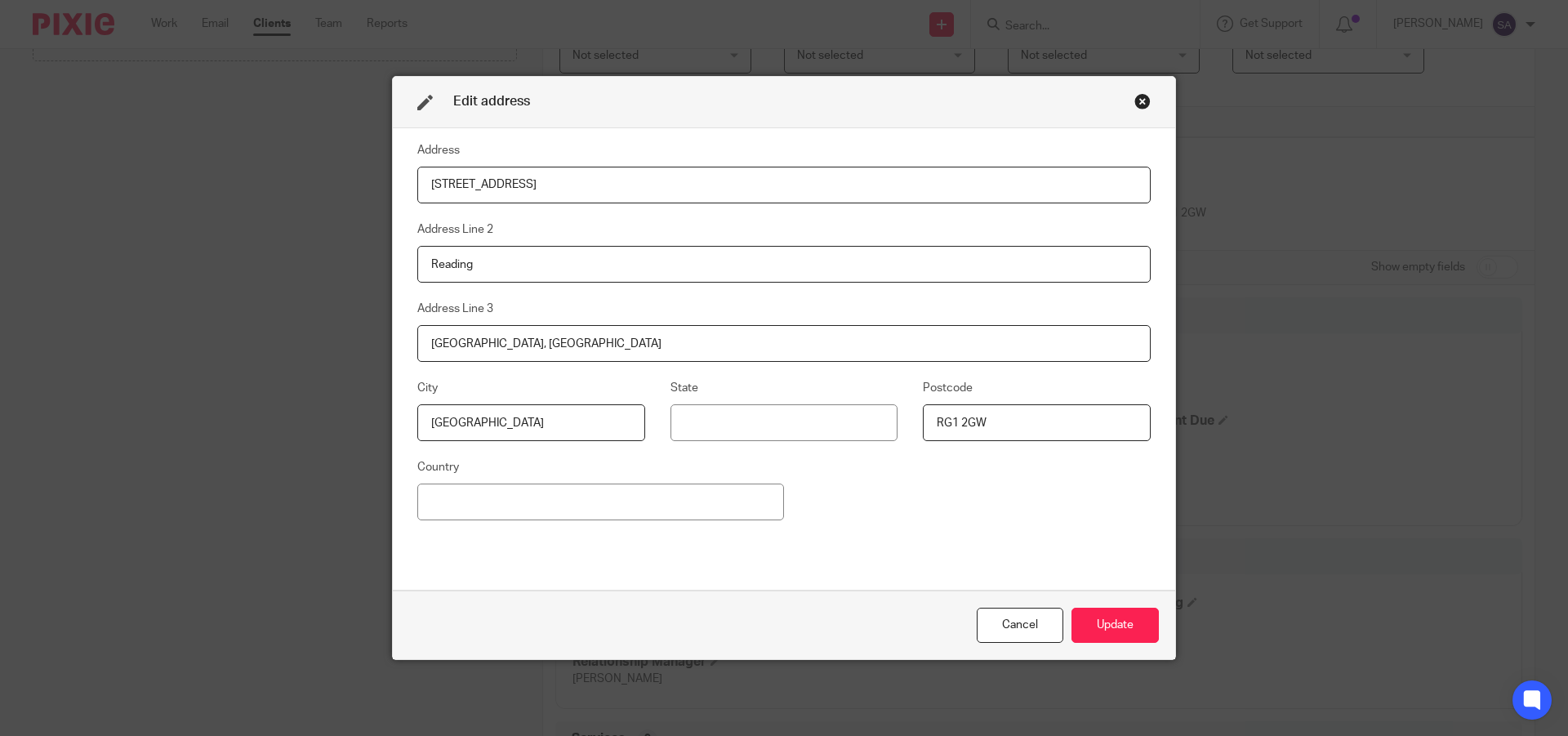
click at [401, 342] on div "Address 2, Quadrant Court Jubilee Square Address Line 2 Reading Address Line 3 …" at bounding box center [784, 359] width 782 height 463
paste input
type input "Berkshire"
click at [1099, 626] on button "Update" at bounding box center [1115, 625] width 87 height 36
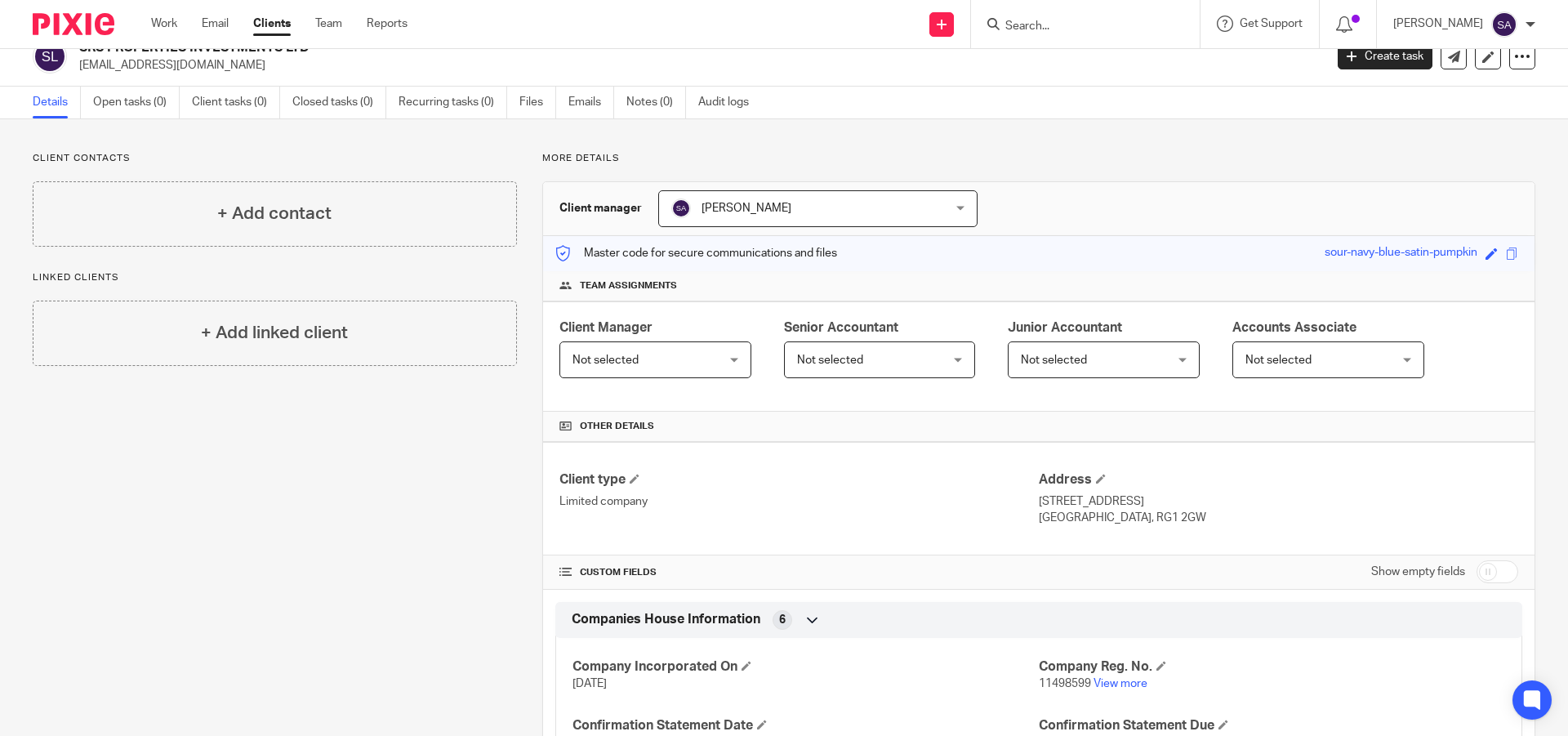
scroll to position [0, 0]
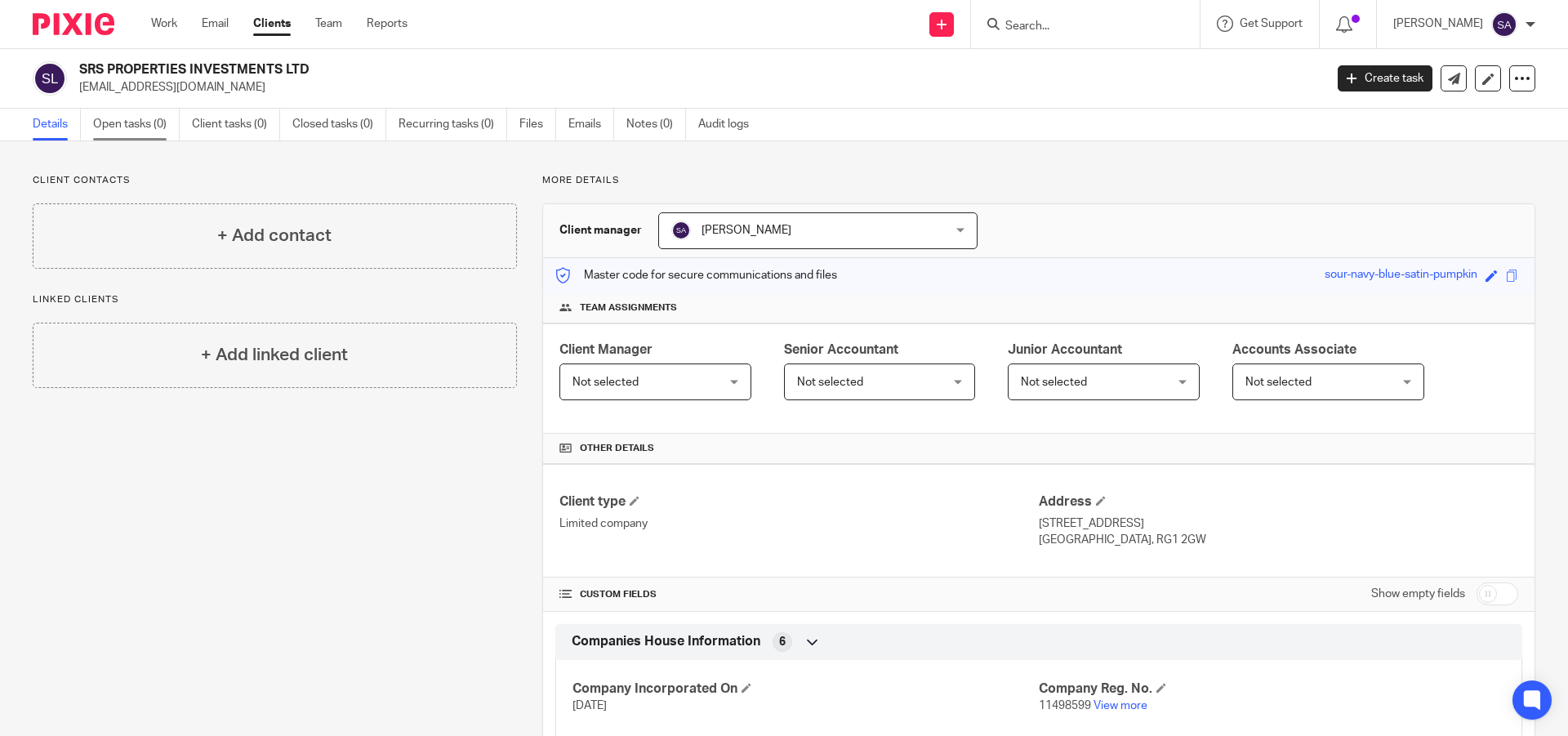
click at [140, 125] on link "Open tasks (0)" at bounding box center [136, 124] width 86 height 32
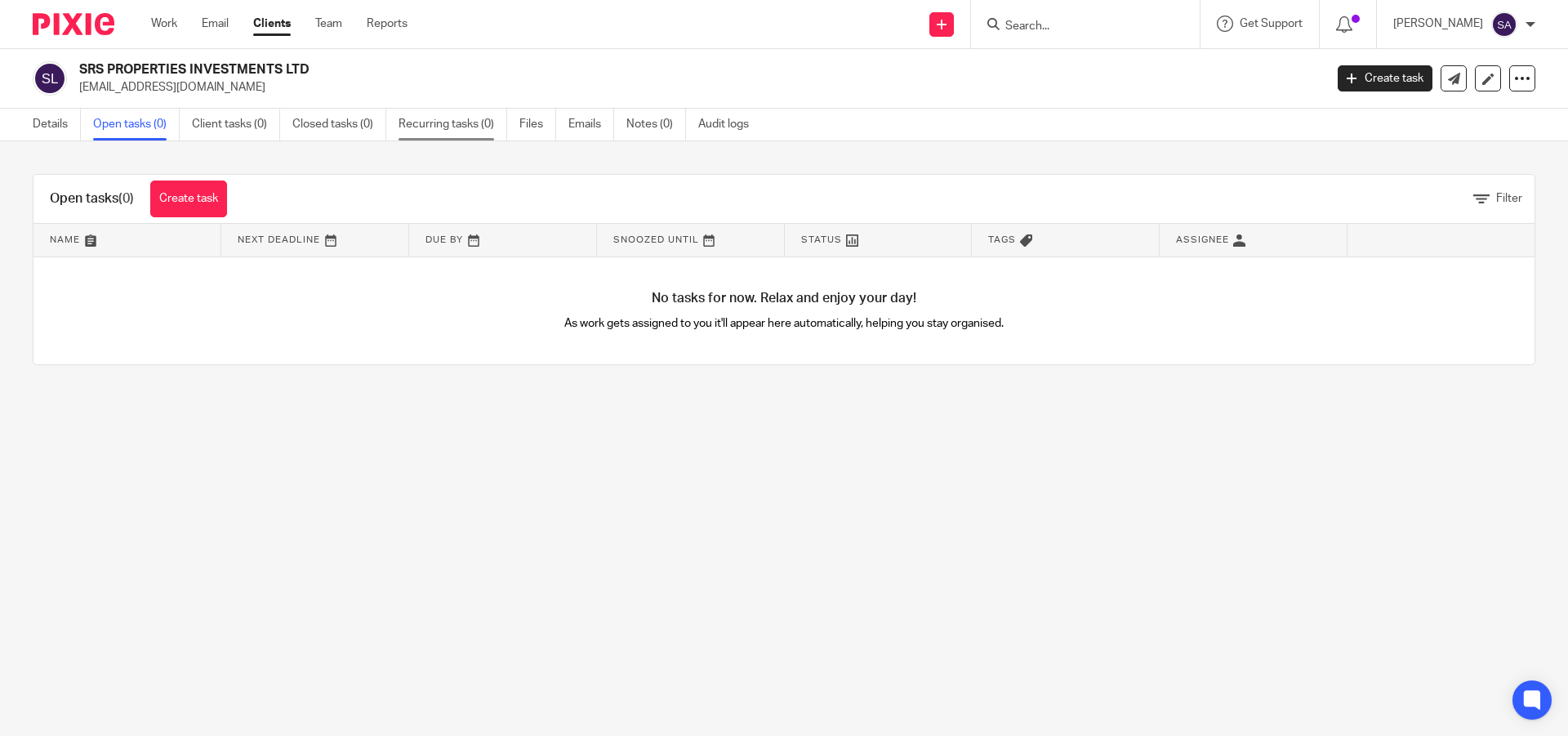
click at [460, 130] on link "Recurring tasks (0)" at bounding box center [452, 124] width 108 height 32
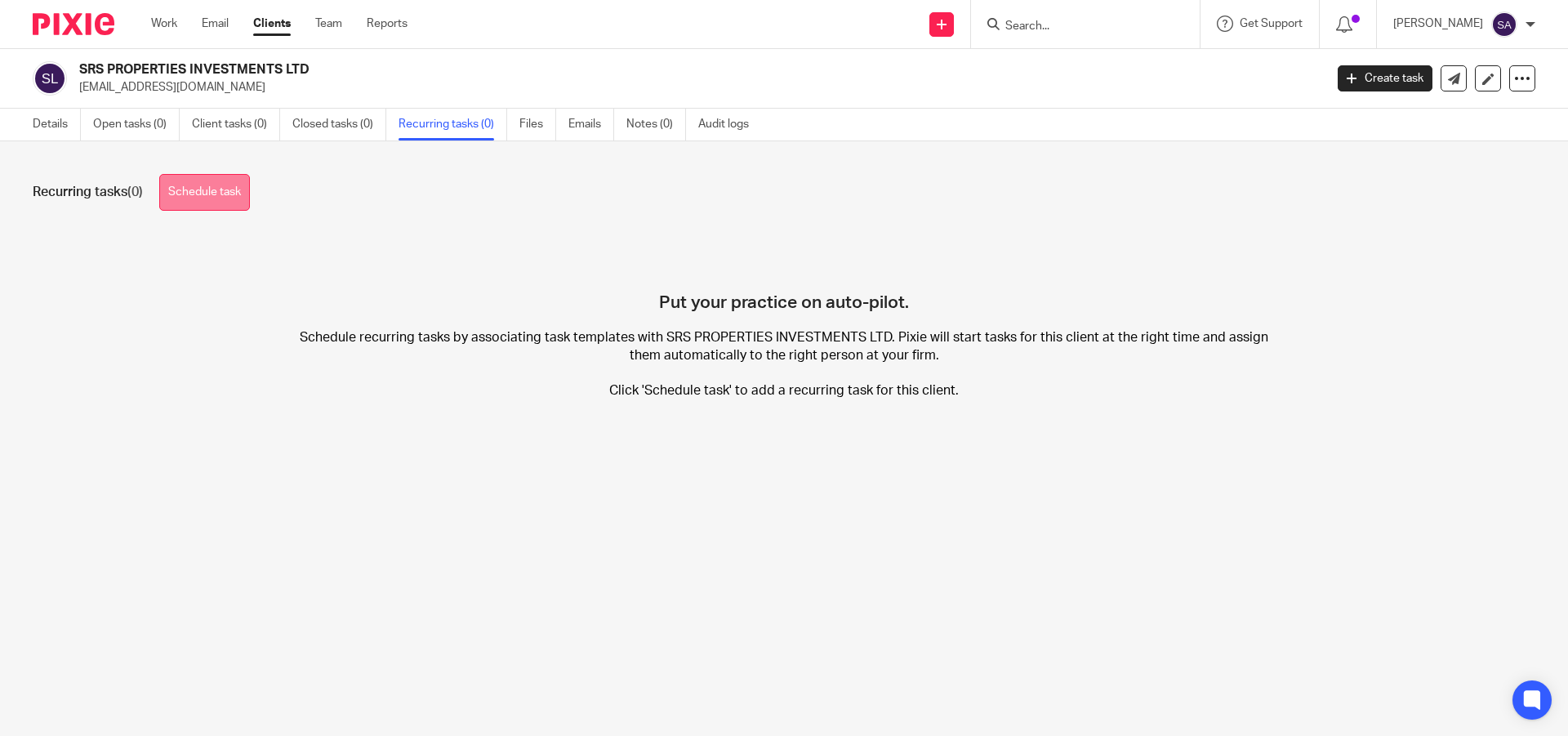
click at [222, 195] on link "Schedule task" at bounding box center [204, 192] width 91 height 36
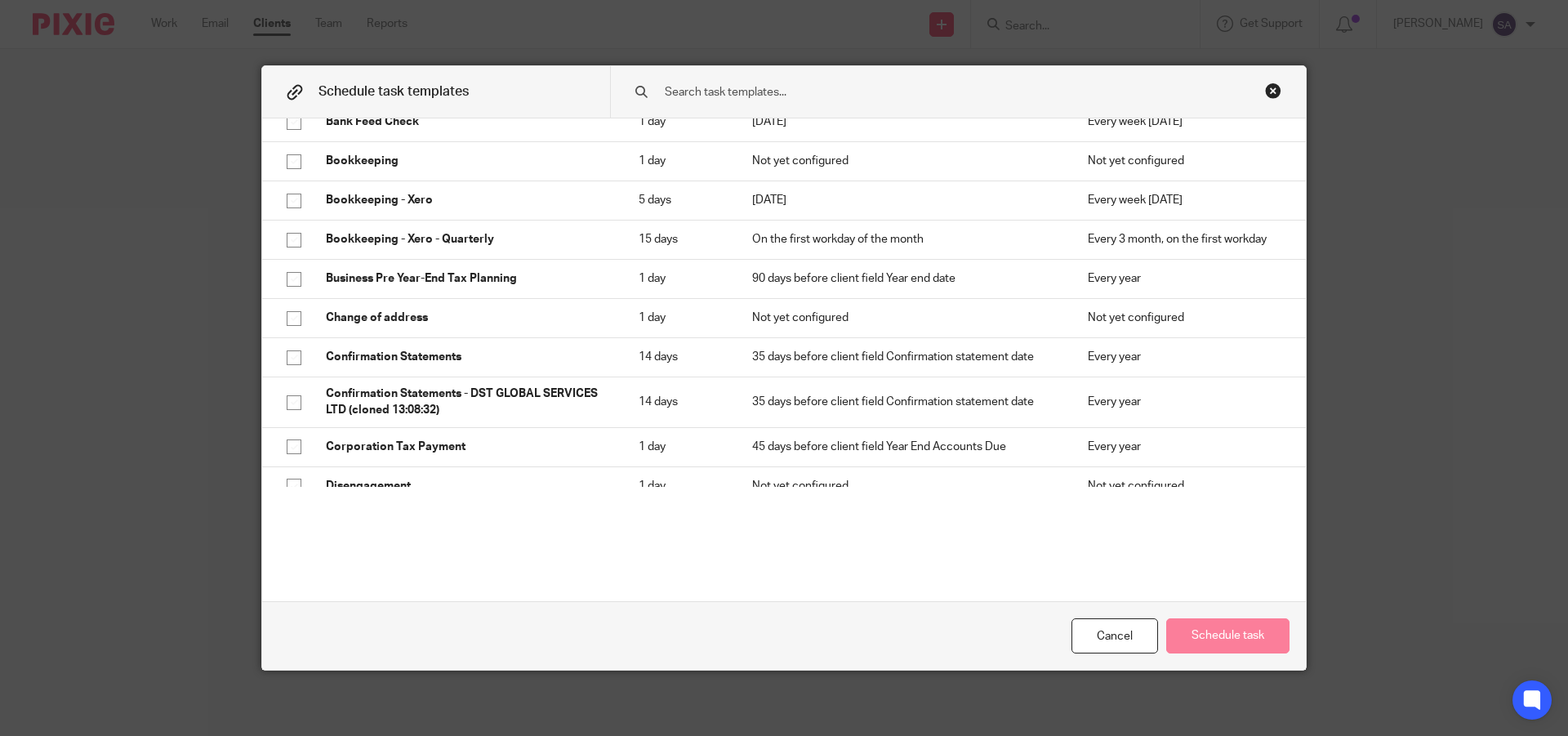
scroll to position [326, 0]
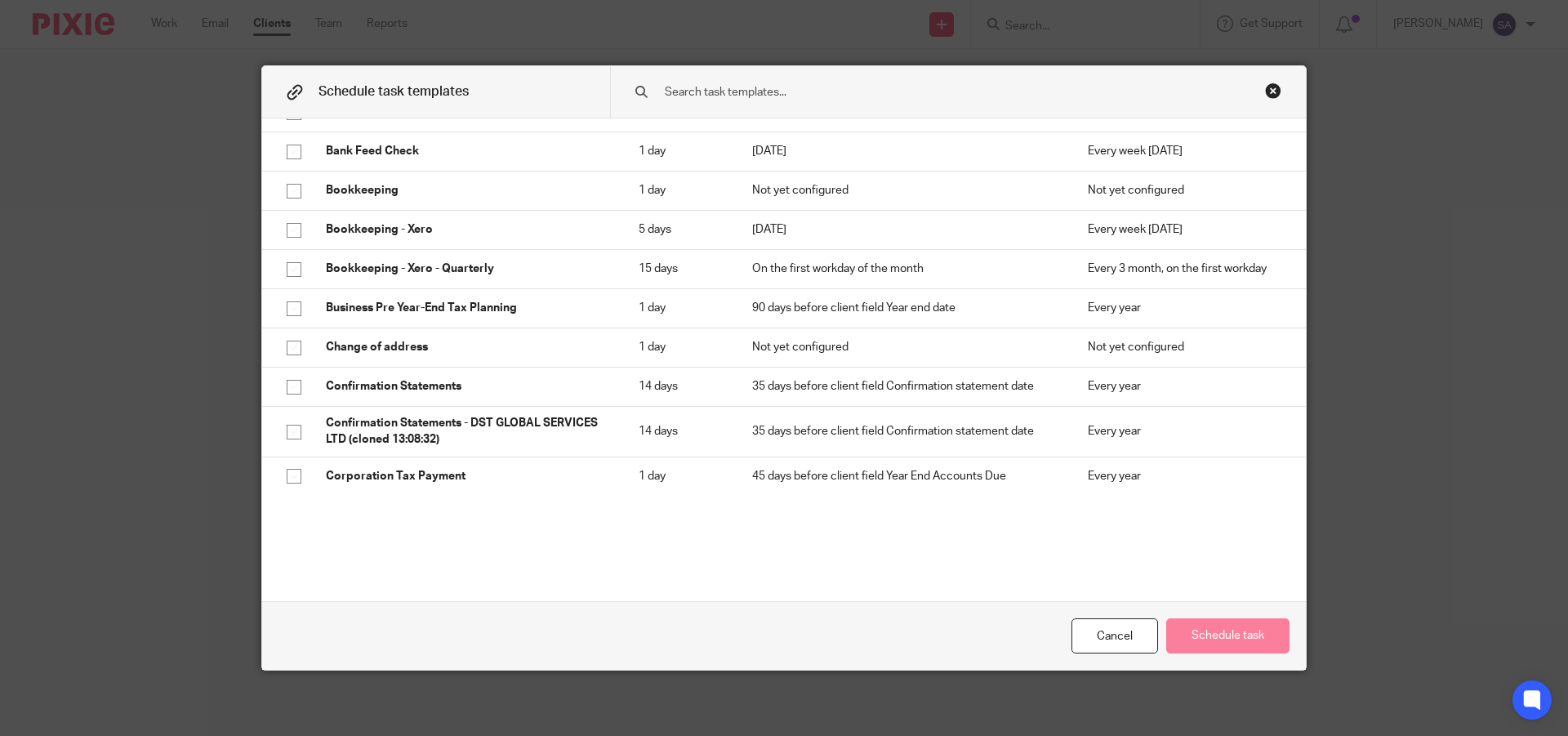
click at [1265, 92] on div "Close this dialog window" at bounding box center [1273, 91] width 16 height 16
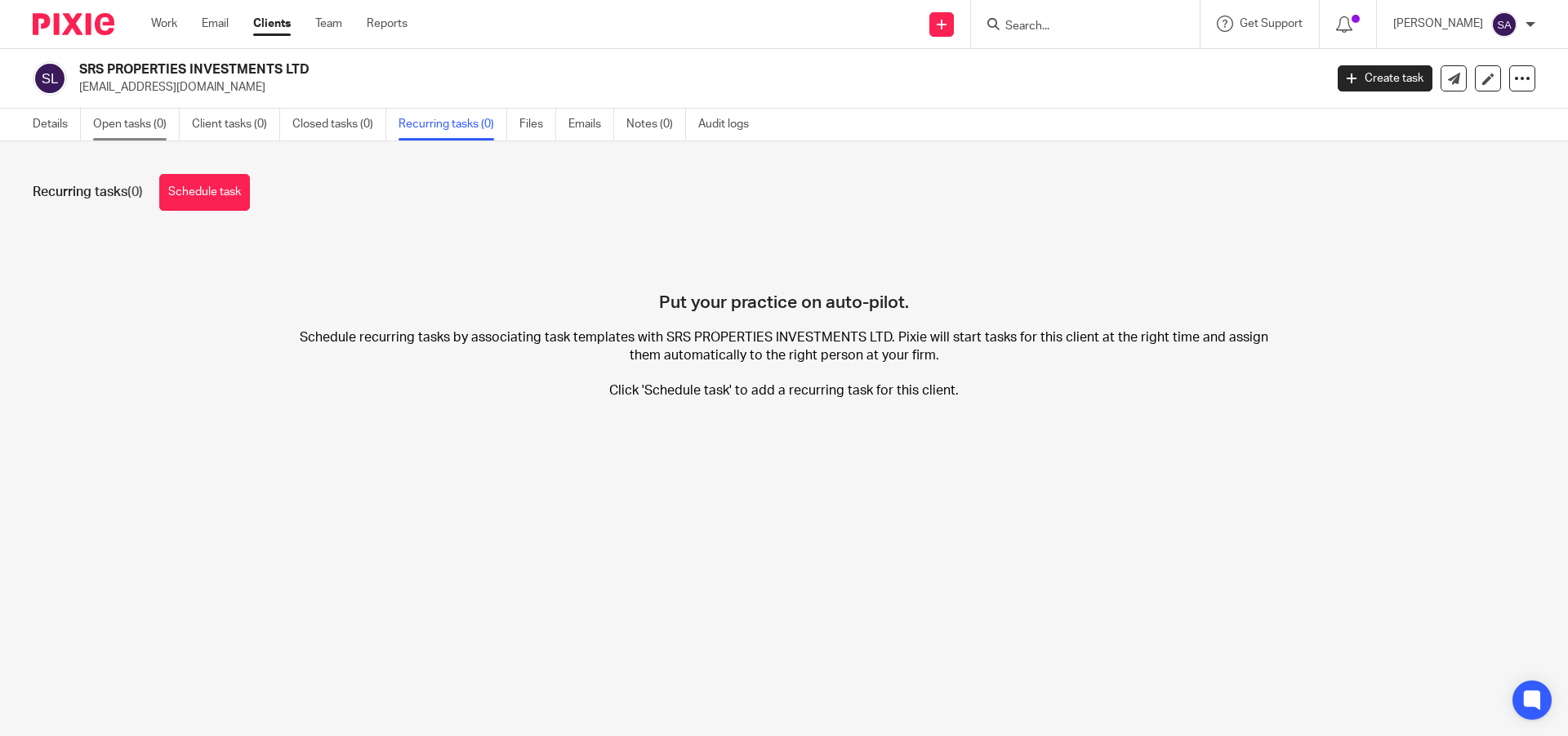
click at [149, 125] on link "Open tasks (0)" at bounding box center [136, 124] width 86 height 32
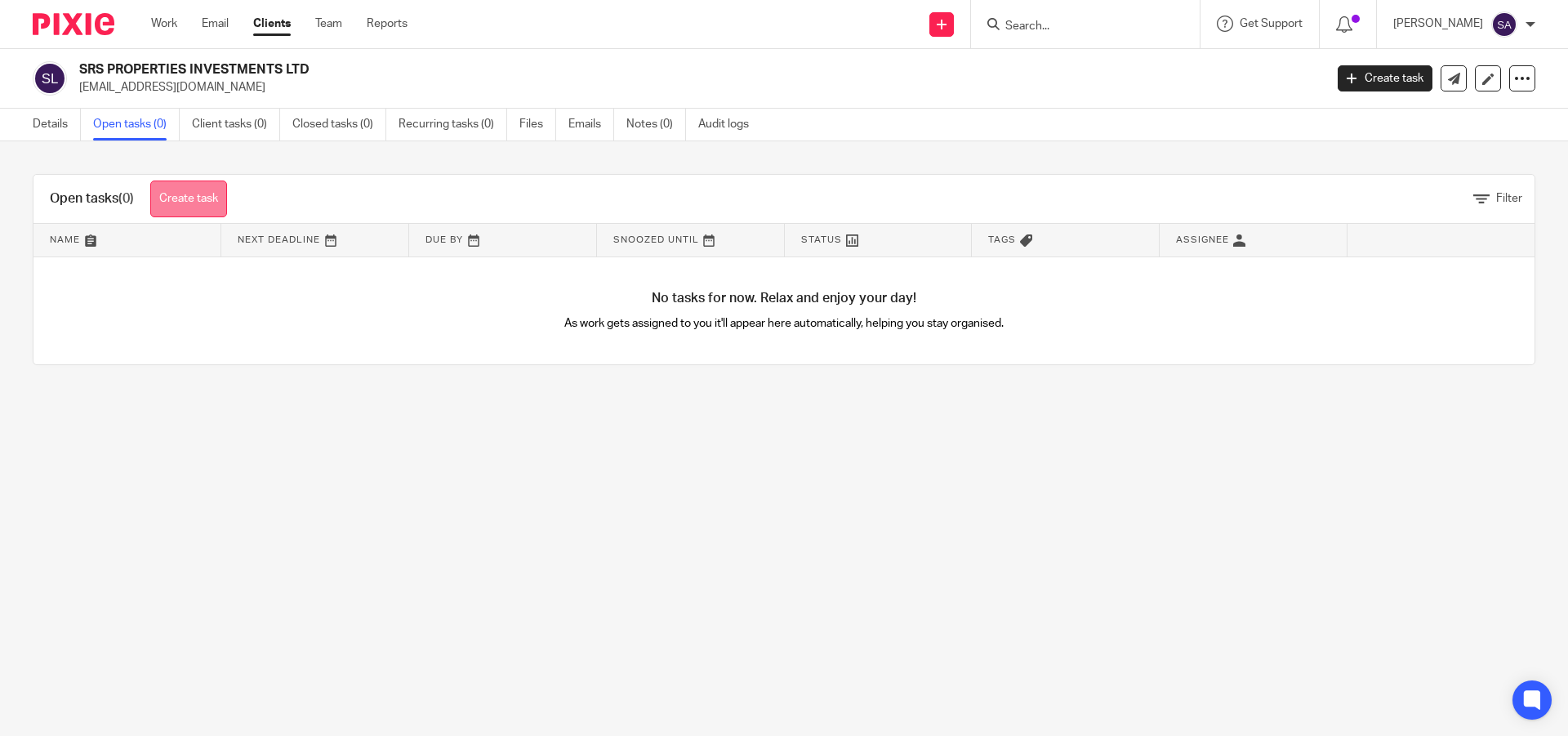
click at [198, 205] on link "Create task" at bounding box center [188, 198] width 76 height 36
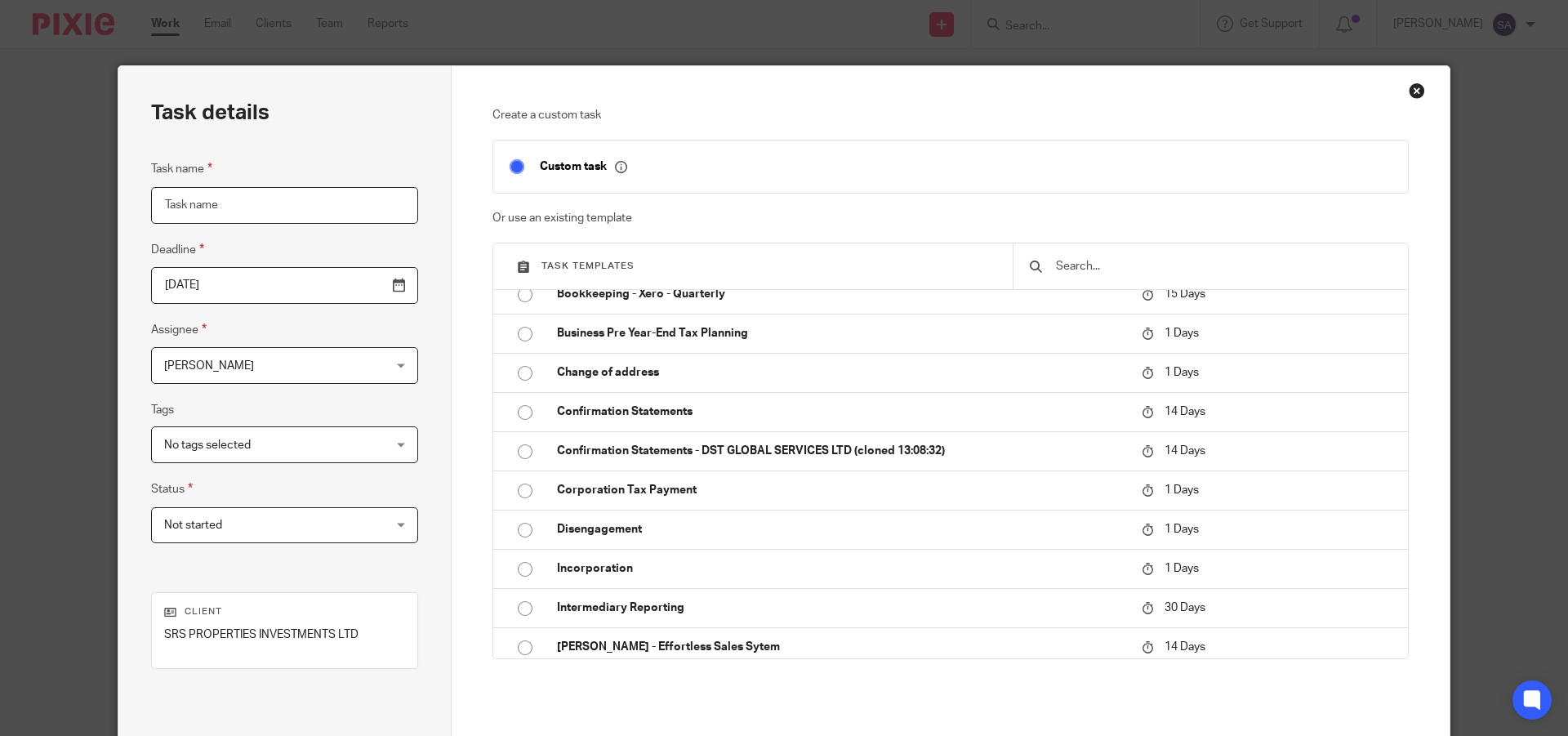
scroll to position [408, 0]
click at [1410, 96] on div "Close this dialog window" at bounding box center [1417, 91] width 16 height 16
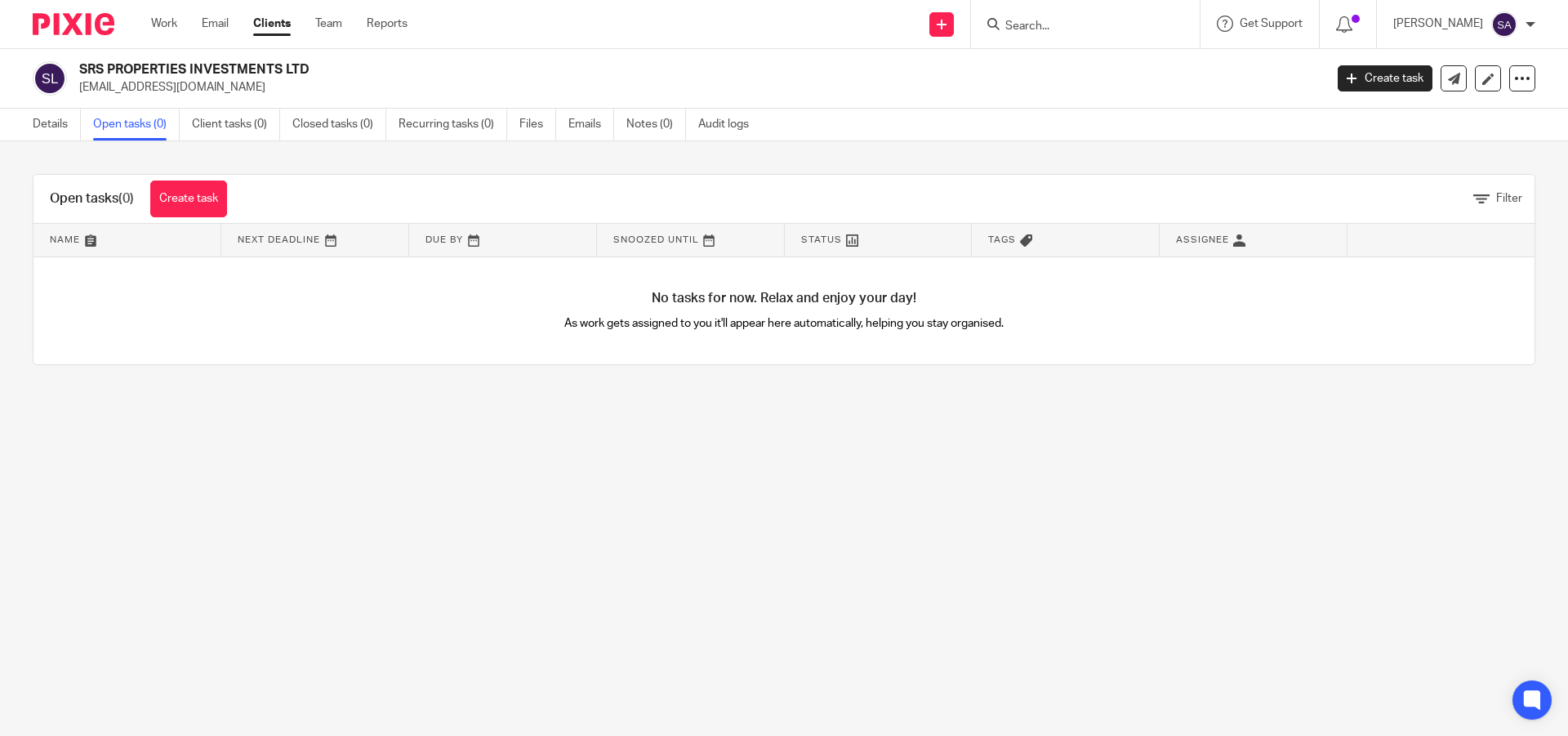
click at [1088, 159] on div "Open tasks (0) Create task Filter Name Next Deadline Due By Snoozed Until Statu…" at bounding box center [784, 269] width 1568 height 256
click at [49, 119] on link "Details" at bounding box center [57, 124] width 48 height 32
